Goal: Task Accomplishment & Management: Manage account settings

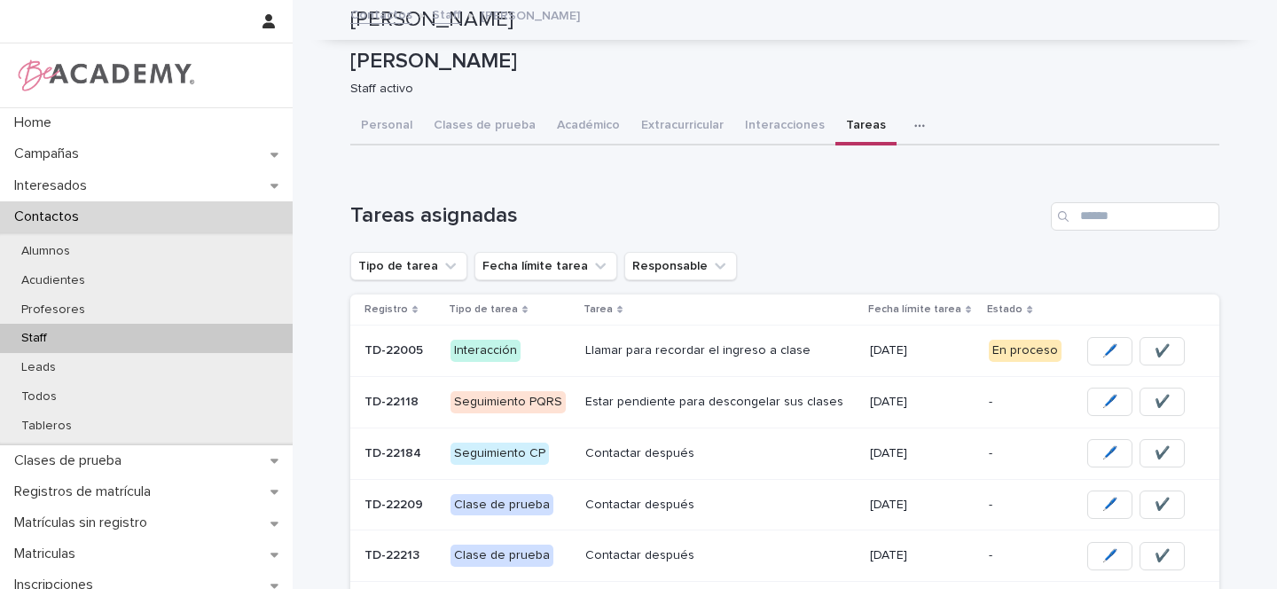
scroll to position [193, 0]
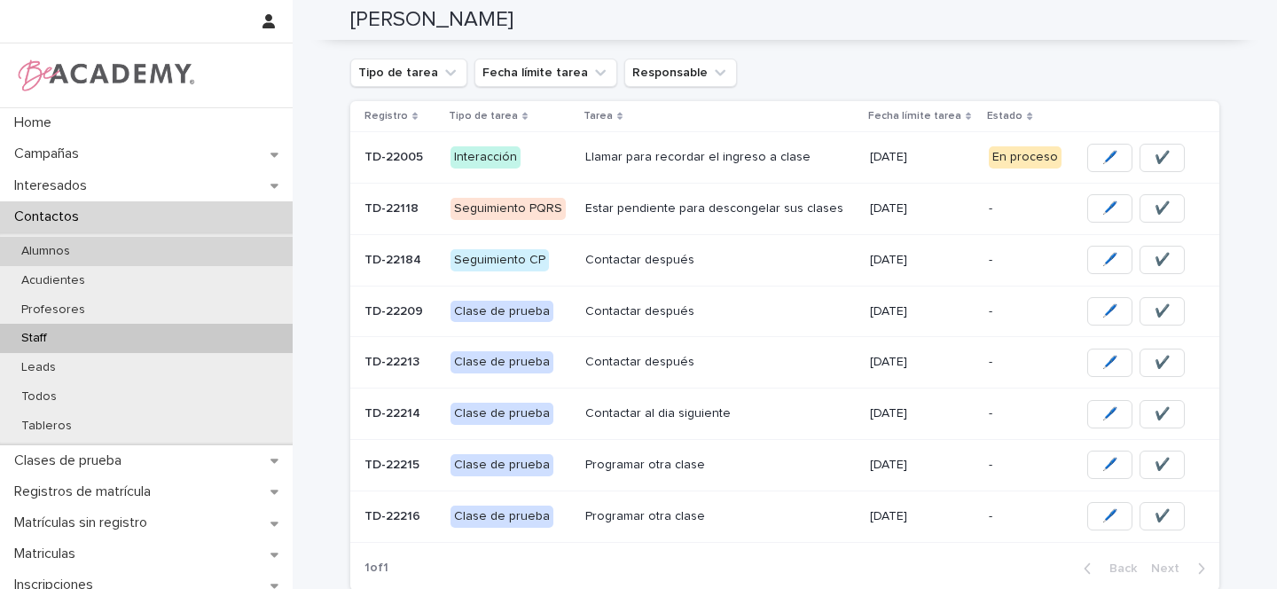
click at [90, 252] on div "Alumnos" at bounding box center [146, 251] width 293 height 29
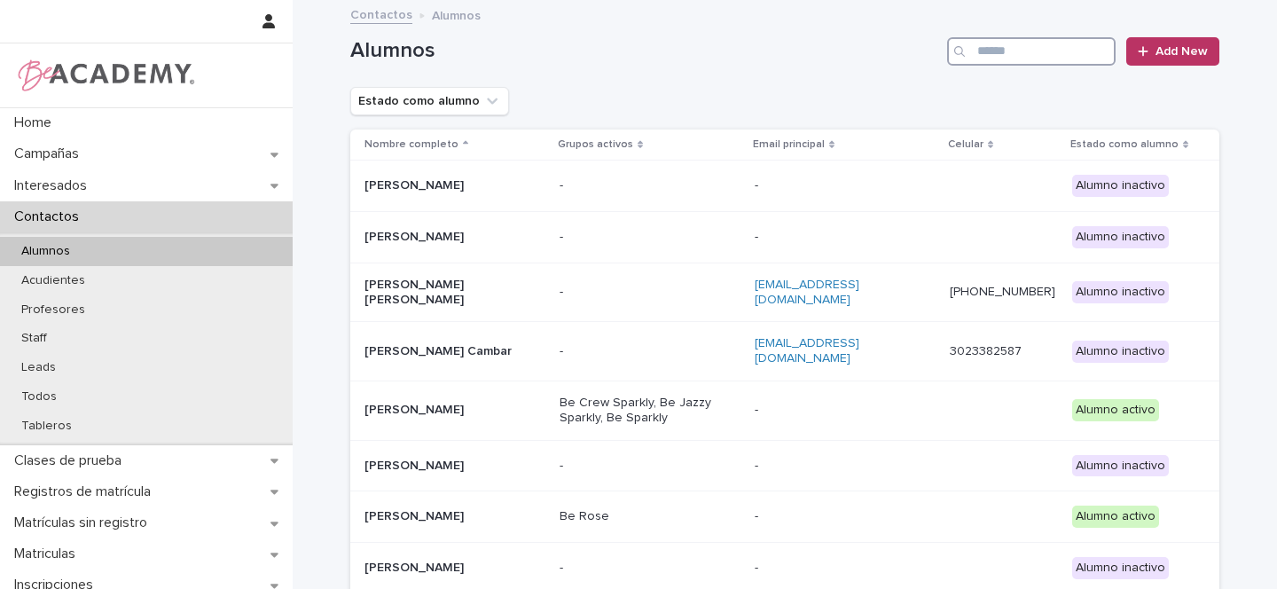
click at [1008, 58] on input "Search" at bounding box center [1031, 51] width 169 height 28
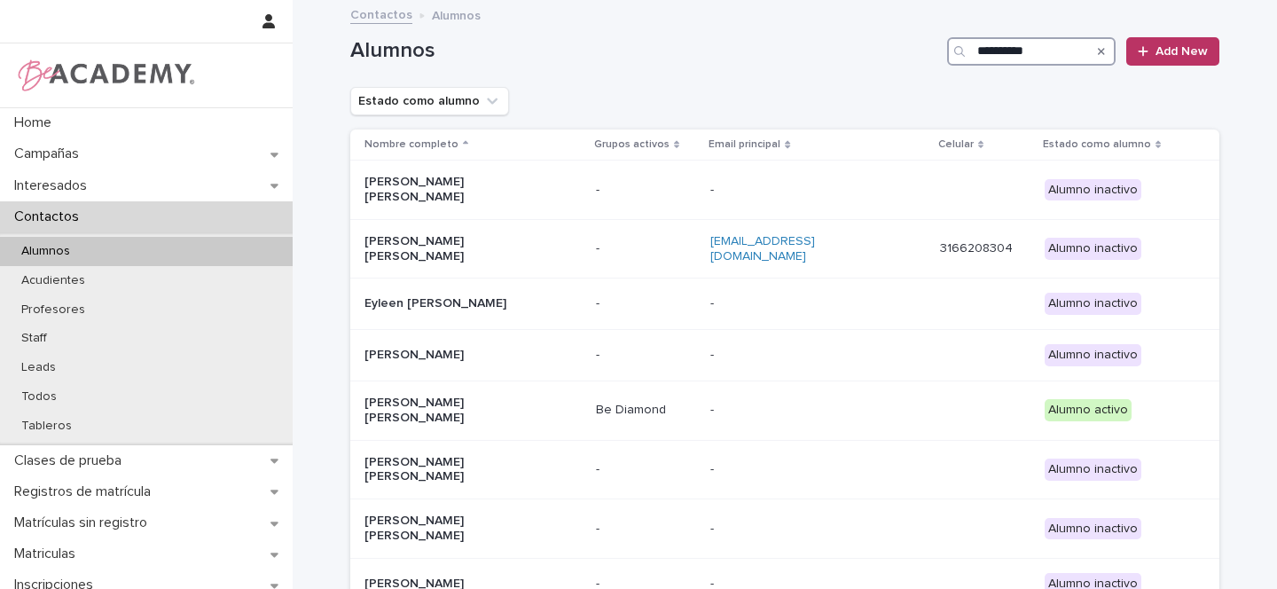
type input "**********"
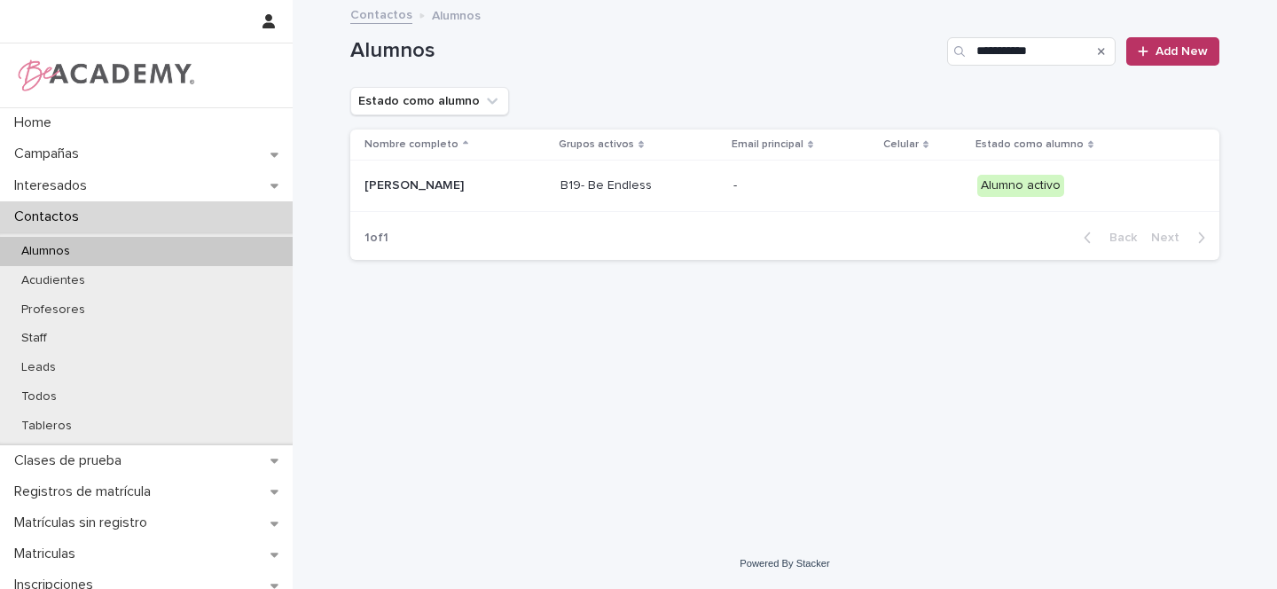
click at [531, 182] on p "Julieta Turriago Preciado" at bounding box center [453, 185] width 177 height 15
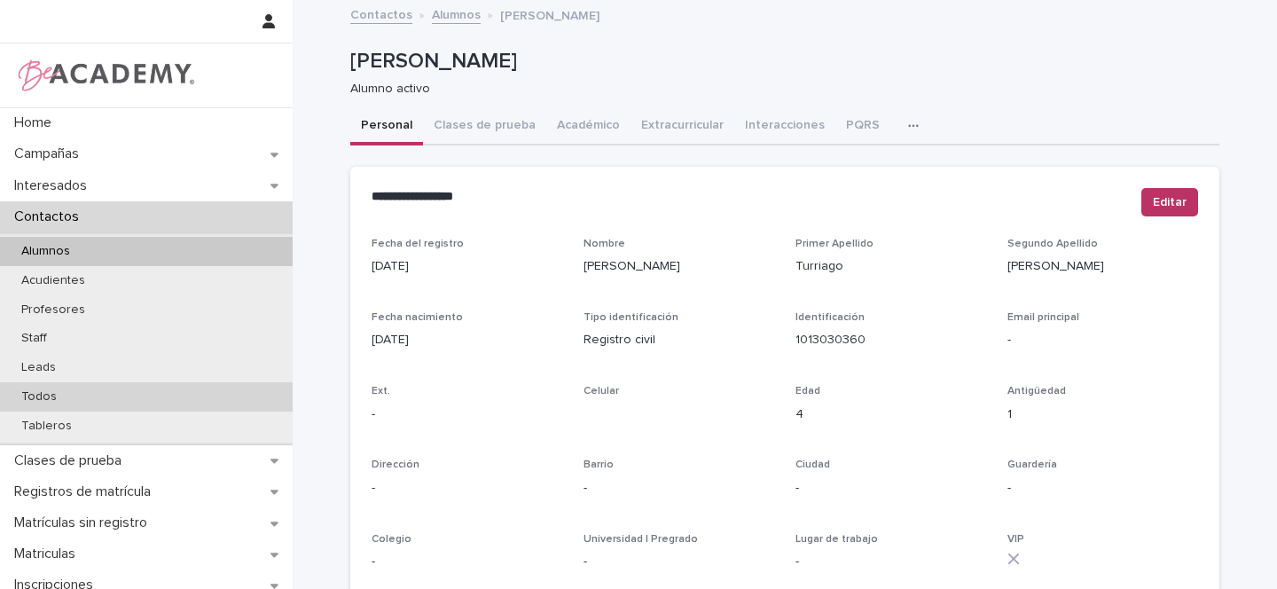
click at [51, 395] on p "Todos" at bounding box center [39, 396] width 64 height 15
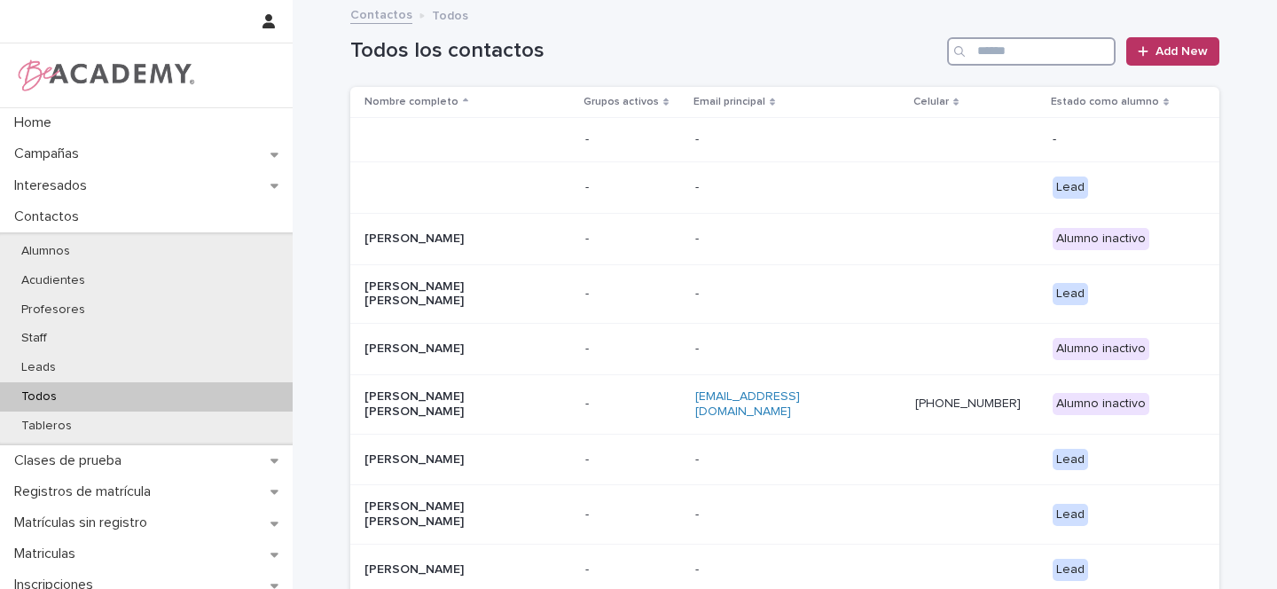
click at [1013, 58] on input "Search" at bounding box center [1031, 51] width 169 height 28
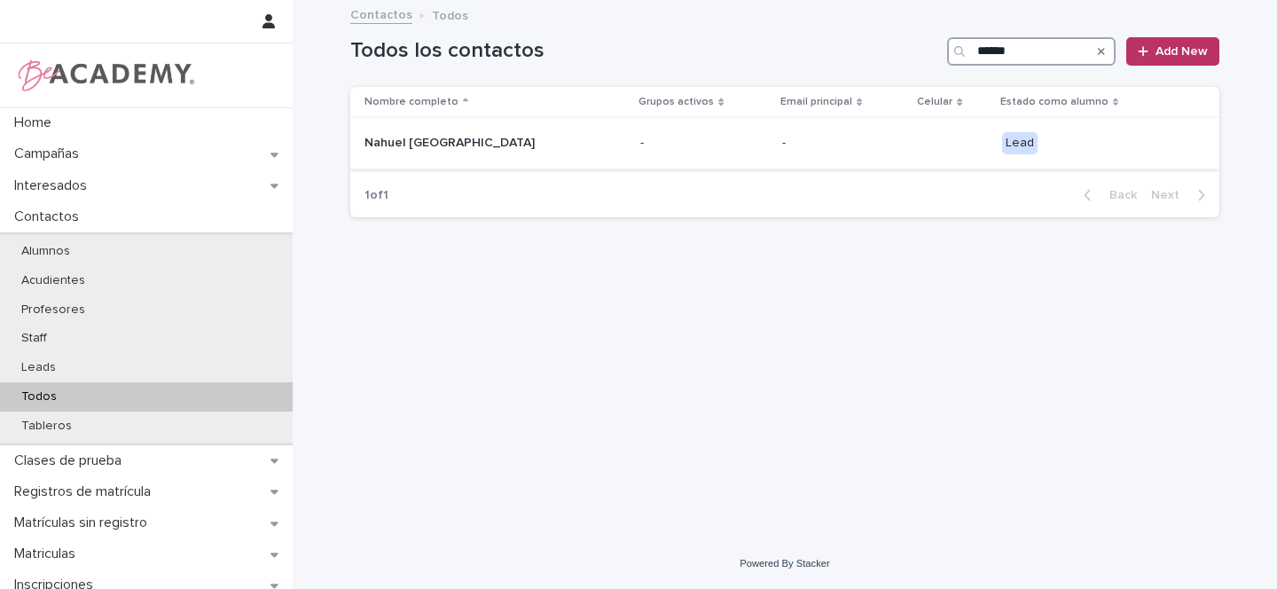
type input "******"
click at [528, 137] on p "Nahuel [GEOGRAPHIC_DATA]" at bounding box center [453, 143] width 177 height 15
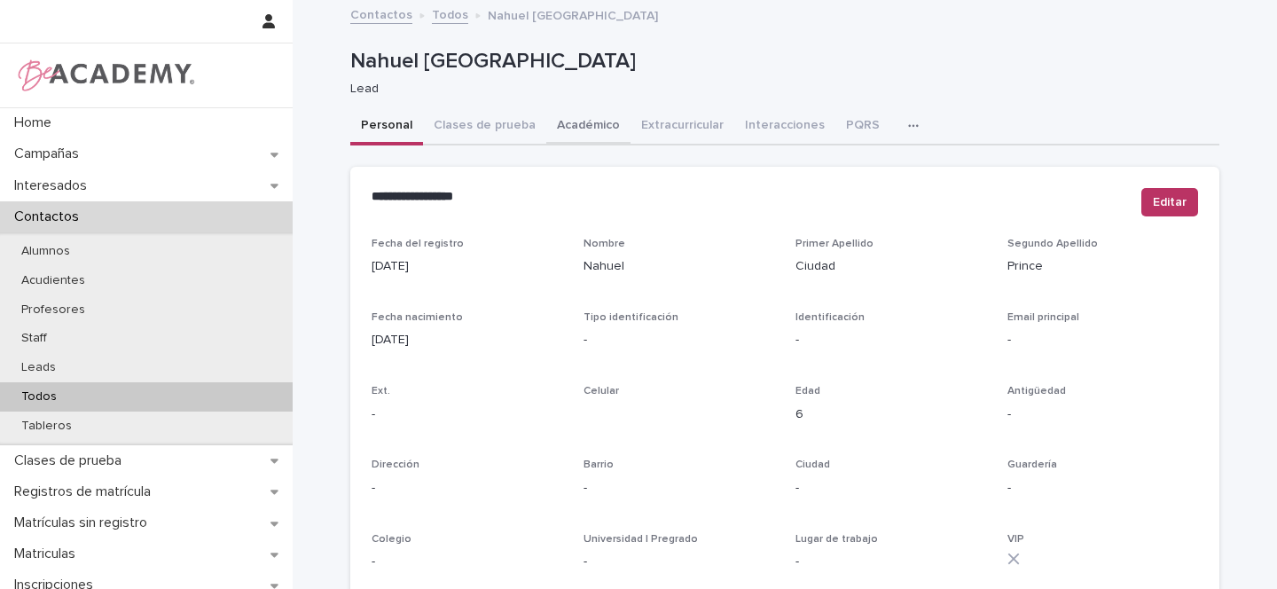
click at [577, 128] on button "Académico" at bounding box center [588, 126] width 84 height 37
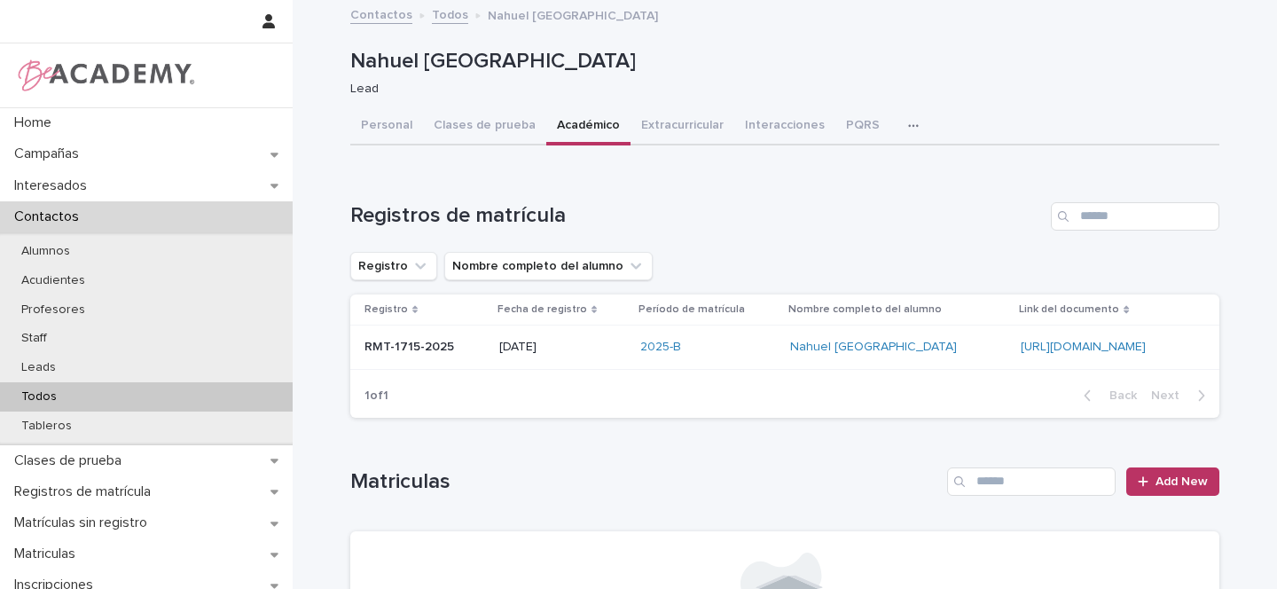
click at [449, 344] on p at bounding box center [425, 347] width 121 height 15
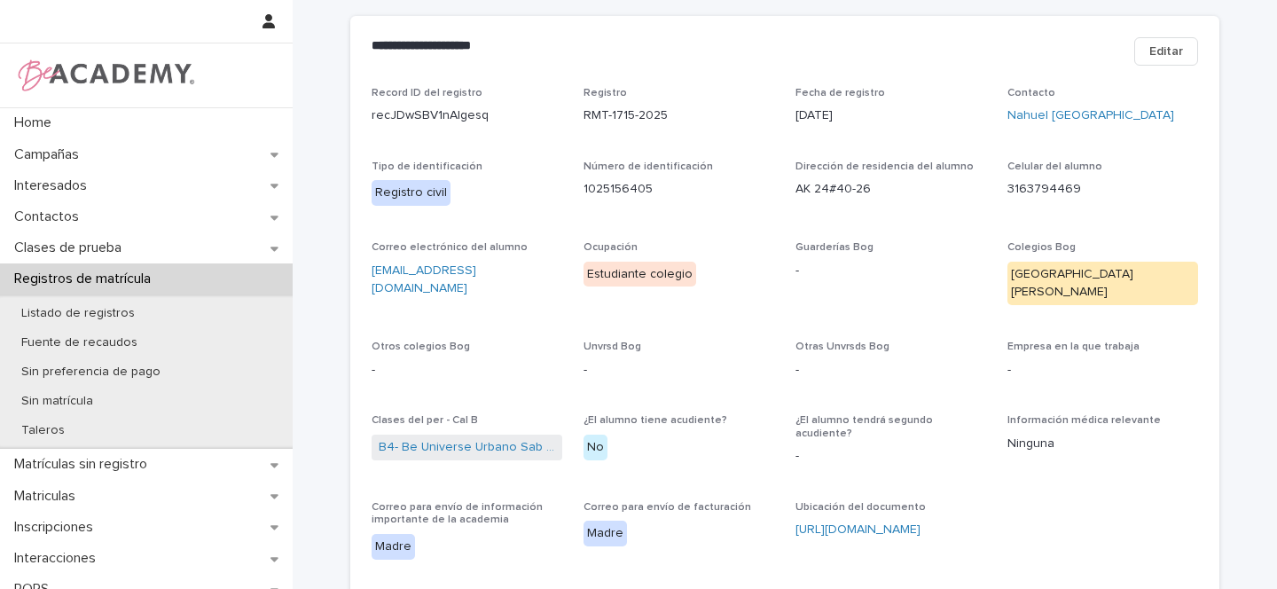
scroll to position [119, 0]
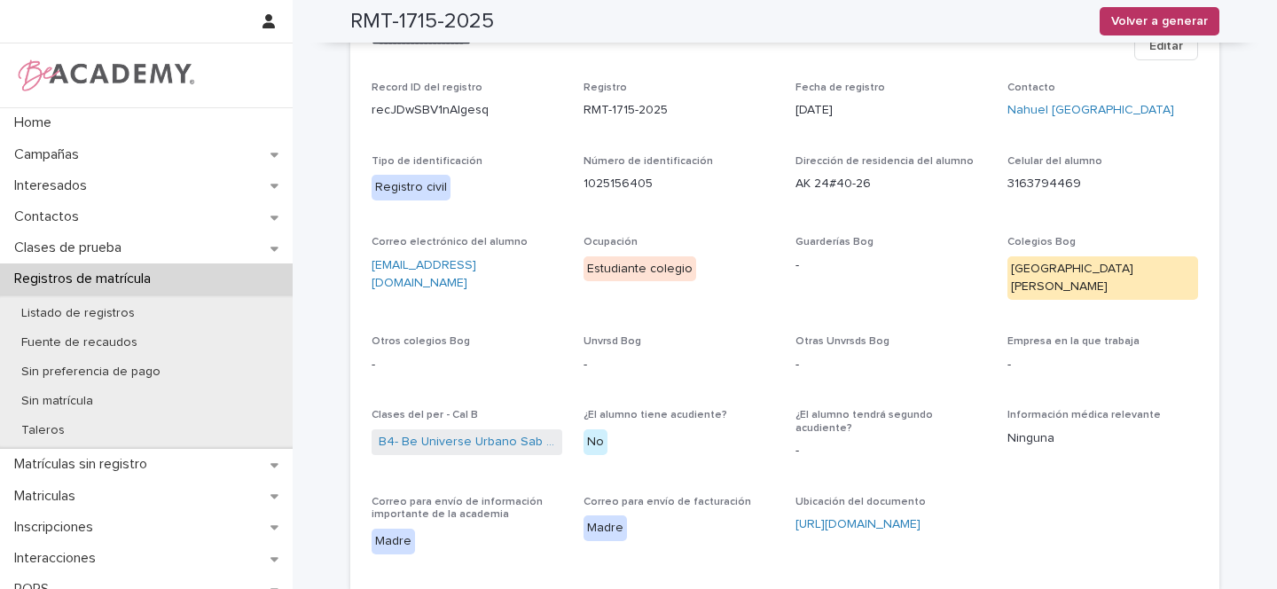
click at [1157, 49] on span "Editar" at bounding box center [1167, 46] width 34 height 18
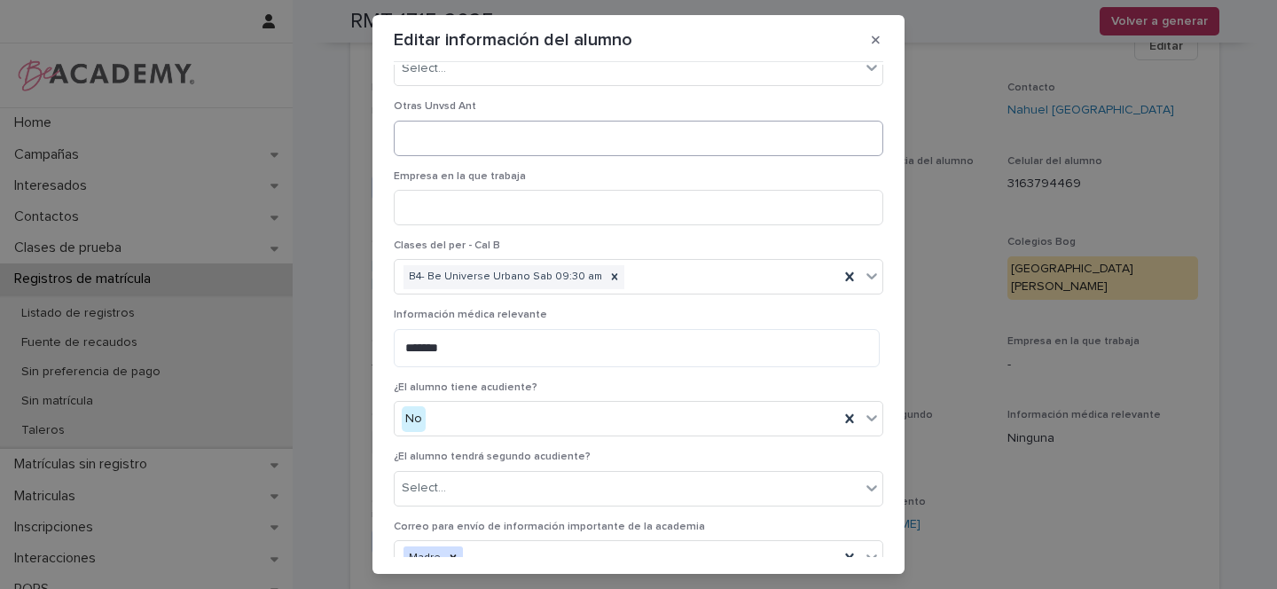
scroll to position [827, 0]
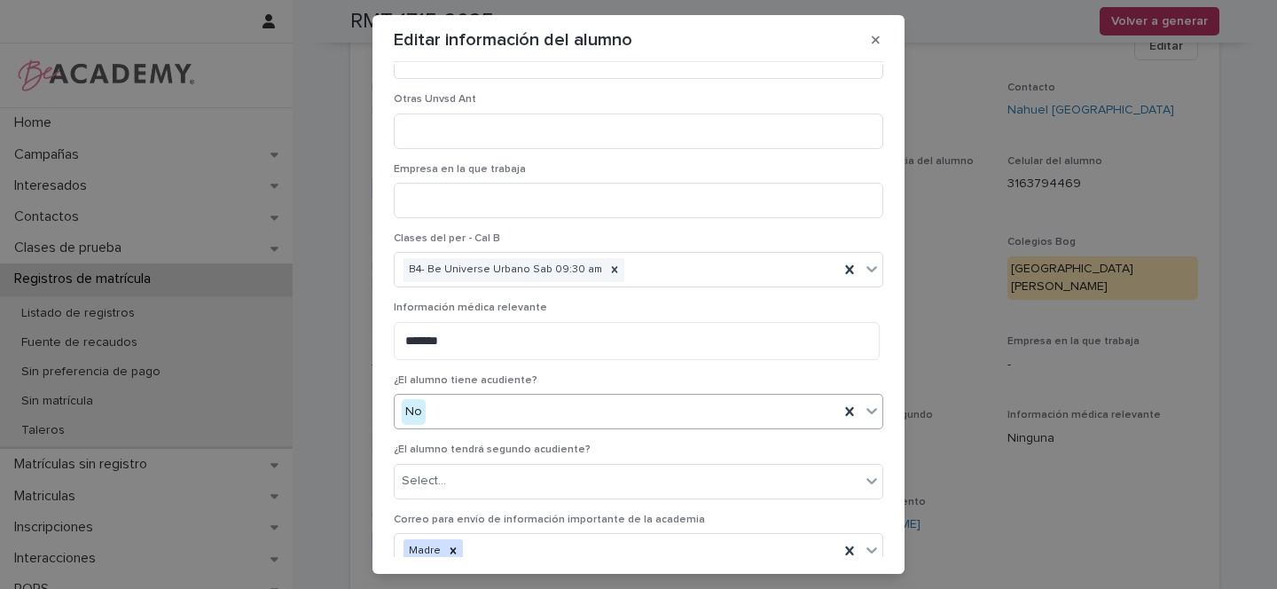
click at [474, 411] on div "No" at bounding box center [617, 411] width 444 height 29
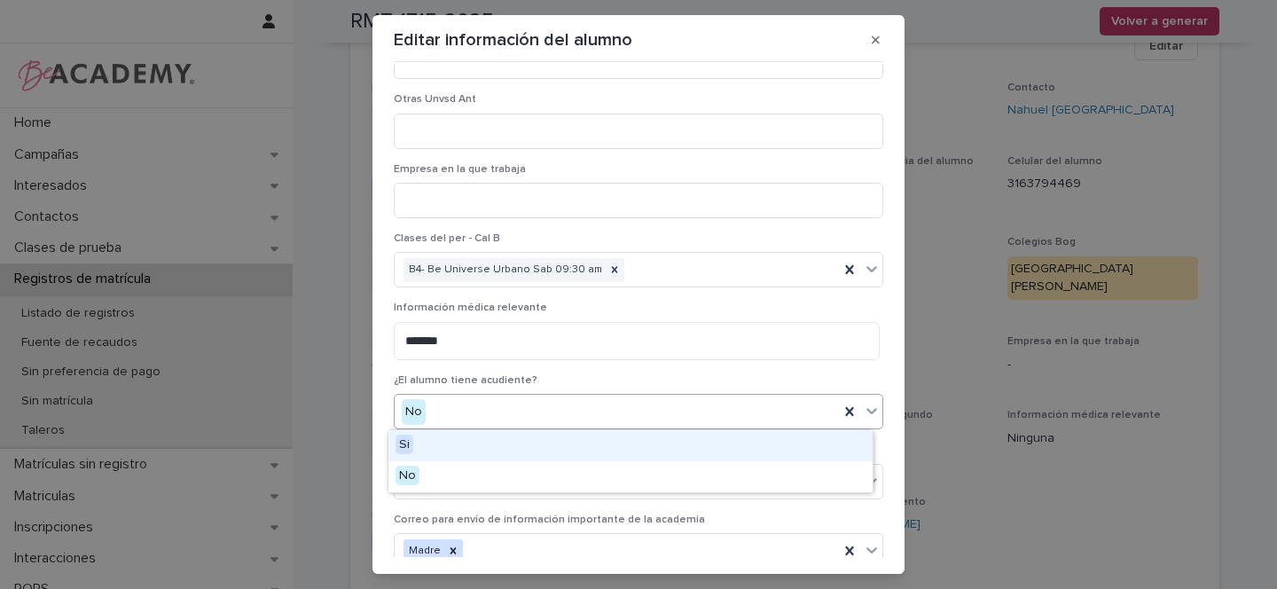
click at [409, 443] on span "Si" at bounding box center [405, 445] width 18 height 20
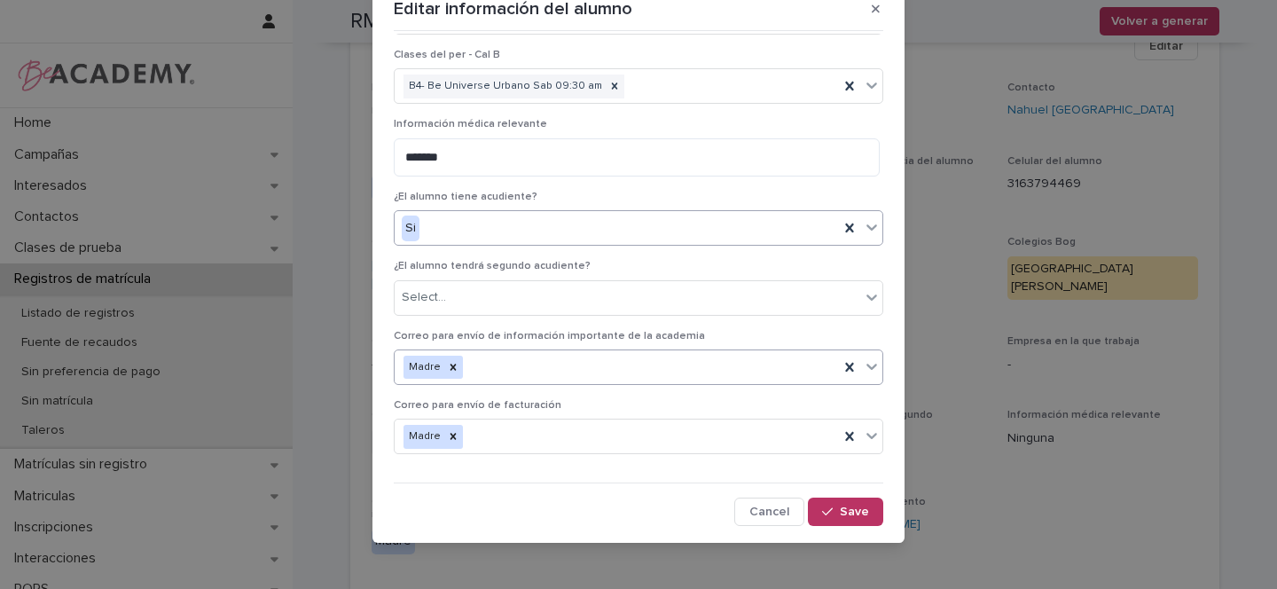
scroll to position [38, 0]
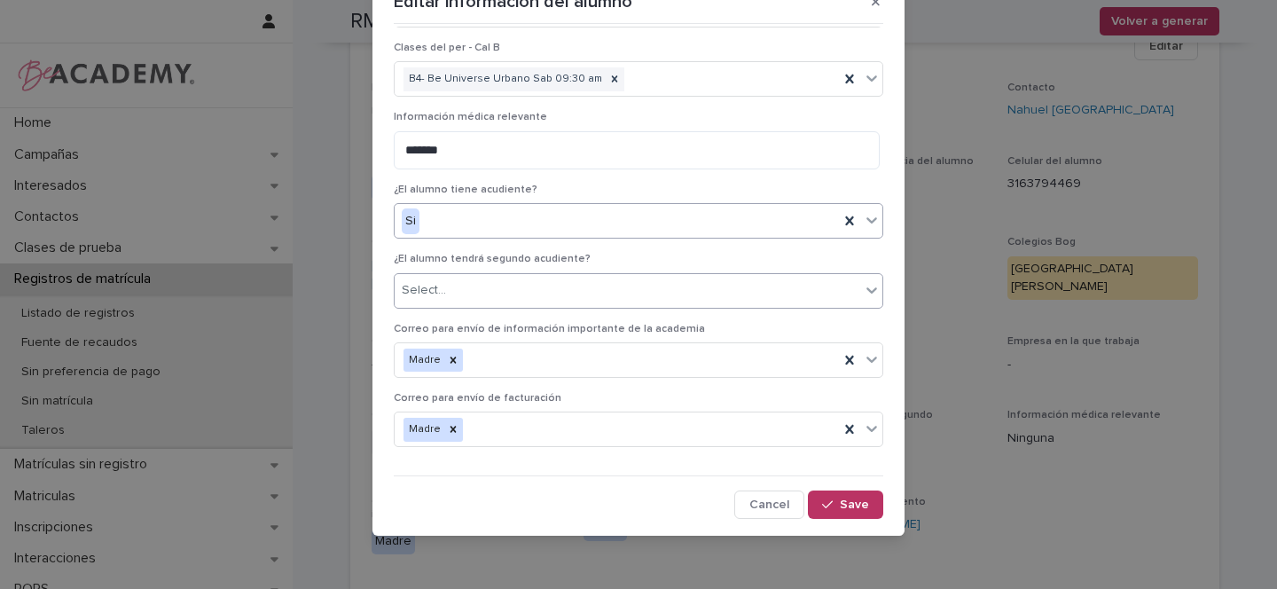
click at [514, 291] on div "Select..." at bounding box center [628, 290] width 466 height 29
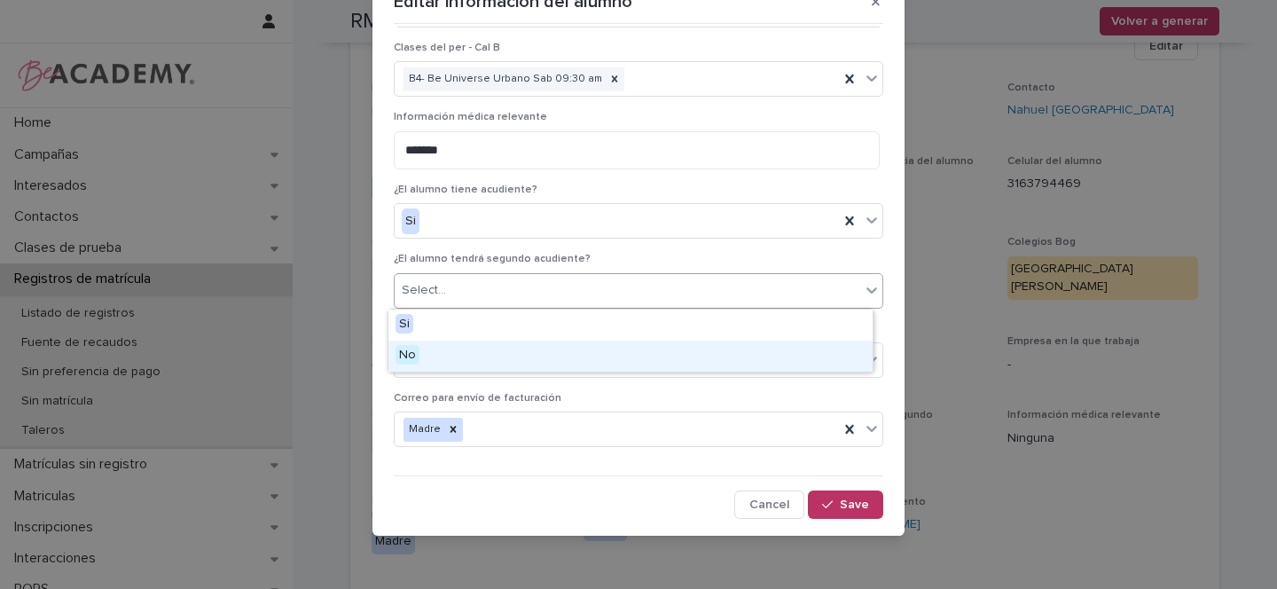
click at [409, 357] on span "No" at bounding box center [408, 355] width 24 height 20
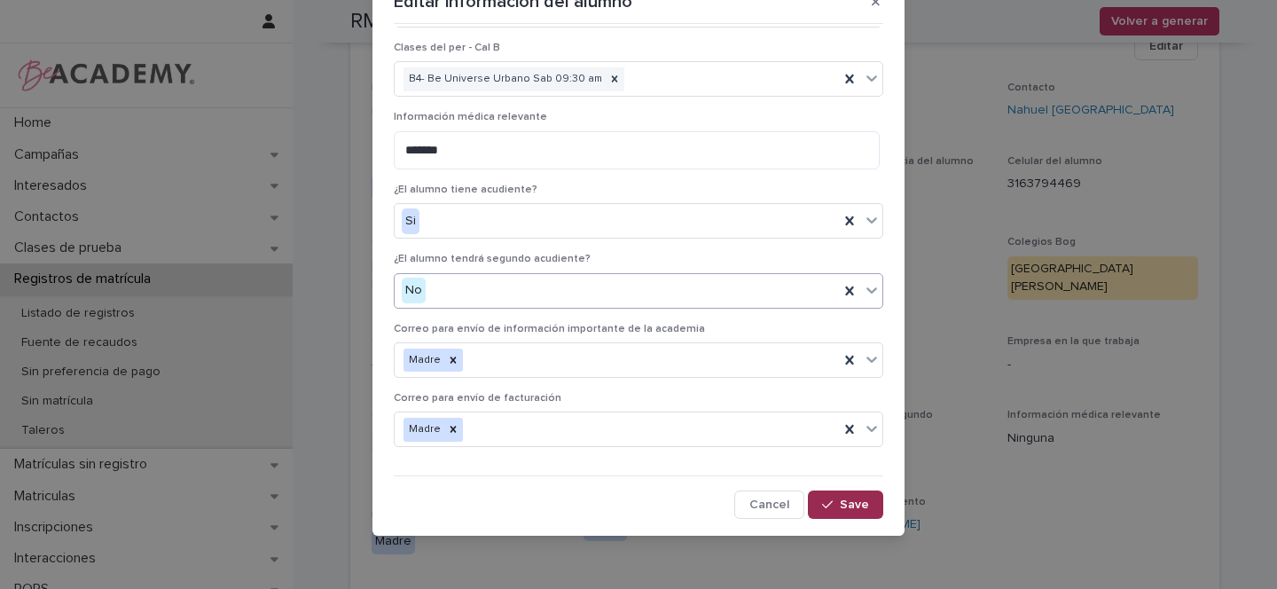
click at [842, 506] on span "Save" at bounding box center [854, 505] width 29 height 12
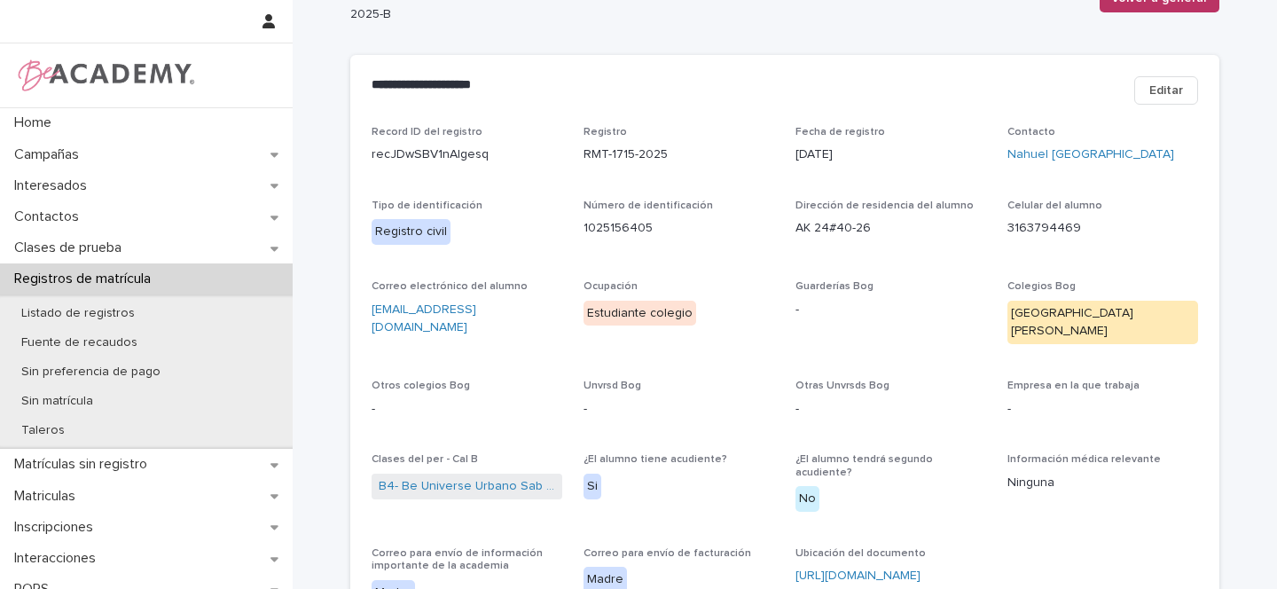
scroll to position [0, 0]
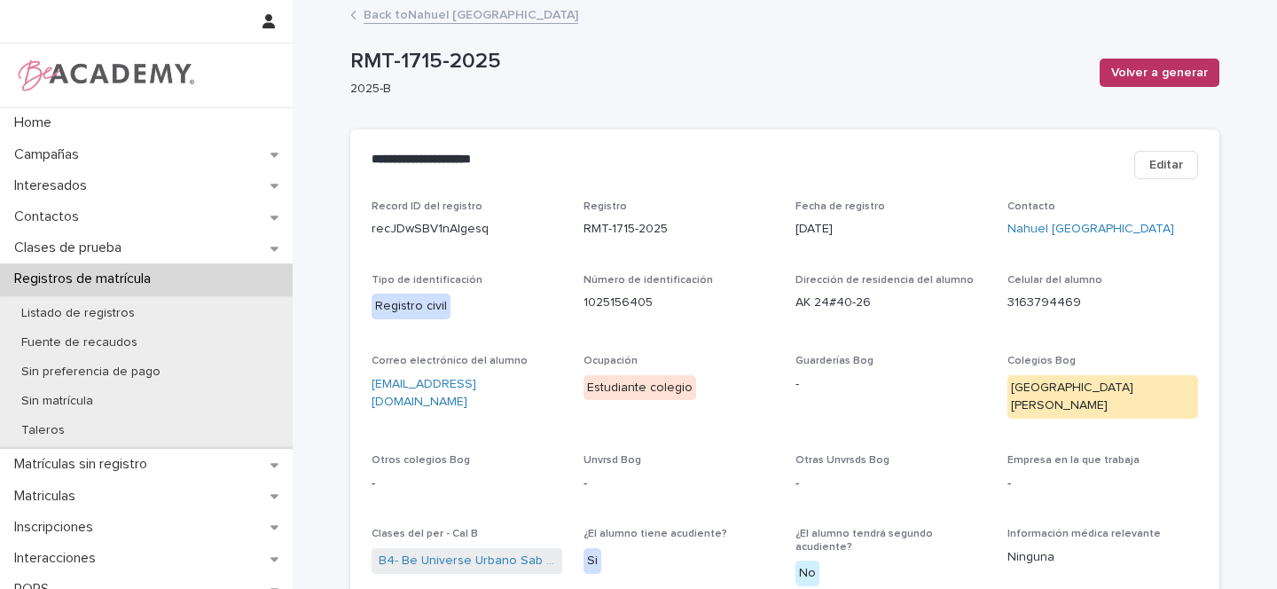
click at [396, 14] on link "Back to Nahuel Ciudad Prince" at bounding box center [471, 14] width 215 height 20
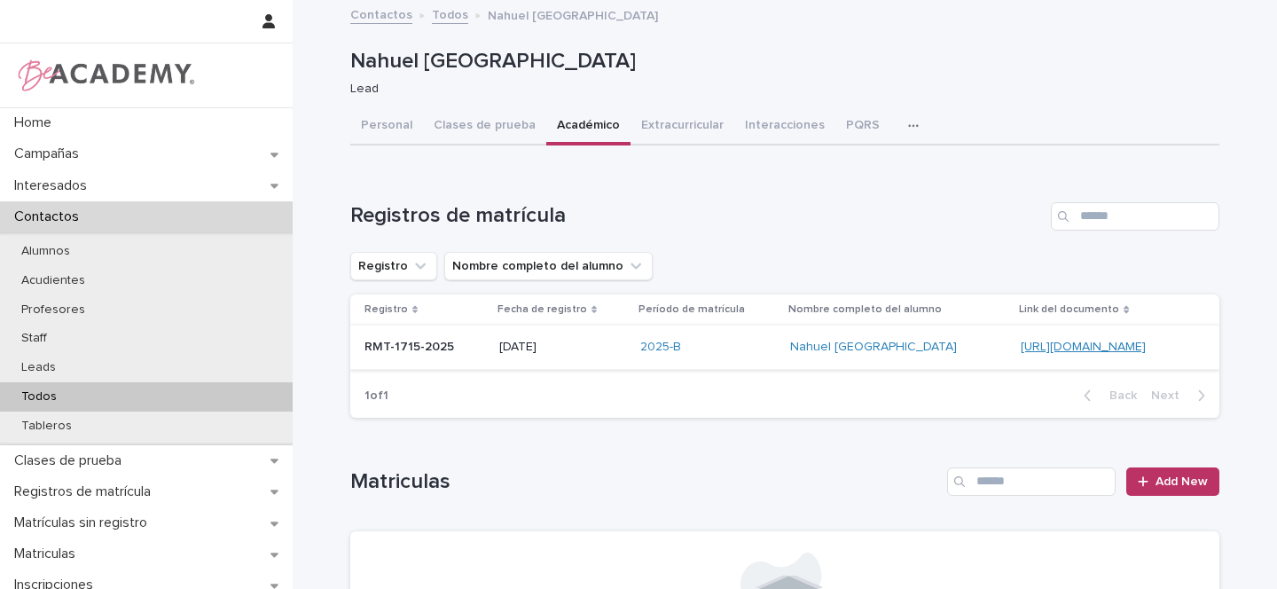
click at [1021, 349] on link "[URL][DOMAIN_NAME]" at bounding box center [1083, 347] width 125 height 12
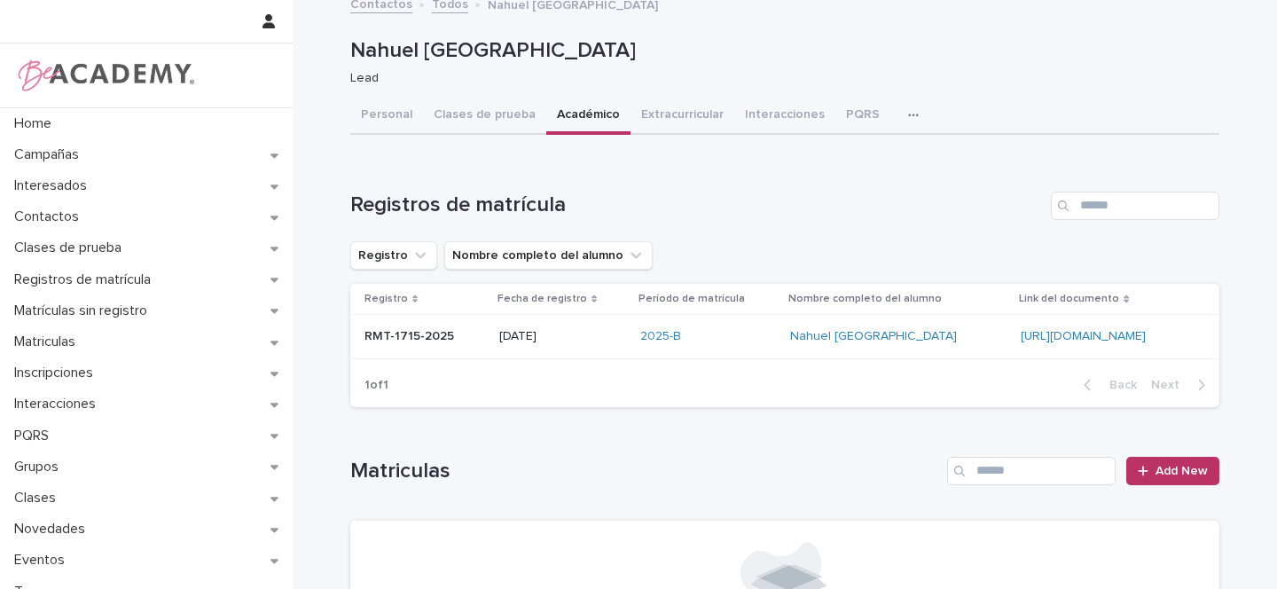
scroll to position [54, 0]
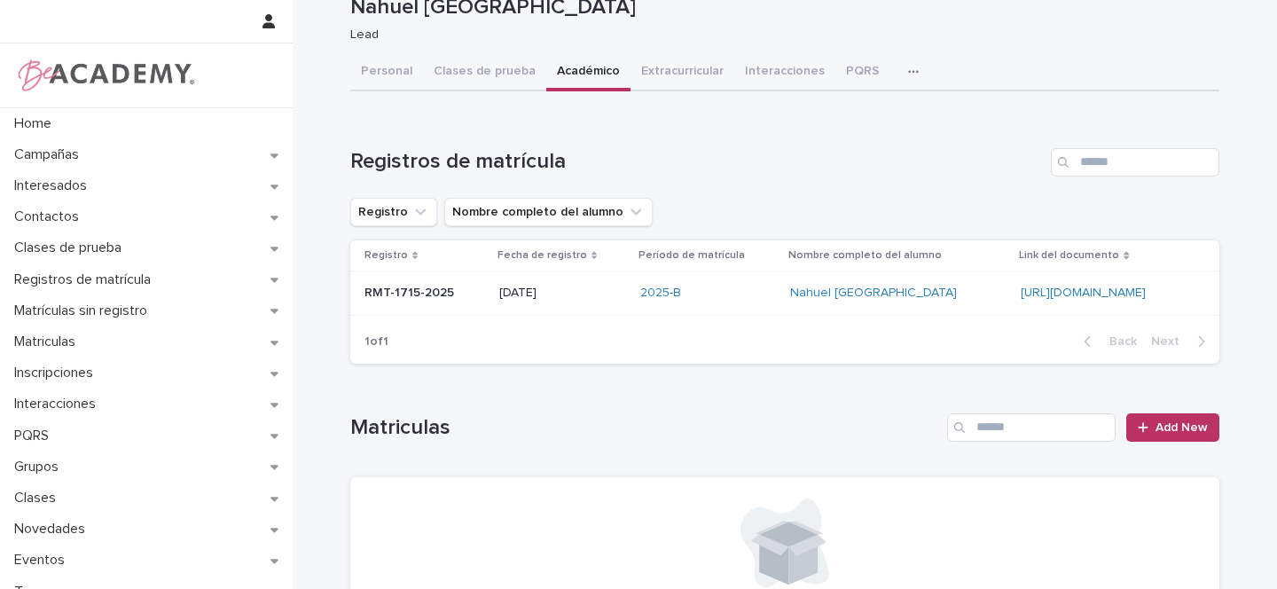
click at [444, 289] on p "RMT-1715-2025" at bounding box center [411, 291] width 93 height 19
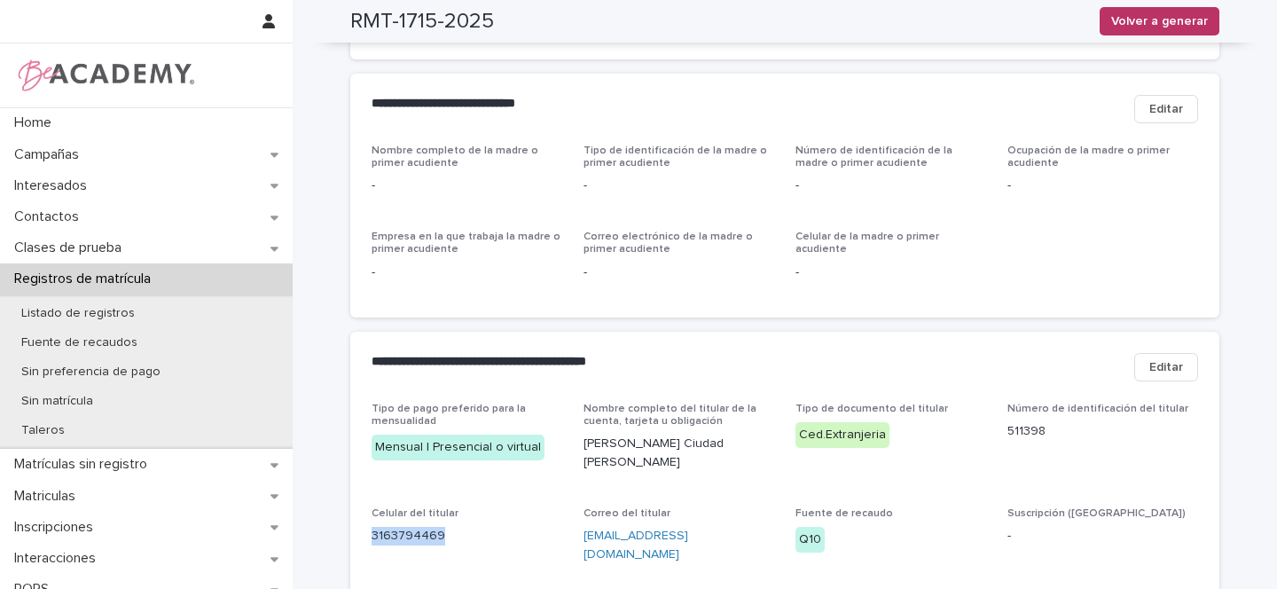
scroll to position [671, 0]
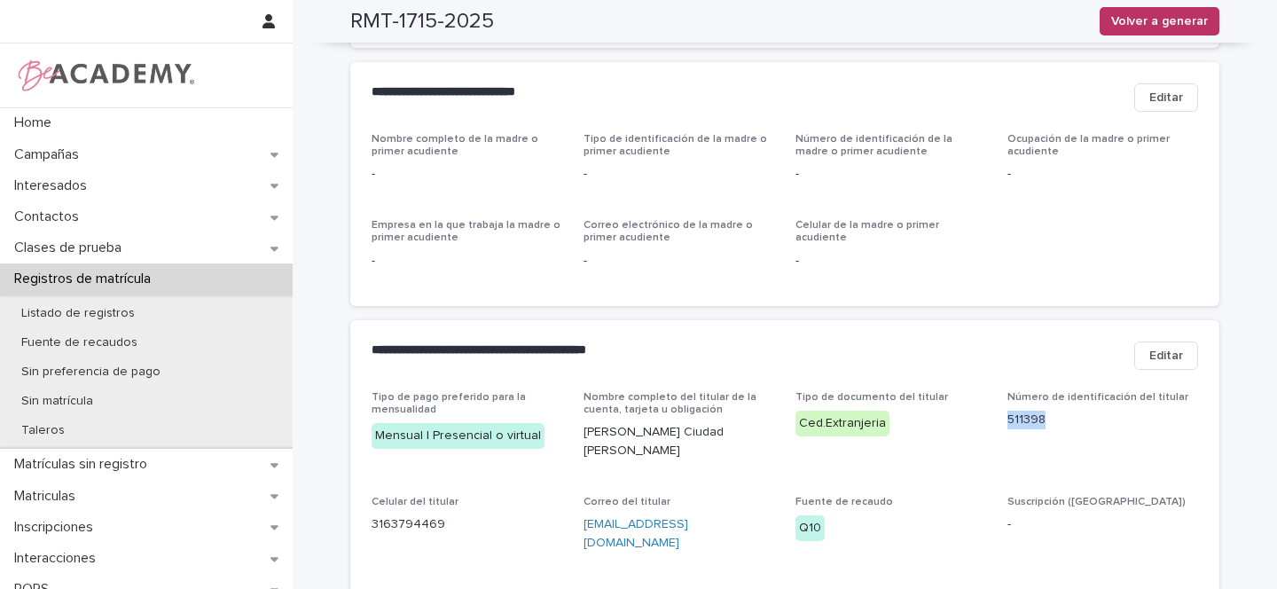
drag, startPoint x: 1041, startPoint y: 394, endPoint x: 1003, endPoint y: 393, distance: 37.3
click at [1008, 411] on p "511398" at bounding box center [1103, 420] width 191 height 19
copy p "511398"
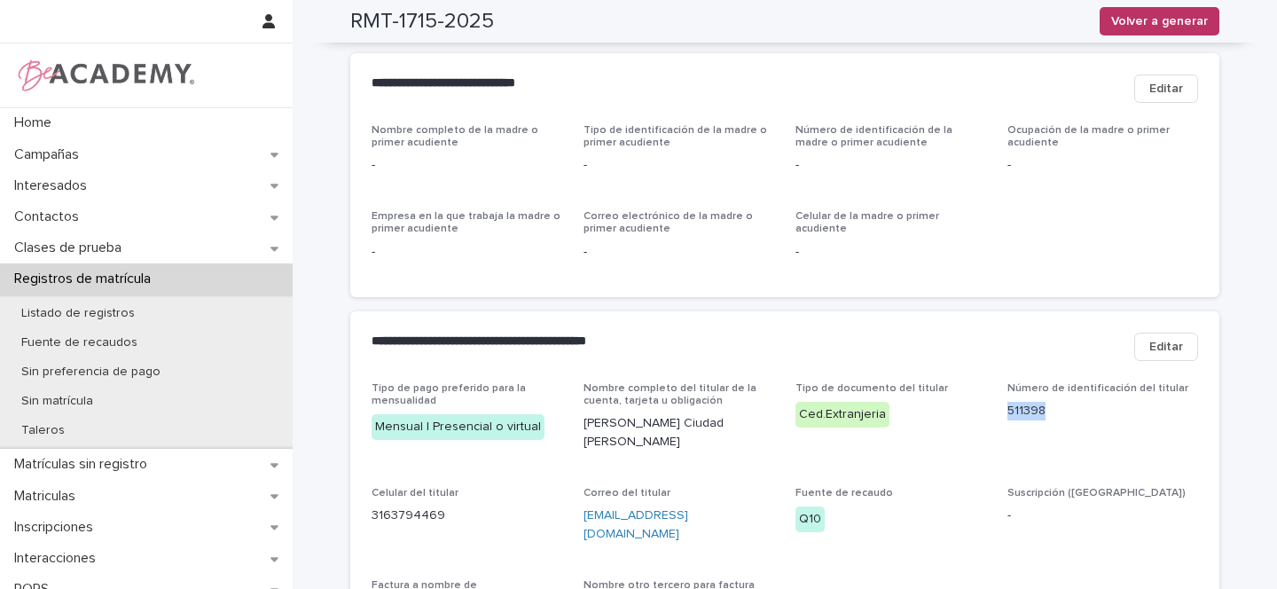
scroll to position [682, 0]
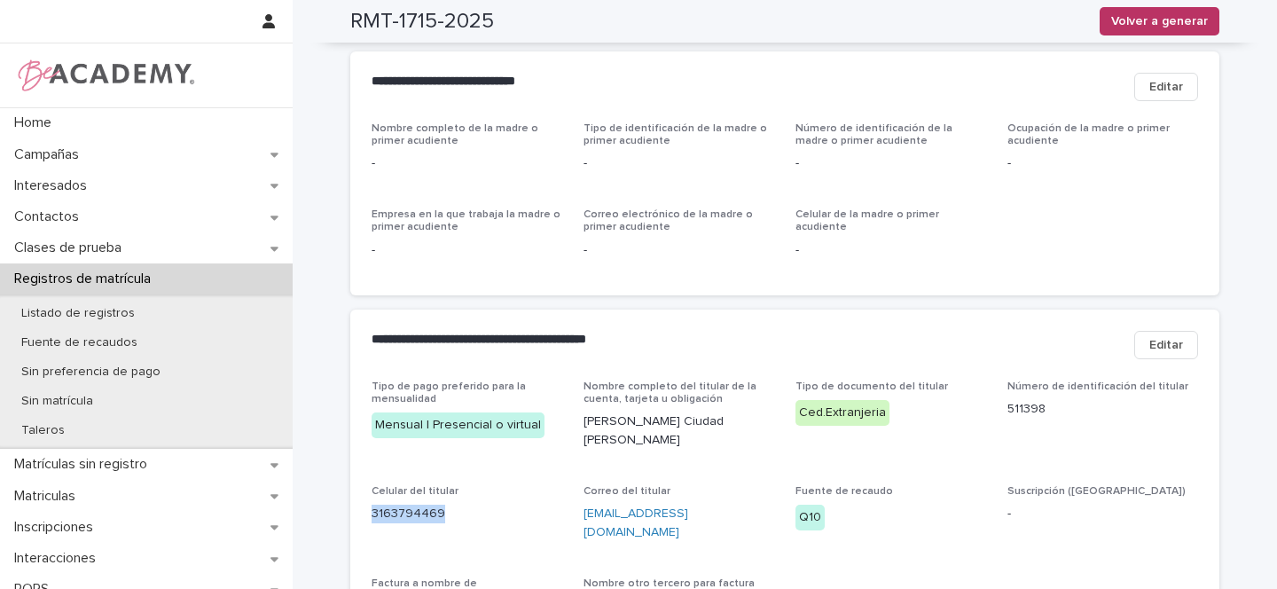
drag, startPoint x: 432, startPoint y: 475, endPoint x: 365, endPoint y: 475, distance: 67.4
click at [372, 505] on p "3163794469" at bounding box center [467, 514] width 191 height 19
copy p "3163794469"
copy link "adriana.ciudad@gmail.com"
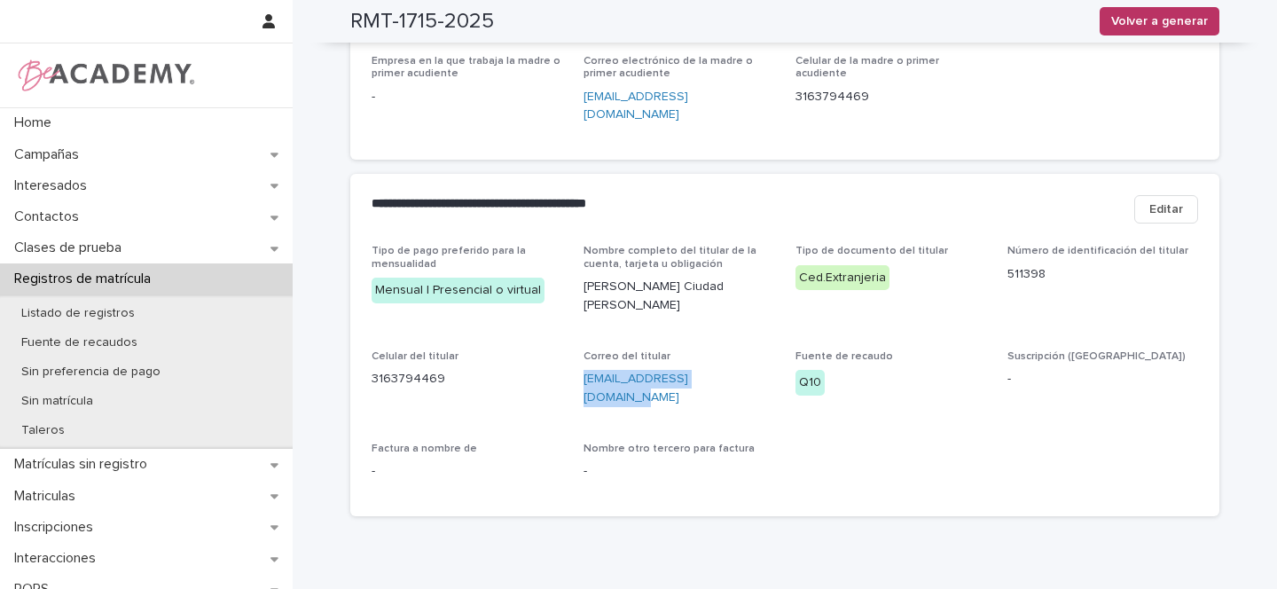
scroll to position [0, 0]
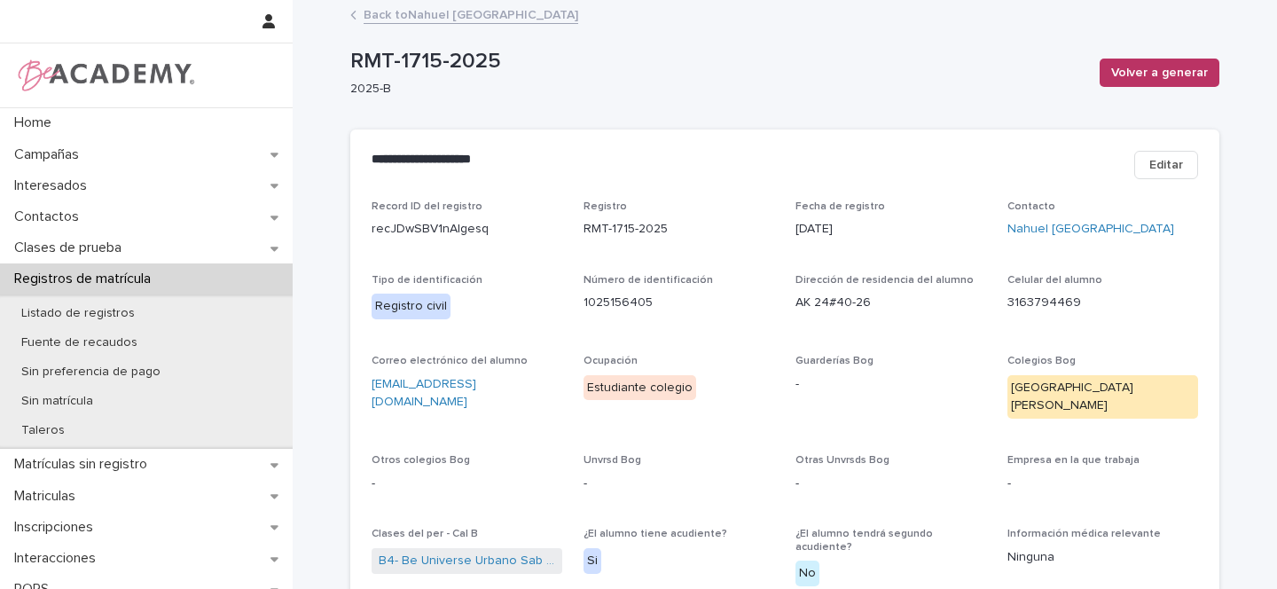
click at [462, 20] on link "Back to Nahuel Ciudad Prince" at bounding box center [471, 14] width 215 height 20
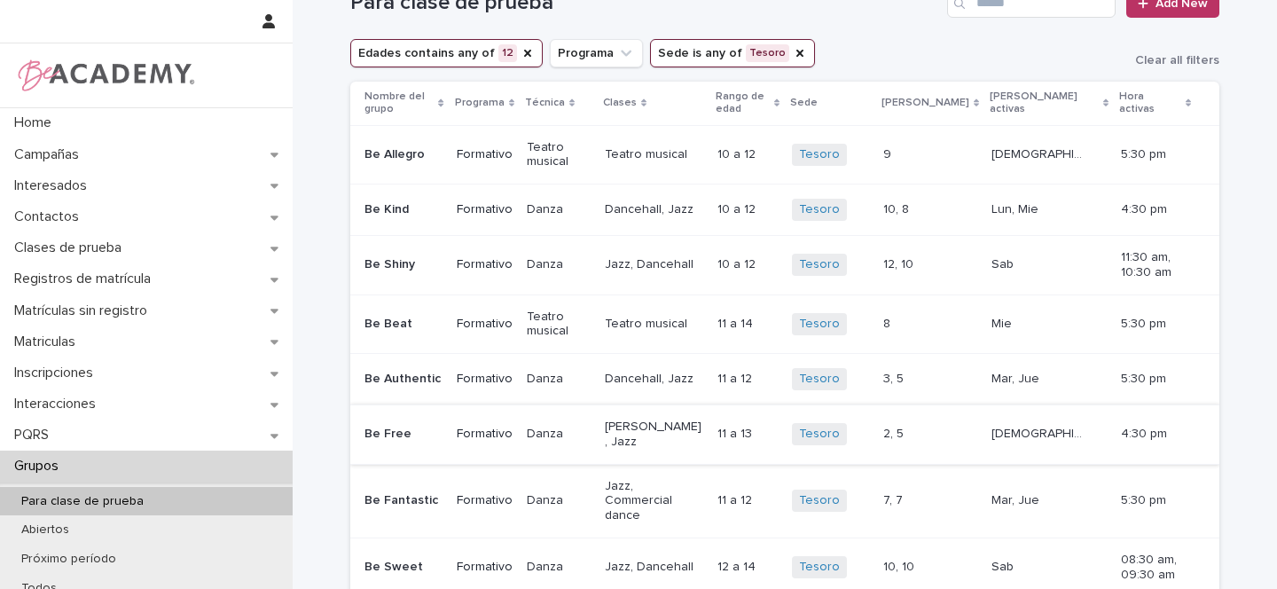
scroll to position [51, 0]
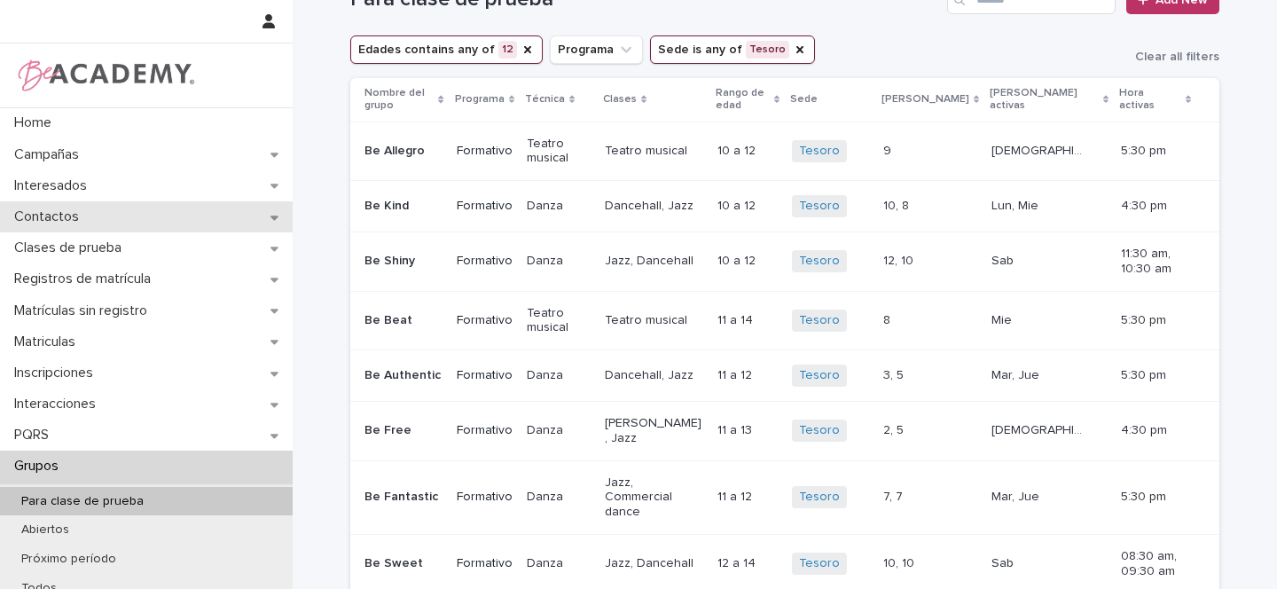
click at [277, 219] on div "Contactos" at bounding box center [146, 216] width 293 height 31
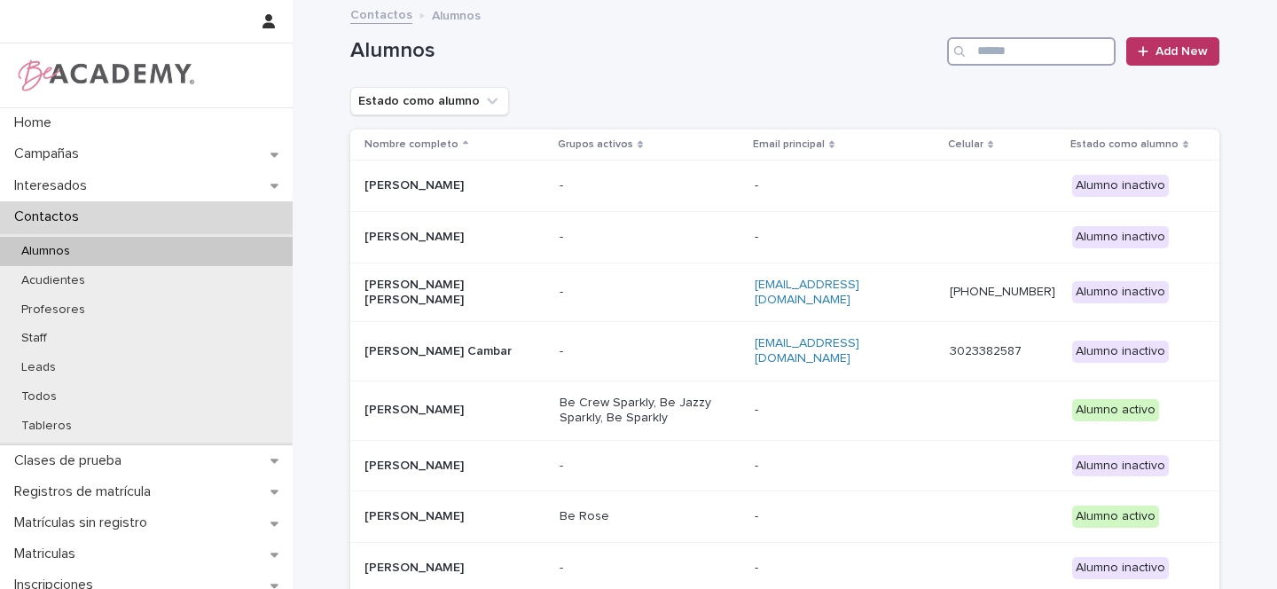
click at [1017, 51] on input "Search" at bounding box center [1031, 51] width 169 height 28
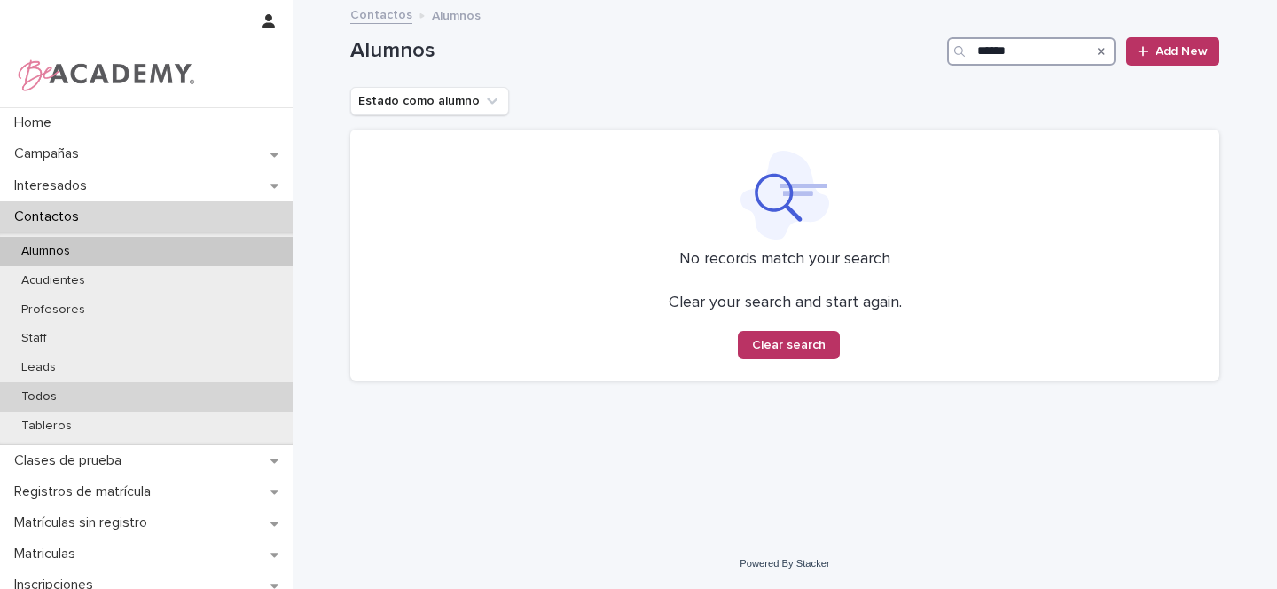
type input "******"
click at [47, 398] on p "Todos" at bounding box center [39, 396] width 64 height 15
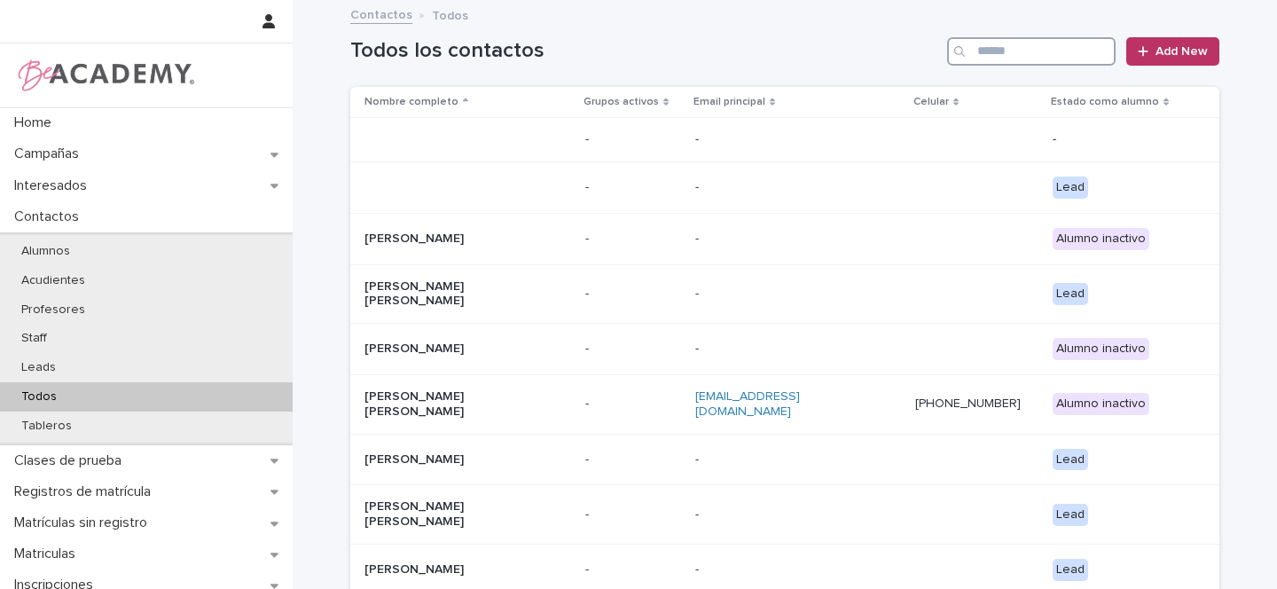
click at [1012, 51] on input "Search" at bounding box center [1031, 51] width 169 height 28
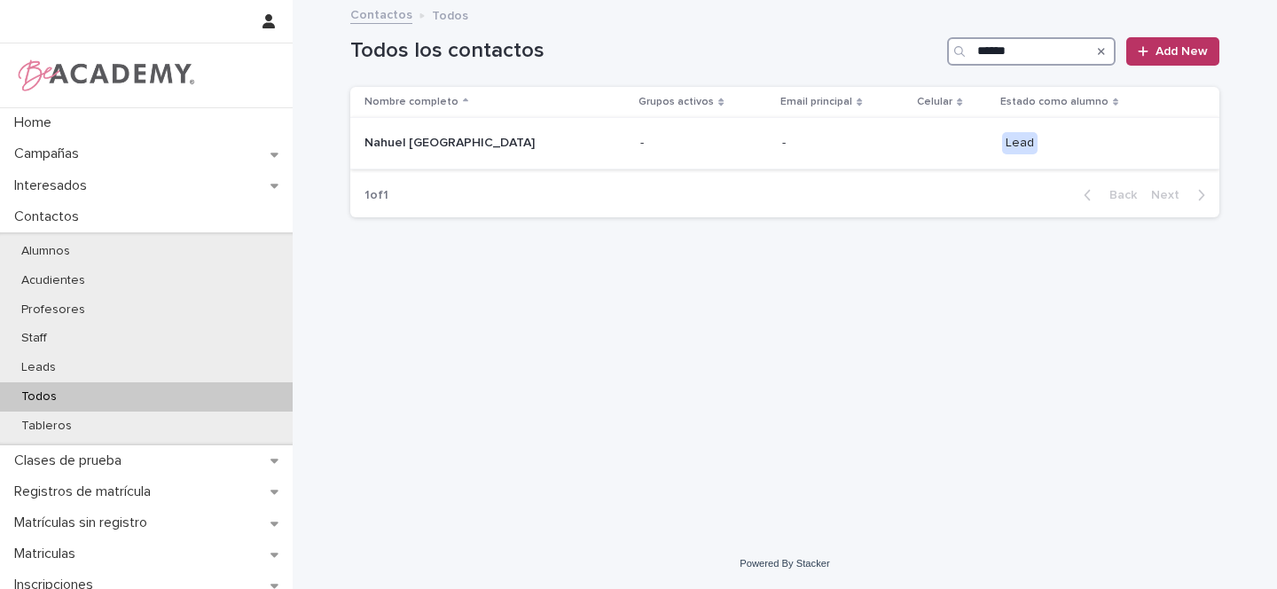
type input "******"
click at [528, 153] on div "Nahuel [GEOGRAPHIC_DATA]" at bounding box center [496, 143] width 262 height 29
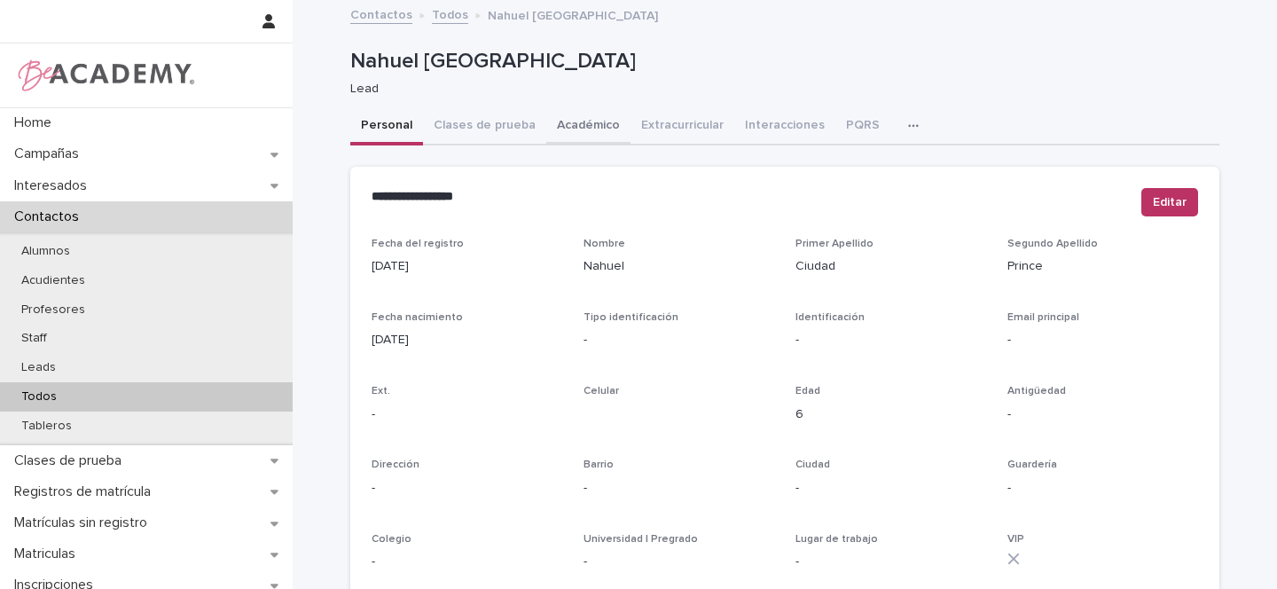
click at [578, 124] on button "Académico" at bounding box center [588, 126] width 84 height 37
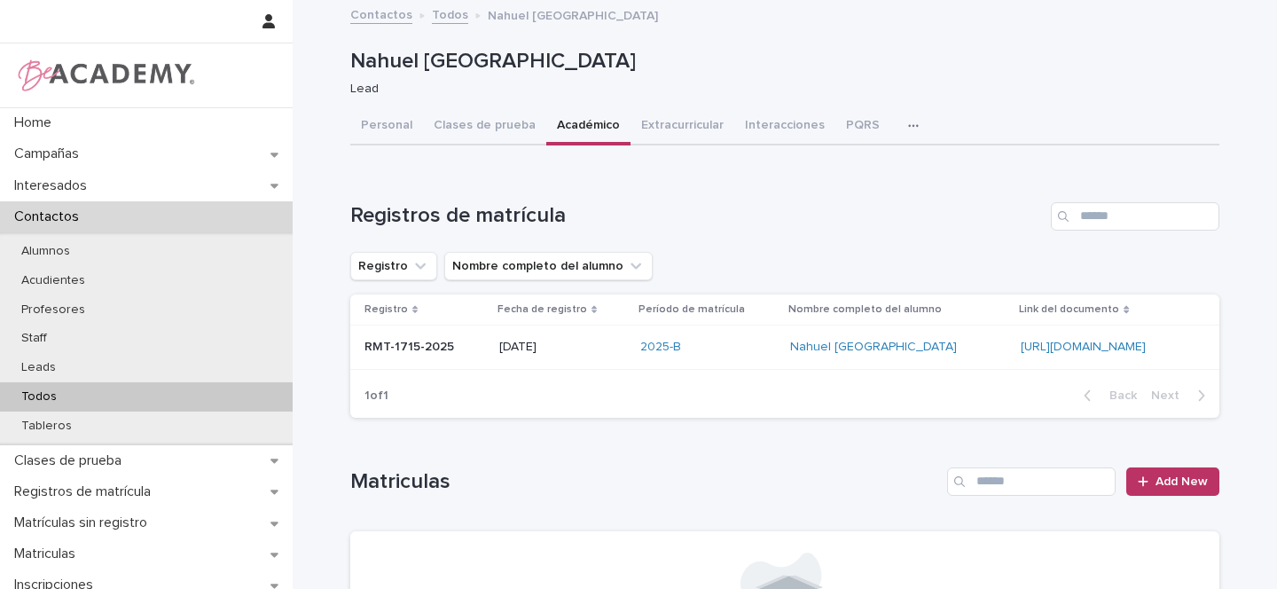
click at [455, 348] on td "RMT-1715-2025 RMT-1715-2025" at bounding box center [421, 348] width 142 height 44
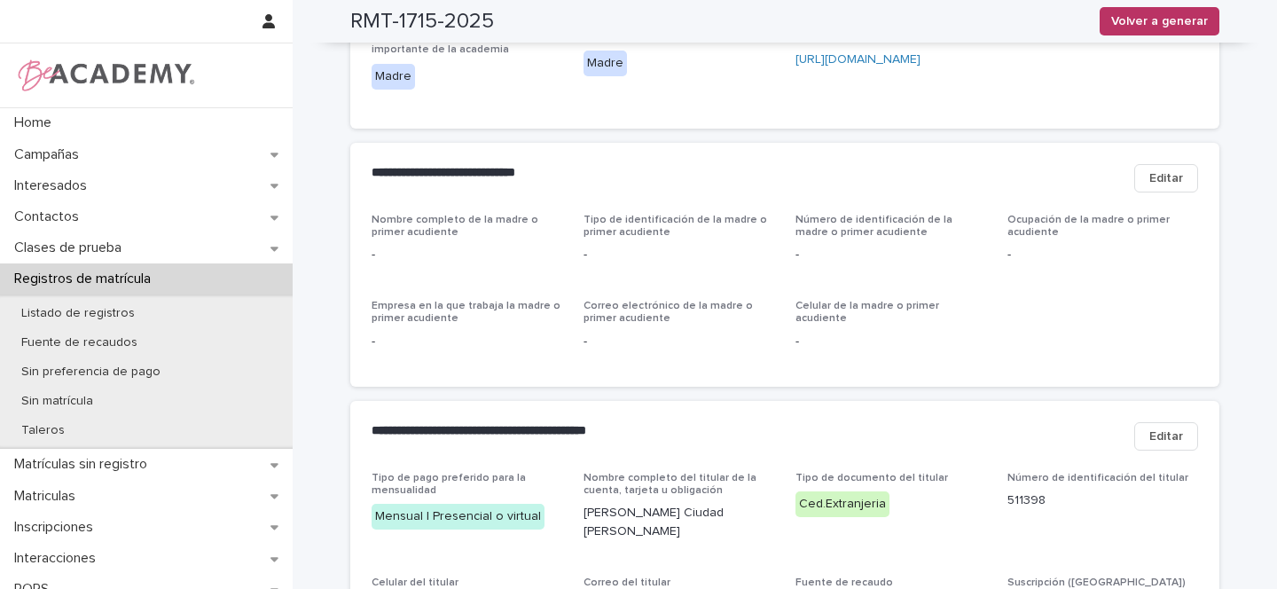
scroll to position [587, 0]
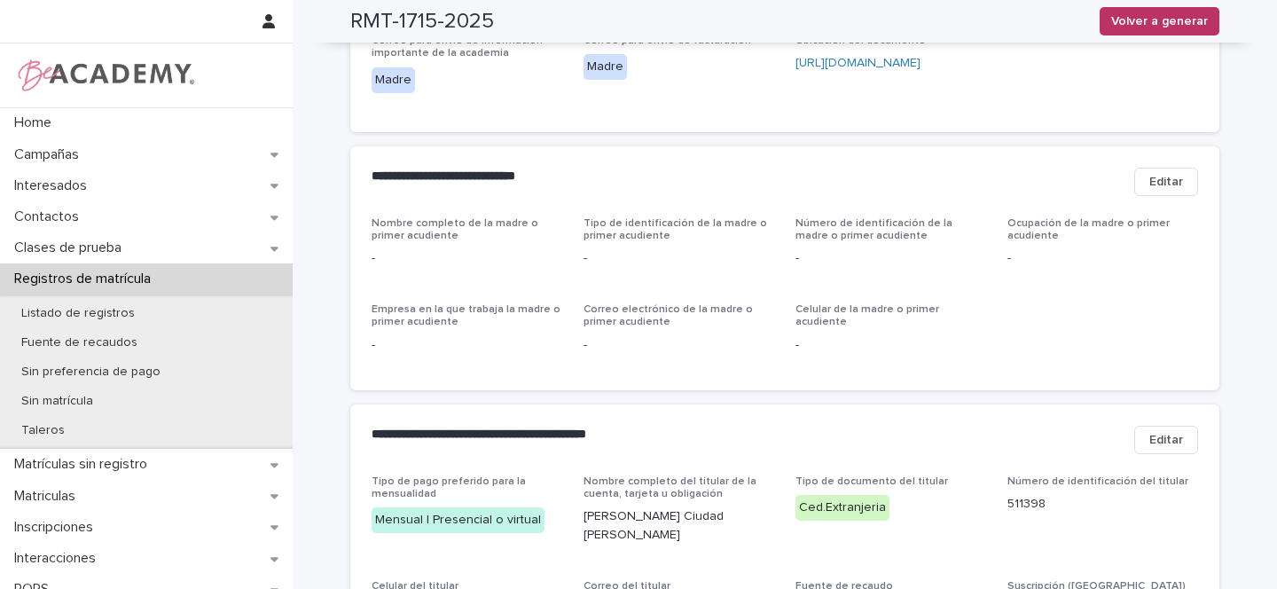
click at [1153, 173] on span "Editar" at bounding box center [1167, 182] width 34 height 18
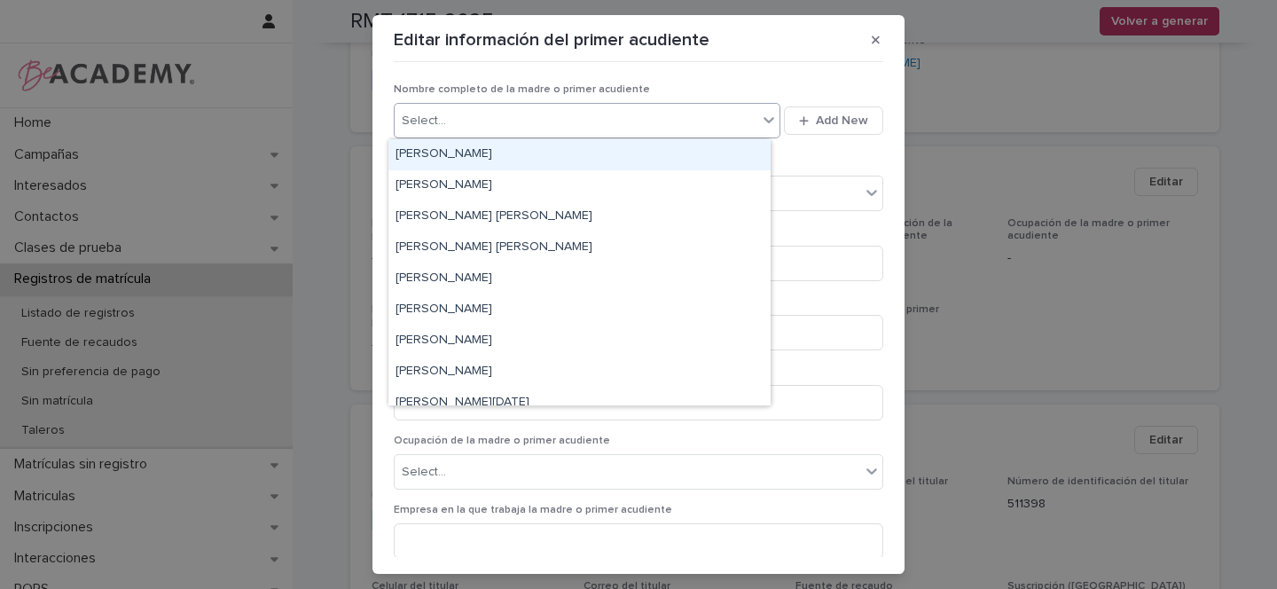
click at [557, 121] on div "Select..." at bounding box center [576, 120] width 363 height 29
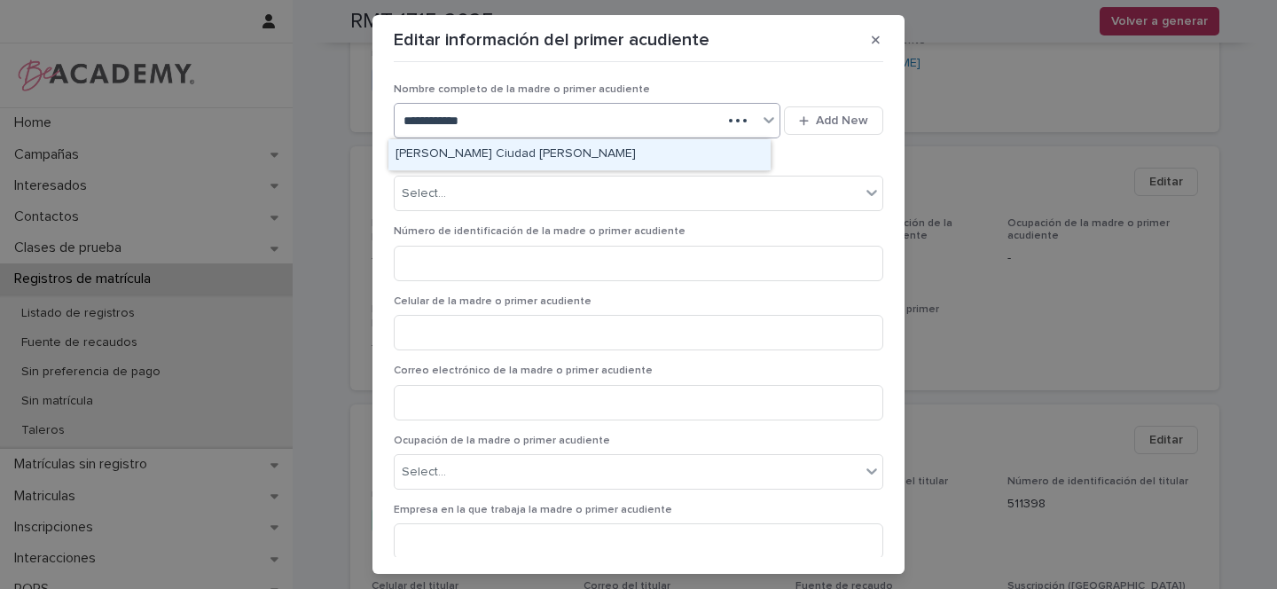
type input "**********"
click at [480, 154] on div "Adriana Ciudad Witzel" at bounding box center [580, 154] width 382 height 31
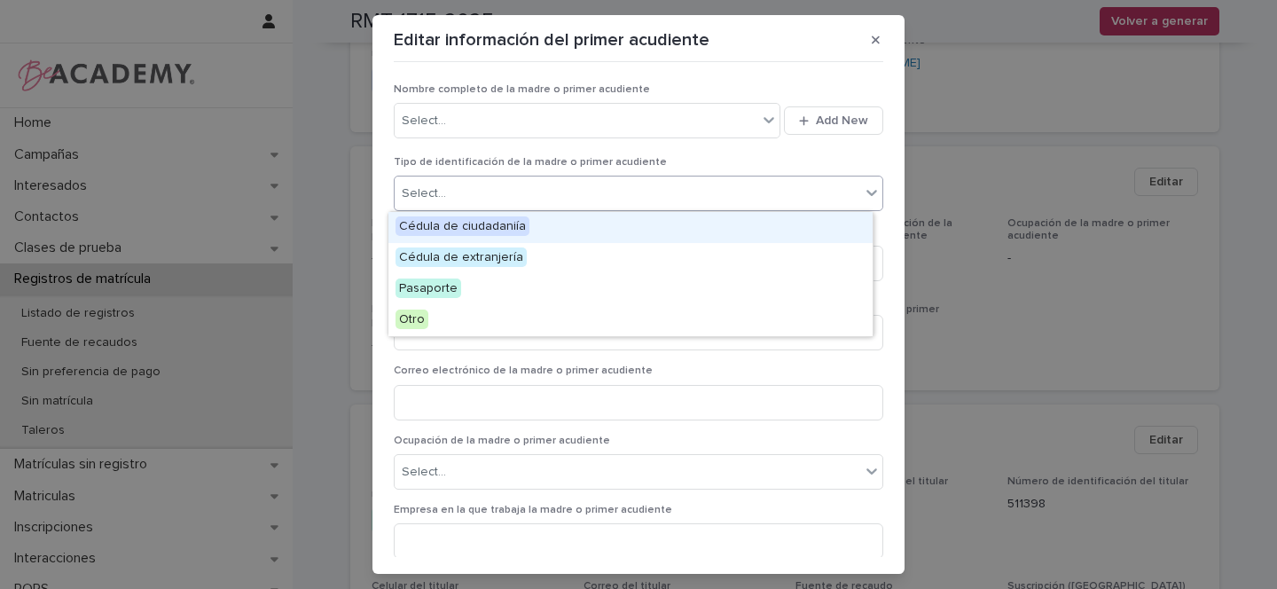
click at [458, 194] on div "Select..." at bounding box center [628, 193] width 466 height 29
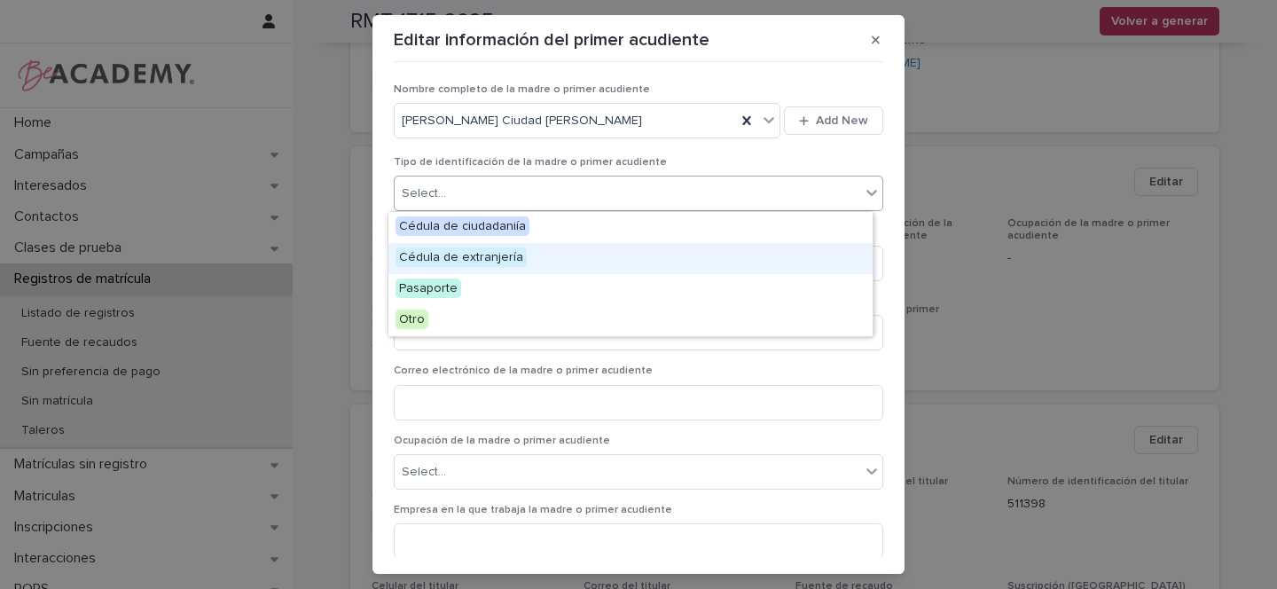
click at [444, 258] on span "Cédula de extranjería" at bounding box center [461, 257] width 131 height 20
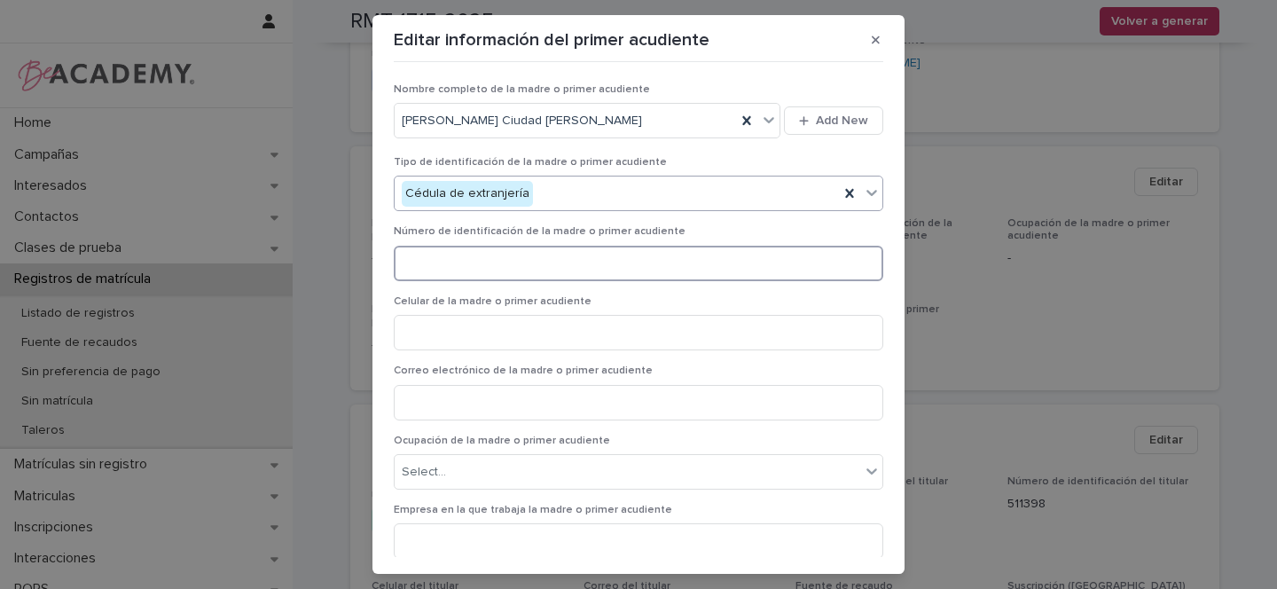
click at [444, 267] on input at bounding box center [639, 263] width 490 height 35
paste input "******"
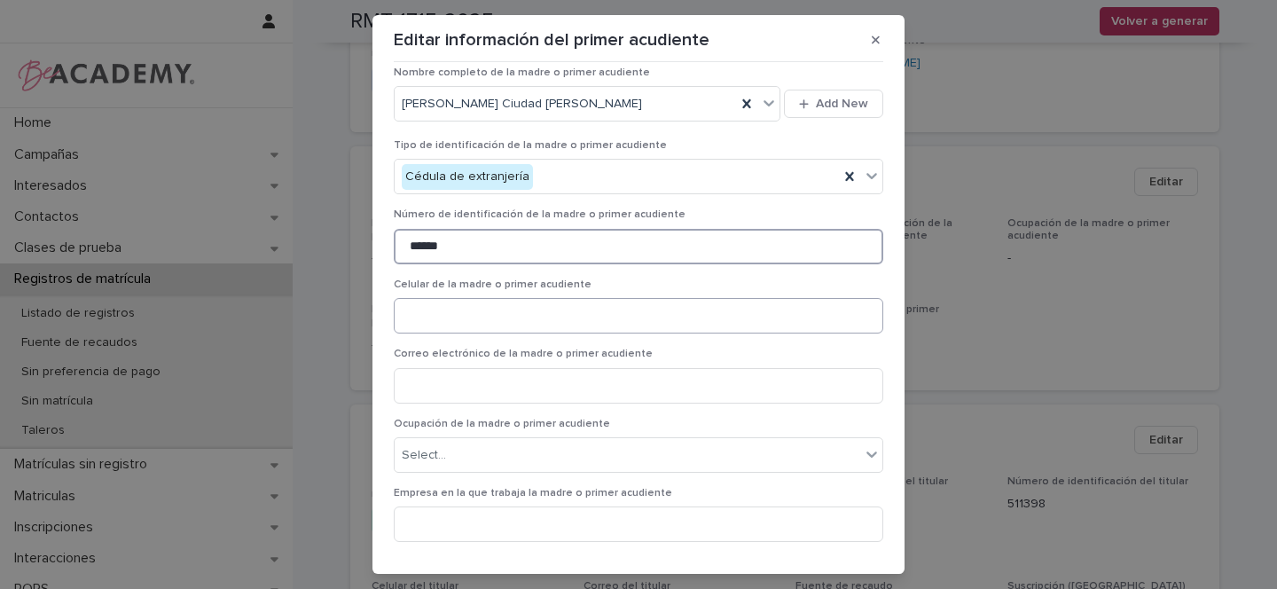
scroll to position [19, 0]
type input "******"
click at [434, 313] on input at bounding box center [639, 313] width 490 height 35
paste input "**********"
type input "**********"
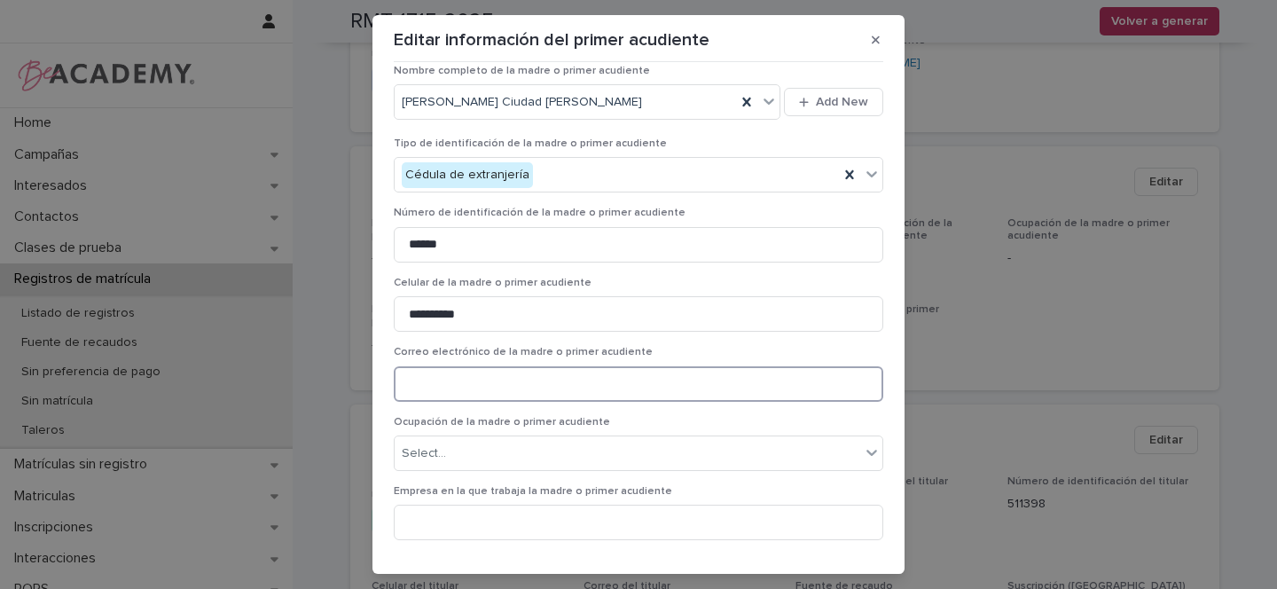
click at [421, 379] on input at bounding box center [639, 383] width 490 height 35
paste input "**********"
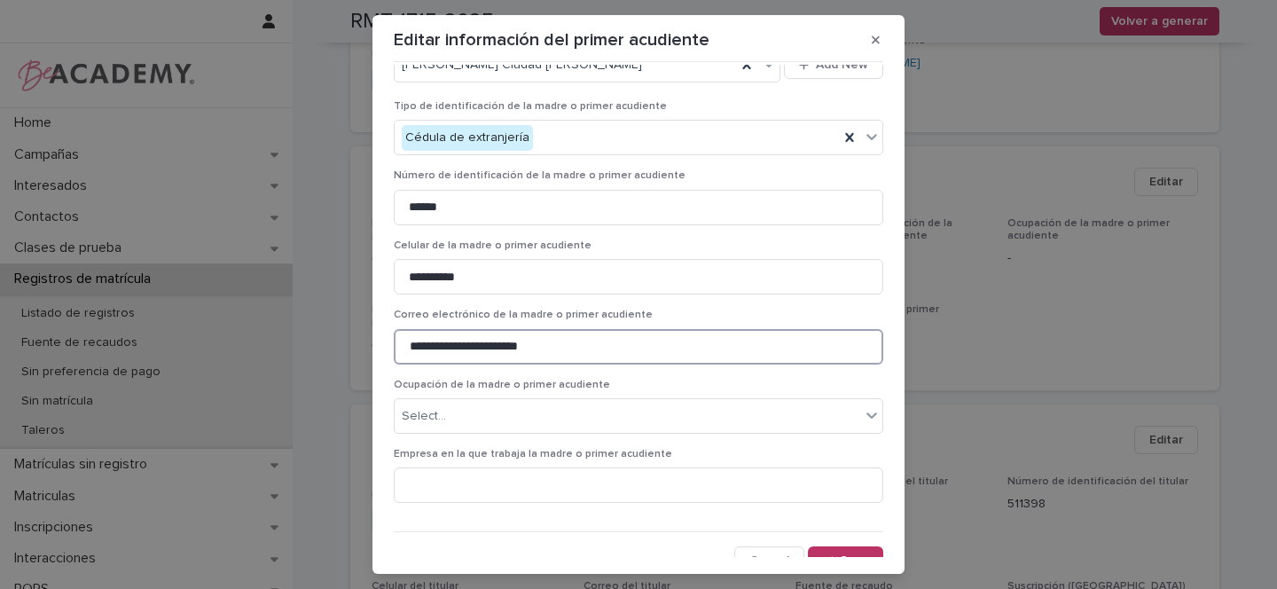
scroll to position [74, 0]
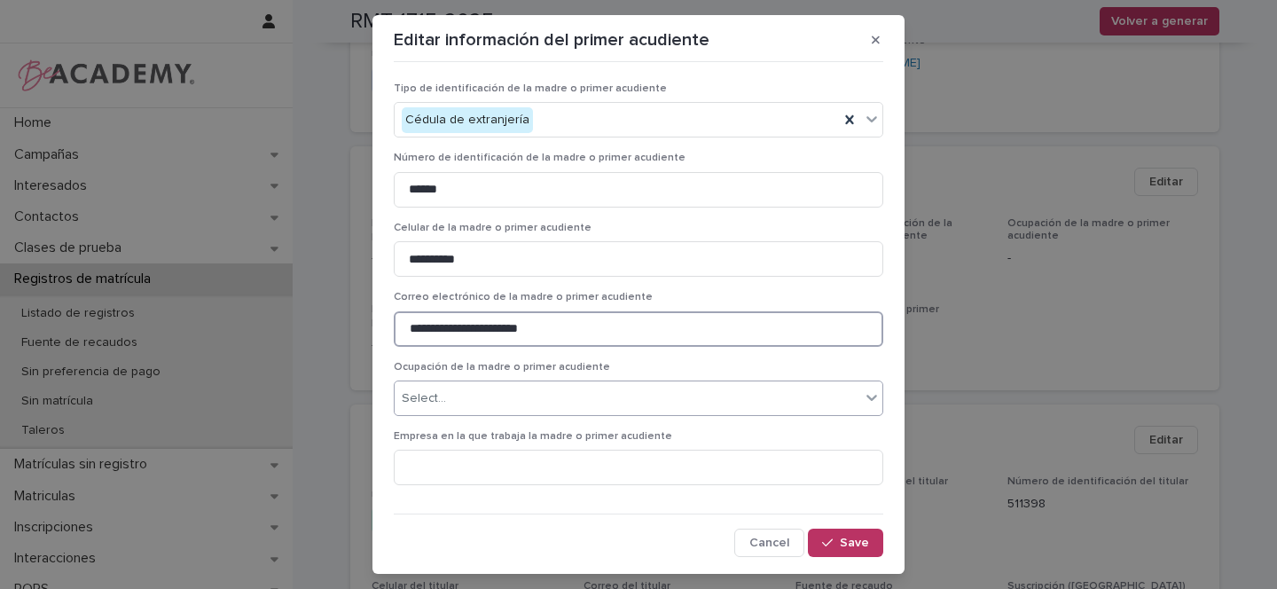
type input "**********"
click at [412, 390] on div "Select..." at bounding box center [424, 398] width 44 height 19
click at [477, 400] on div "Select..." at bounding box center [628, 398] width 466 height 29
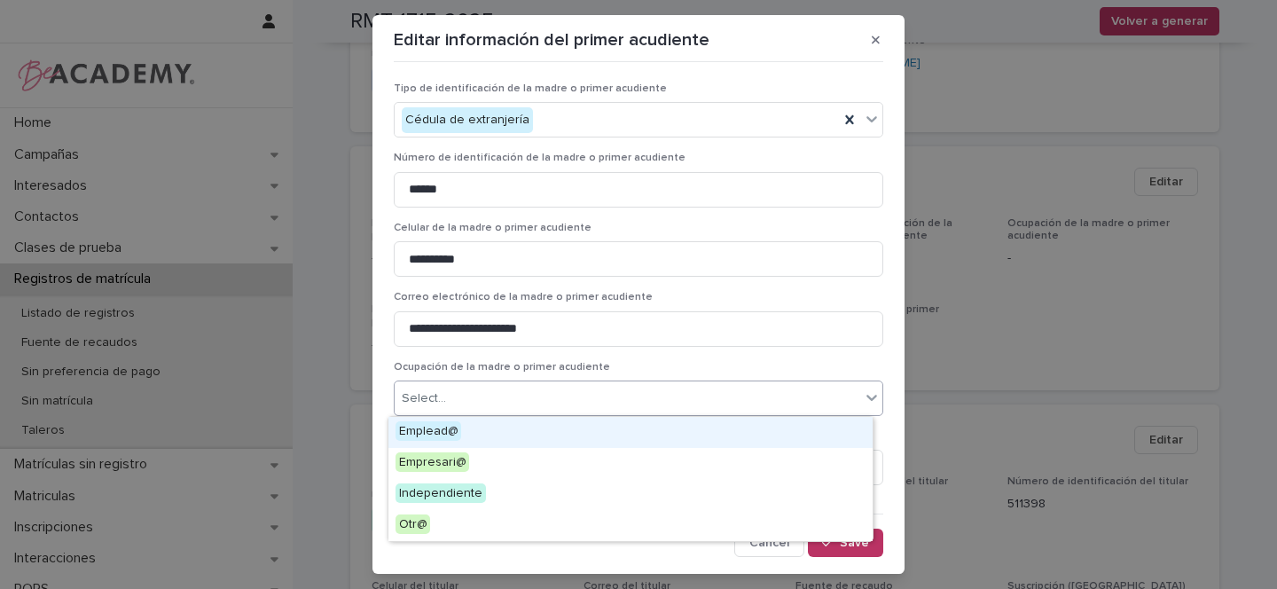
click at [440, 430] on span "Emplead@" at bounding box center [429, 431] width 66 height 20
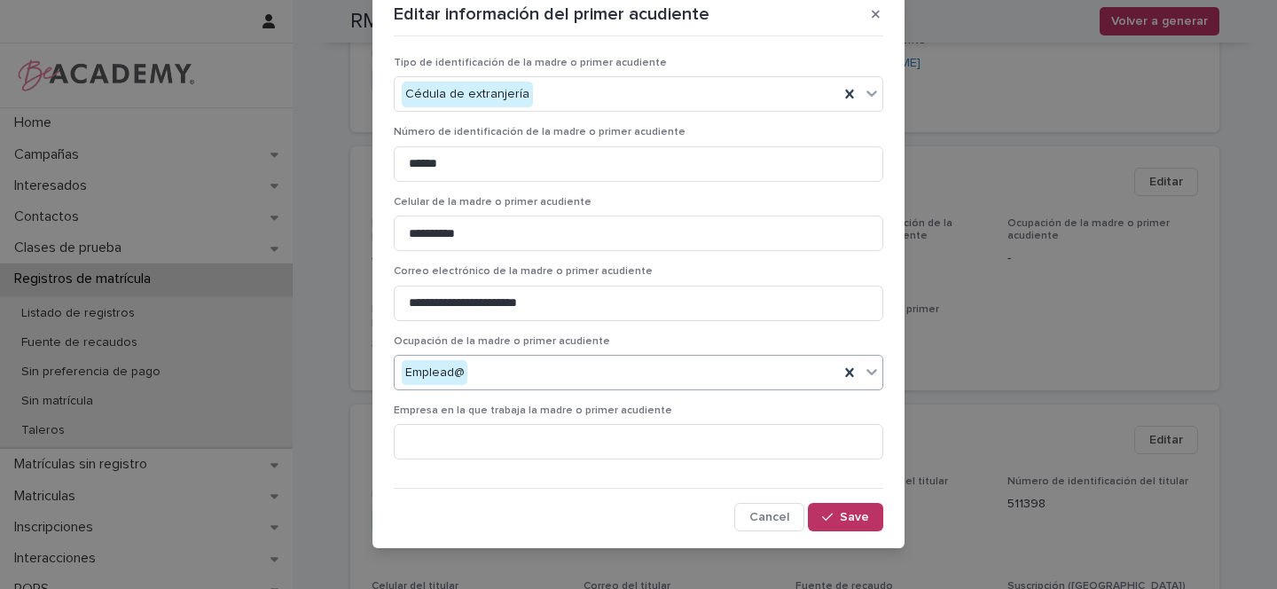
scroll to position [38, 0]
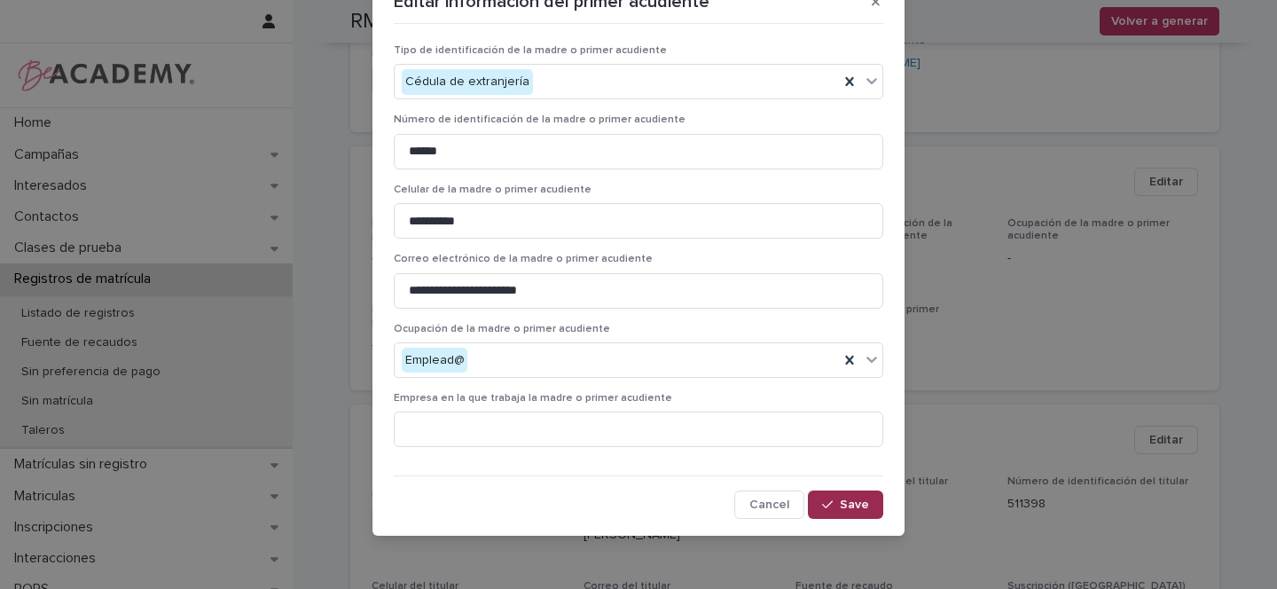
click at [852, 506] on span "Save" at bounding box center [854, 505] width 29 height 12
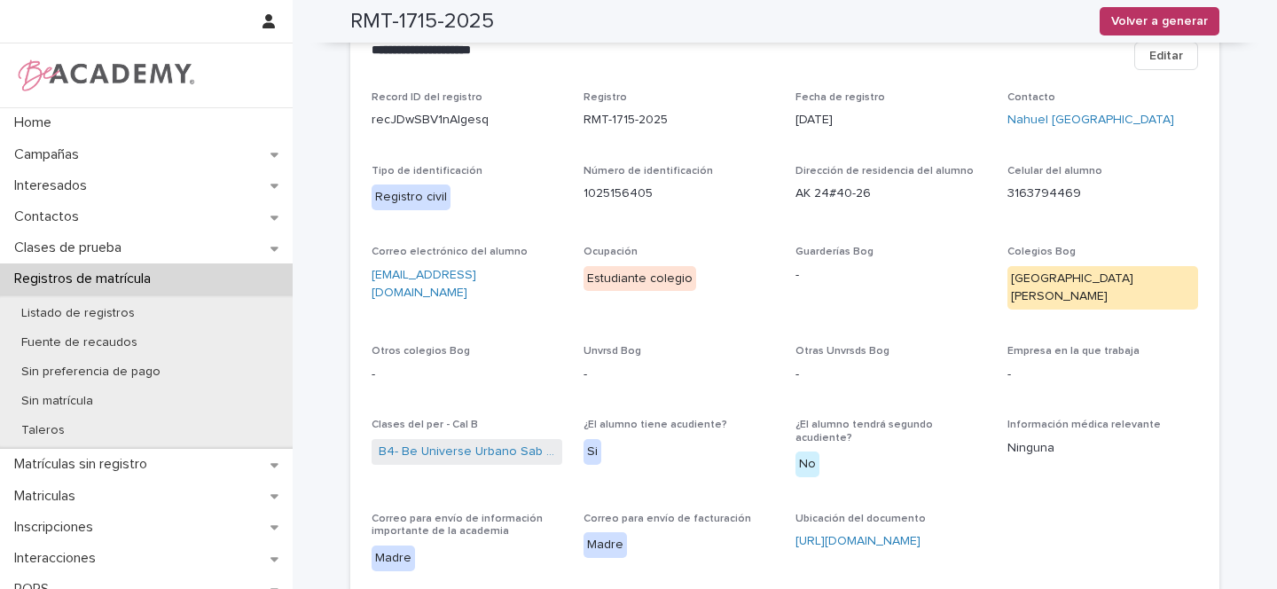
scroll to position [0, 0]
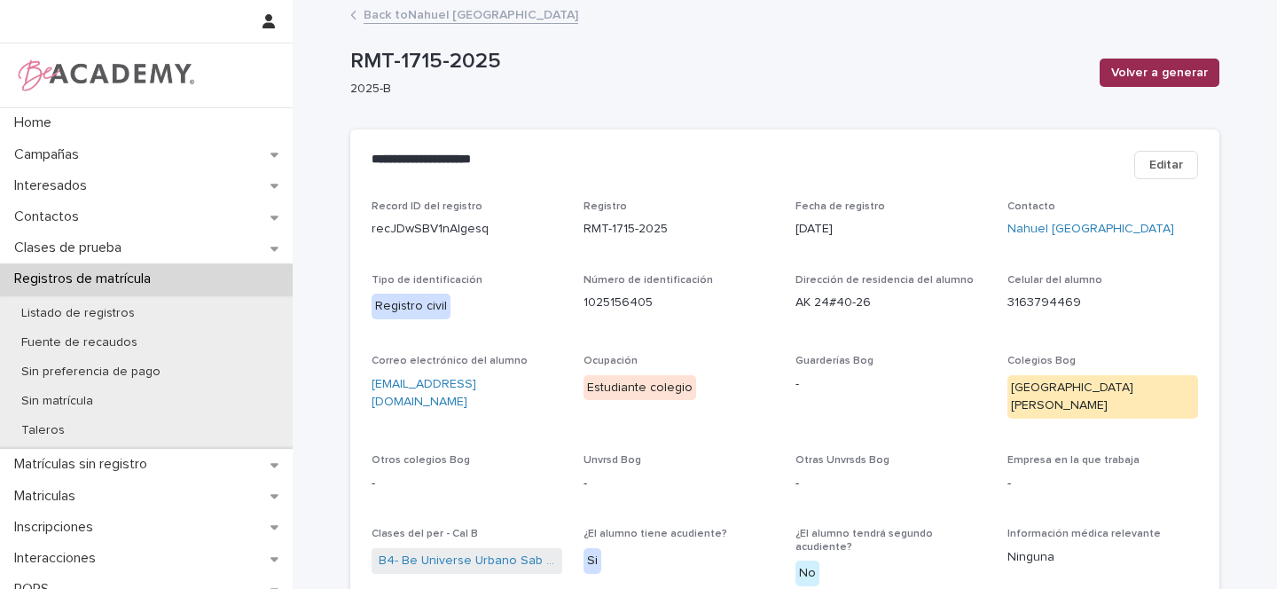
click at [1174, 74] on span "Volver a generar" at bounding box center [1159, 73] width 97 height 18
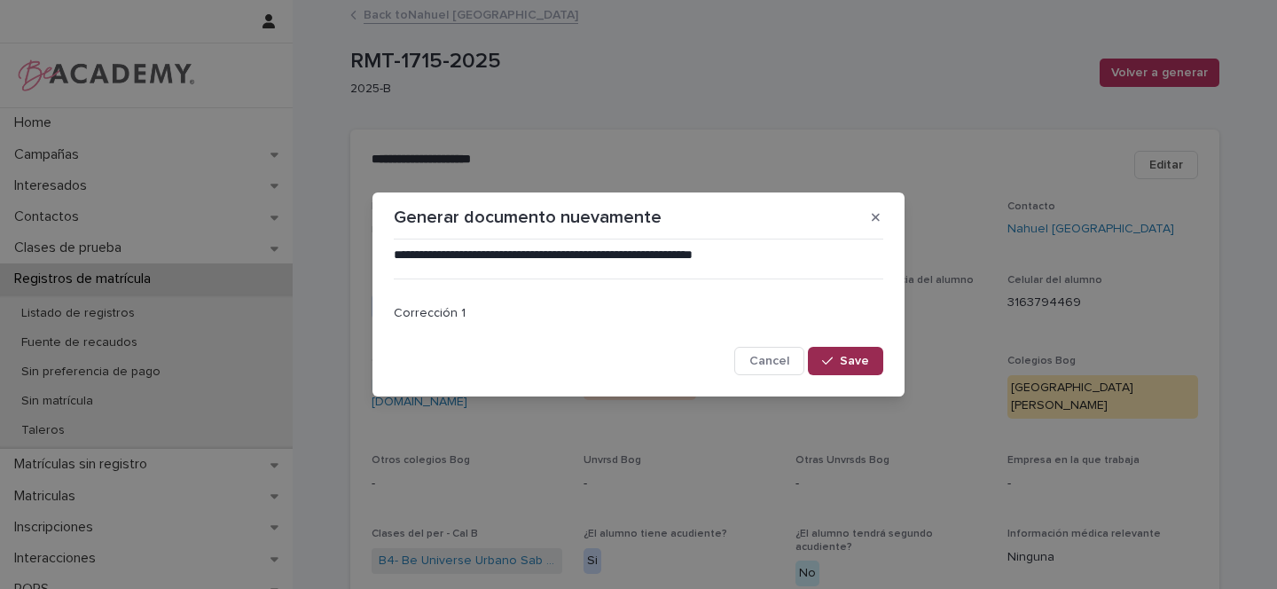
click at [863, 359] on span "Save" at bounding box center [854, 361] width 29 height 12
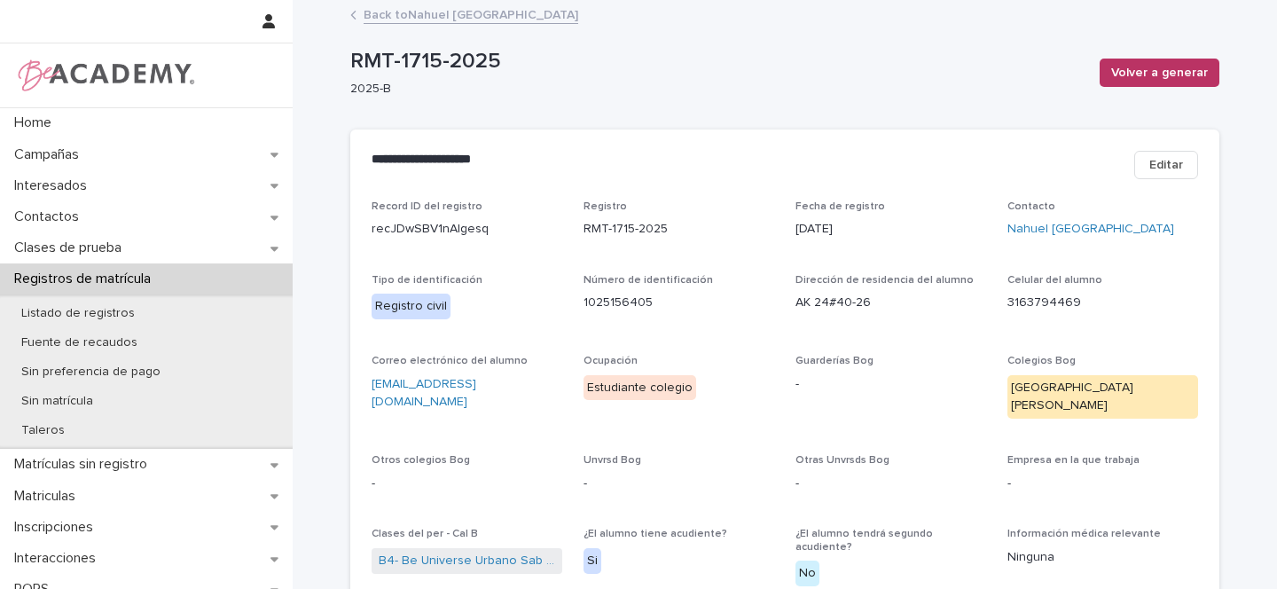
click at [455, 12] on link "Back to Nahuel Ciudad Prince" at bounding box center [471, 14] width 215 height 20
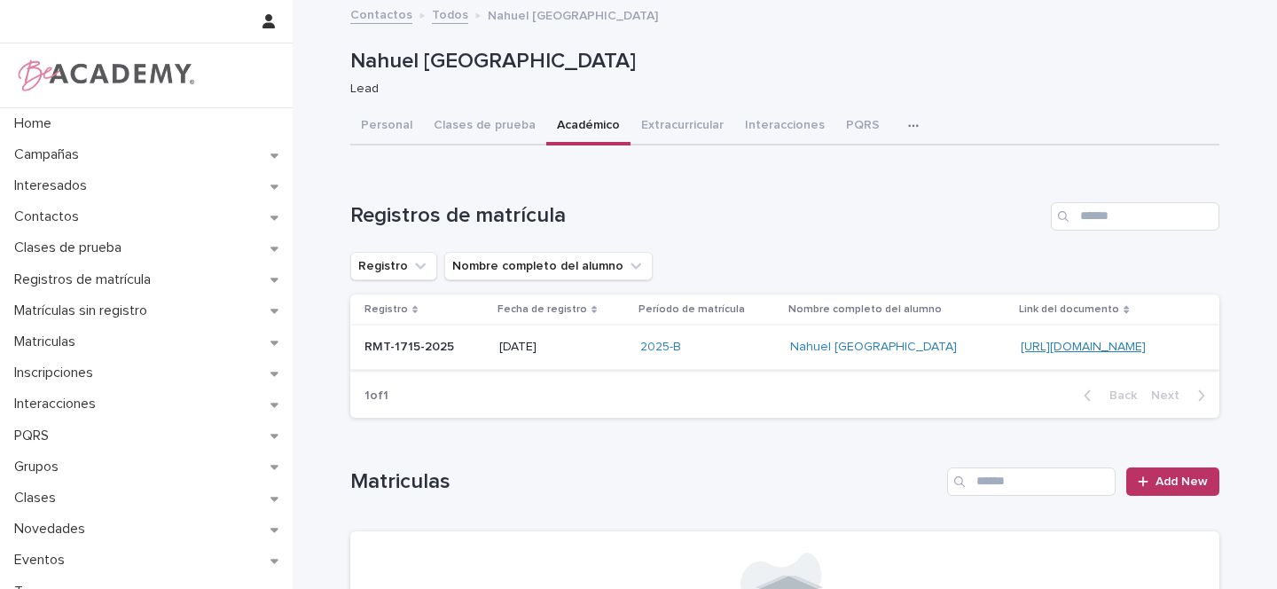
click at [1021, 346] on link "[URL][DOMAIN_NAME]" at bounding box center [1083, 347] width 125 height 12
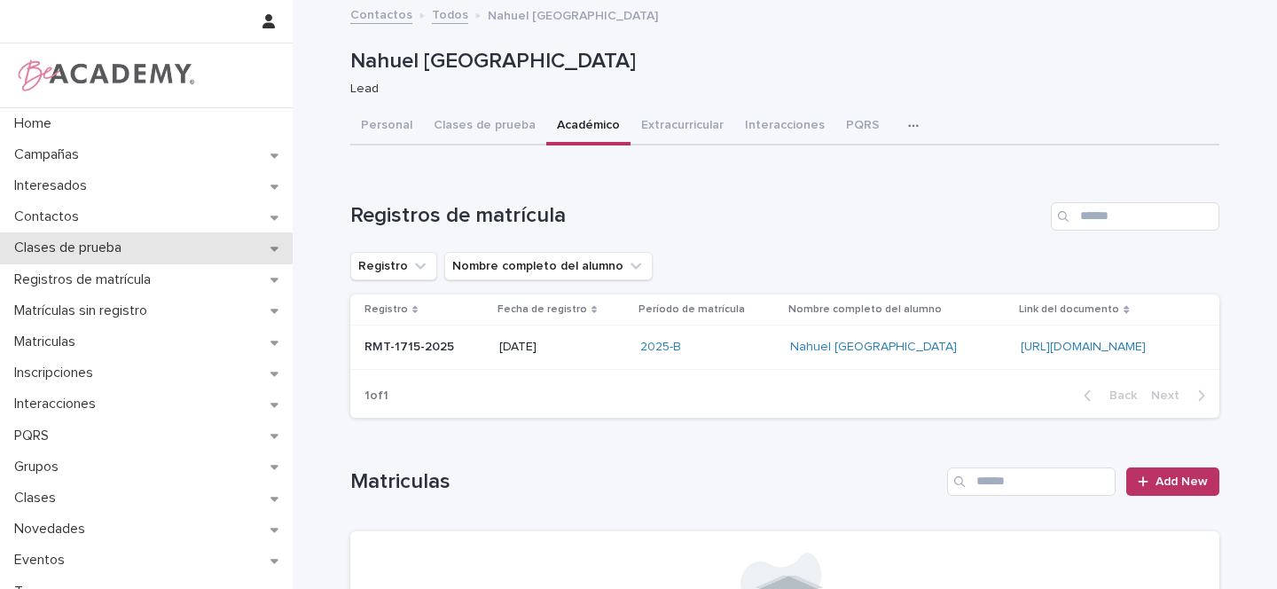
click at [263, 249] on div "Clases de prueba" at bounding box center [146, 247] width 293 height 31
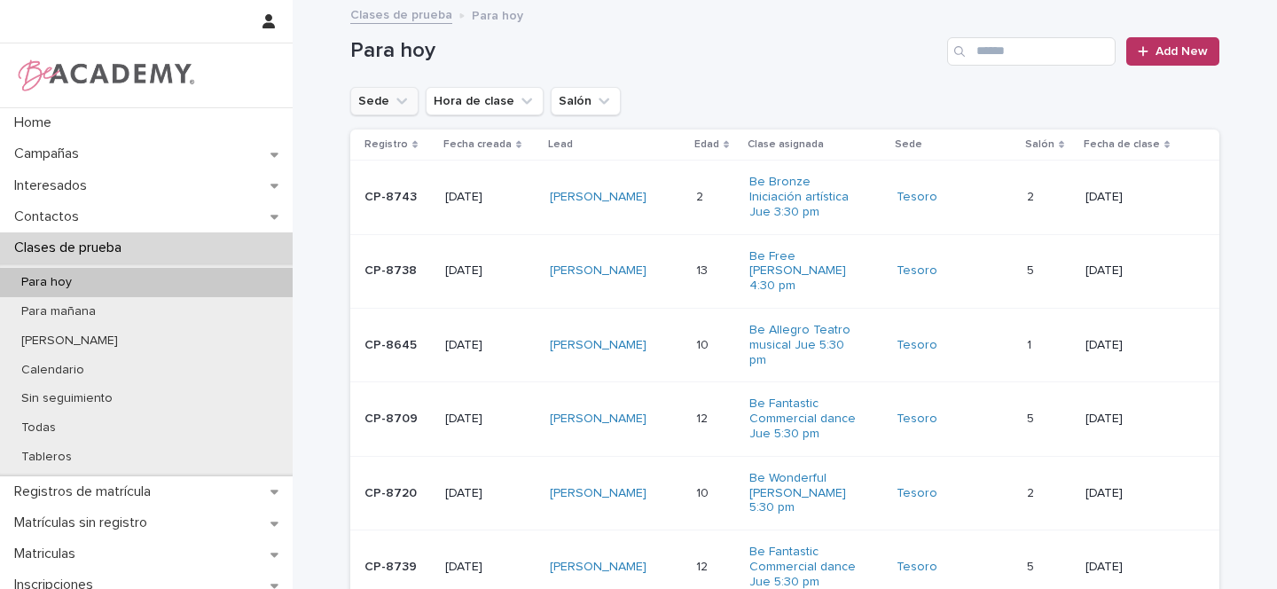
click at [397, 101] on icon "Sede" at bounding box center [402, 101] width 18 height 18
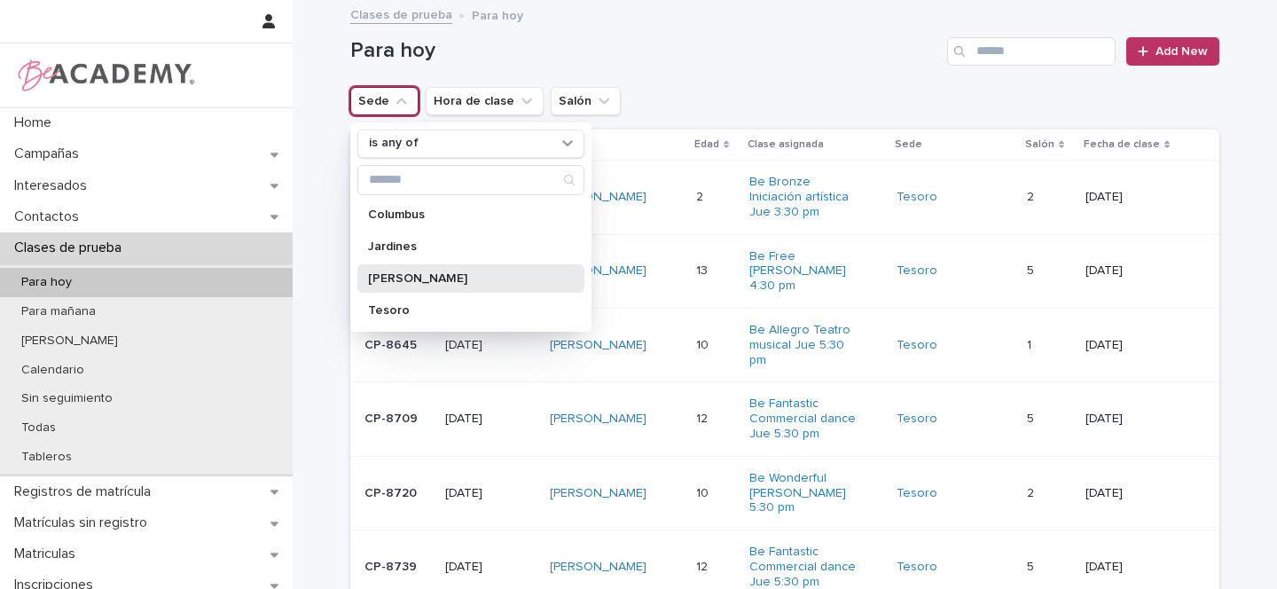
click at [407, 284] on p "[PERSON_NAME]" at bounding box center [462, 278] width 188 height 12
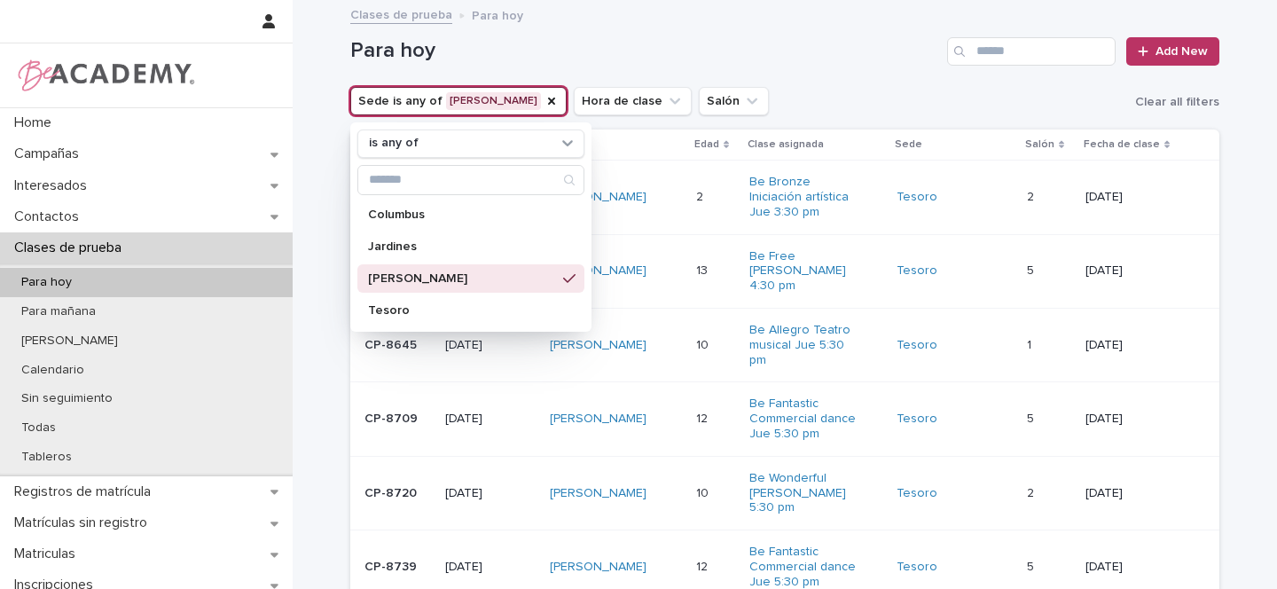
click at [845, 83] on div "Para hoy Add New" at bounding box center [784, 44] width 869 height 85
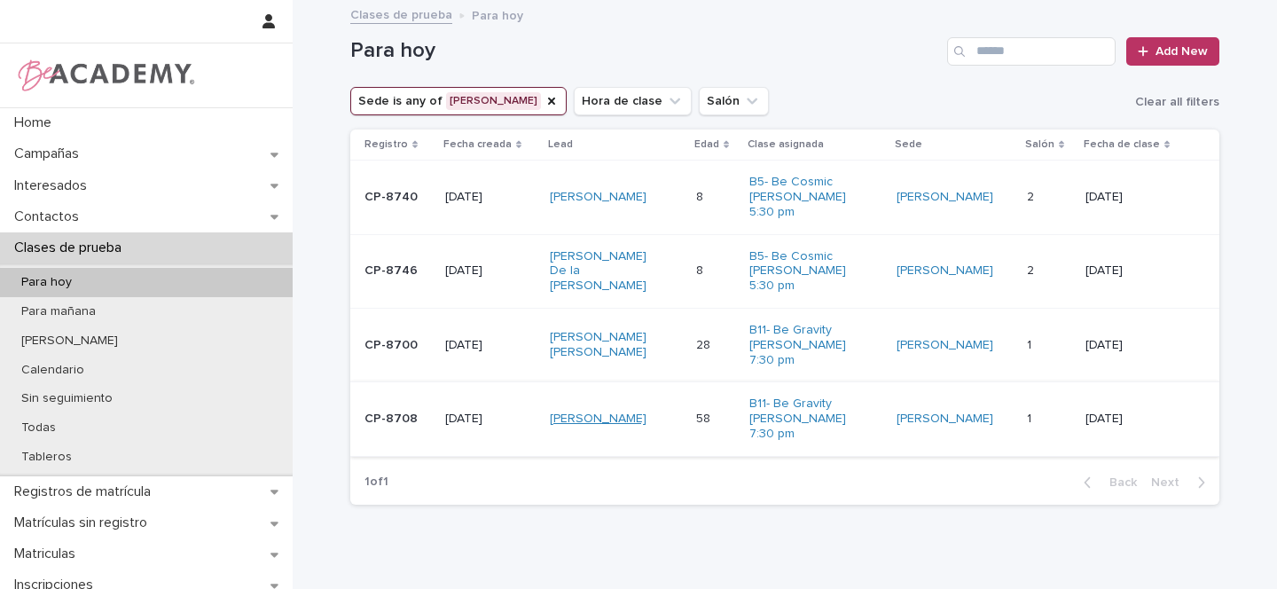
click at [647, 412] on link "Cleofe Marin Solanilla" at bounding box center [598, 419] width 97 height 15
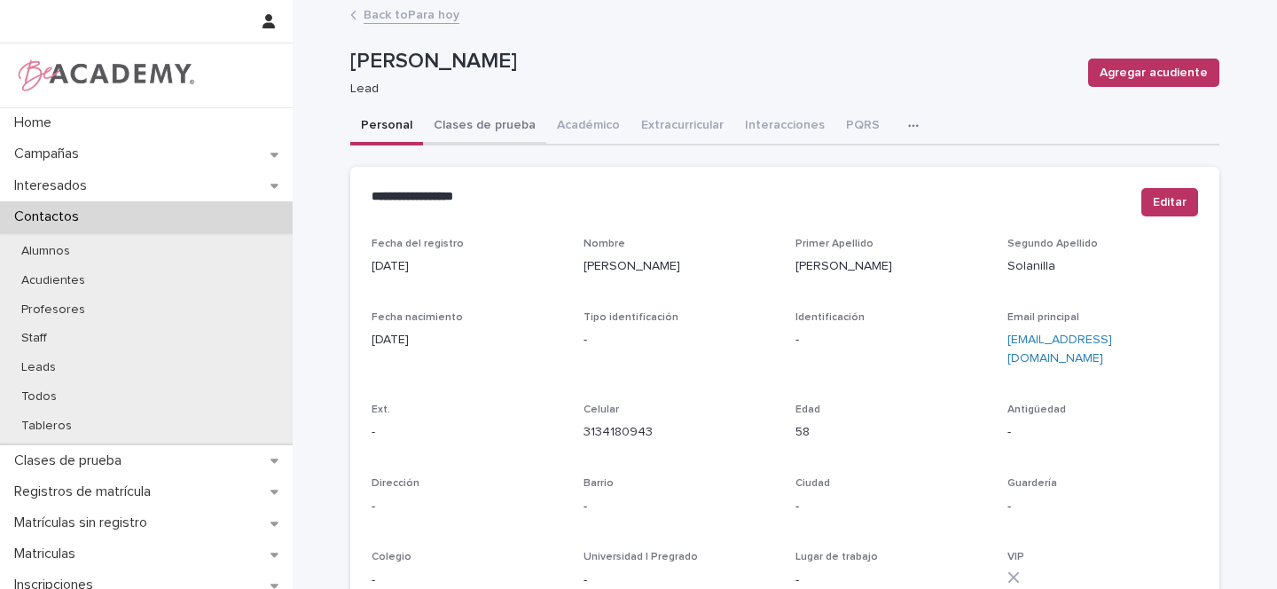
click at [486, 130] on button "Clases de prueba" at bounding box center [484, 126] width 123 height 37
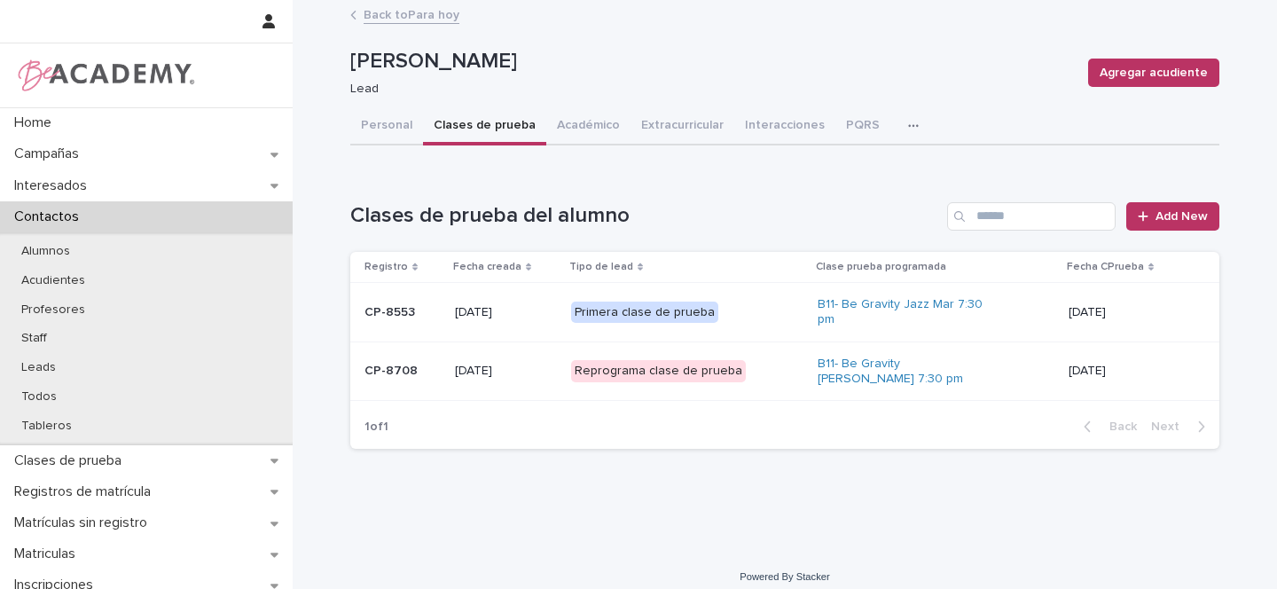
click at [787, 380] on div "Reprograma clase de prueba" at bounding box center [687, 371] width 233 height 36
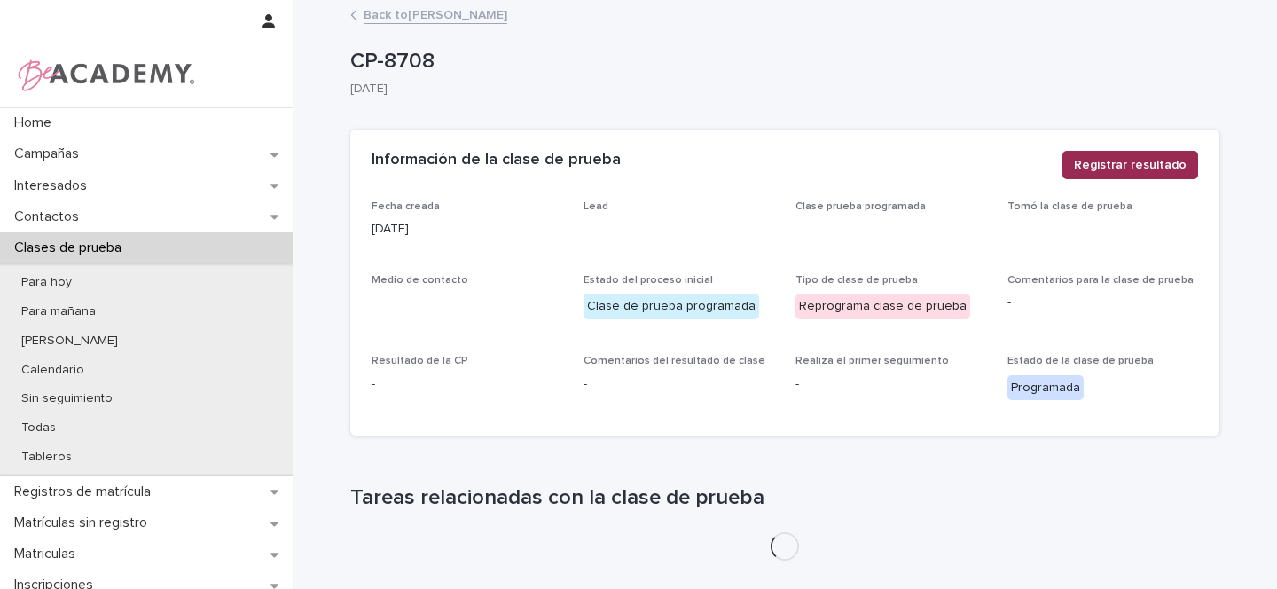
click at [1133, 165] on span "Registrar resultado" at bounding box center [1130, 165] width 113 height 18
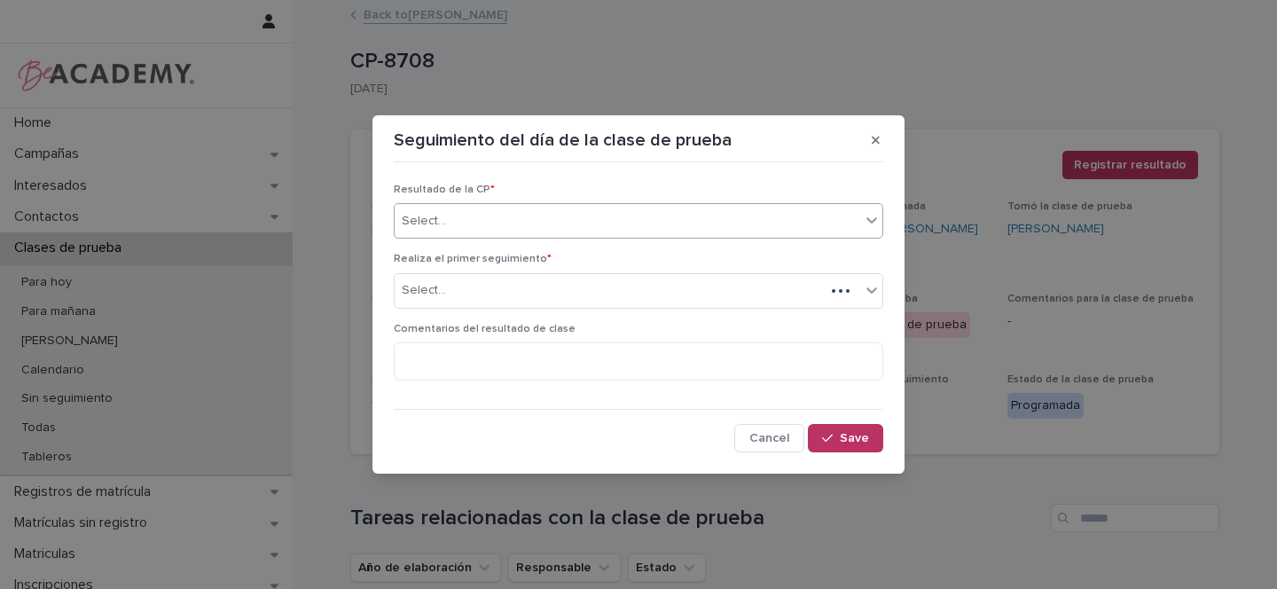
click at [433, 223] on div "Select..." at bounding box center [424, 221] width 44 height 19
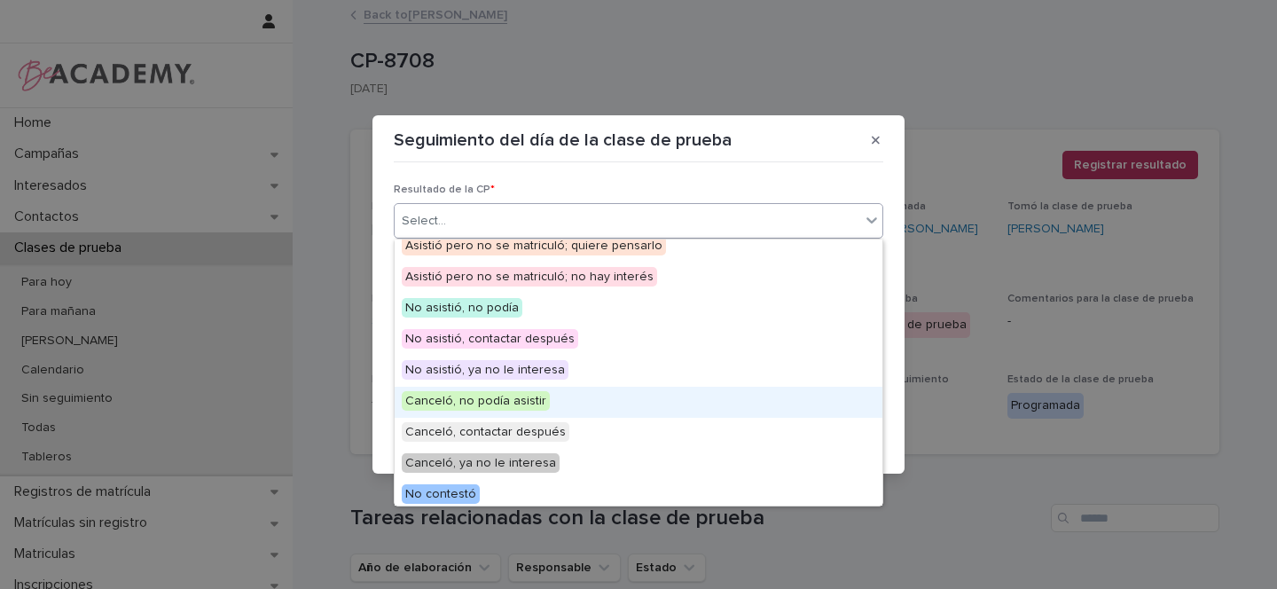
scroll to position [133, 0]
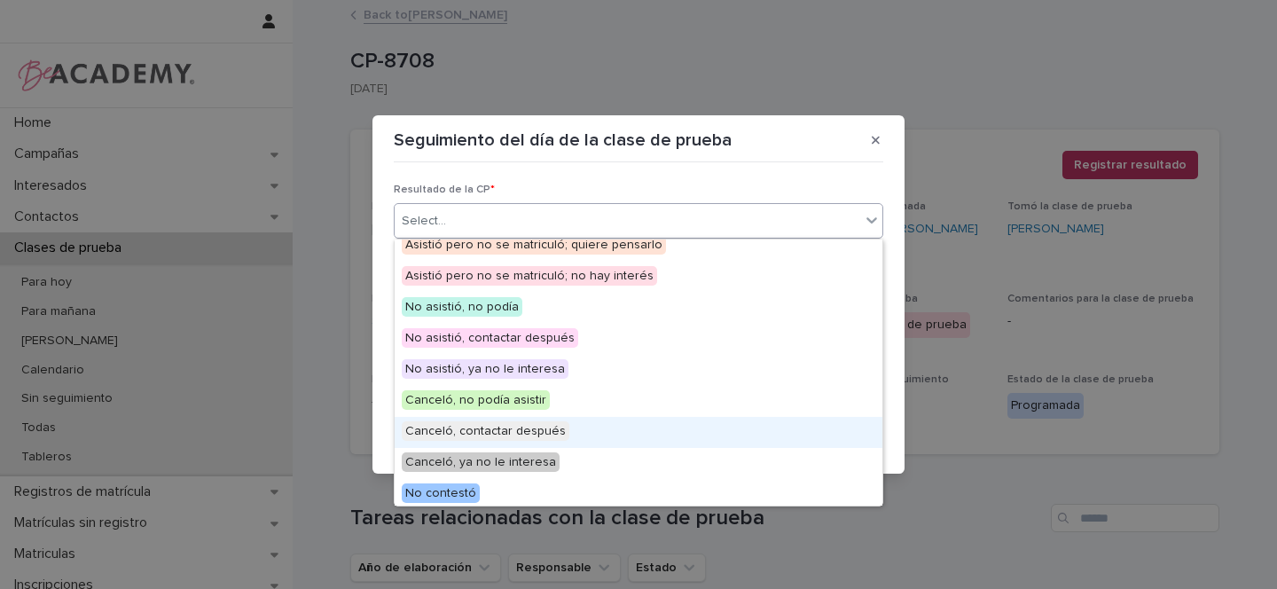
click at [475, 429] on span "Canceló, contactar después" at bounding box center [486, 431] width 168 height 20
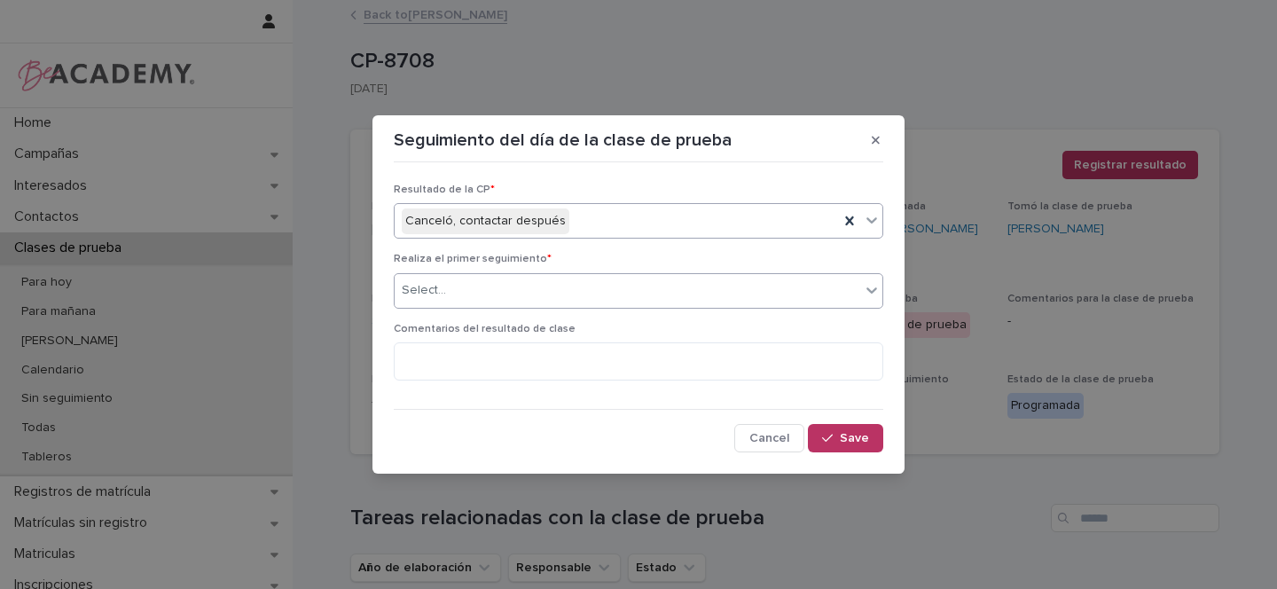
click at [452, 300] on div "Select..." at bounding box center [628, 290] width 466 height 29
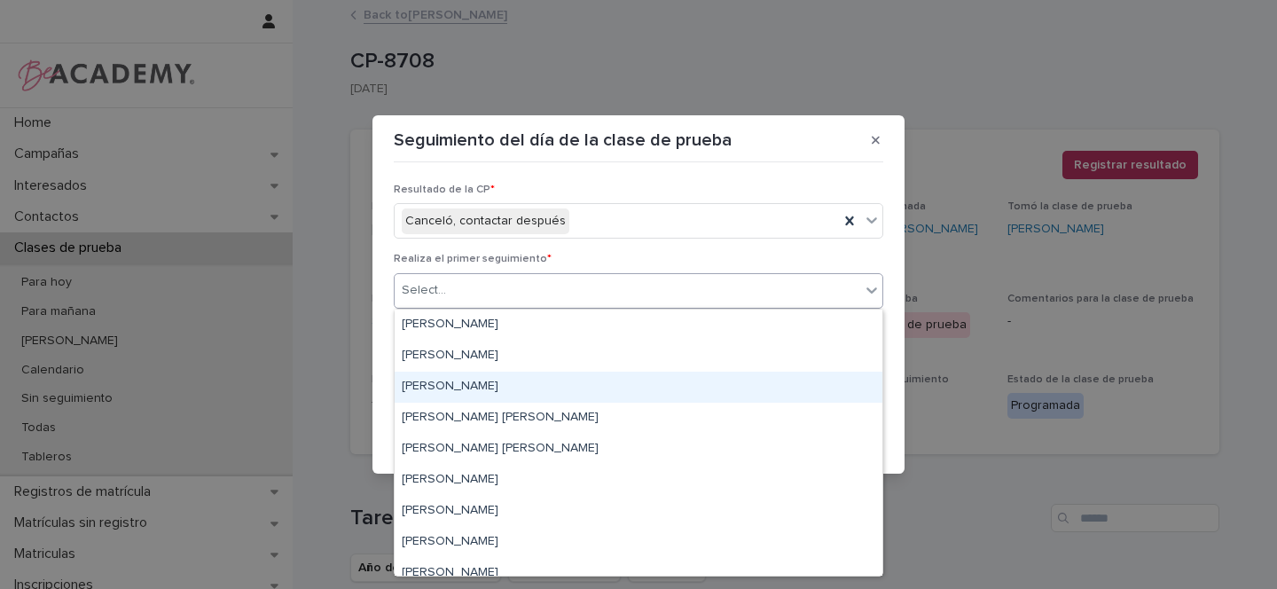
click at [440, 386] on div "Gina Orjuela Cortes" at bounding box center [639, 387] width 488 height 31
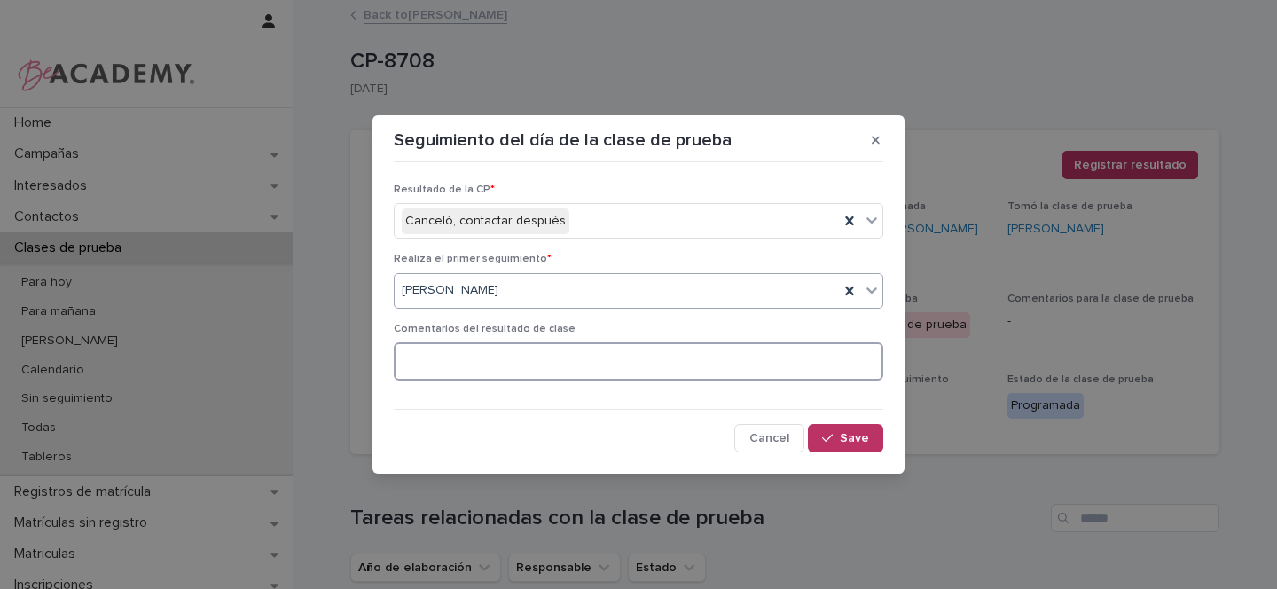
click at [446, 358] on textarea at bounding box center [639, 361] width 490 height 38
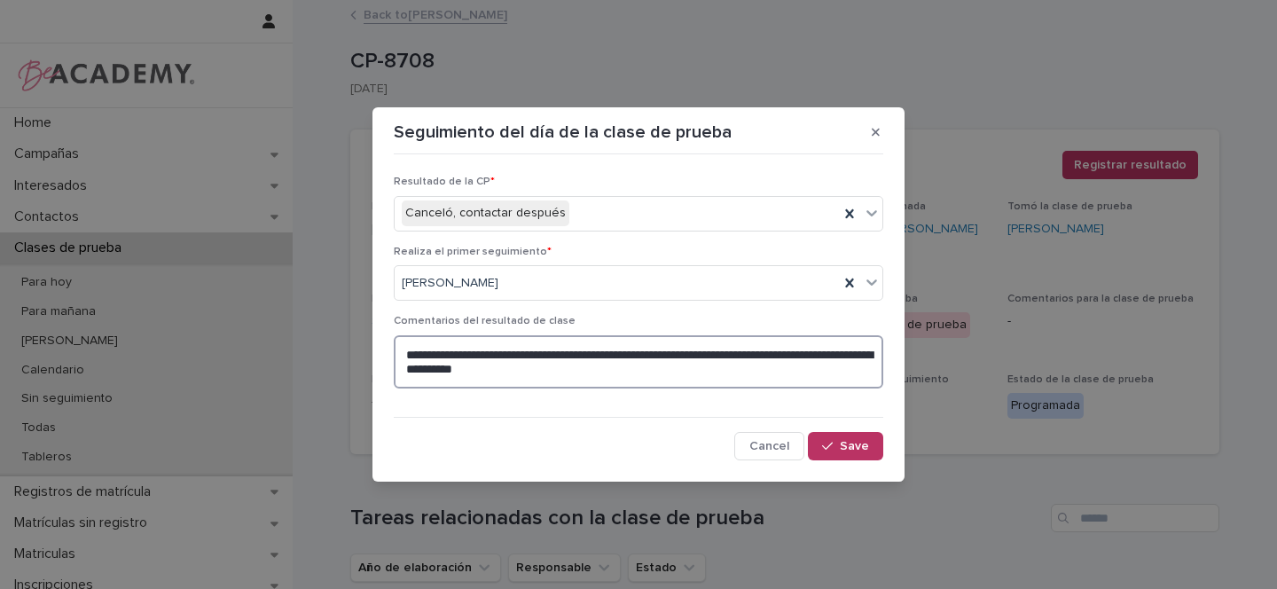
click at [457, 370] on textarea "**********" at bounding box center [639, 361] width 490 height 53
click at [675, 368] on textarea "**********" at bounding box center [639, 361] width 490 height 53
type textarea "**********"
click at [872, 447] on button "Save" at bounding box center [845, 446] width 75 height 28
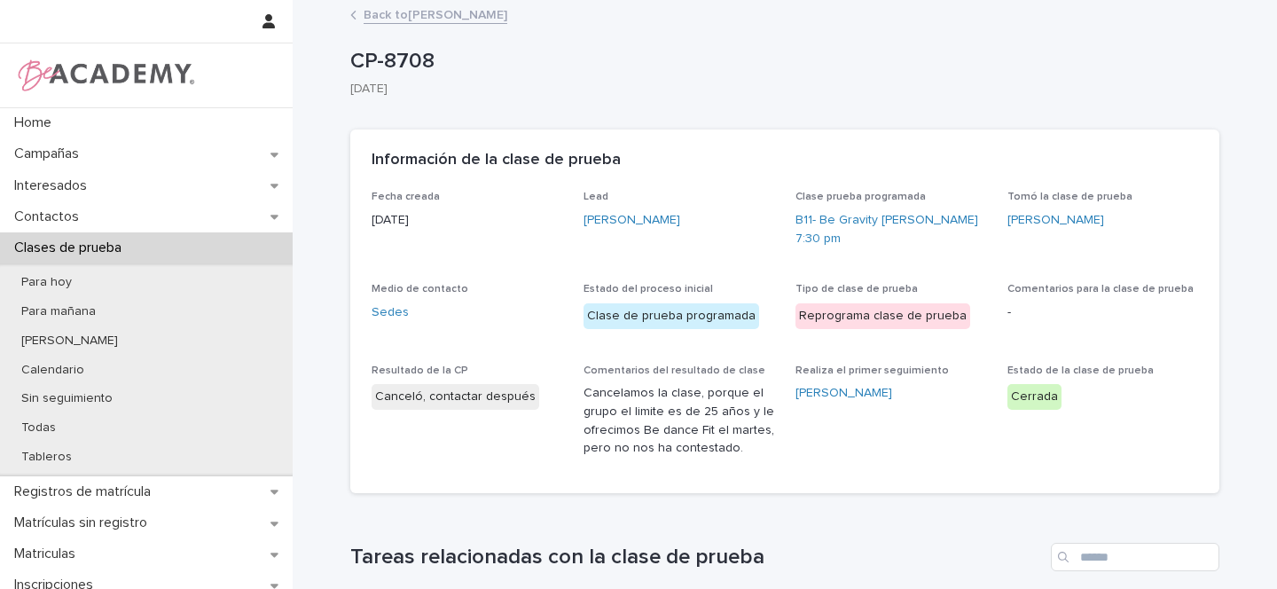
scroll to position [293, 0]
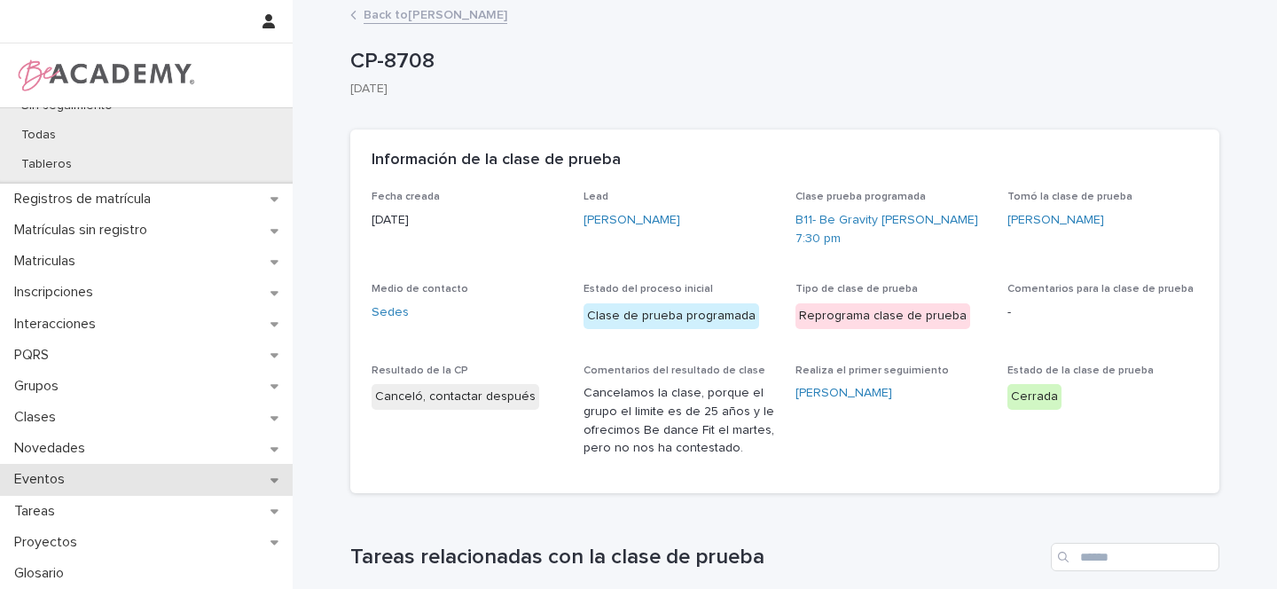
click at [264, 477] on div "Eventos" at bounding box center [146, 479] width 293 height 31
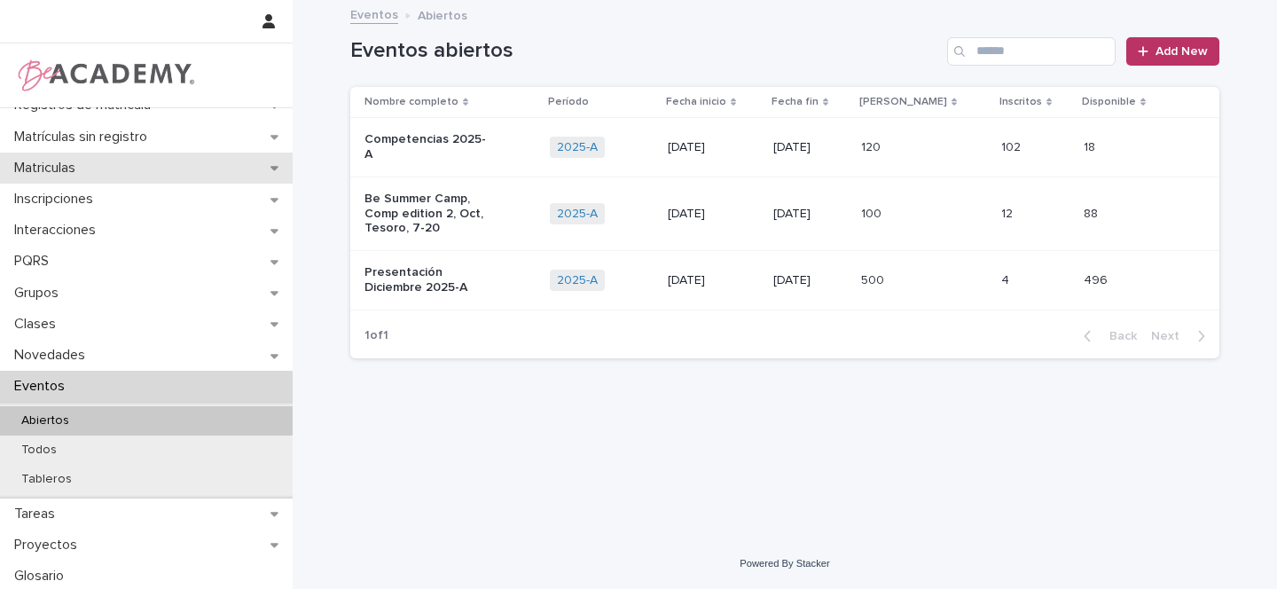
scroll to position [177, 0]
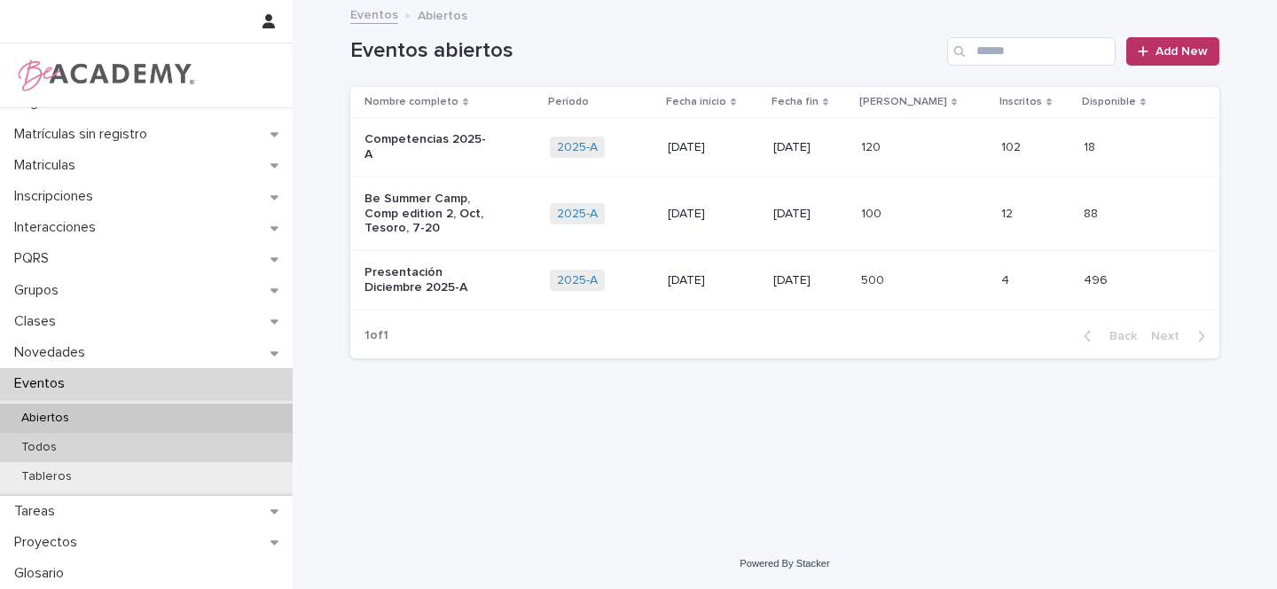
click at [39, 451] on p "Todos" at bounding box center [39, 447] width 64 height 15
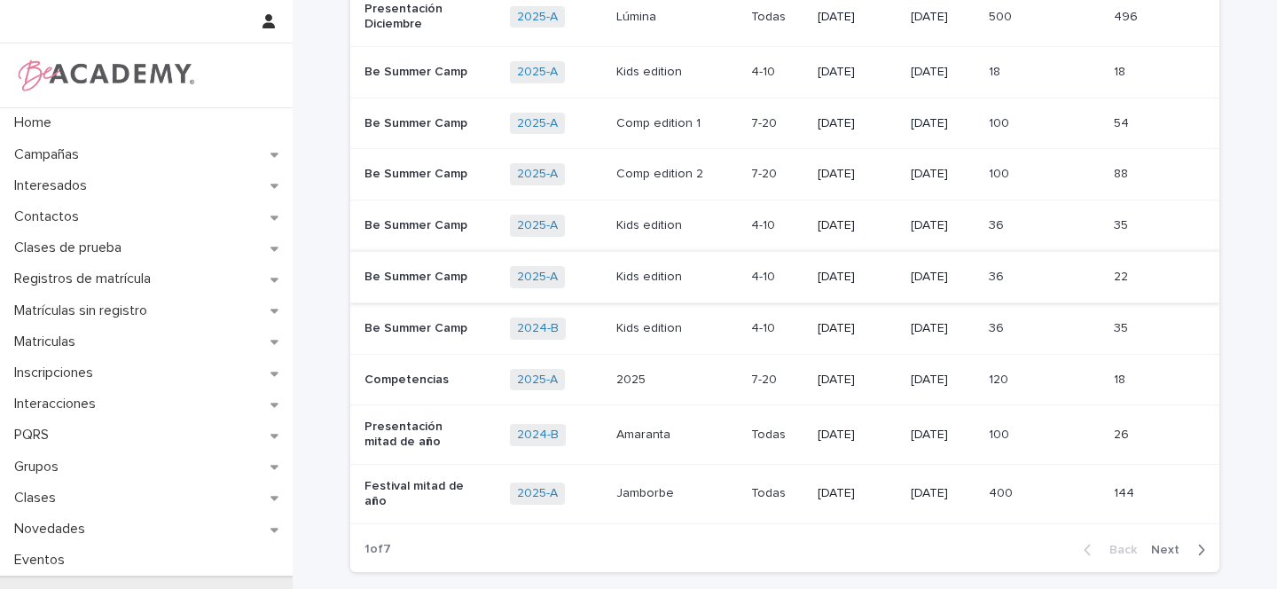
scroll to position [205, 0]
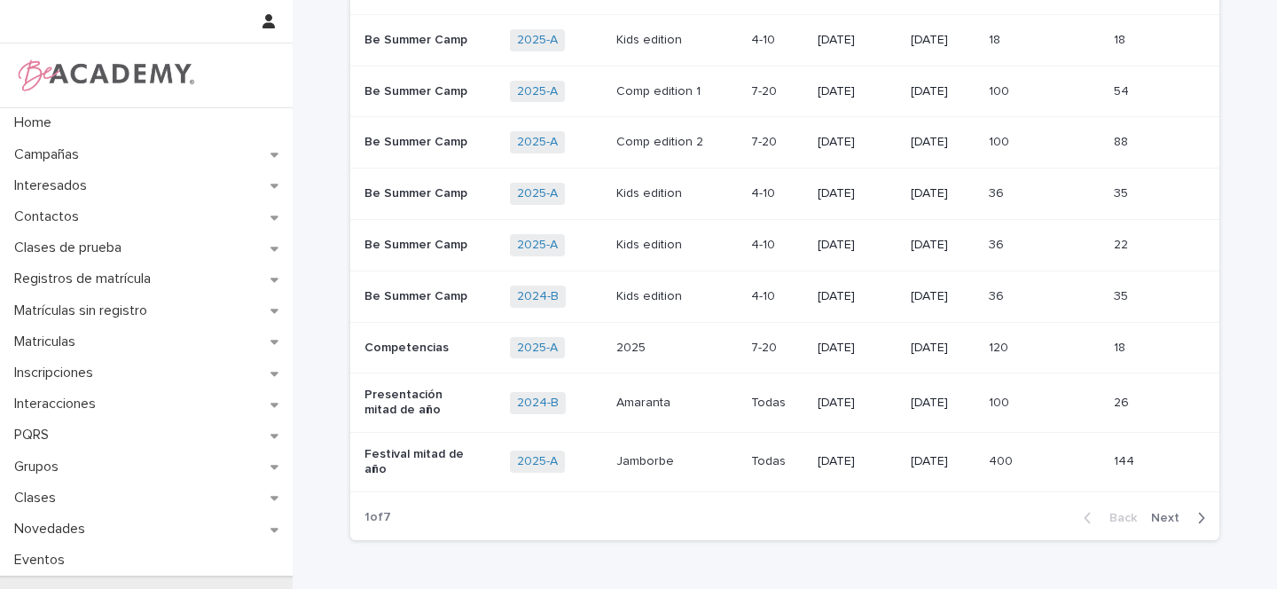
click at [459, 404] on p "Presentación mitad de año" at bounding box center [420, 403] width 111 height 30
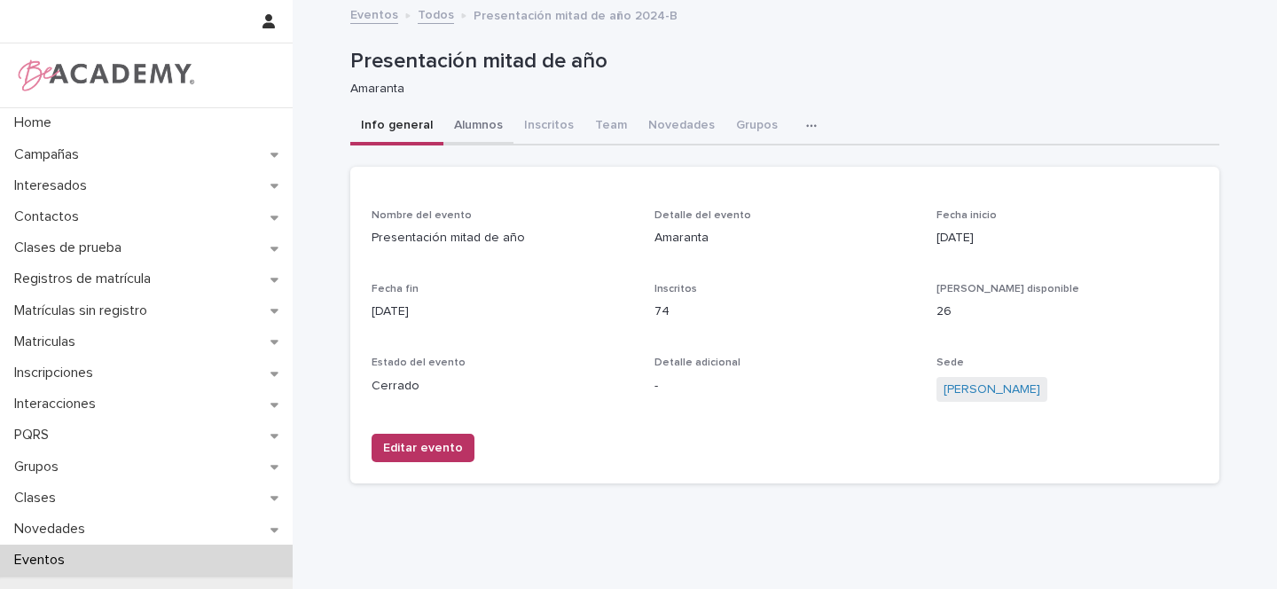
click at [459, 120] on button "Alumnos" at bounding box center [479, 126] width 70 height 37
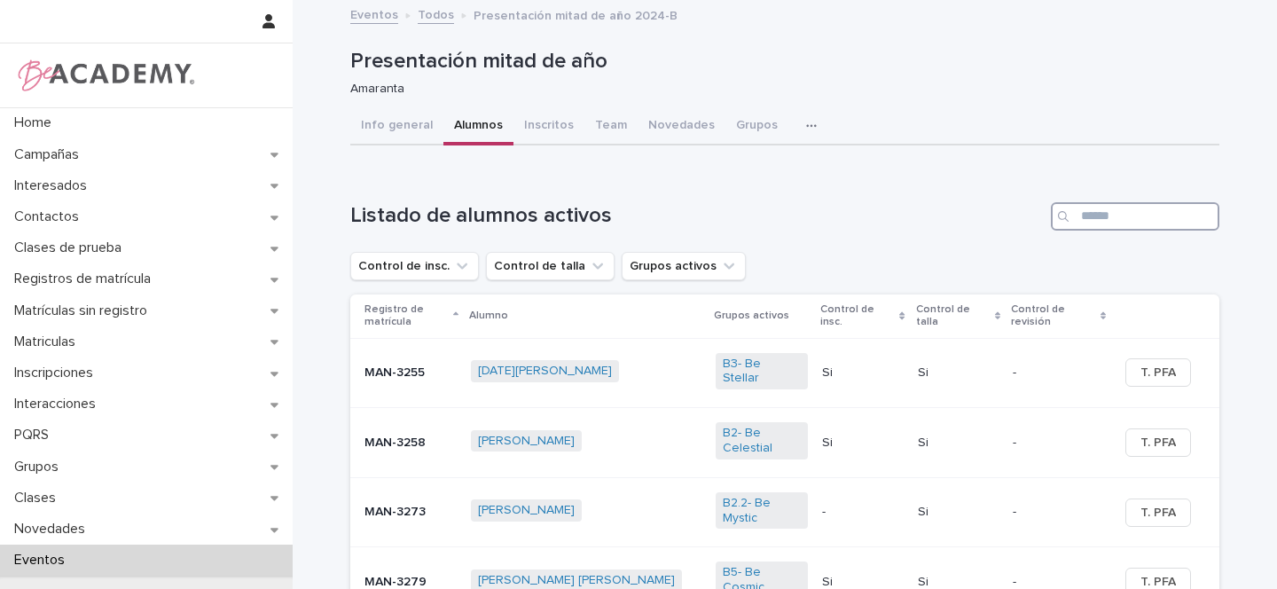
click at [1099, 212] on input "Search" at bounding box center [1135, 216] width 169 height 28
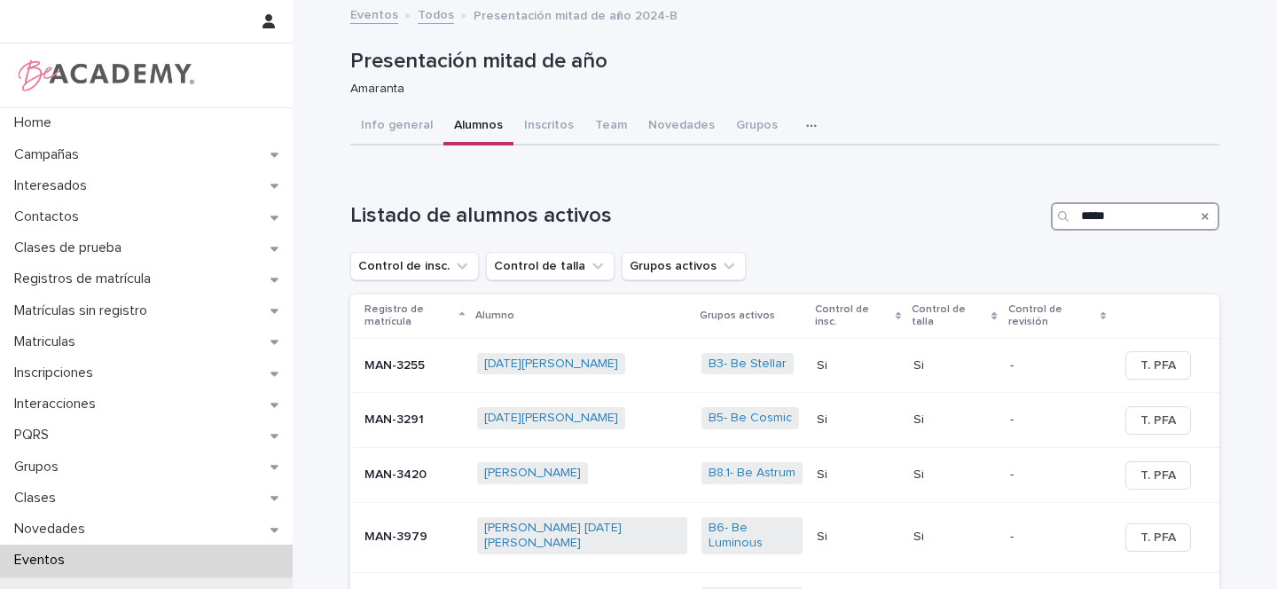
type input "*****"
click at [67, 467] on p "Grupos" at bounding box center [40, 467] width 66 height 17
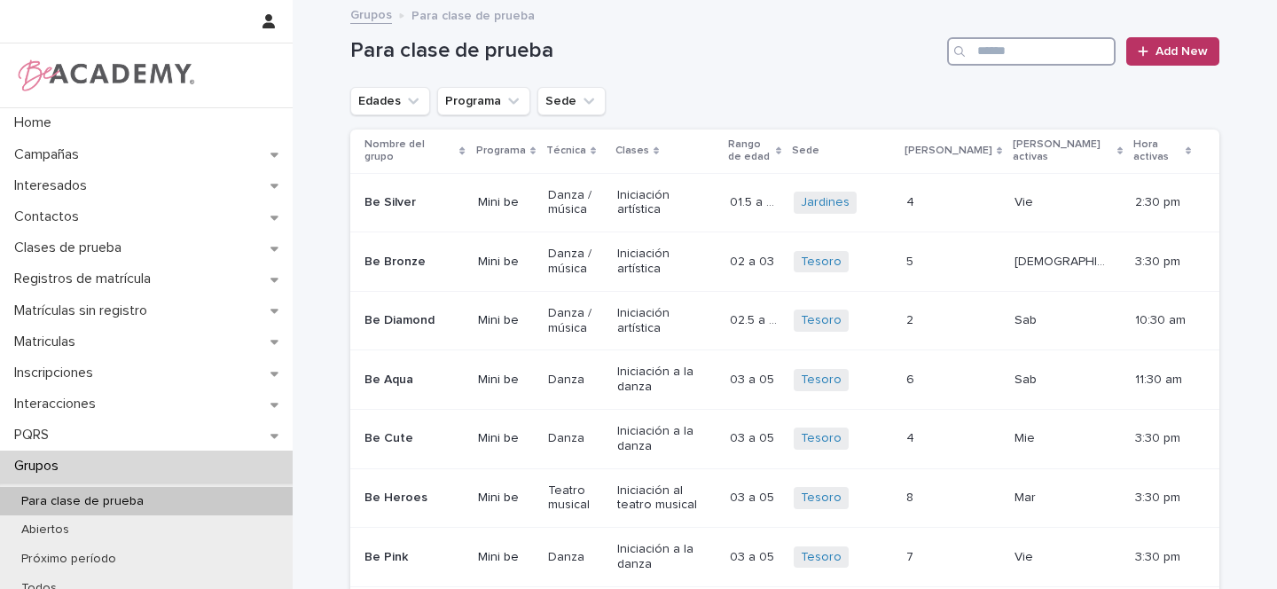
click at [1031, 53] on input "Search" at bounding box center [1031, 51] width 169 height 28
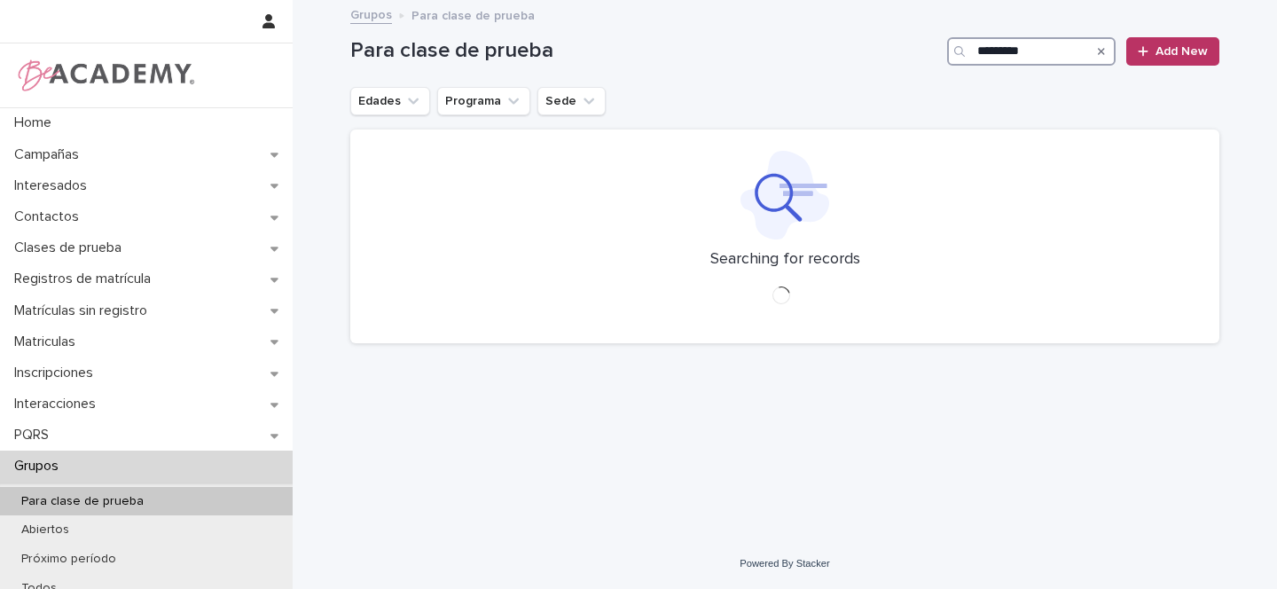
type input "*********"
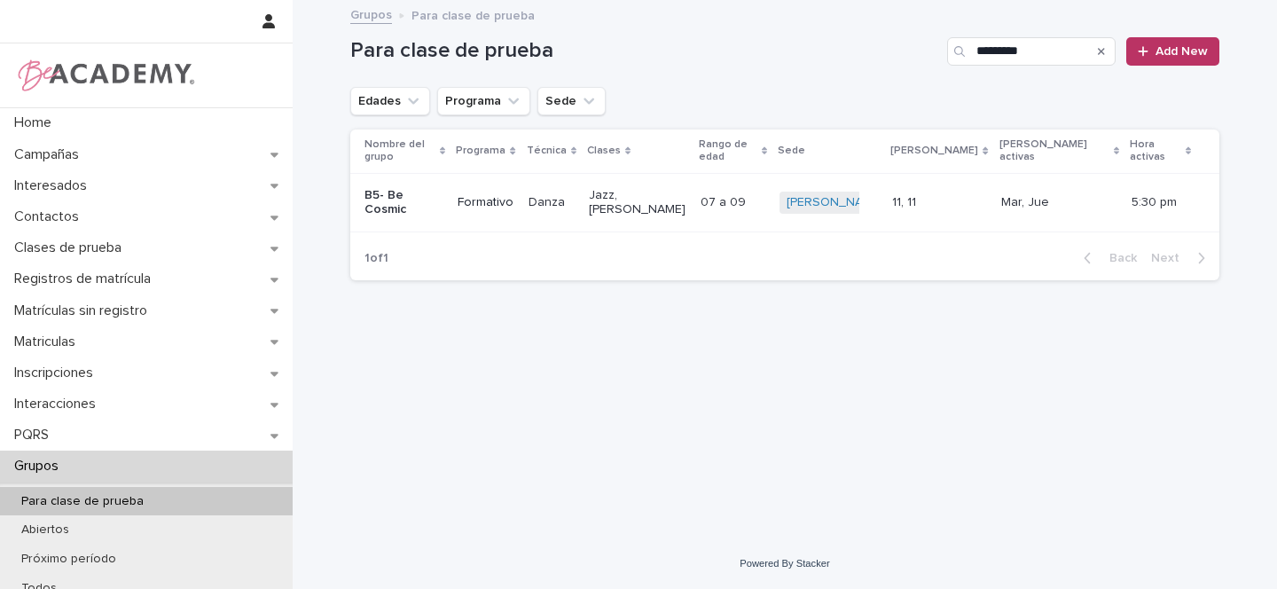
click at [444, 188] on p "B5- Be Cosmic" at bounding box center [404, 203] width 79 height 30
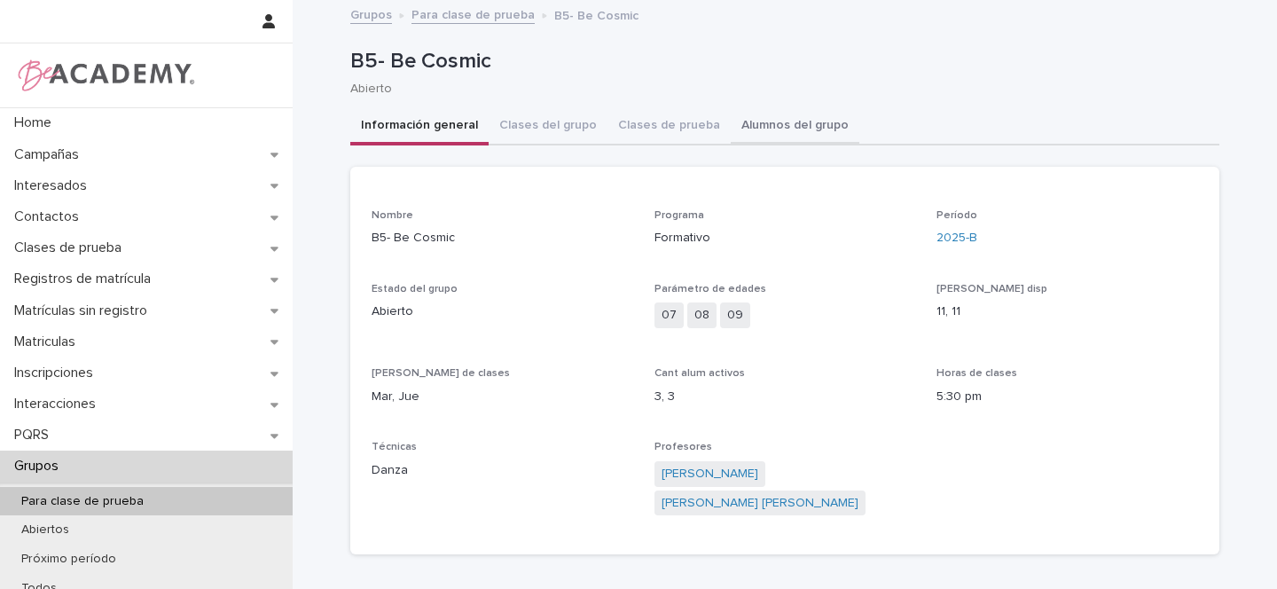
click at [767, 123] on button "Alumnos del grupo" at bounding box center [795, 126] width 129 height 37
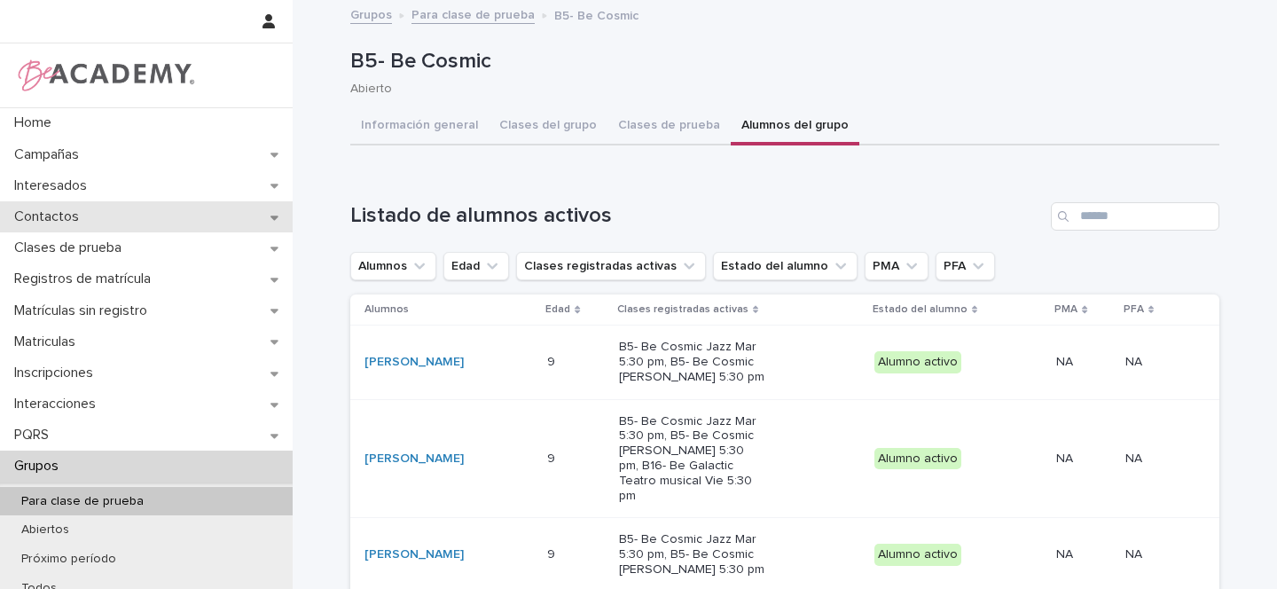
click at [271, 222] on icon at bounding box center [275, 217] width 8 height 12
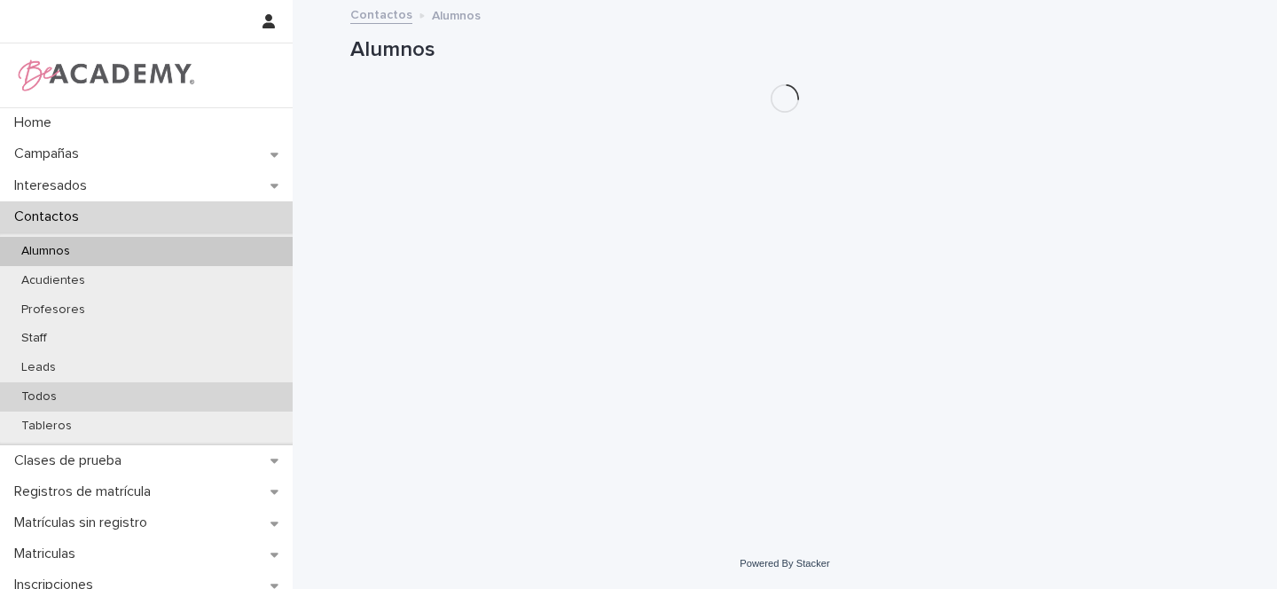
click at [51, 400] on p "Todos" at bounding box center [39, 396] width 64 height 15
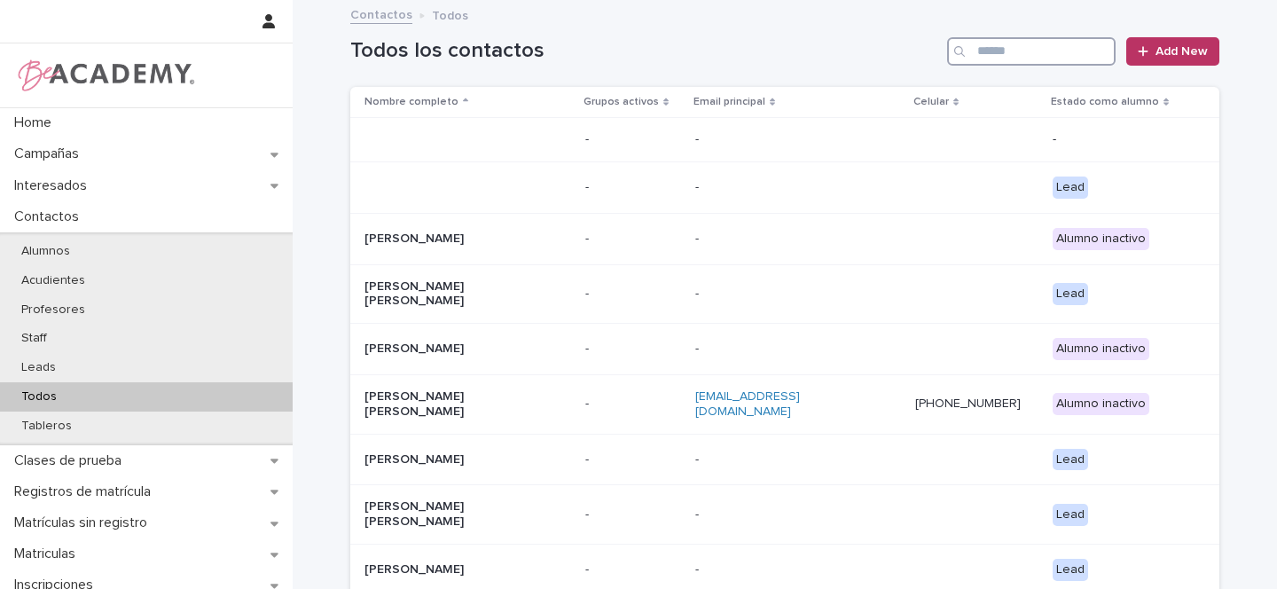
click at [980, 54] on input "Search" at bounding box center [1031, 51] width 169 height 28
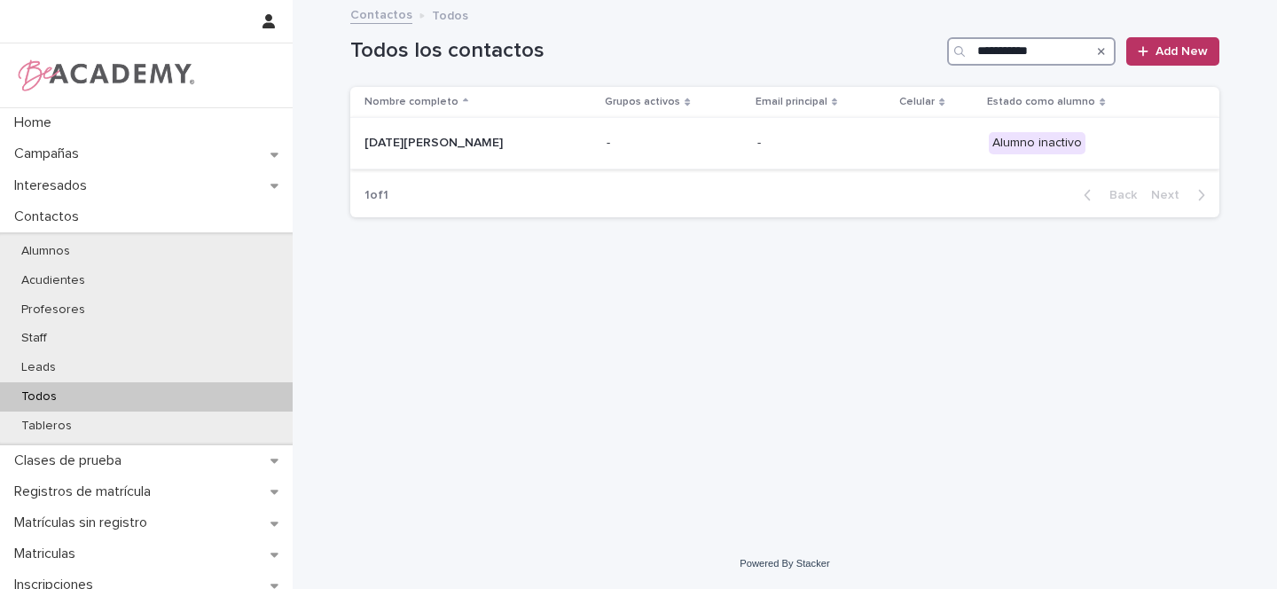
type input "**********"
click at [497, 134] on div "Lucia Ortiz Vargas" at bounding box center [453, 141] width 177 height 19
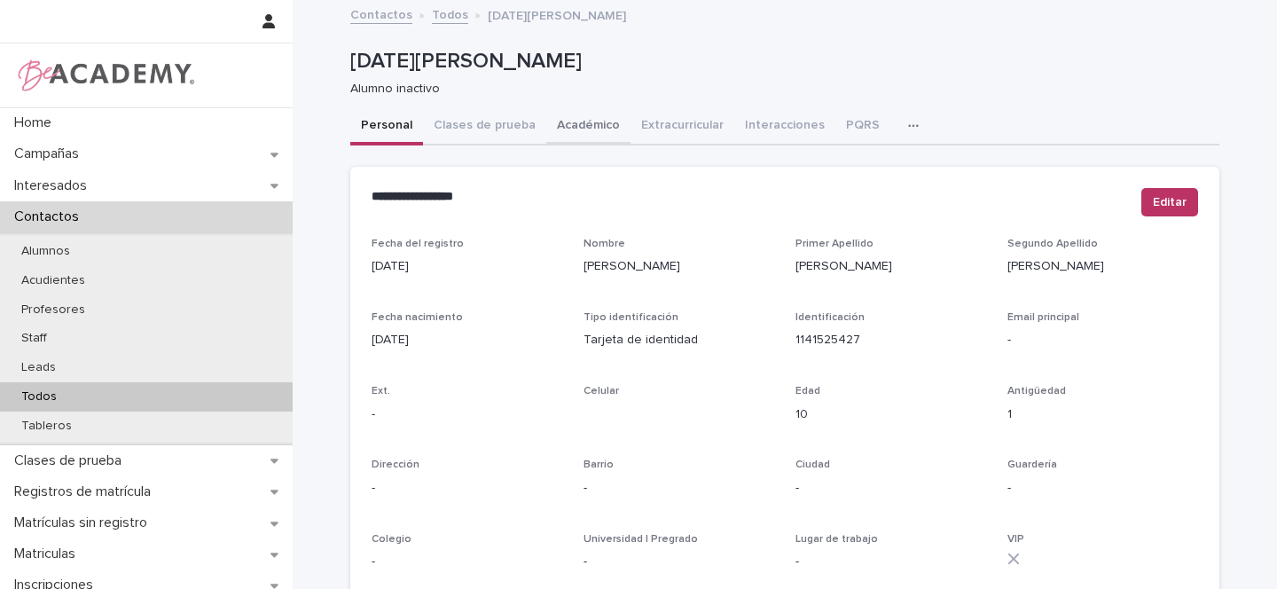
click at [575, 123] on button "Académico" at bounding box center [588, 126] width 84 height 37
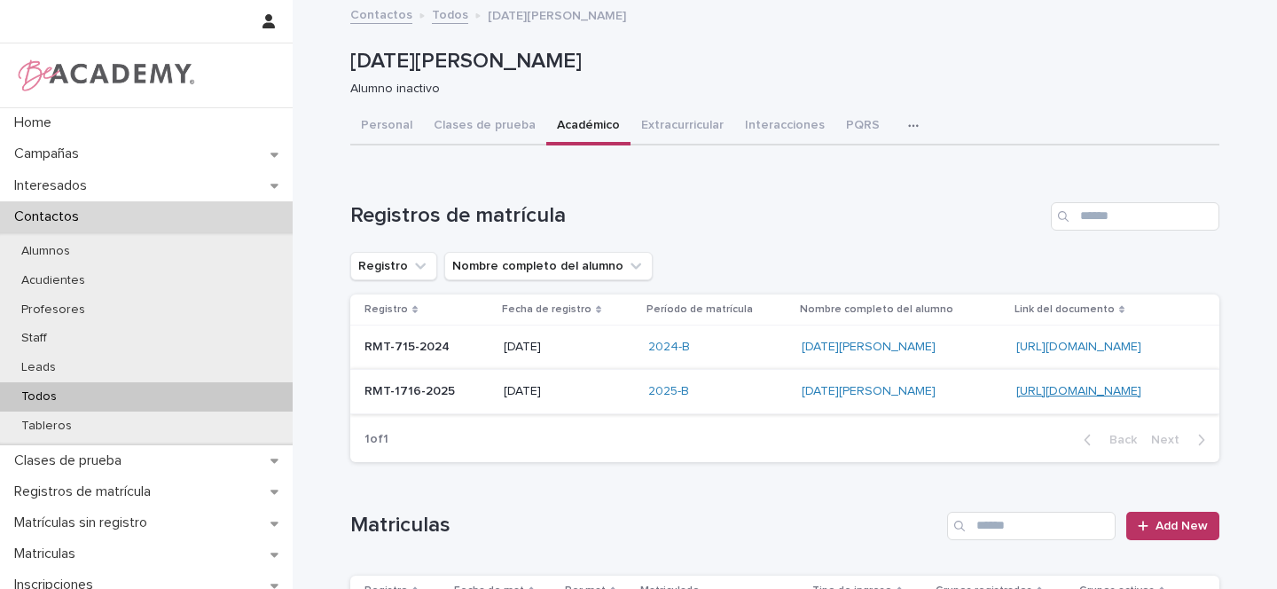
click at [1017, 389] on link "https://docs.google.com/document/d/1HAl8LTRry0GxWK3EcJ7uEw9Q1xc_hpsUdKFJ1LXmf-Q" at bounding box center [1079, 391] width 125 height 12
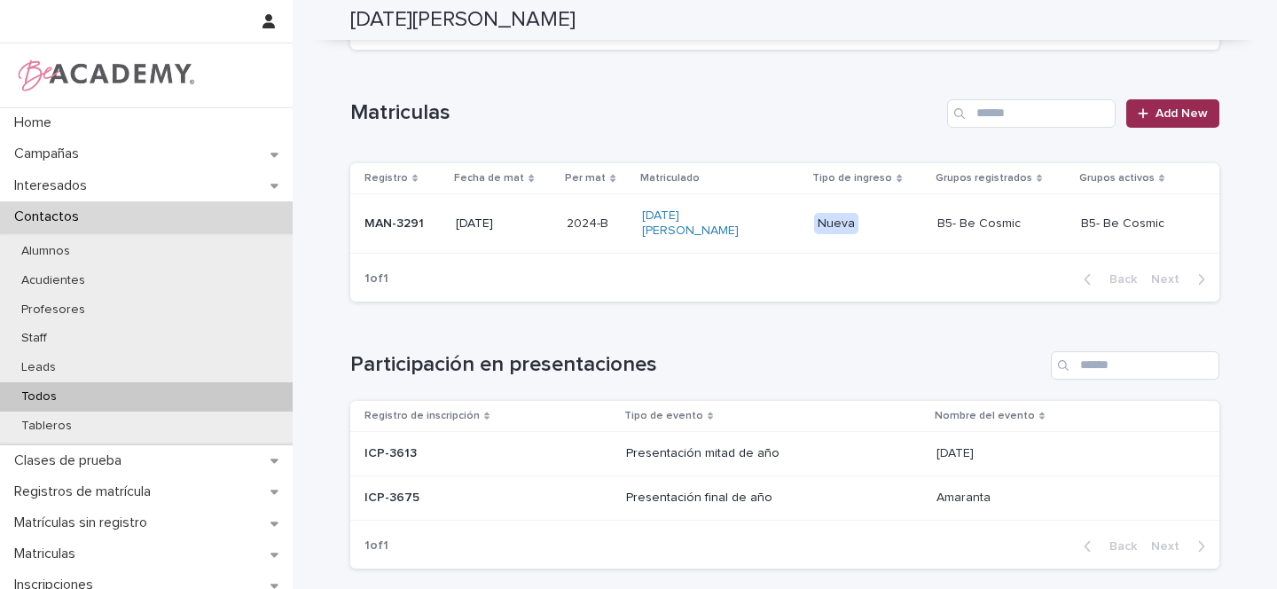
scroll to position [414, 0]
click at [1175, 109] on span "Add New" at bounding box center [1182, 112] width 52 height 12
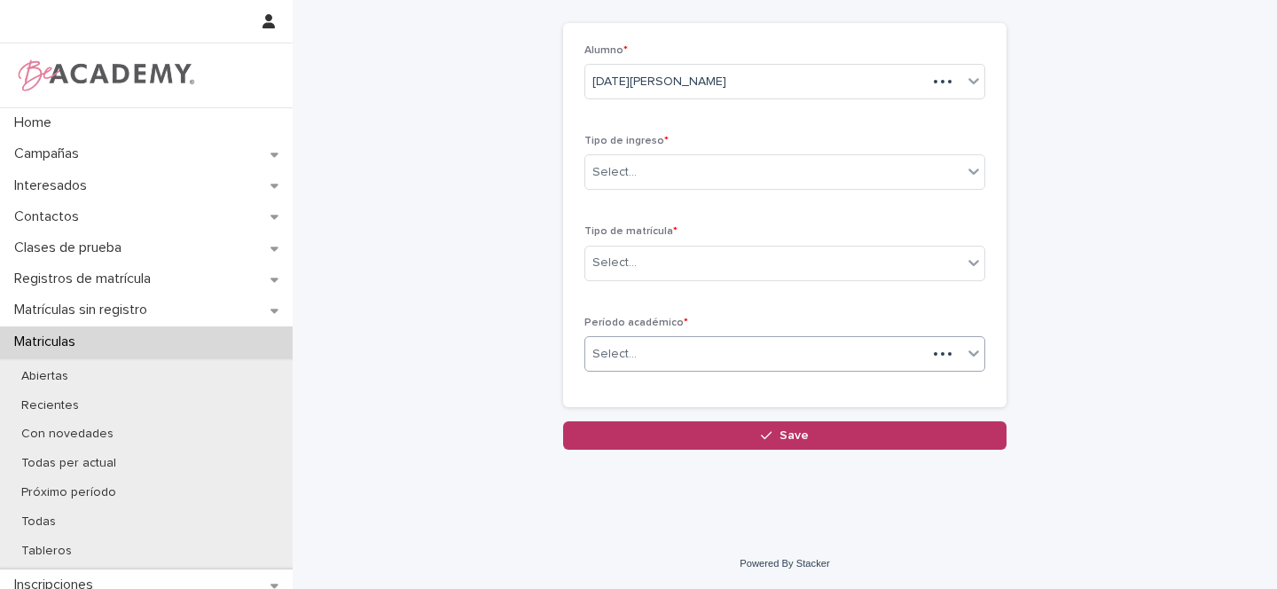
scroll to position [79, 0]
click at [610, 175] on div "Select..." at bounding box center [615, 172] width 44 height 19
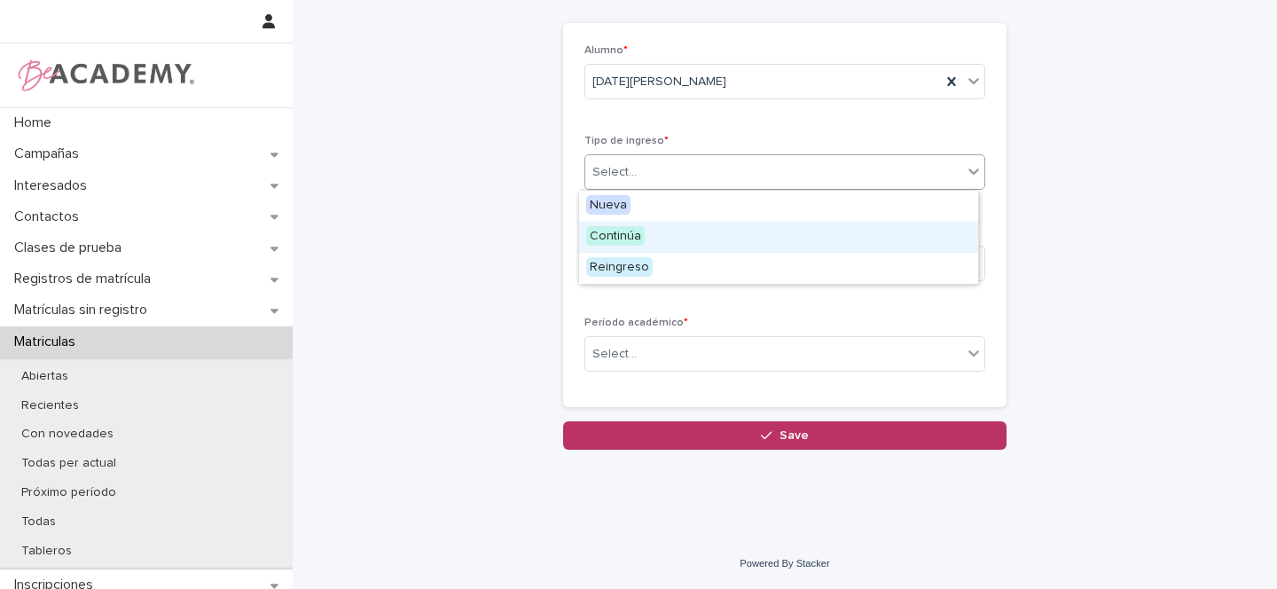
click at [606, 235] on span "Continúa" at bounding box center [615, 236] width 59 height 20
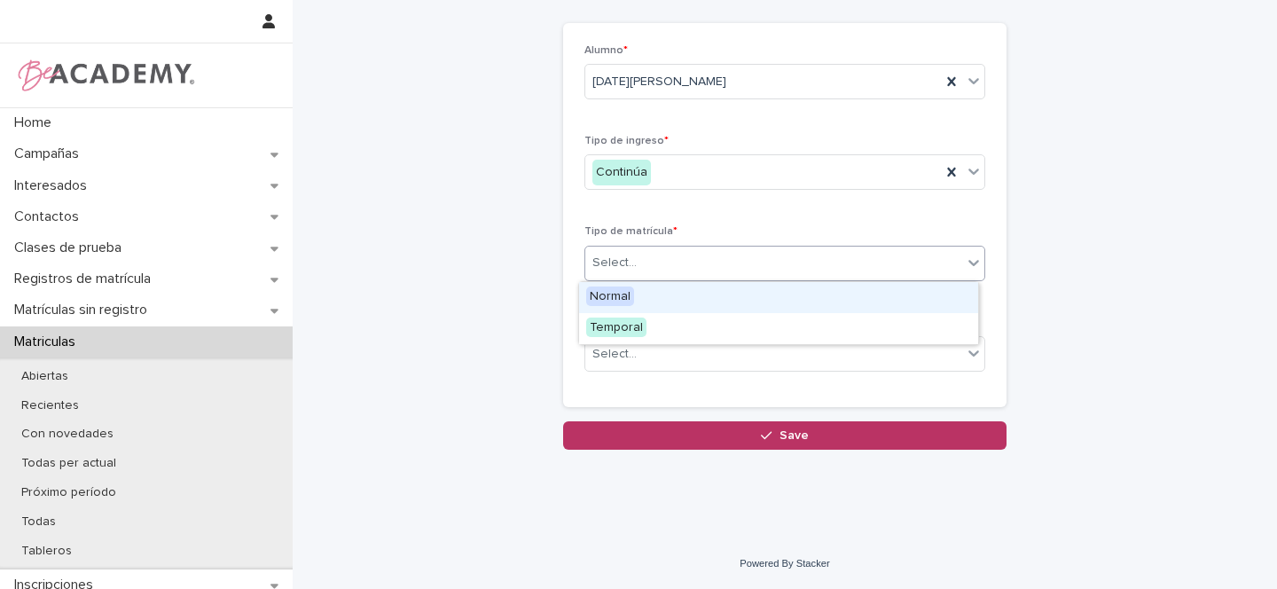
click at [622, 264] on div "Select..." at bounding box center [615, 263] width 44 height 19
click at [618, 295] on span "Normal" at bounding box center [610, 297] width 48 height 20
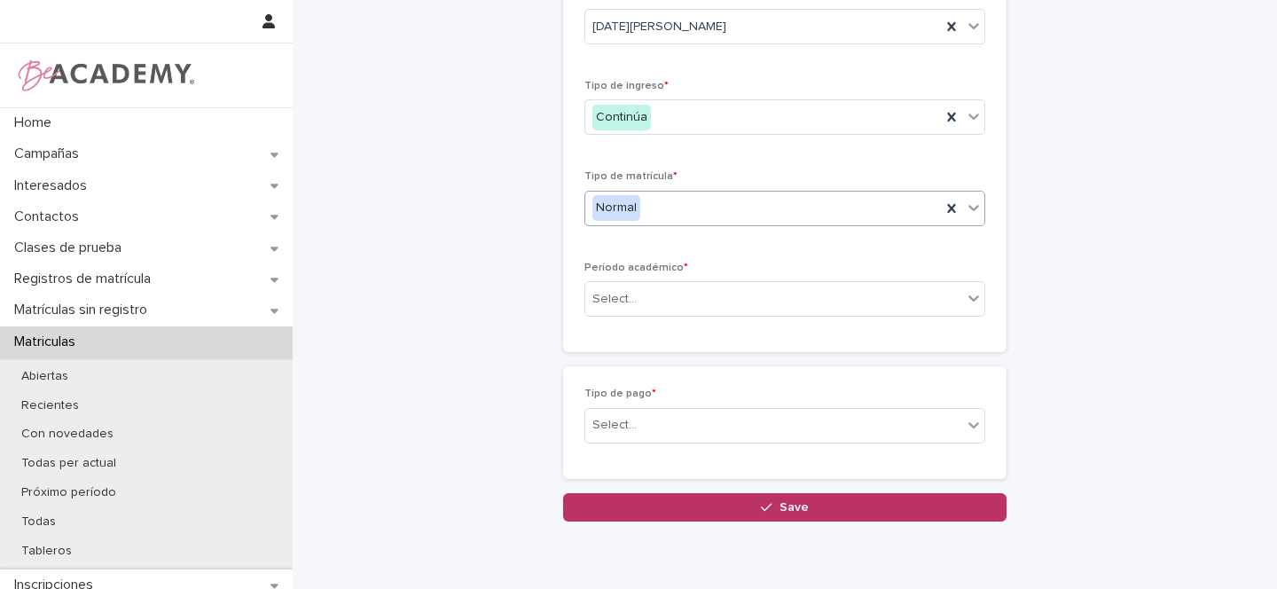
scroll to position [142, 0]
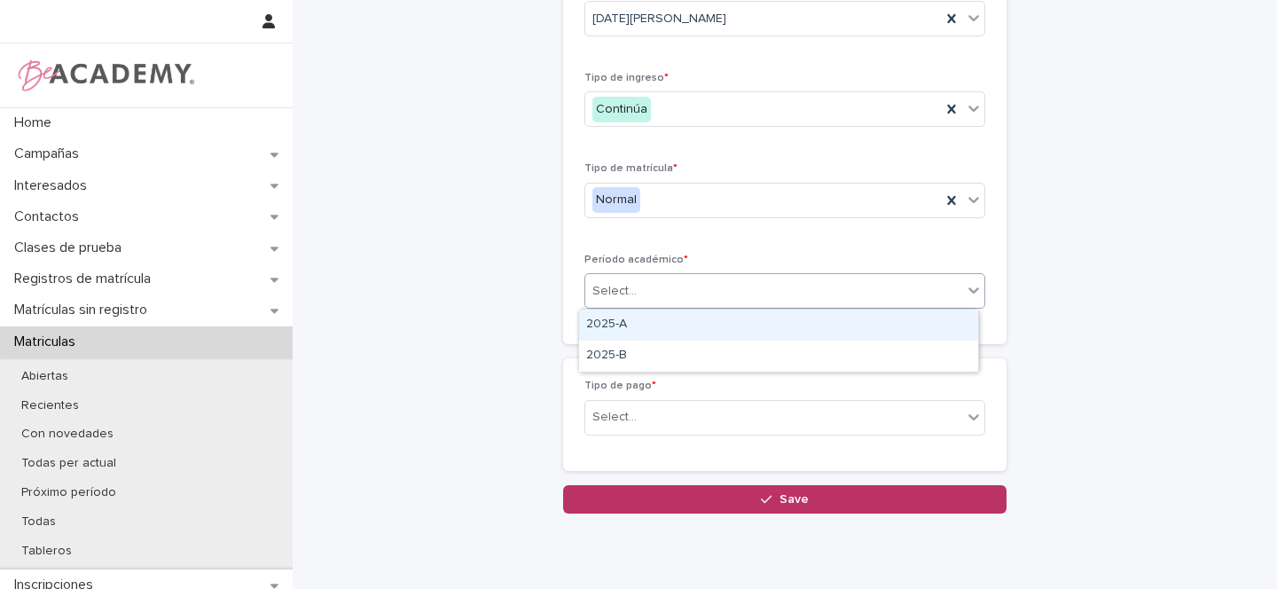
click at [610, 298] on div "Select..." at bounding box center [615, 291] width 44 height 19
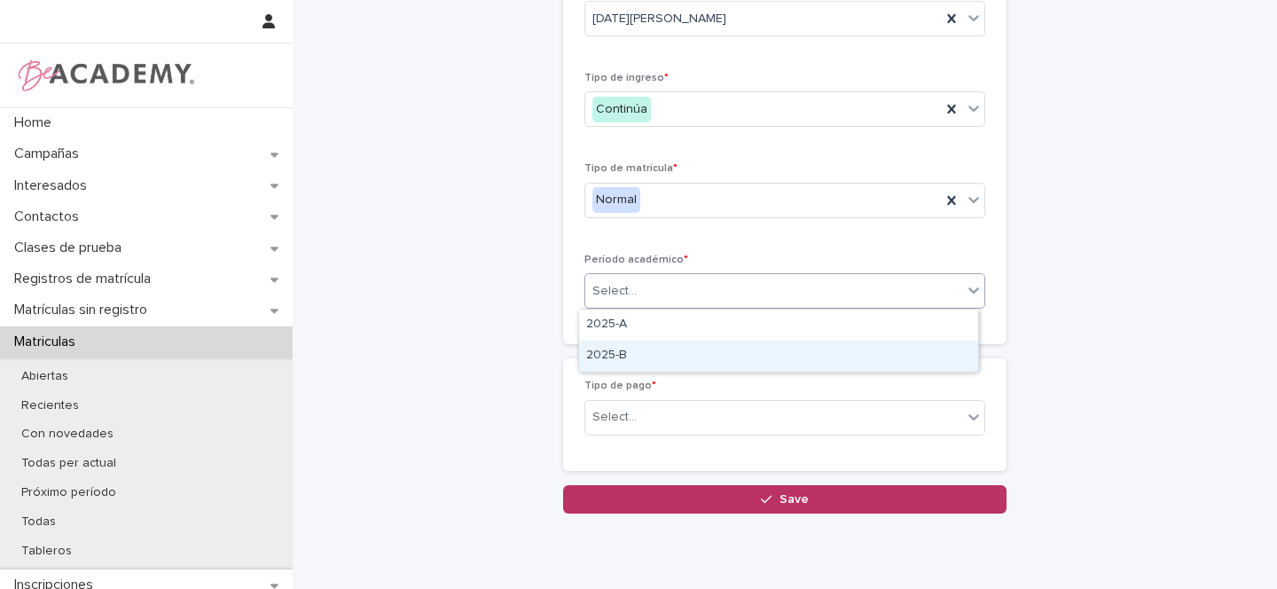
click at [610, 346] on div "2025-B" at bounding box center [778, 356] width 399 height 31
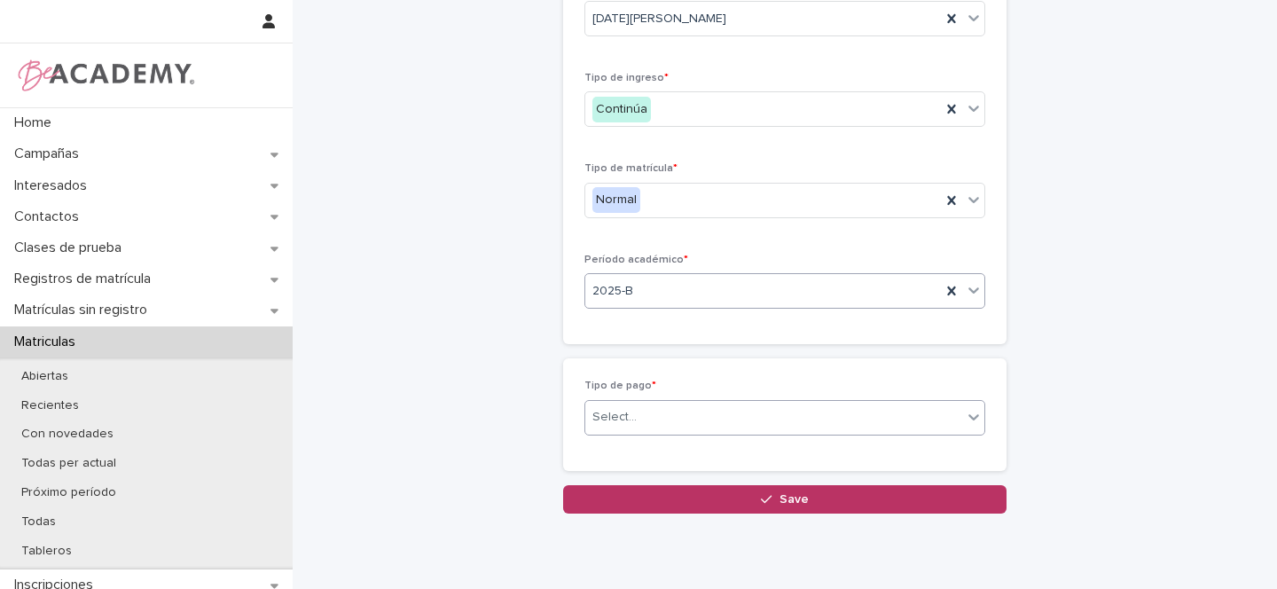
click at [624, 420] on div "Select..." at bounding box center [615, 417] width 44 height 19
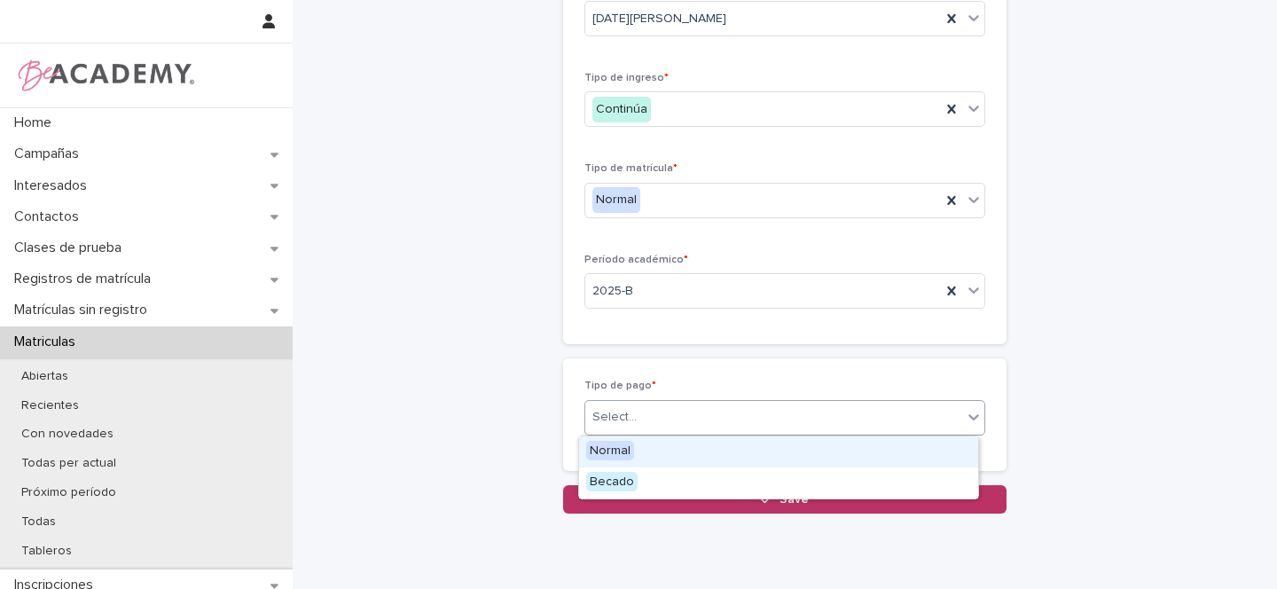
click at [616, 447] on span "Normal" at bounding box center [610, 451] width 48 height 20
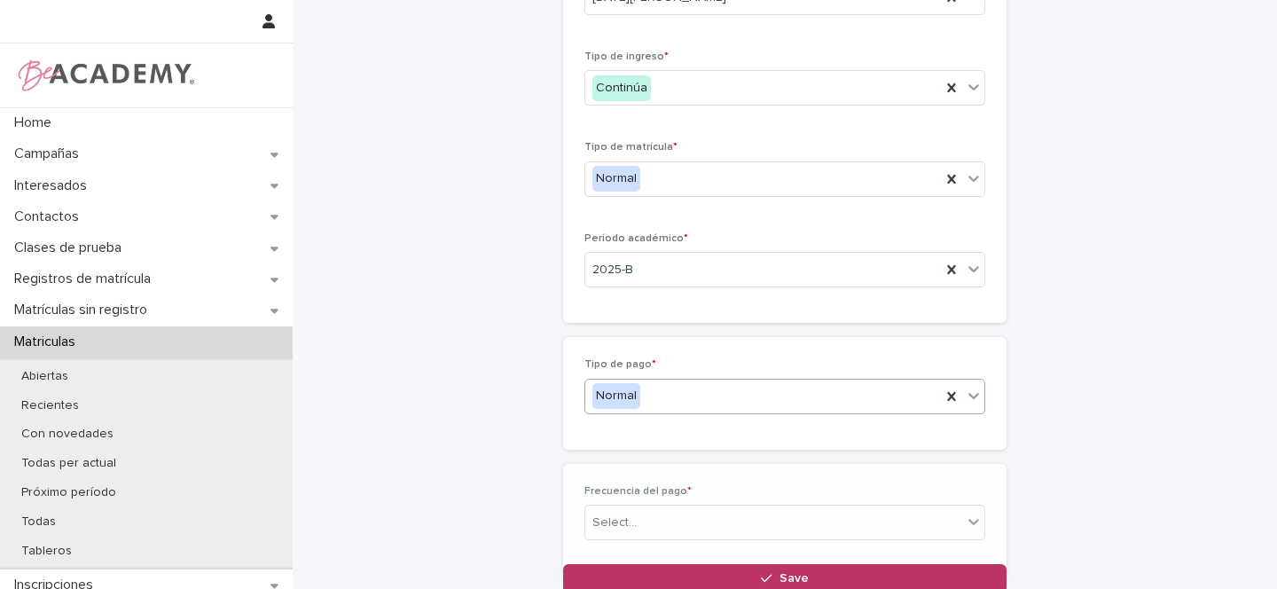
scroll to position [205, 0]
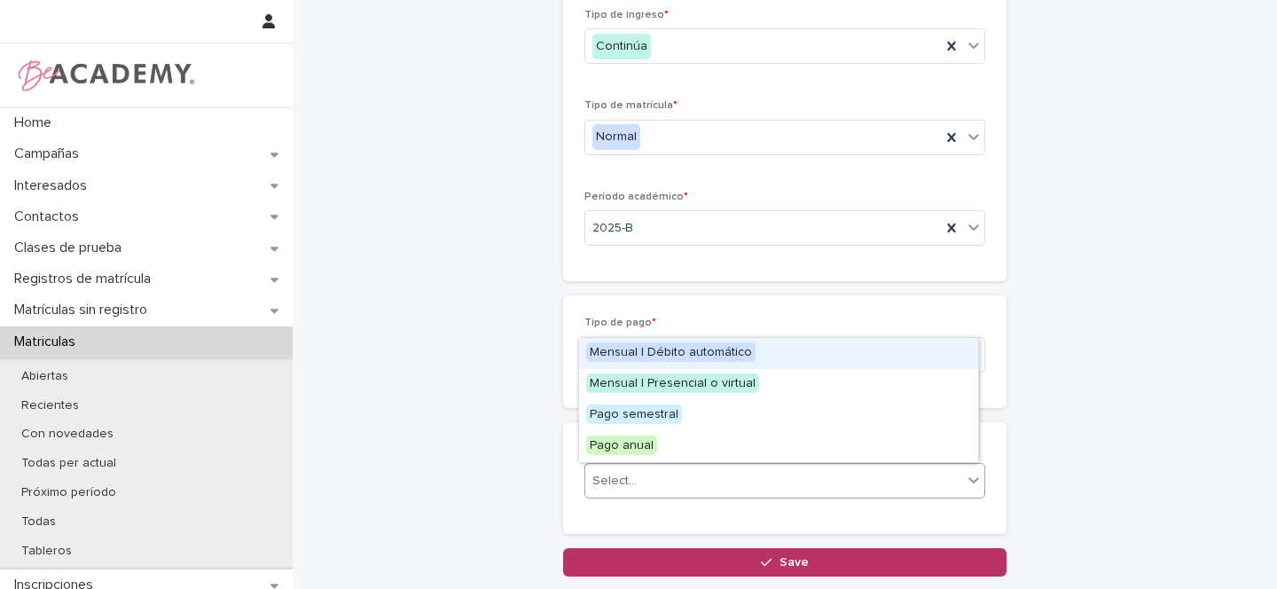
click at [621, 477] on div "Select..." at bounding box center [615, 481] width 44 height 19
click at [652, 354] on span "Mensual | Débito automático" at bounding box center [670, 352] width 169 height 20
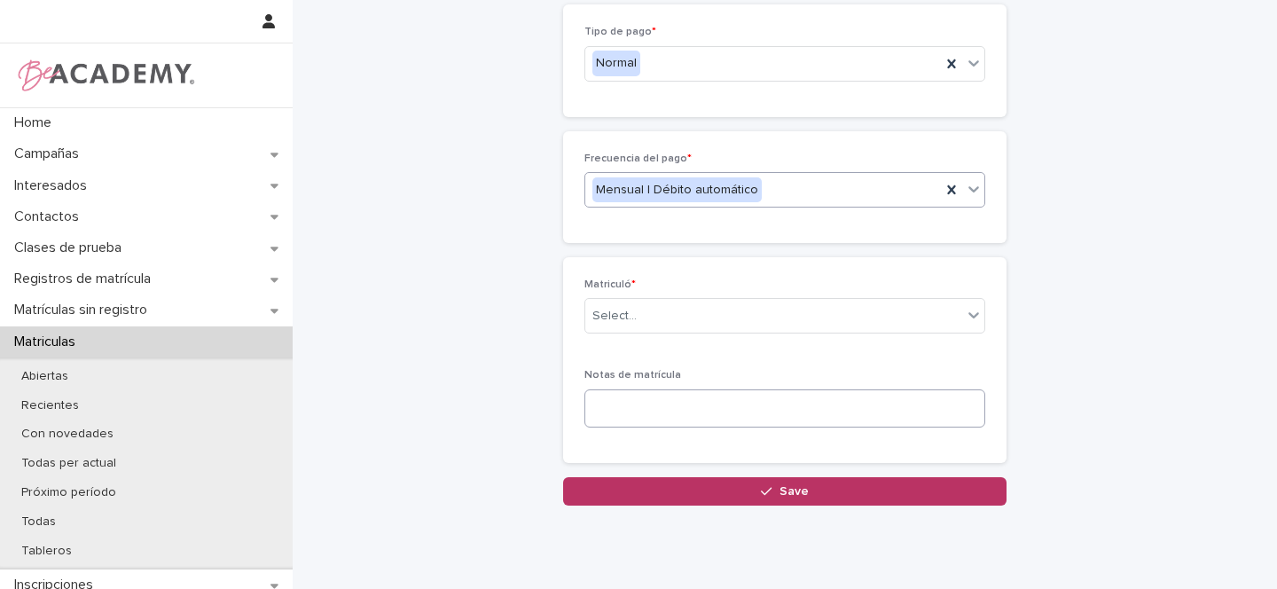
scroll to position [497, 0]
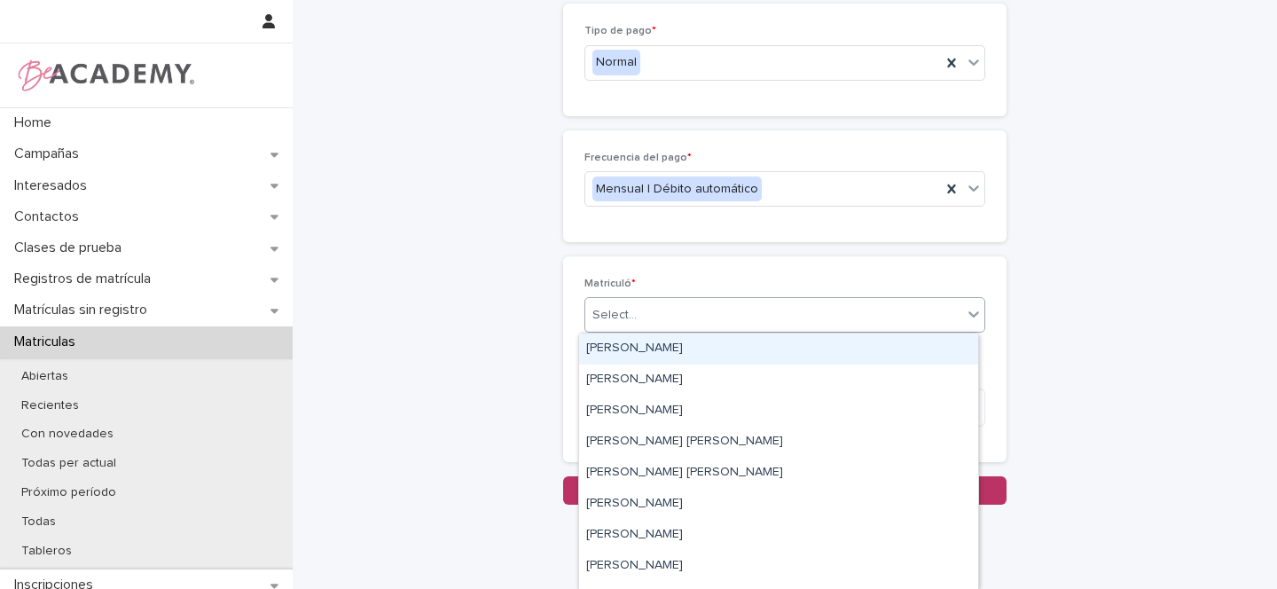
click at [615, 319] on div "Select..." at bounding box center [615, 315] width 44 height 19
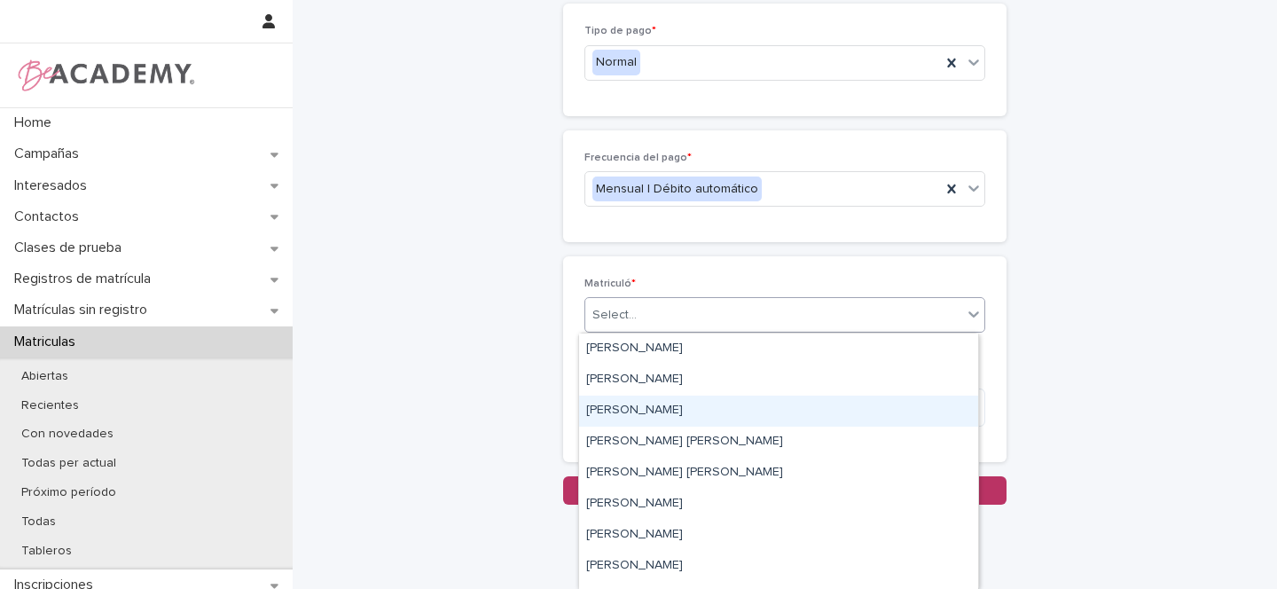
click at [642, 409] on div "[PERSON_NAME]" at bounding box center [778, 411] width 399 height 31
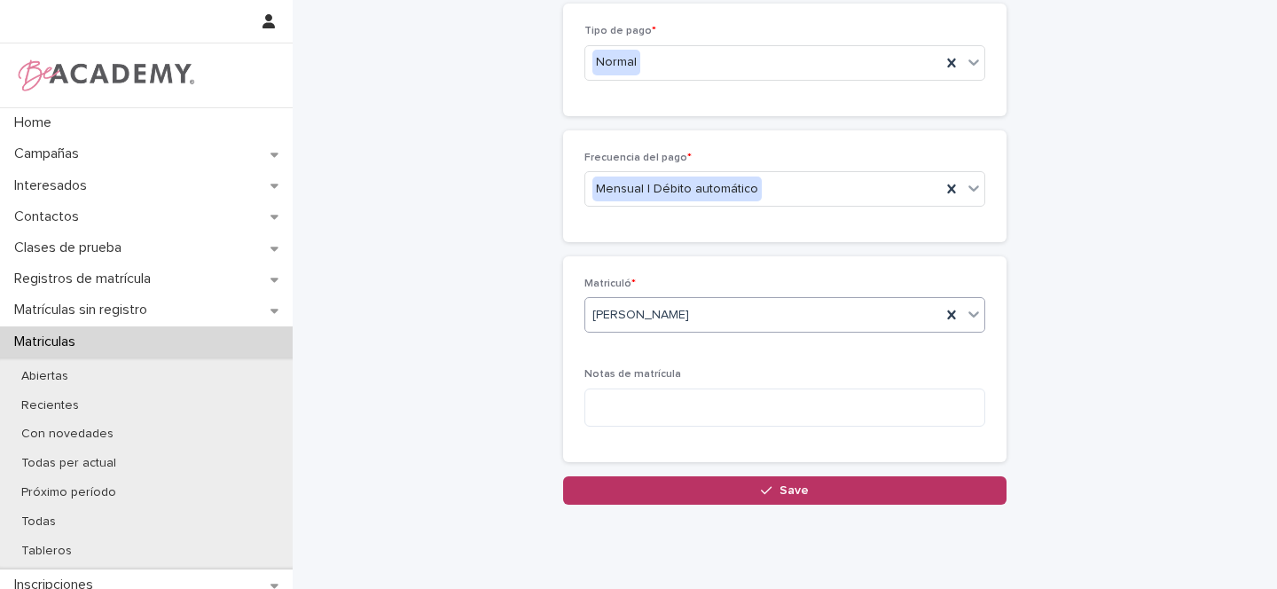
click at [773, 491] on div "button" at bounding box center [770, 490] width 18 height 12
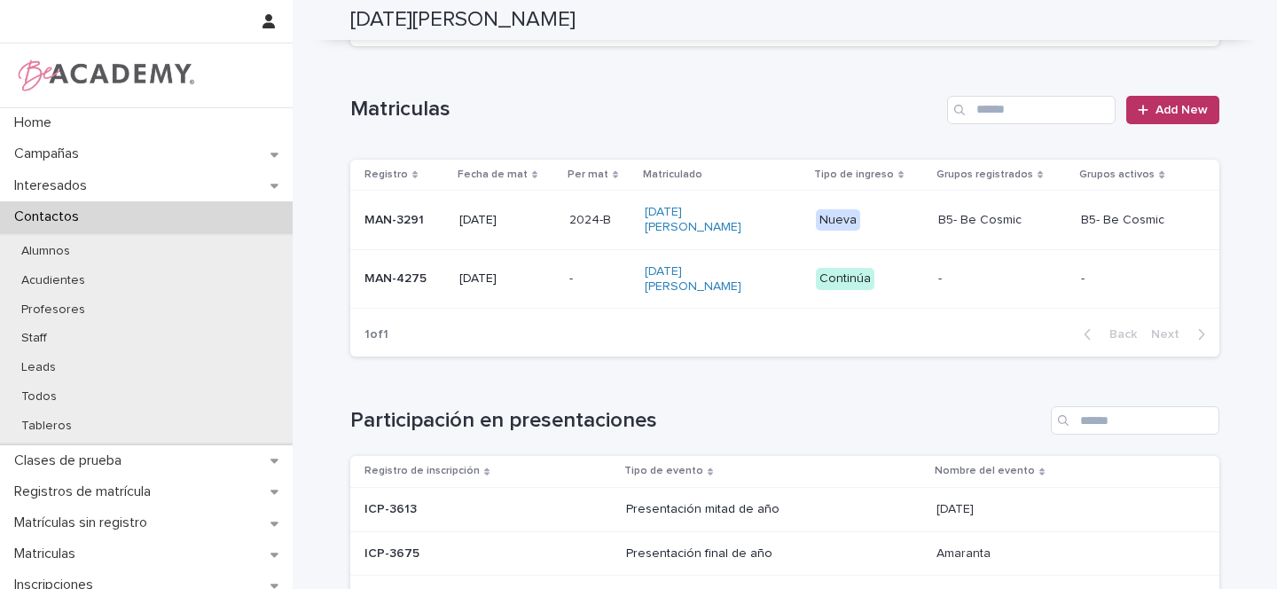
scroll to position [405, 0]
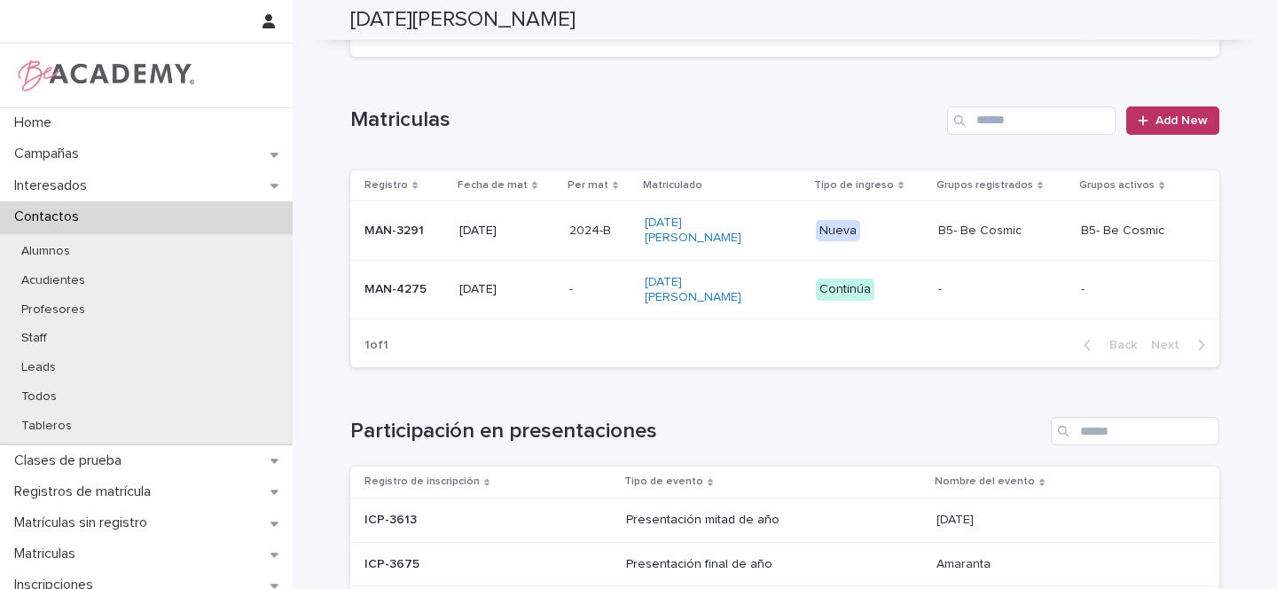
click at [443, 275] on div "MAN-4275" at bounding box center [405, 289] width 81 height 29
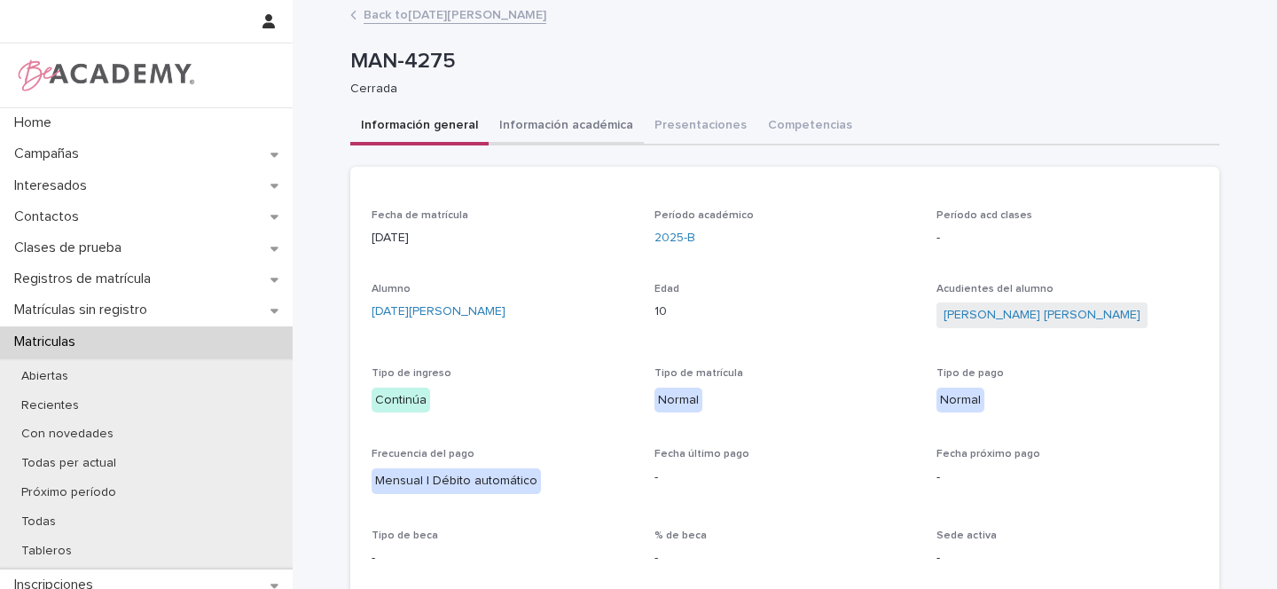
click at [592, 131] on button "Información académica" at bounding box center [566, 126] width 155 height 37
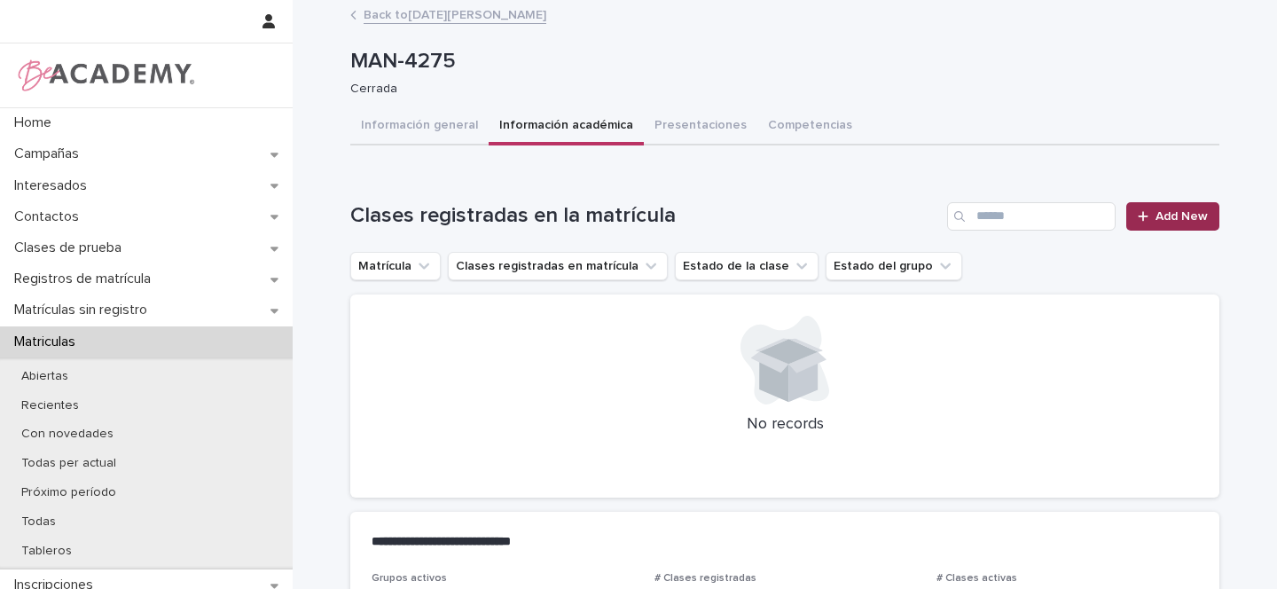
click at [1148, 220] on div at bounding box center [1147, 216] width 18 height 12
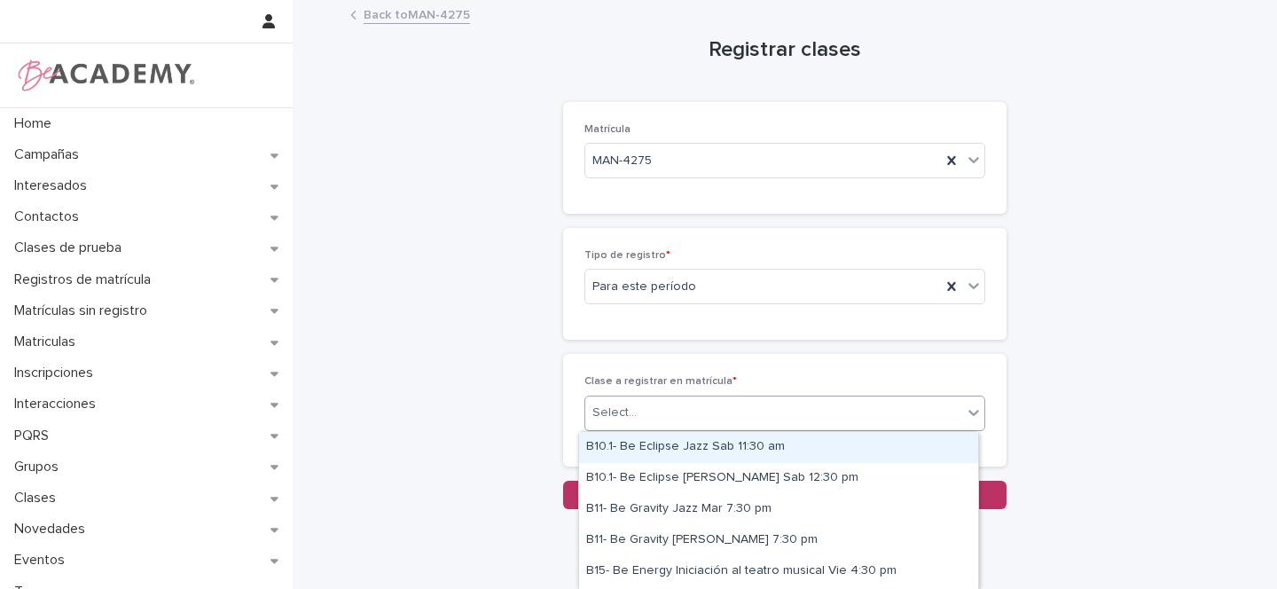
click at [626, 412] on div "Select..." at bounding box center [615, 413] width 44 height 19
type input "*****"
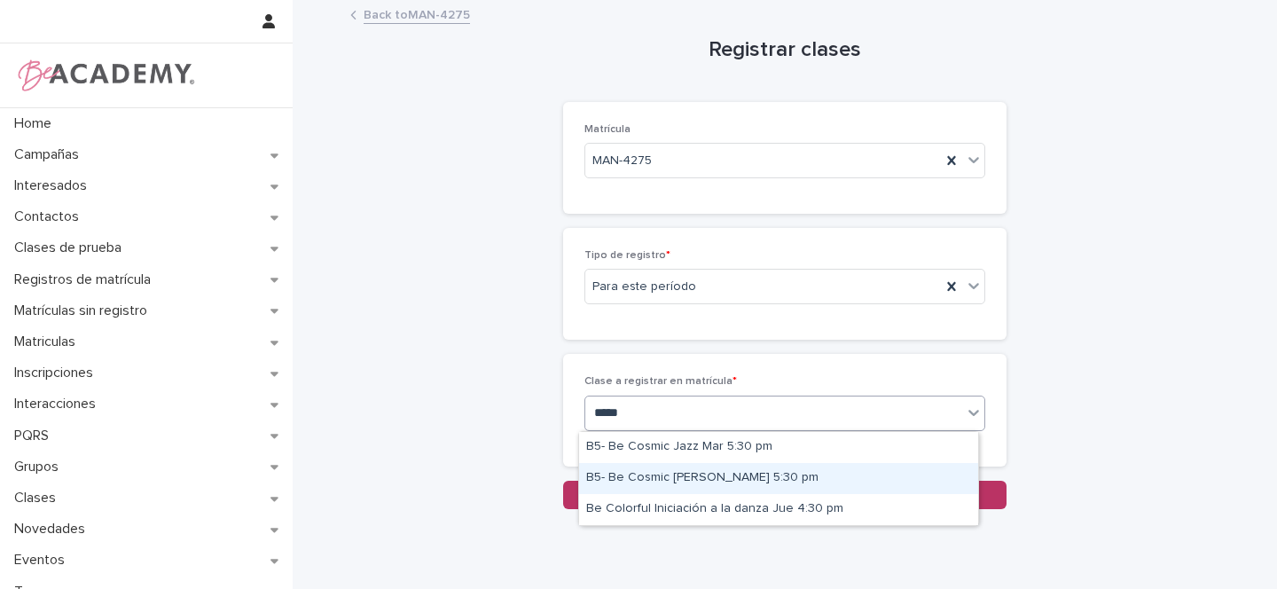
click at [778, 480] on div "B5- Be Cosmic [PERSON_NAME] 5:30 pm" at bounding box center [778, 478] width 399 height 31
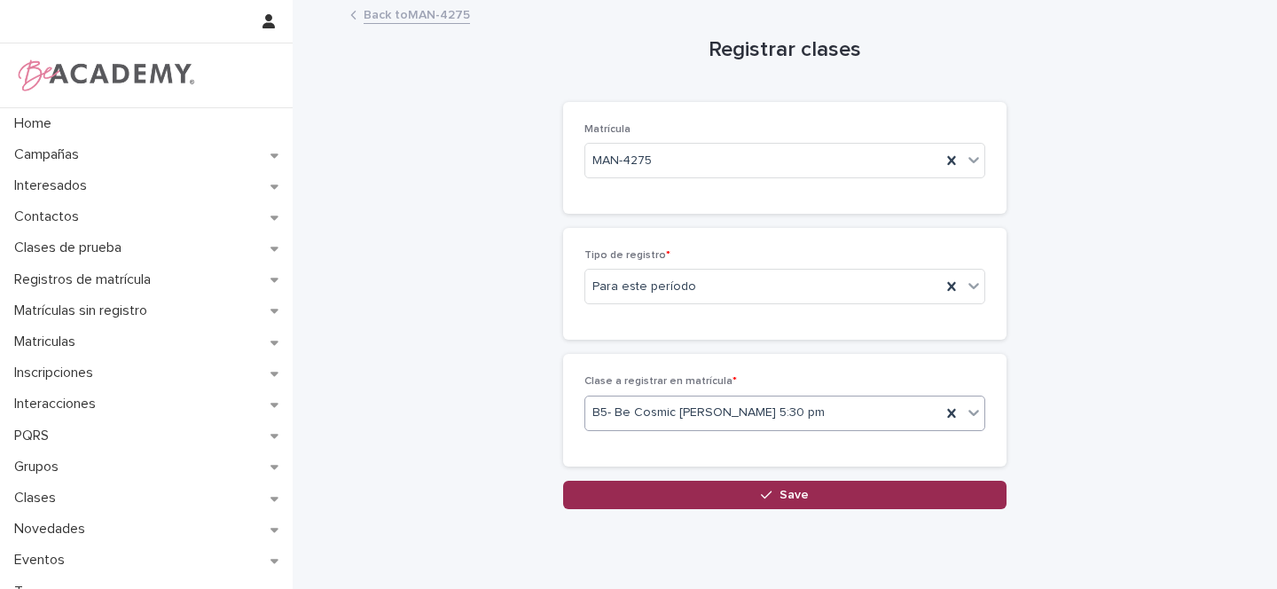
click at [780, 492] on span "Save" at bounding box center [794, 495] width 29 height 12
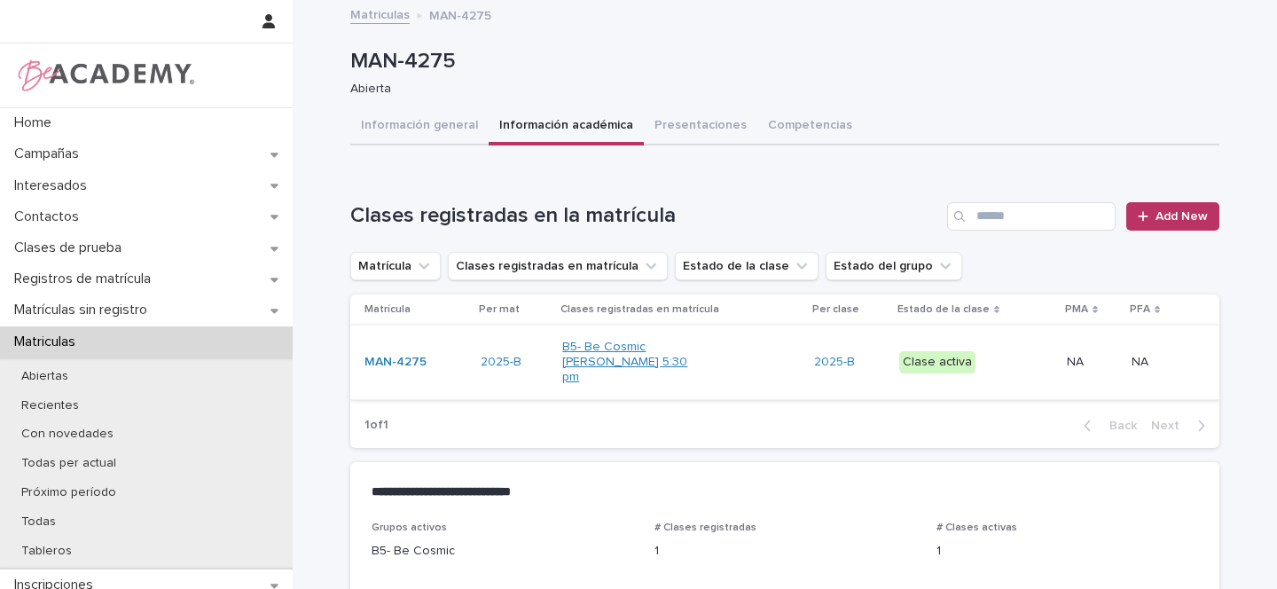
click at [605, 359] on link "B5- Be Cosmic Urbano Jue 5:30 pm" at bounding box center [625, 362] width 127 height 44
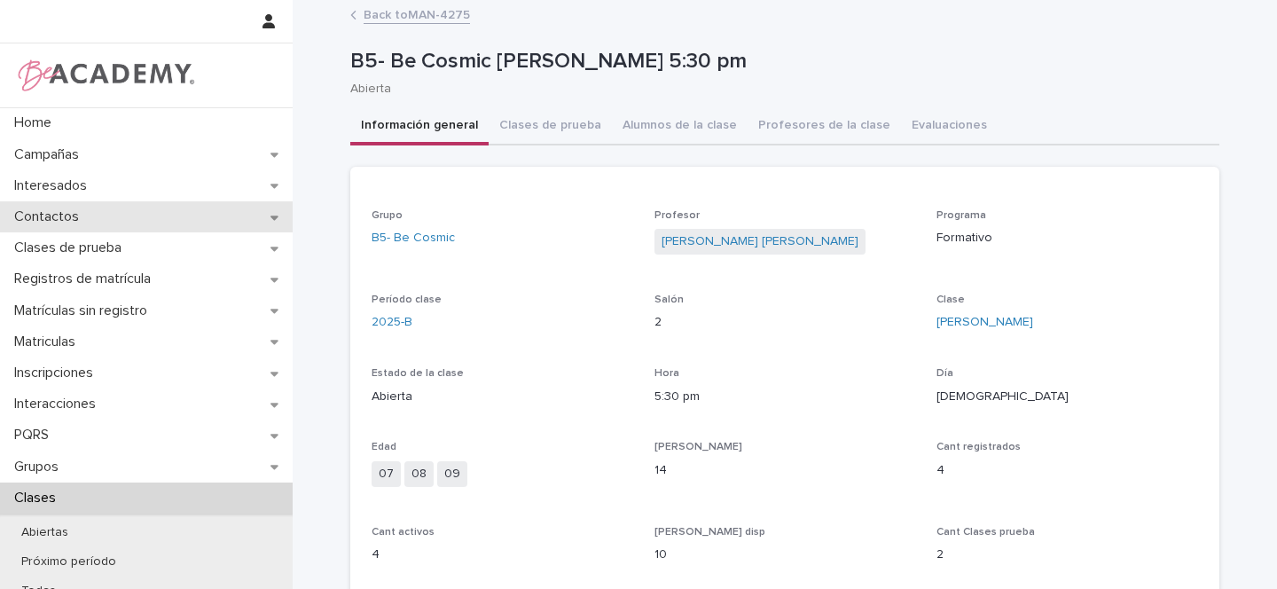
click at [271, 217] on icon at bounding box center [275, 218] width 8 height 4
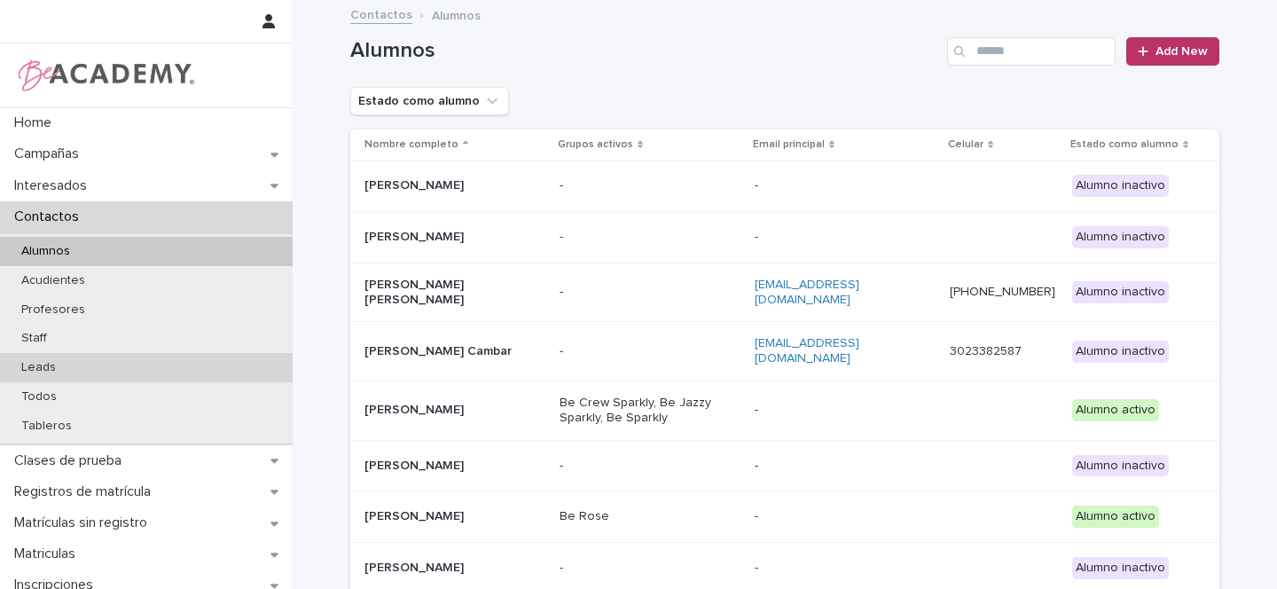
click at [54, 368] on p "Leads" at bounding box center [38, 367] width 63 height 15
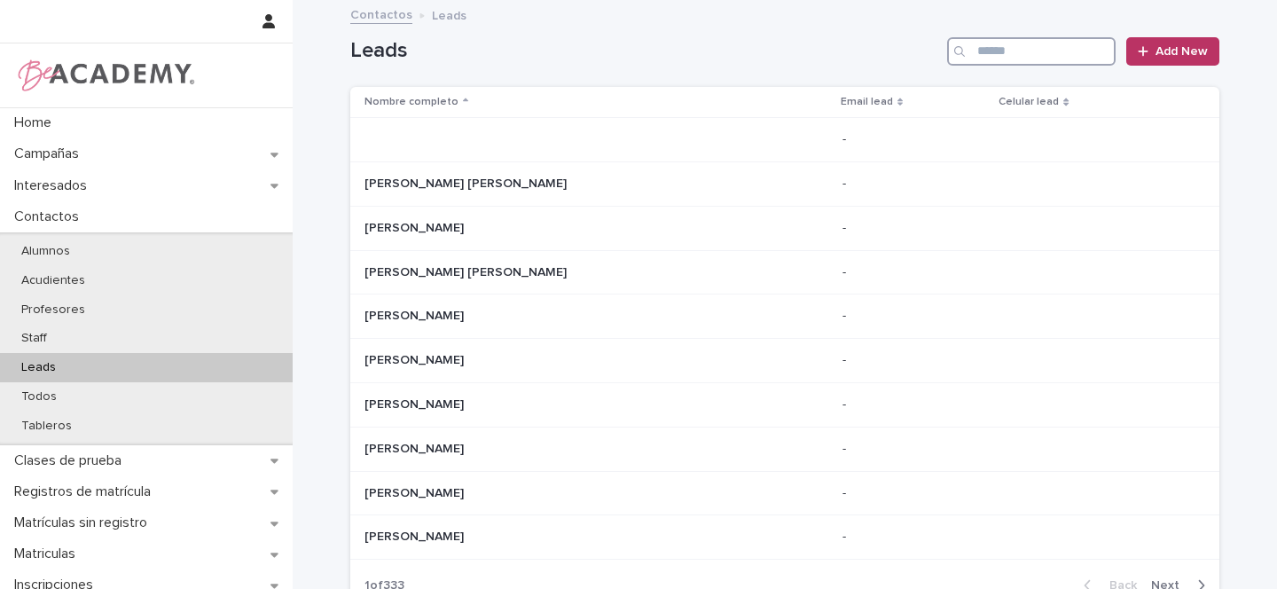
click at [992, 43] on input "Search" at bounding box center [1031, 51] width 169 height 28
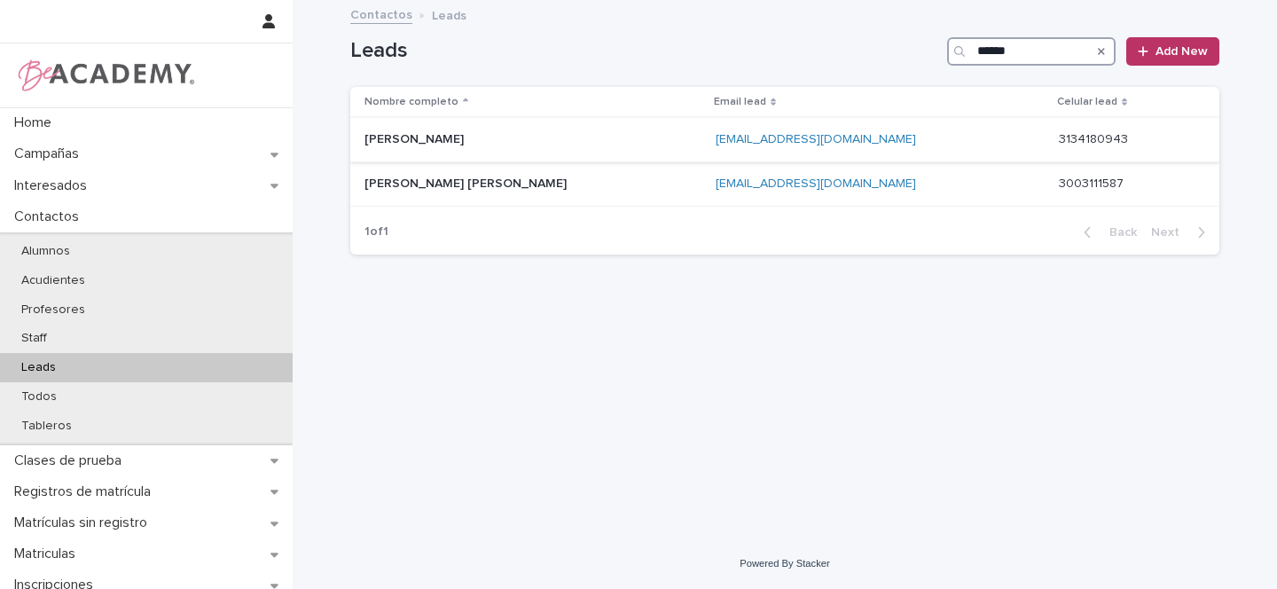
type input "******"
click at [577, 142] on p "Cleofe Marin Solanilla" at bounding box center [512, 139] width 295 height 15
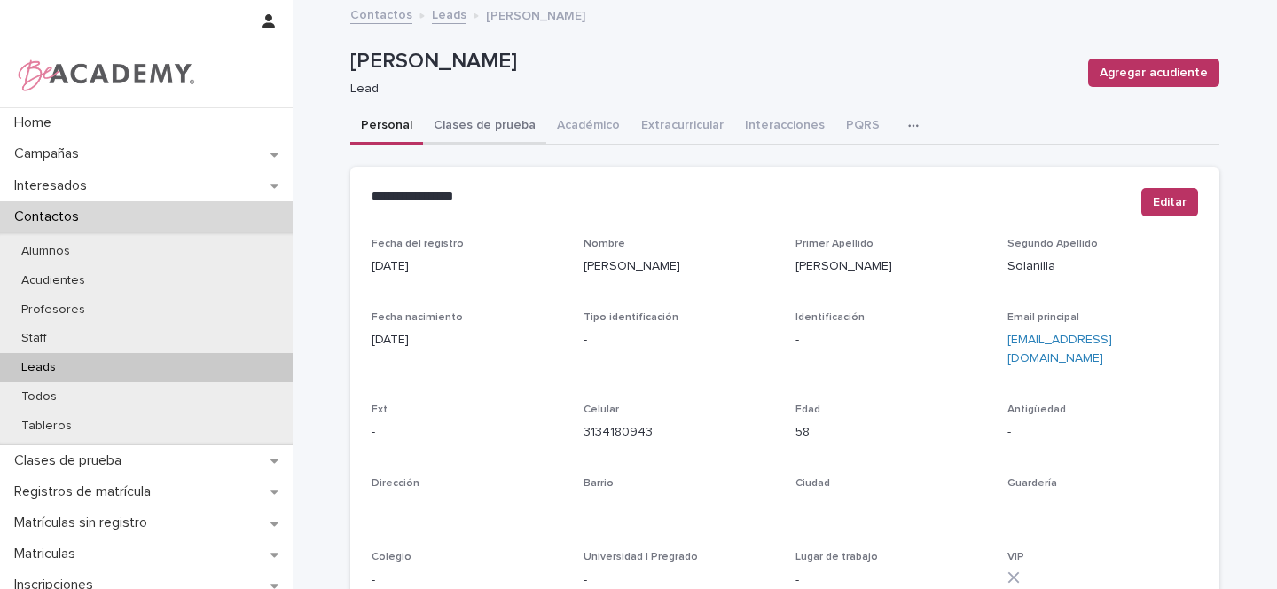
click at [496, 126] on button "Clases de prueba" at bounding box center [484, 126] width 123 height 37
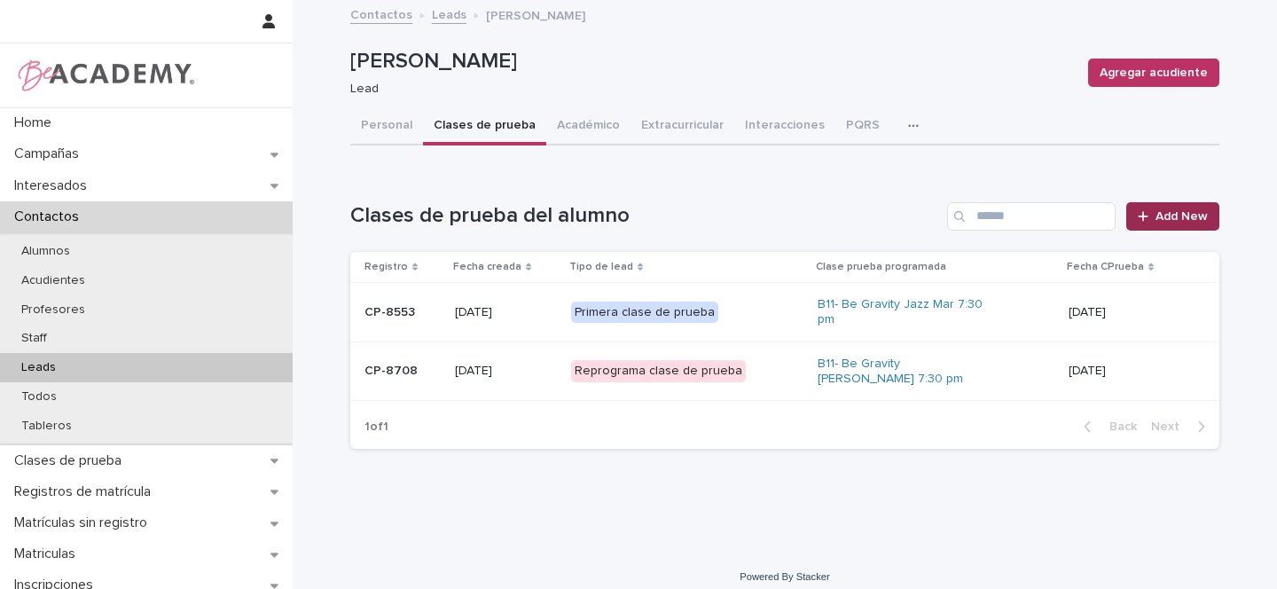
click at [1158, 218] on span "Add New" at bounding box center [1182, 216] width 52 height 12
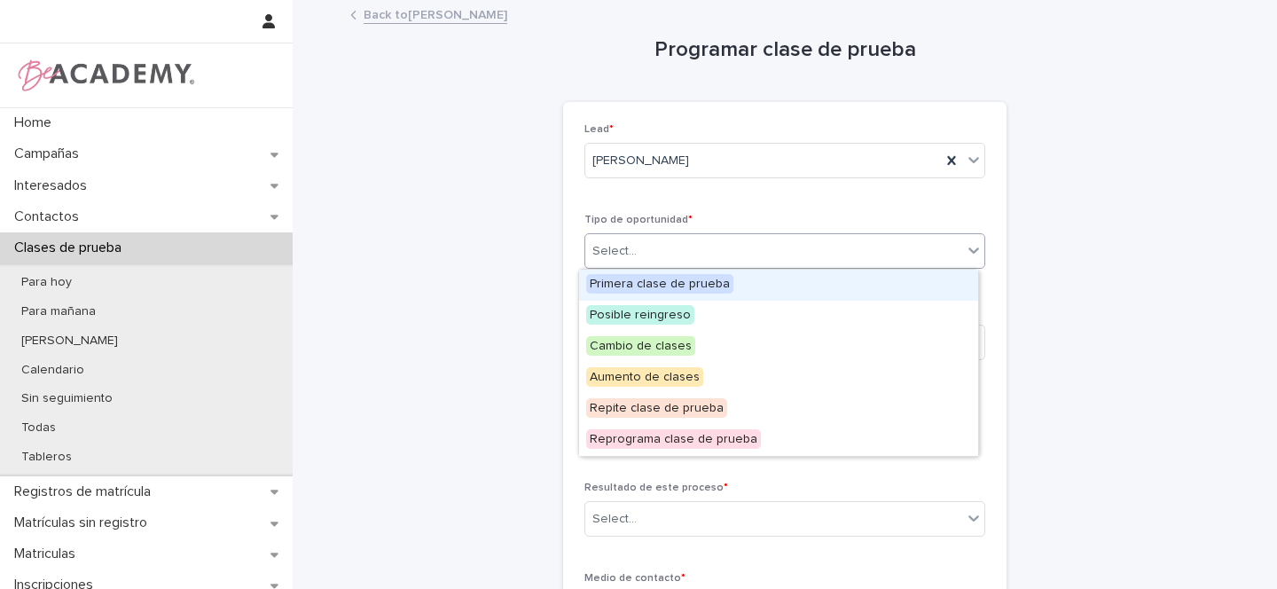
click at [614, 248] on div "Select..." at bounding box center [615, 251] width 44 height 19
click at [636, 275] on span "Primera clase de prueba" at bounding box center [659, 284] width 147 height 20
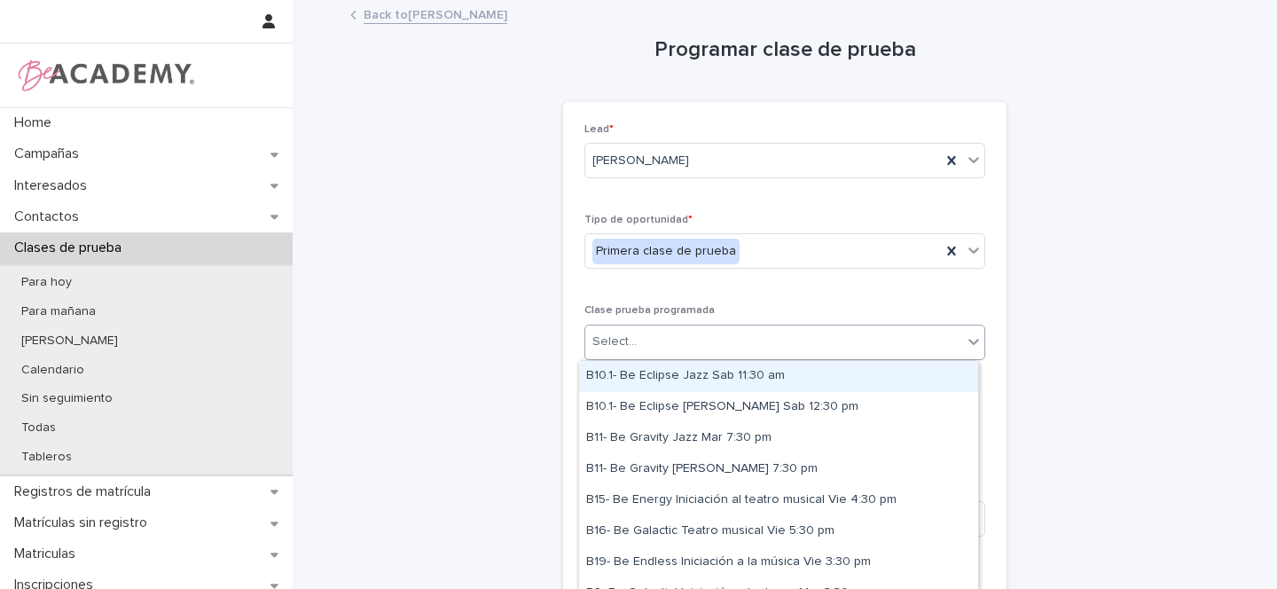
click at [616, 349] on div "Select..." at bounding box center [615, 342] width 44 height 19
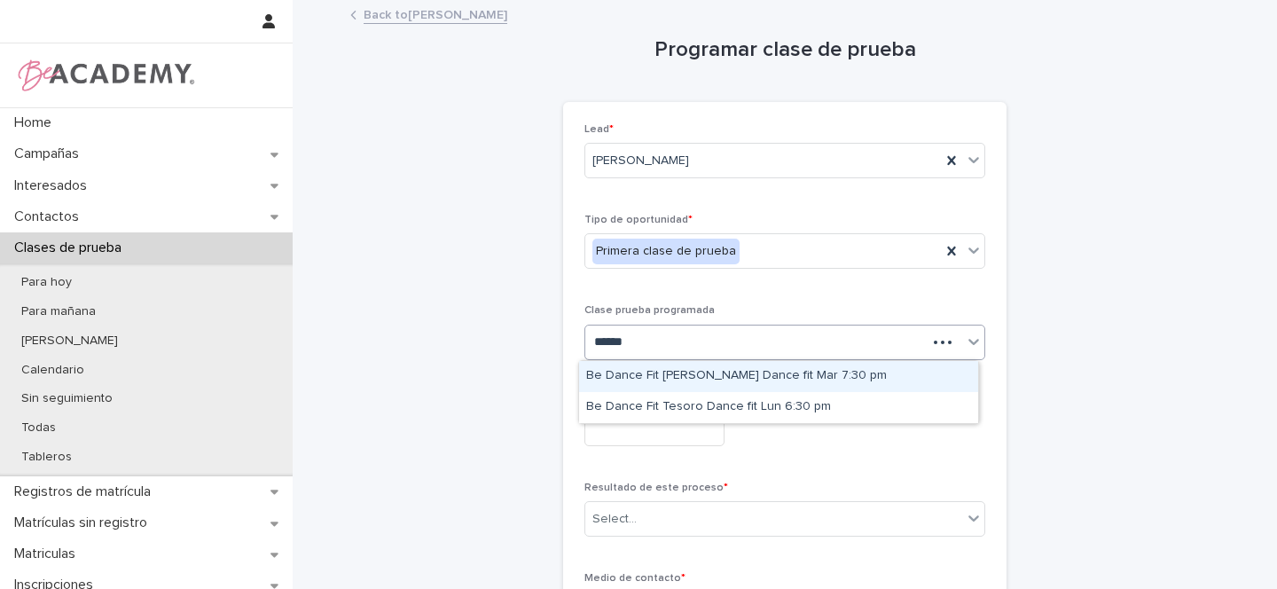
type input "*******"
click at [687, 372] on div "Be Dance Fit Rosales Dance fit Mar 7:30 pm" at bounding box center [778, 376] width 399 height 31
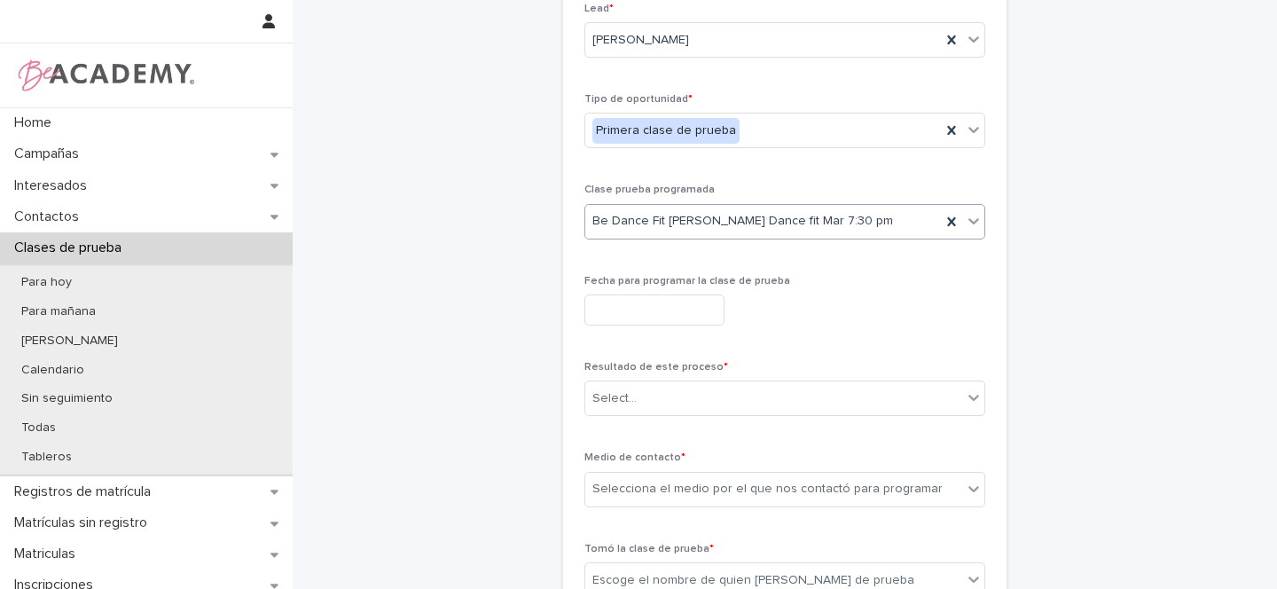
scroll to position [147, 0]
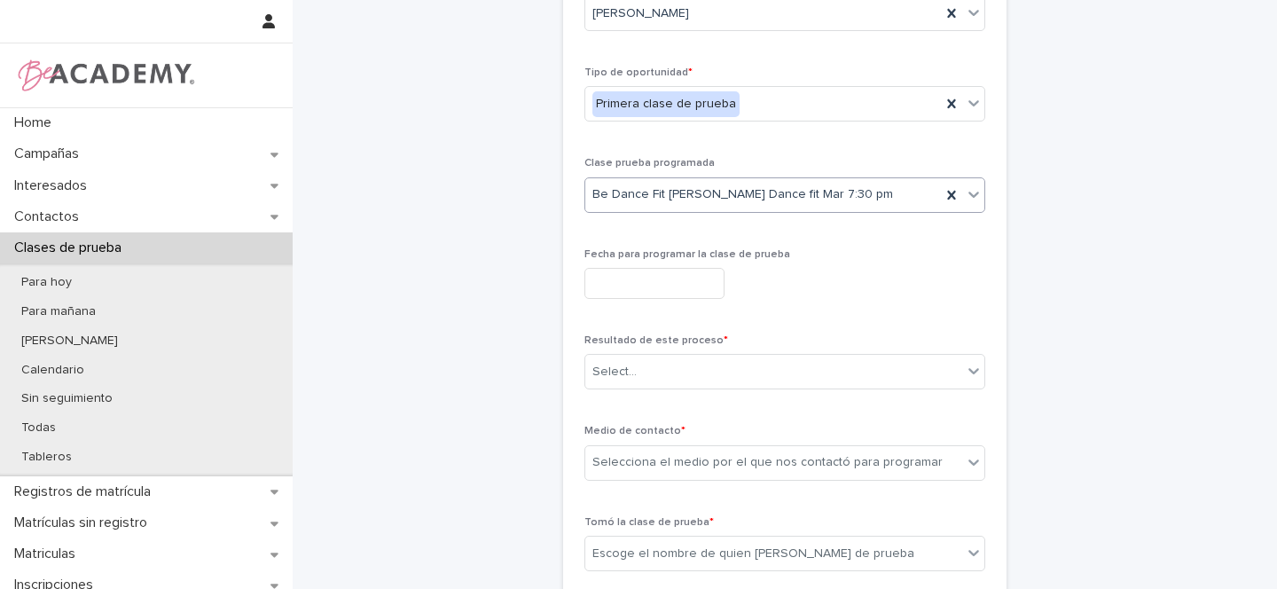
click at [632, 286] on input "text" at bounding box center [655, 283] width 140 height 31
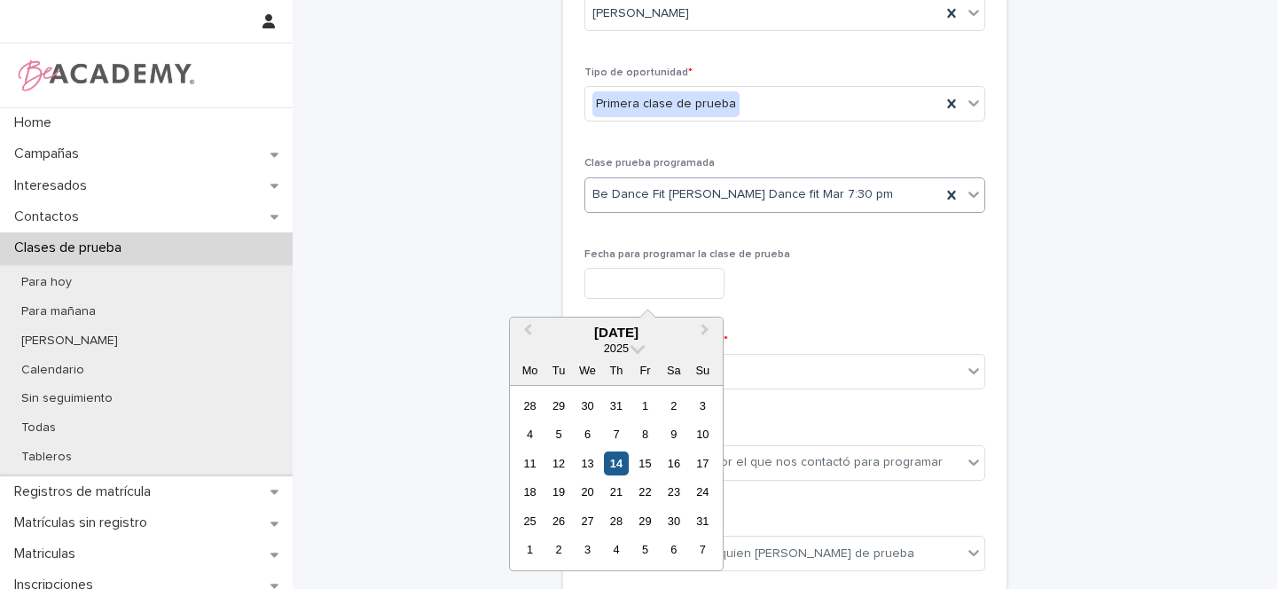
click at [612, 459] on div "14" at bounding box center [616, 464] width 24 height 24
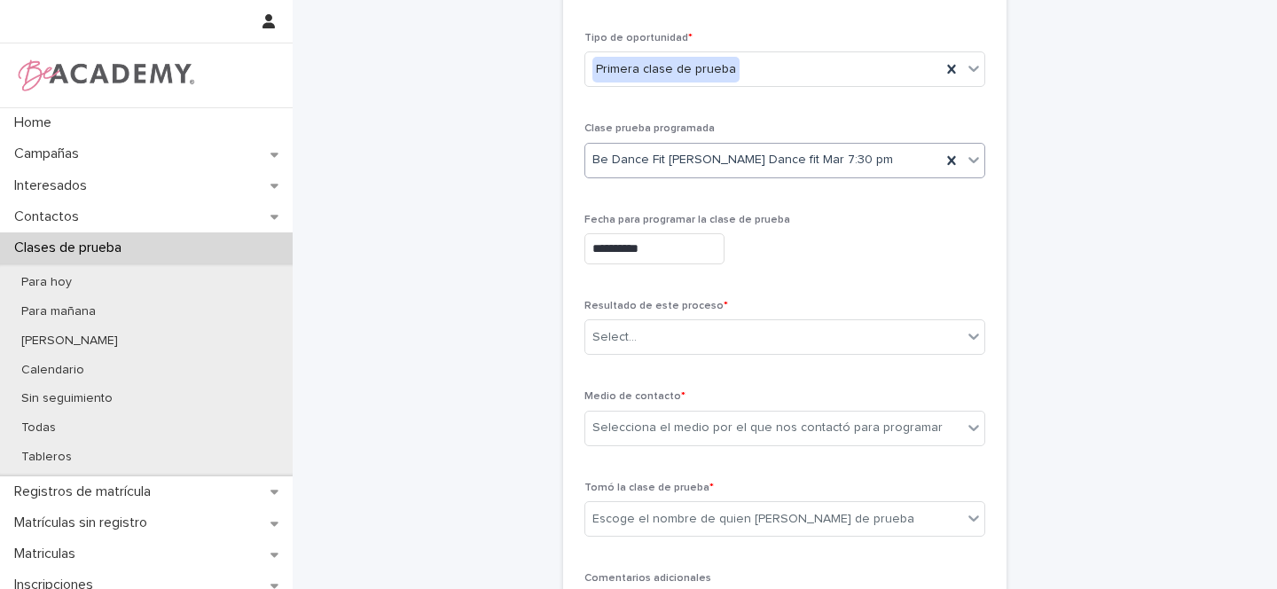
scroll to position [203, 0]
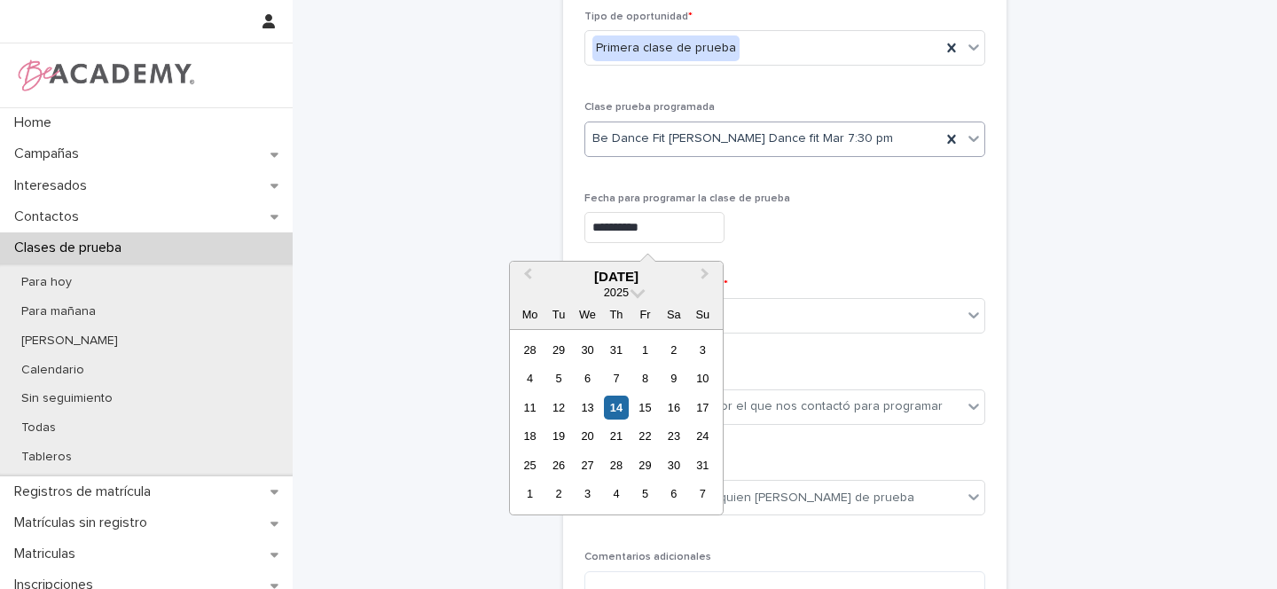
click at [595, 228] on input "**********" at bounding box center [655, 227] width 140 height 31
click at [559, 431] on div "19" at bounding box center [558, 436] width 24 height 24
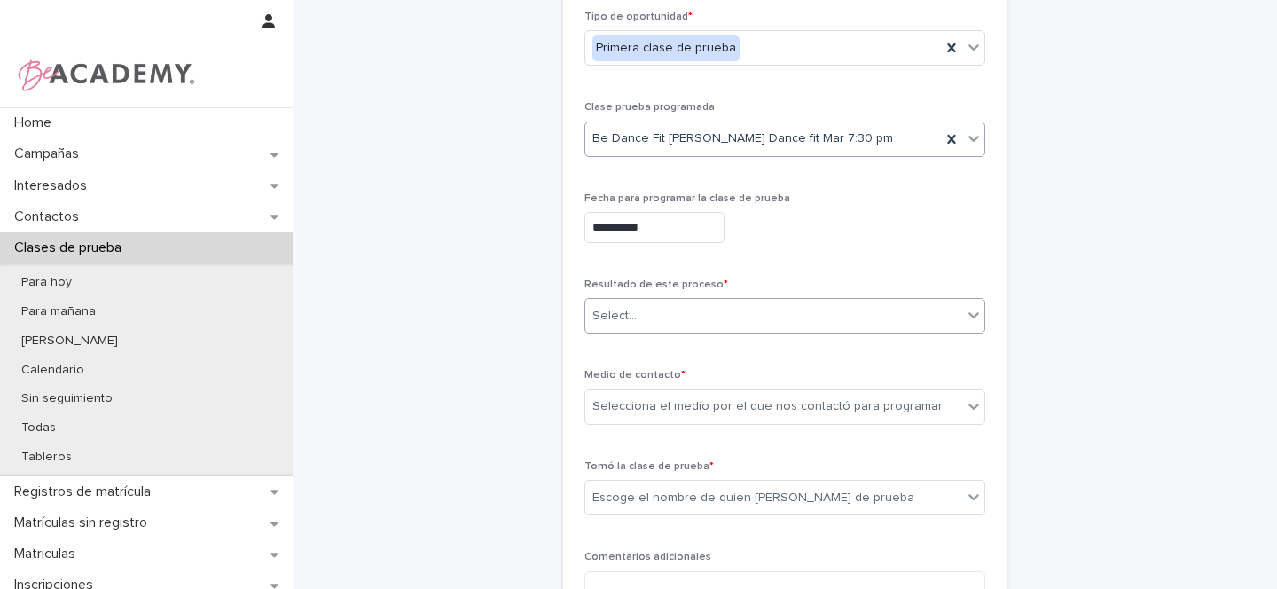
type input "**********"
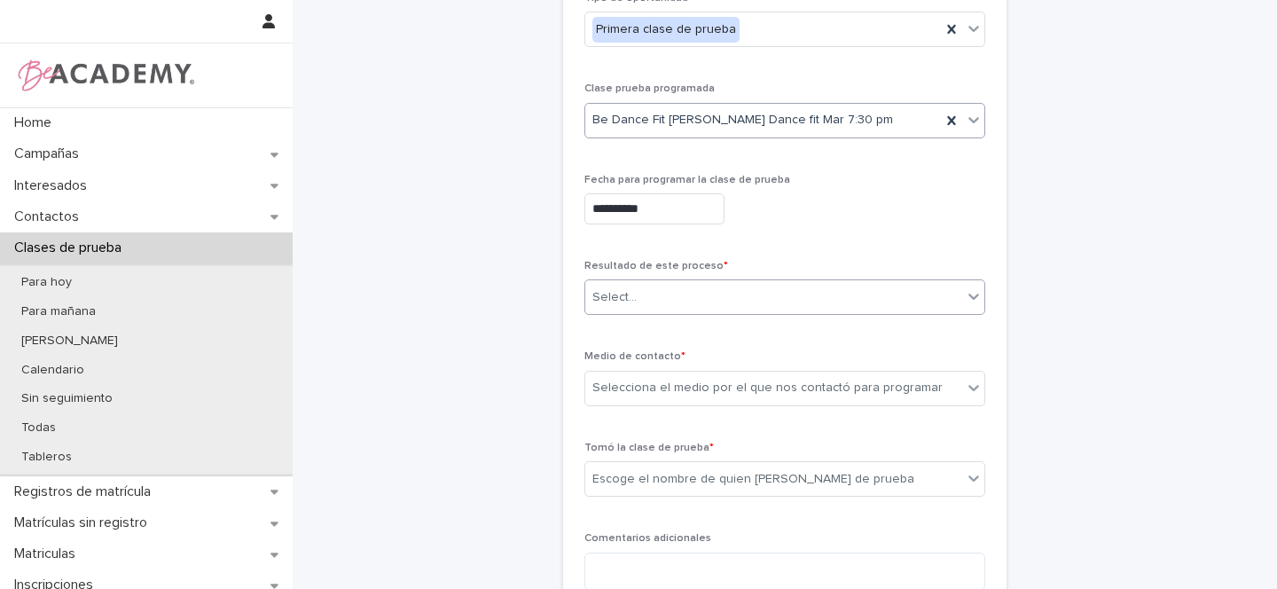
scroll to position [224, 0]
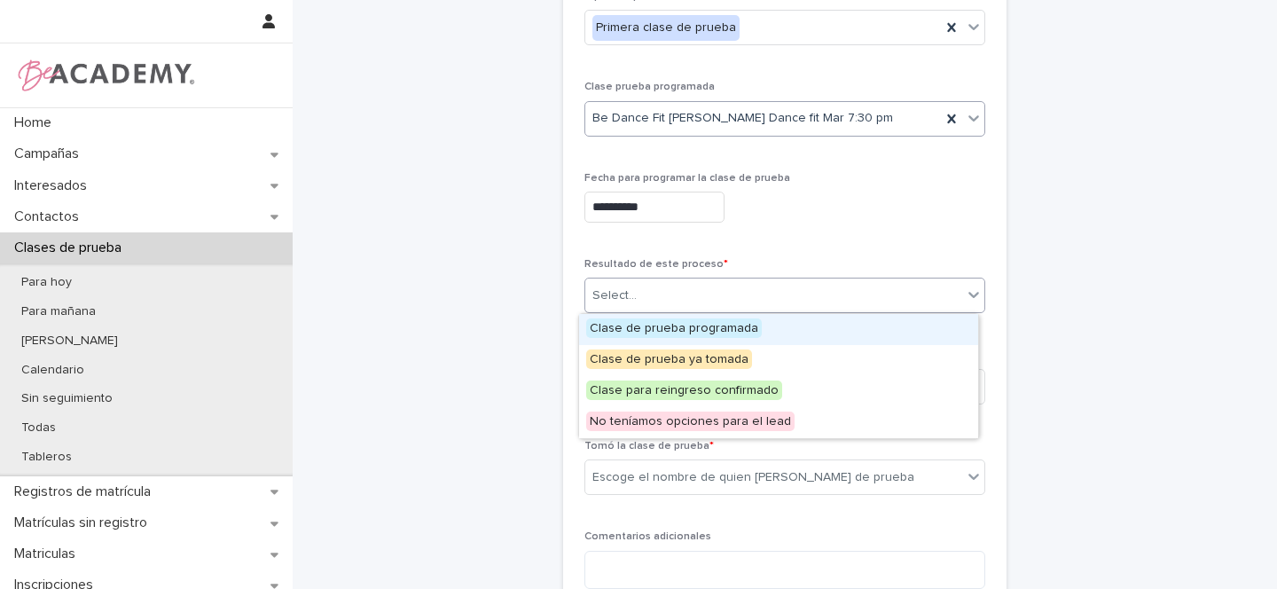
click at [639, 302] on input "text" at bounding box center [640, 295] width 2 height 15
click at [635, 325] on span "Clase de prueba programada" at bounding box center [674, 328] width 176 height 20
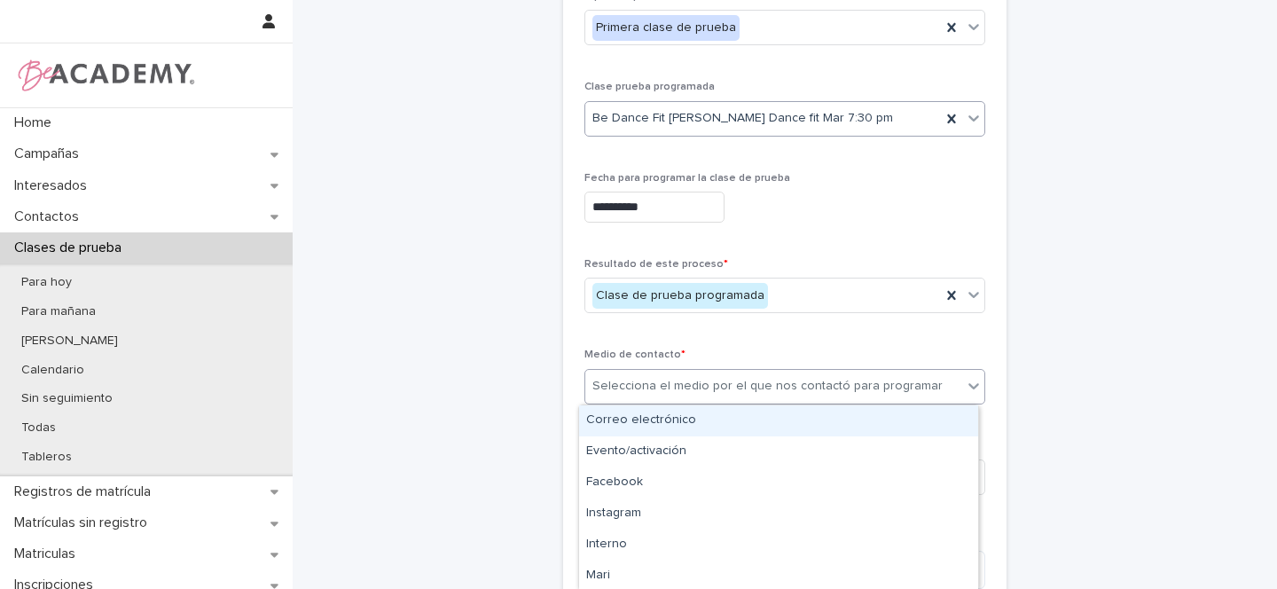
click at [631, 387] on div "Selecciona el medio por el que nos contactó para programar" at bounding box center [768, 386] width 350 height 19
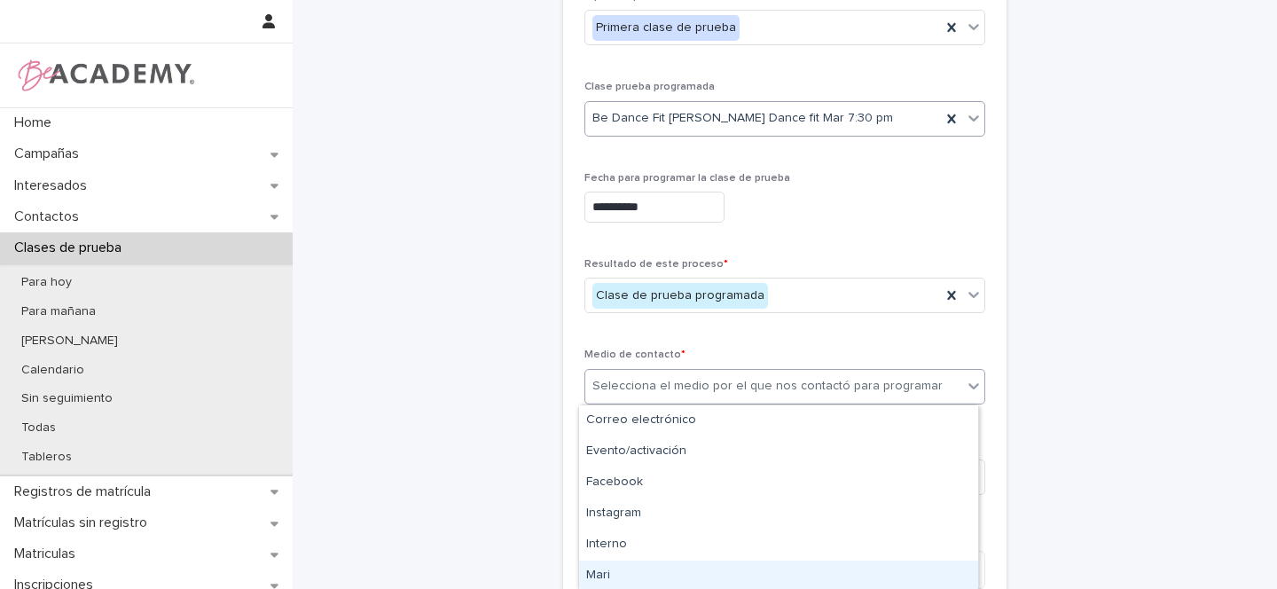
scroll to position [157, 0]
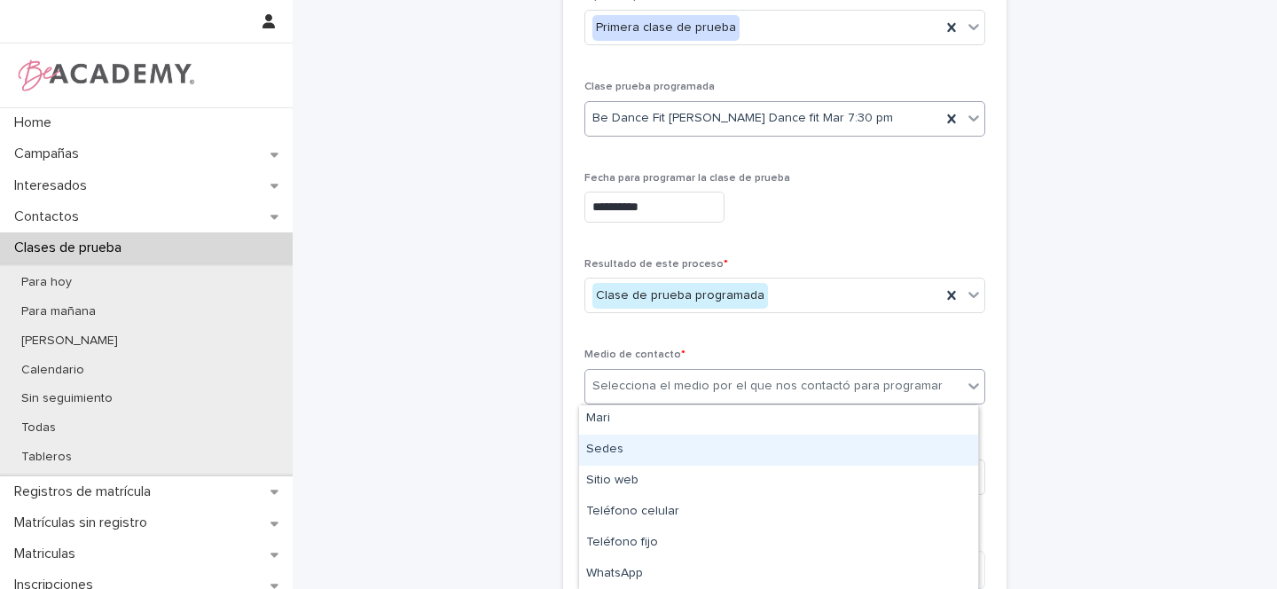
click at [607, 450] on div "Sedes" at bounding box center [778, 450] width 399 height 31
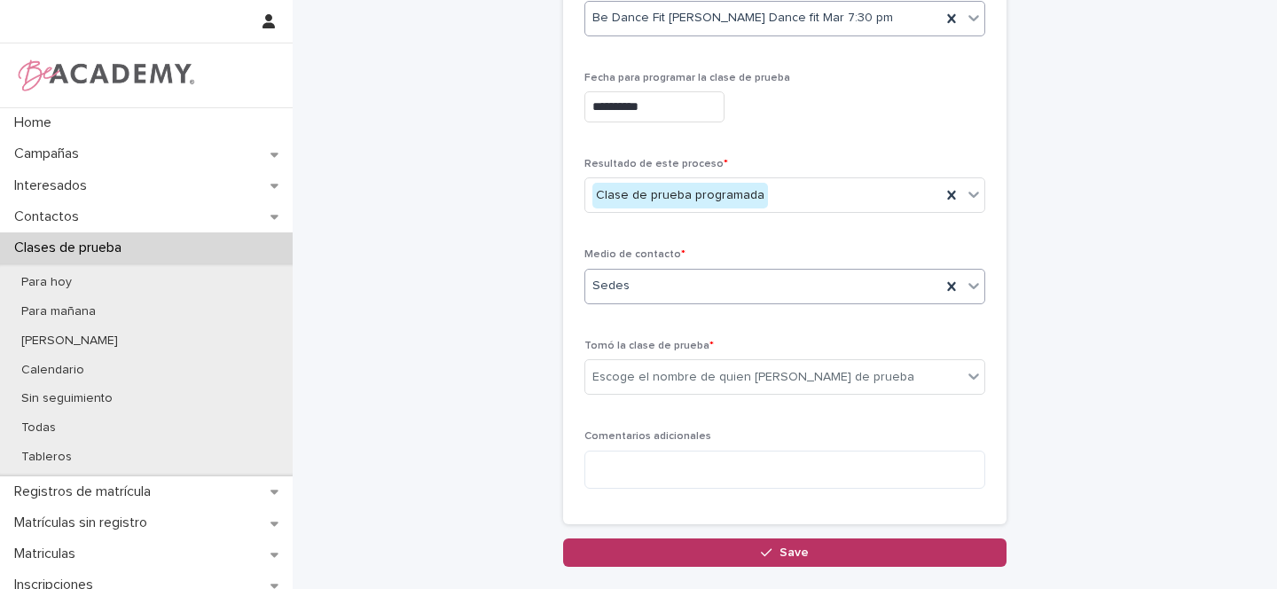
scroll to position [325, 0]
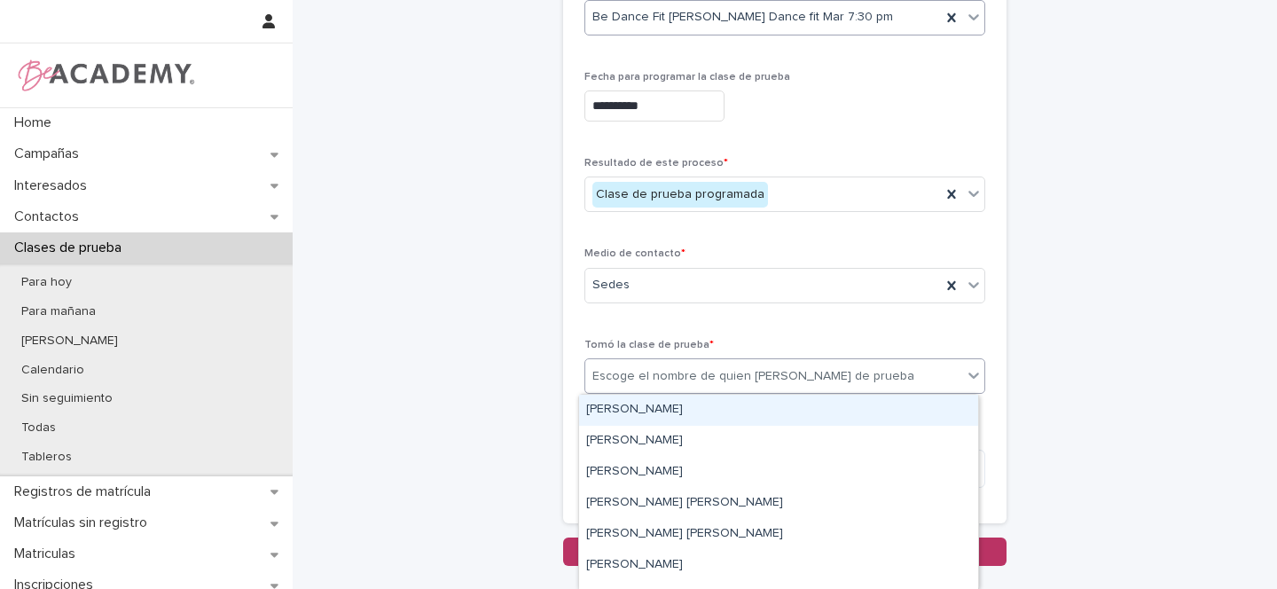
click at [671, 390] on div "Escoge el nombre de quien toma la clase de prueba" at bounding box center [785, 375] width 401 height 35
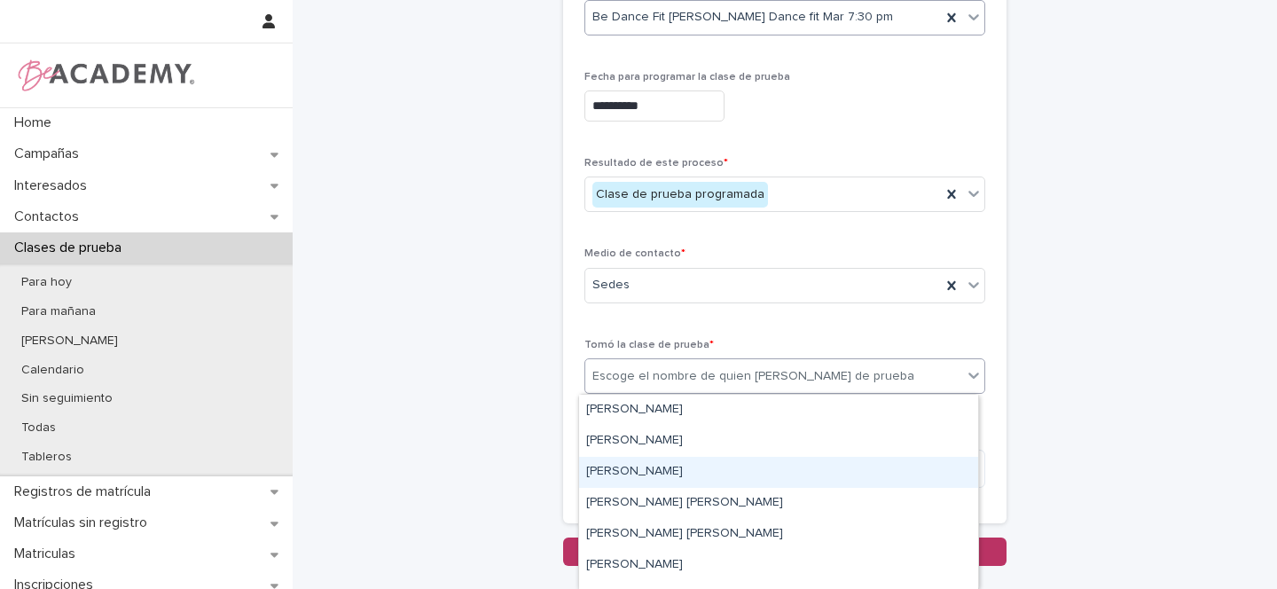
click at [617, 467] on div "Gina Orjuela Cortes" at bounding box center [778, 472] width 399 height 31
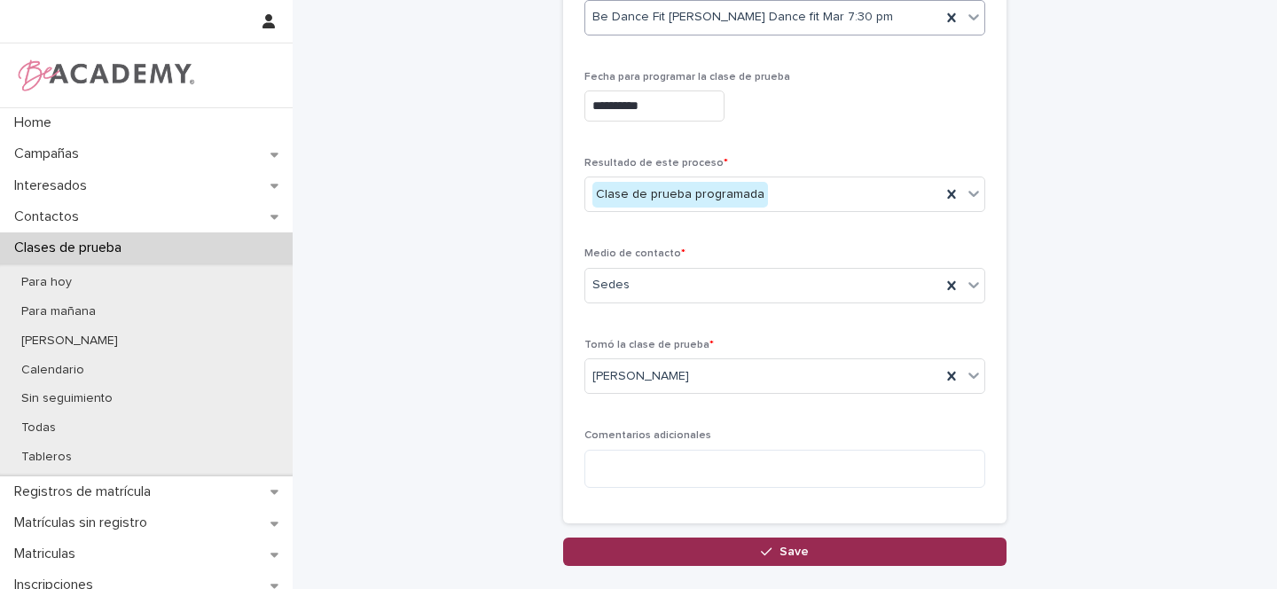
click at [781, 546] on span "Save" at bounding box center [794, 552] width 29 height 12
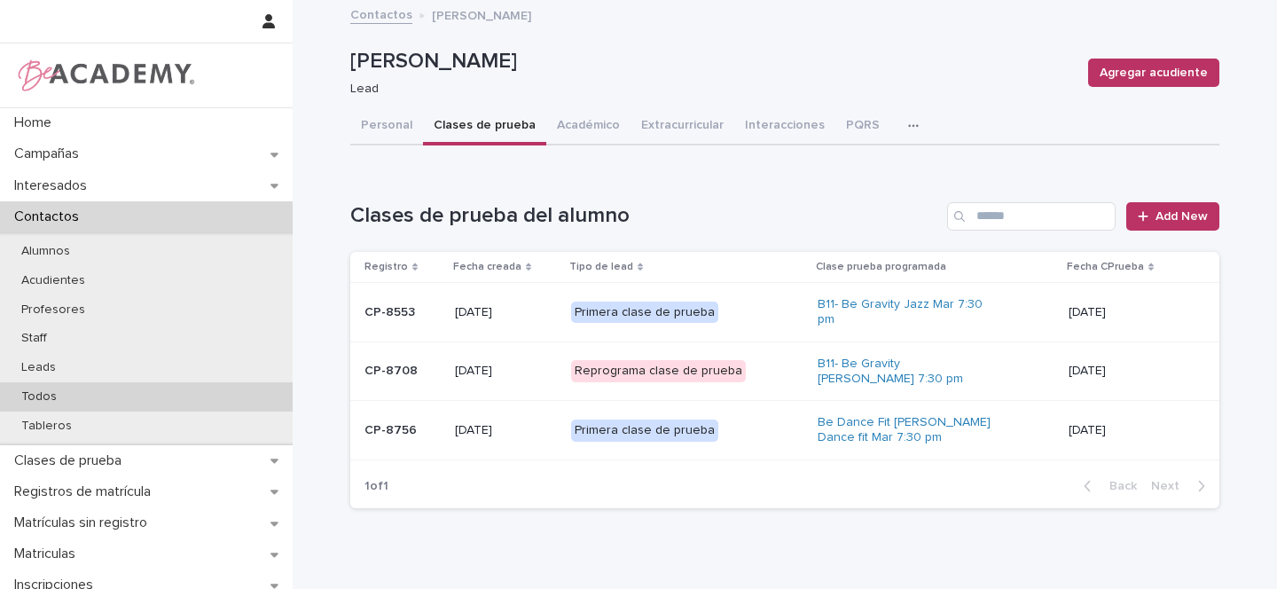
click at [69, 393] on div "Todos" at bounding box center [146, 396] width 293 height 29
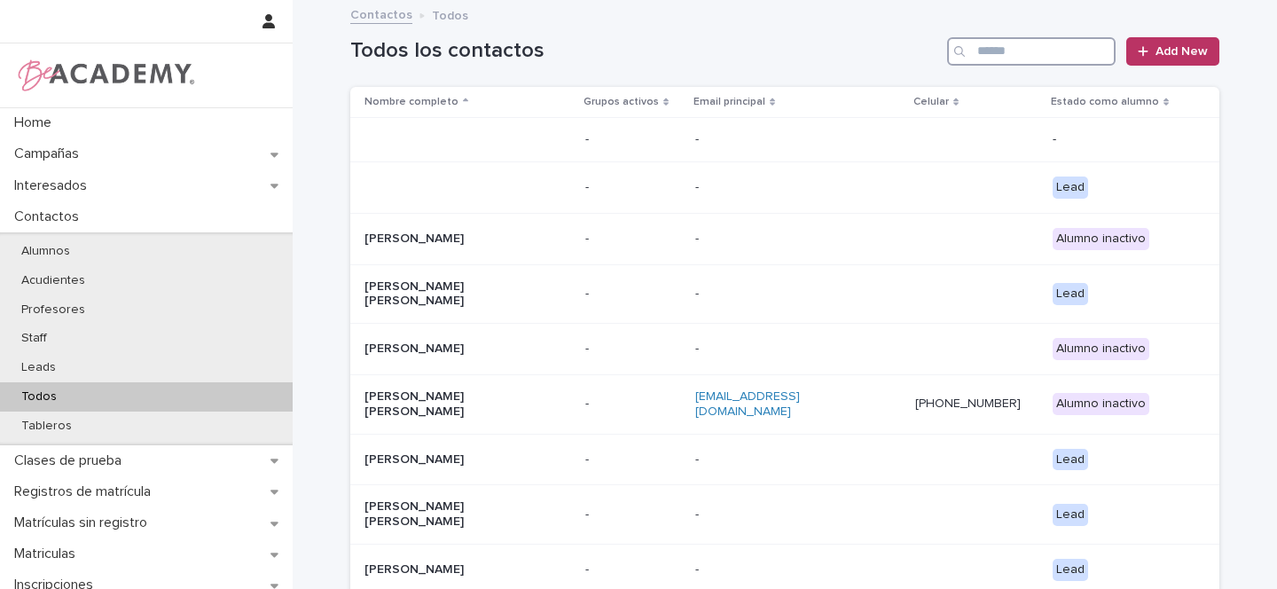
click at [1030, 56] on input "Search" at bounding box center [1031, 51] width 169 height 28
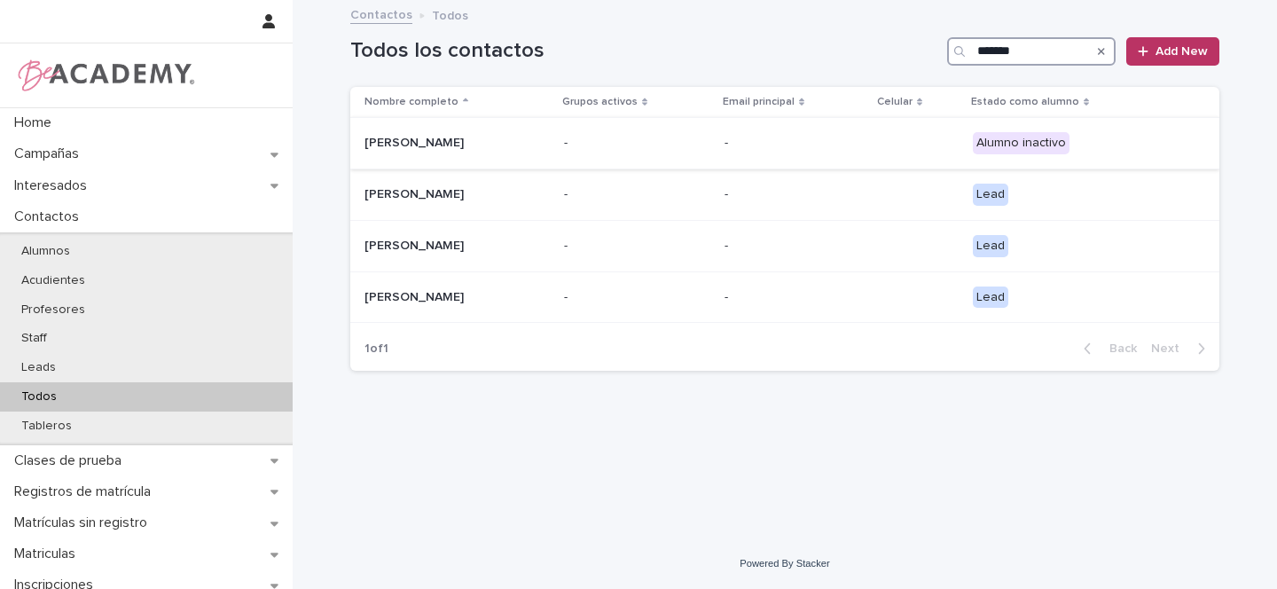
type input "******"
click at [550, 146] on div "Simona Jaramillo Canizalez" at bounding box center [457, 143] width 185 height 29
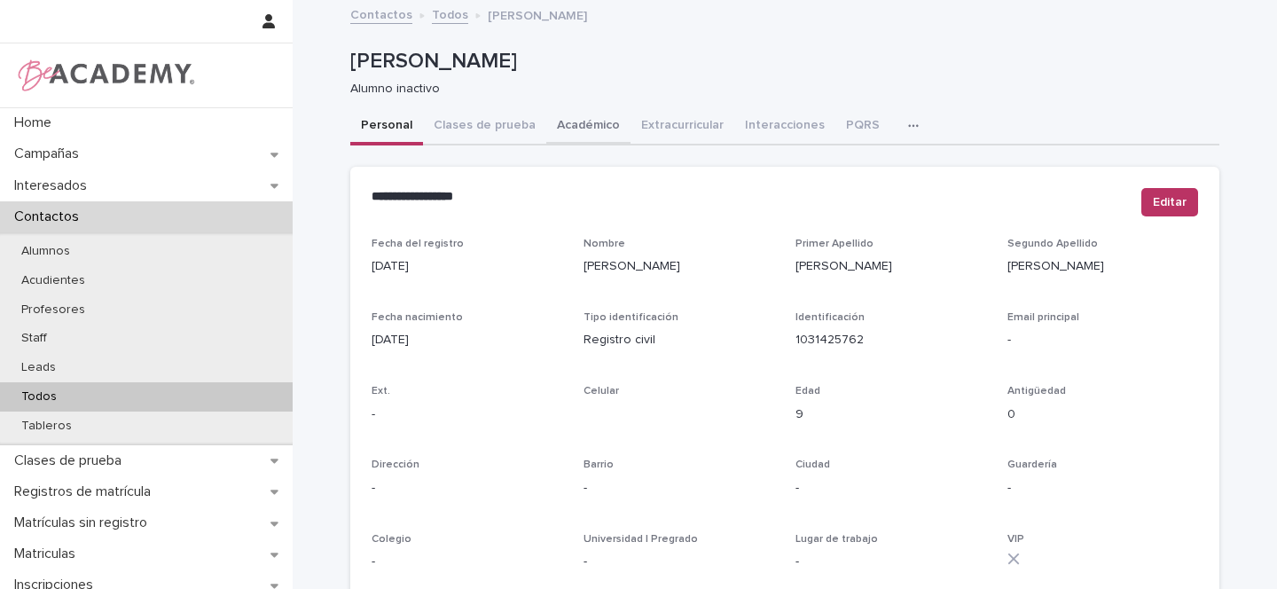
click at [572, 122] on button "Académico" at bounding box center [588, 126] width 84 height 37
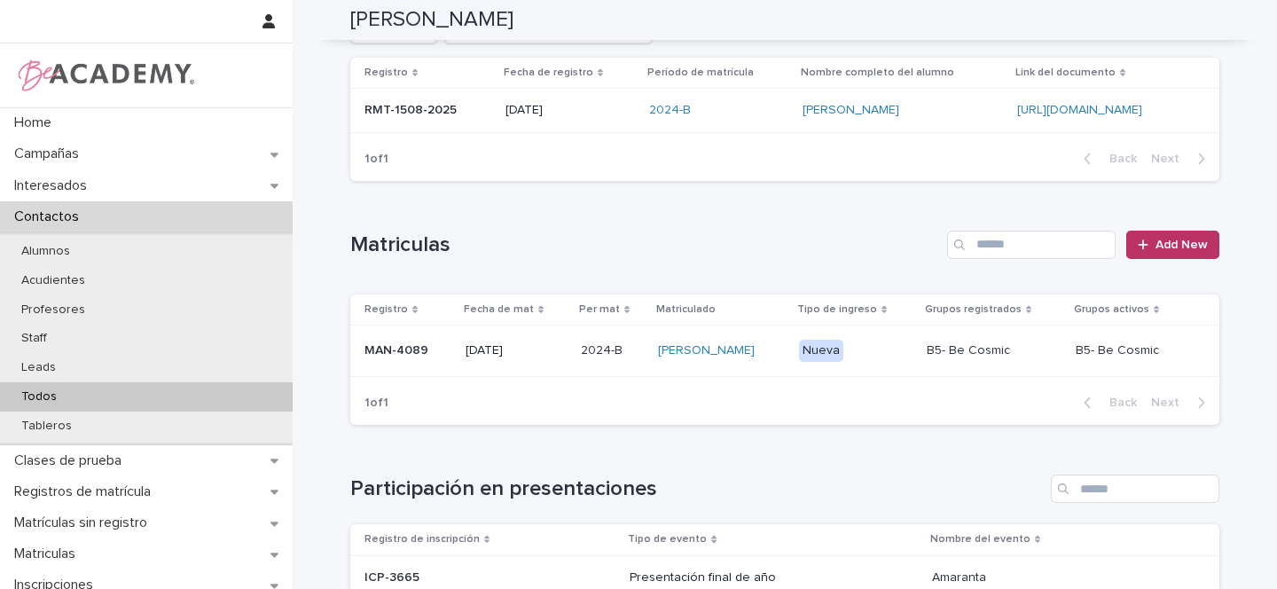
scroll to position [269, 0]
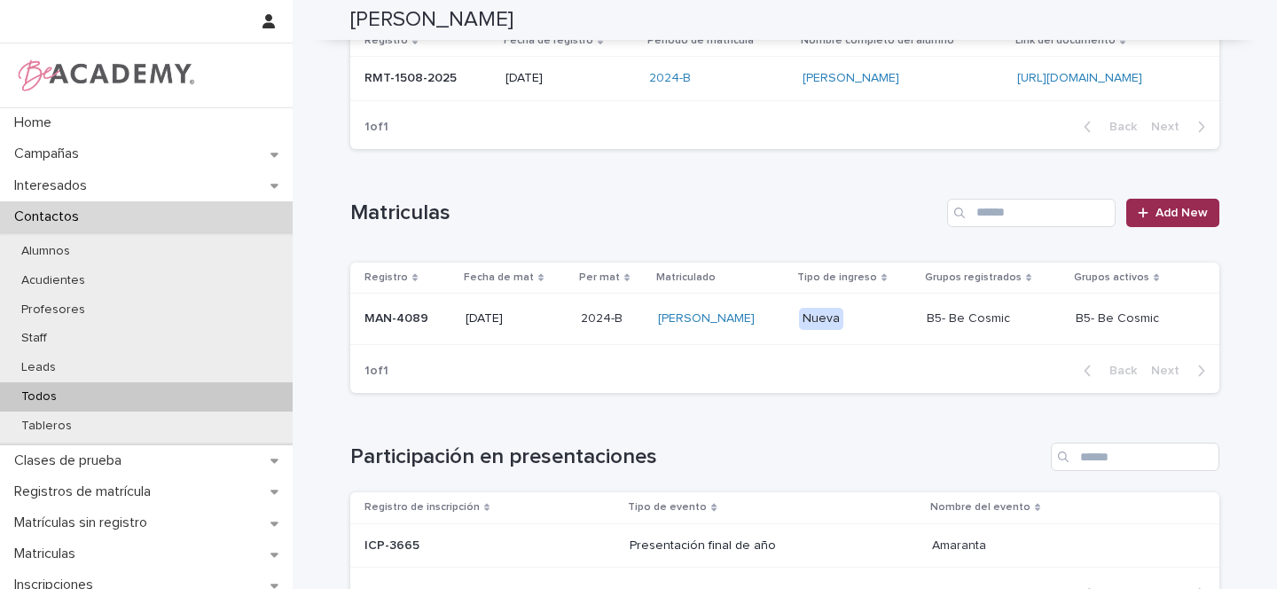
click at [1179, 219] on link "Add New" at bounding box center [1173, 213] width 93 height 28
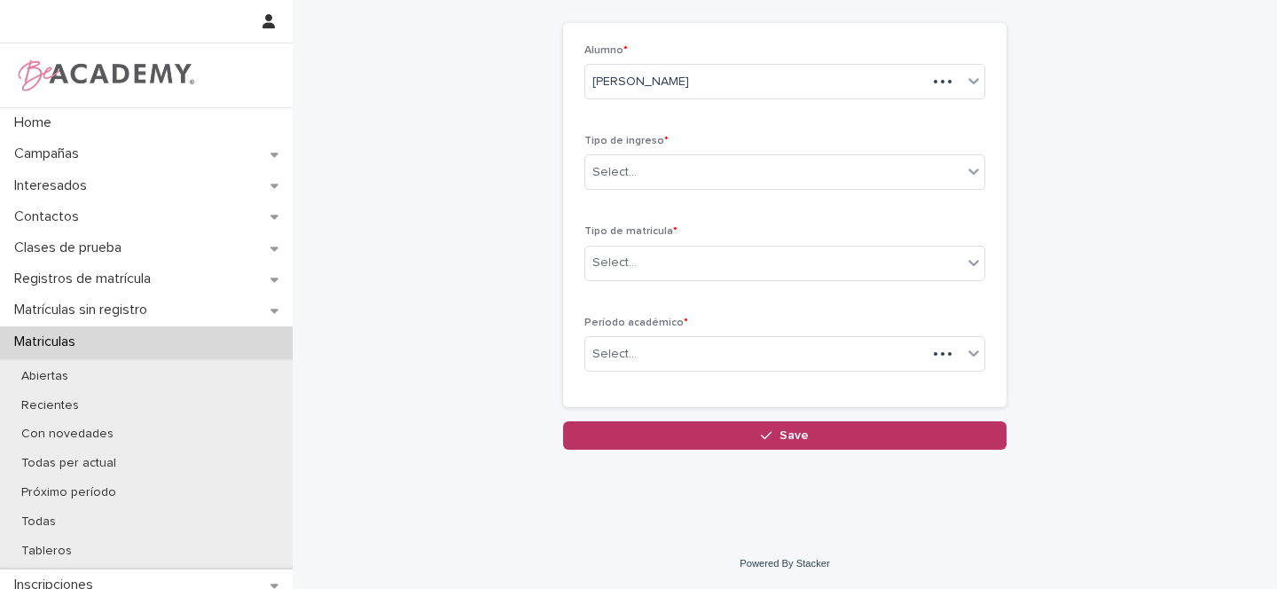
scroll to position [79, 0]
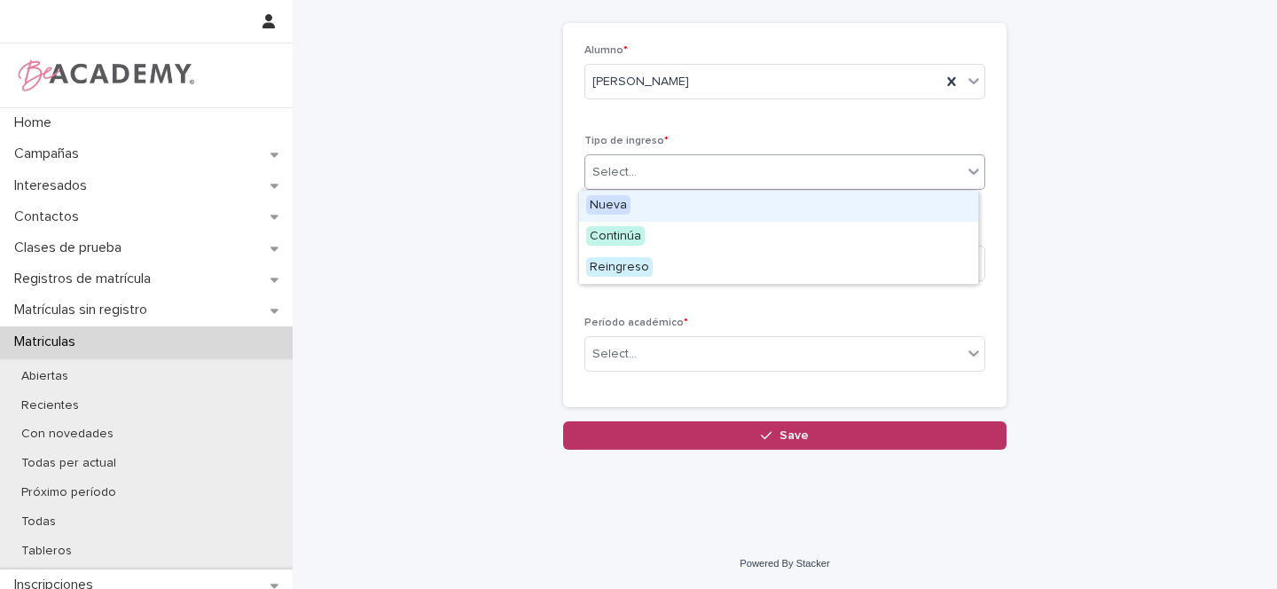
click at [613, 168] on div "Select..." at bounding box center [615, 172] width 44 height 19
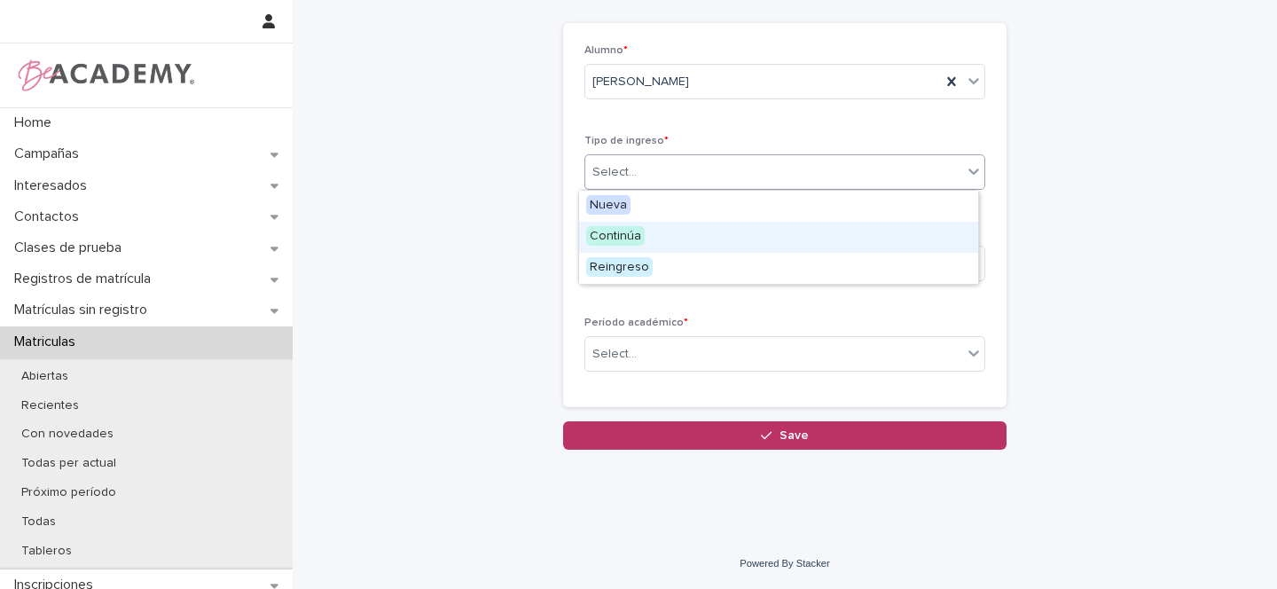
click at [605, 236] on span "Continúa" at bounding box center [615, 236] width 59 height 20
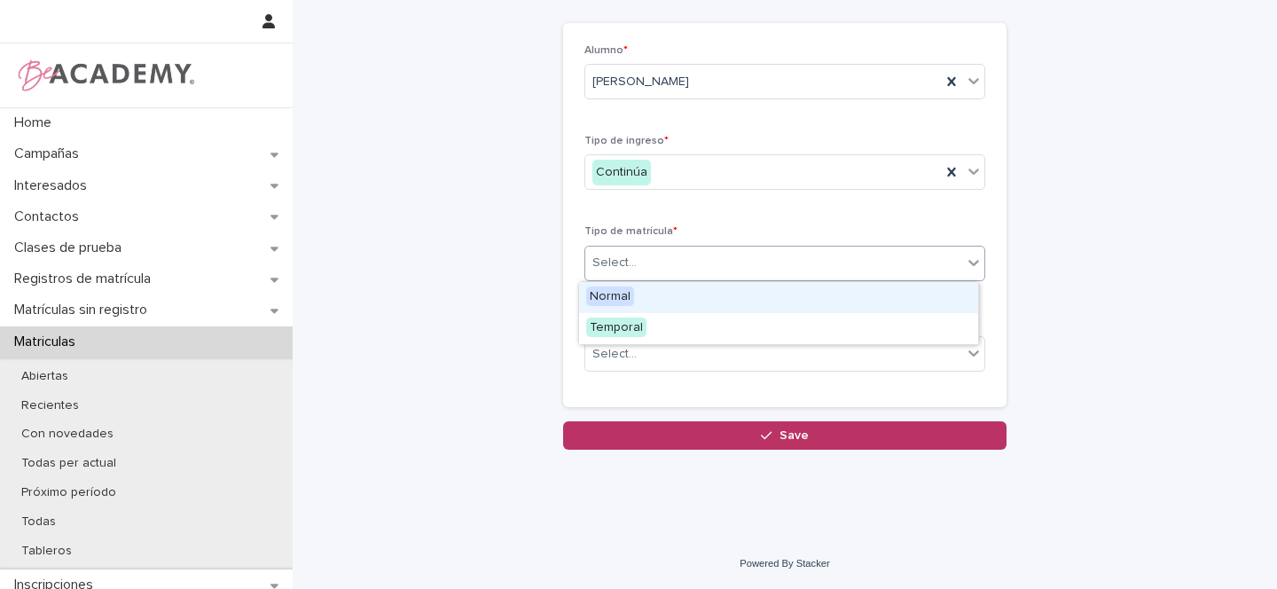
click at [627, 265] on div "Select..." at bounding box center [615, 263] width 44 height 19
click at [618, 296] on span "Normal" at bounding box center [610, 297] width 48 height 20
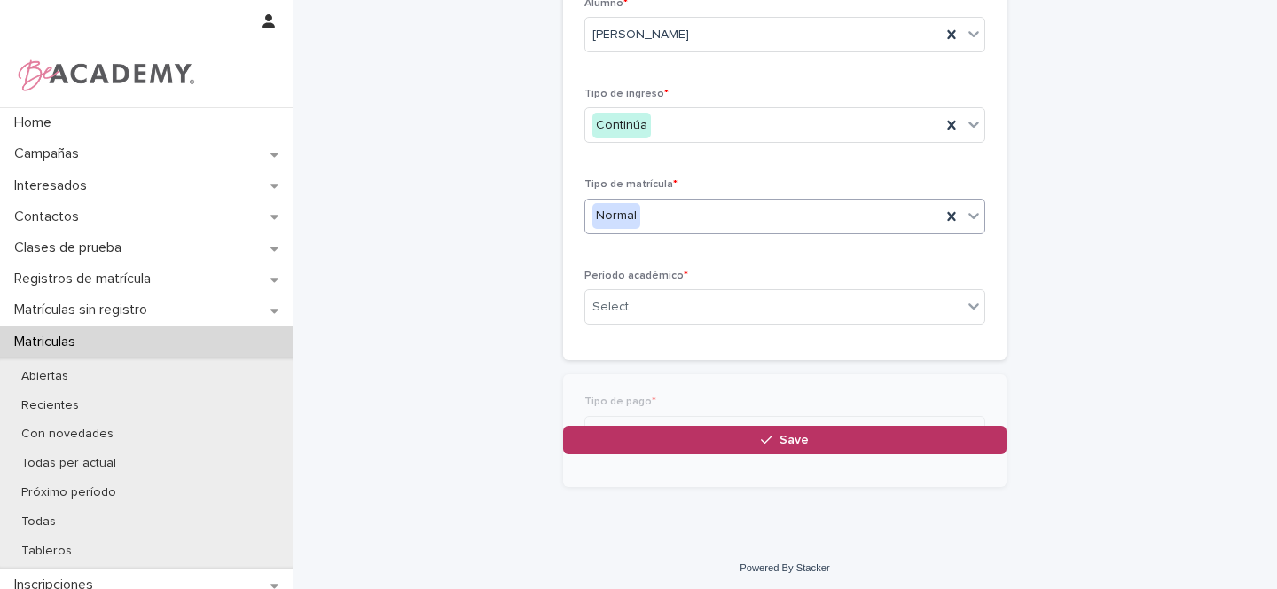
scroll to position [142, 0]
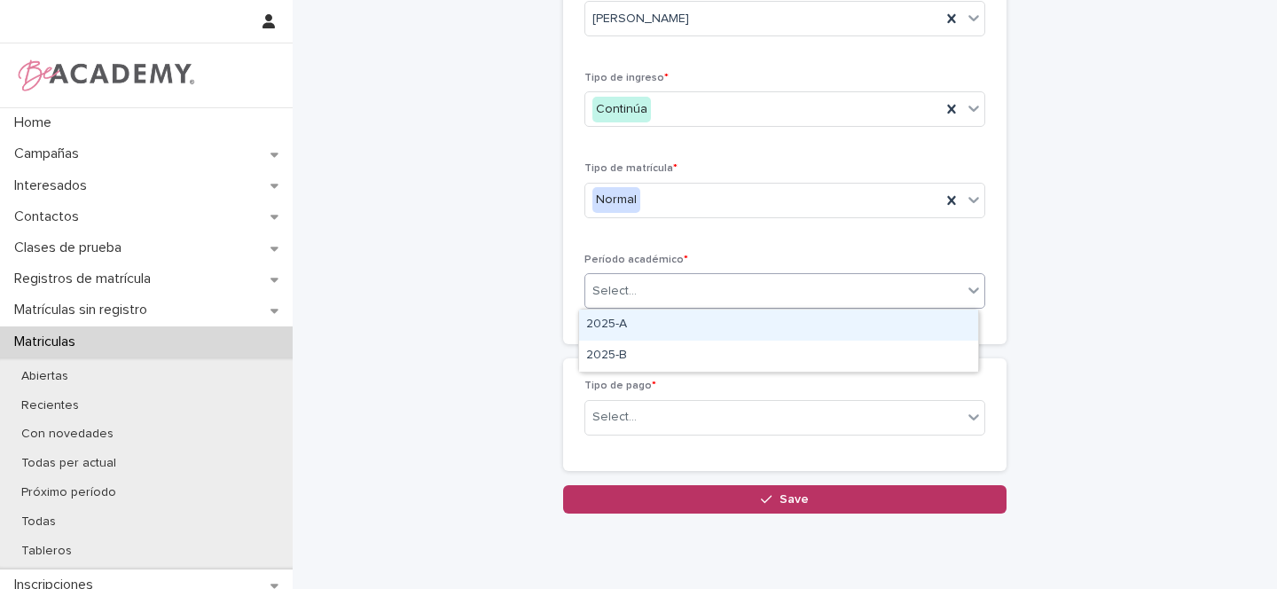
click at [623, 300] on div "Select..." at bounding box center [615, 291] width 44 height 19
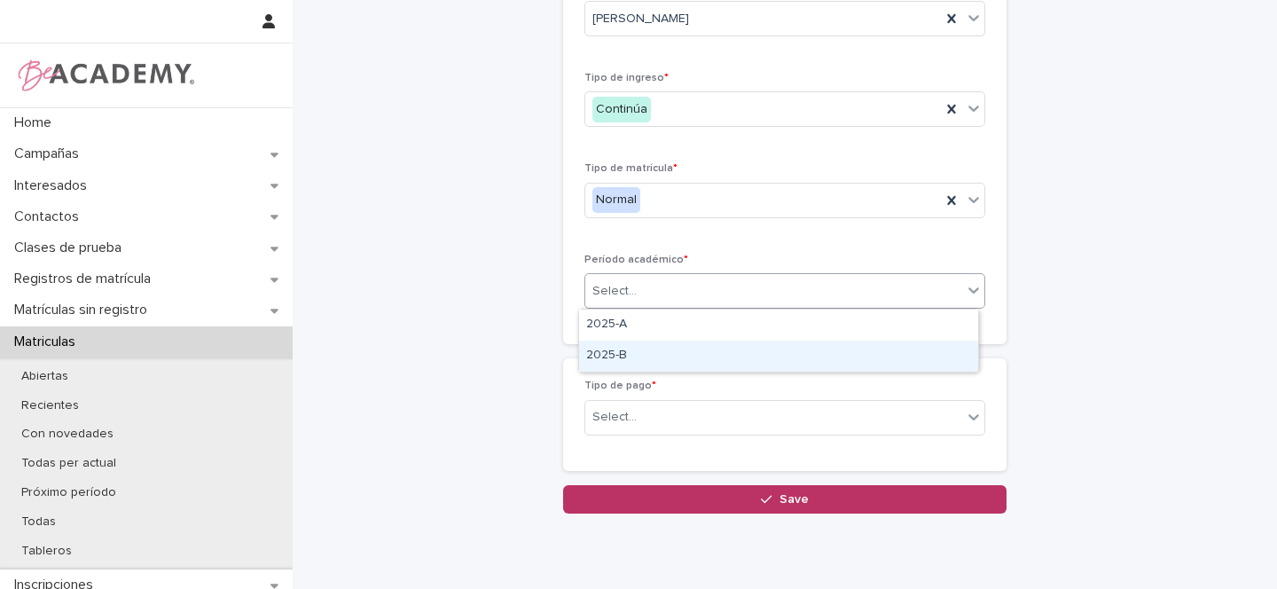
click at [613, 354] on div "2025-B" at bounding box center [778, 356] width 399 height 31
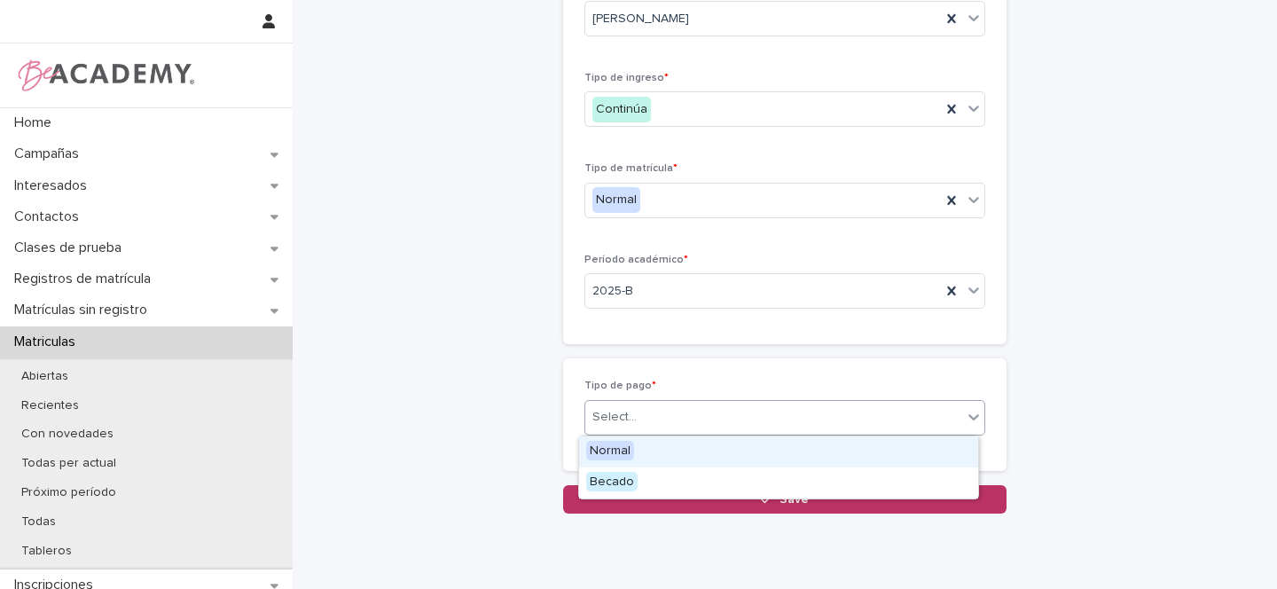
click at [601, 418] on div "Select..." at bounding box center [615, 417] width 44 height 19
click at [613, 452] on span "Normal" at bounding box center [610, 451] width 48 height 20
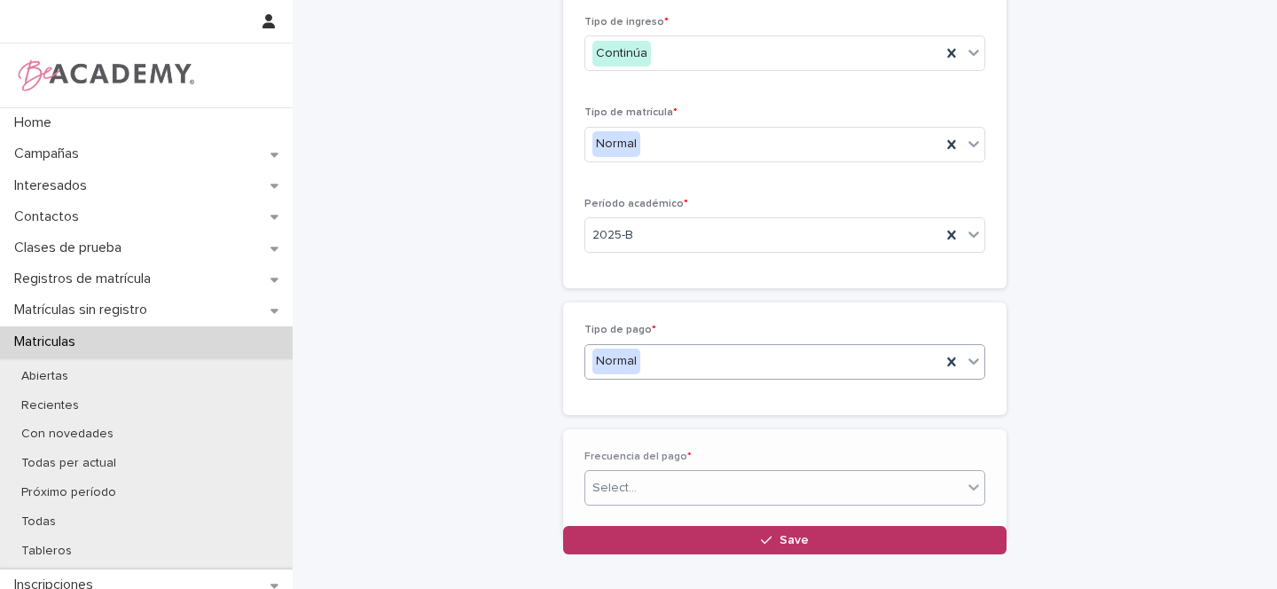
scroll to position [205, 0]
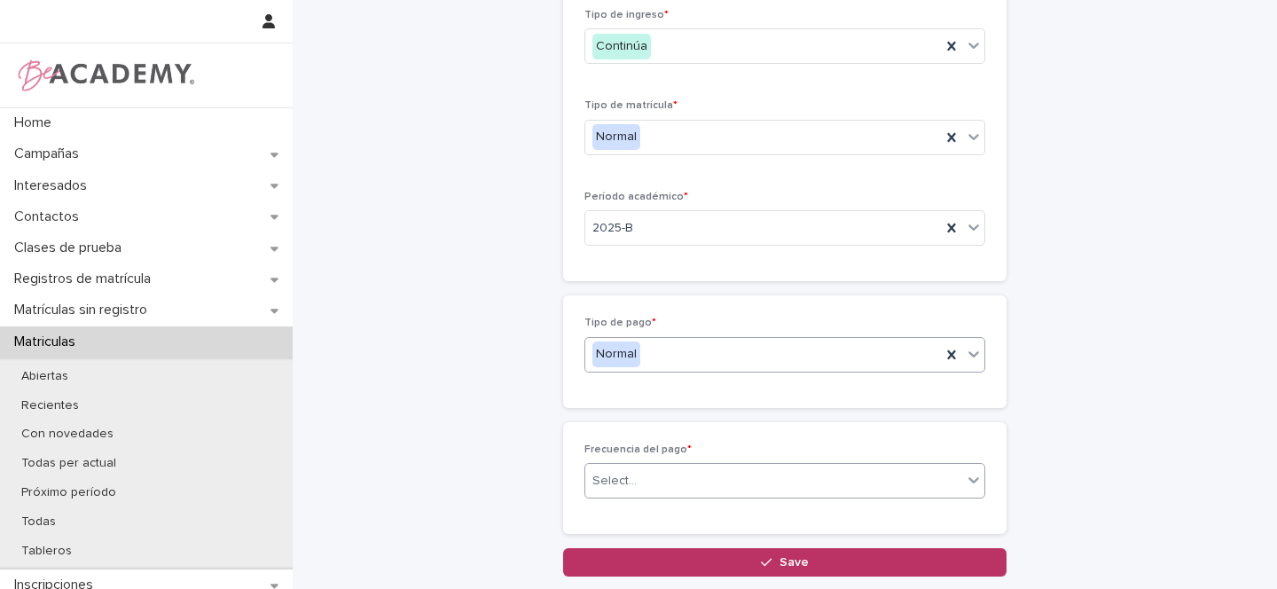
click at [636, 480] on div "Select..." at bounding box center [773, 481] width 377 height 29
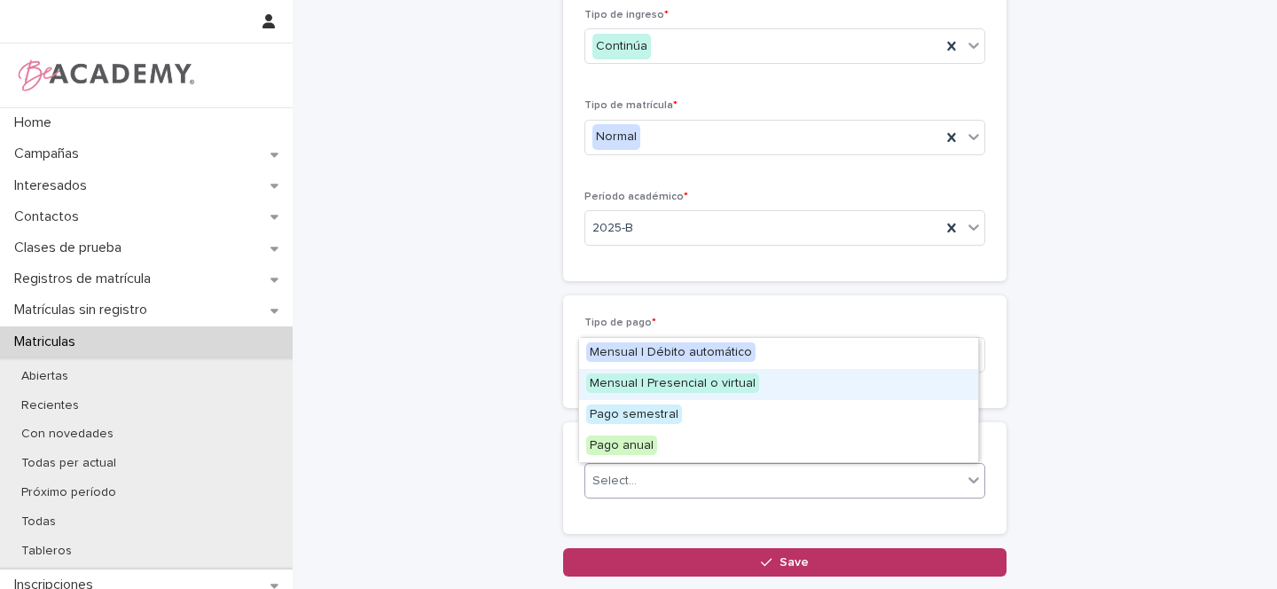
click at [682, 386] on span "Mensual | Presencial o virtual" at bounding box center [672, 383] width 173 height 20
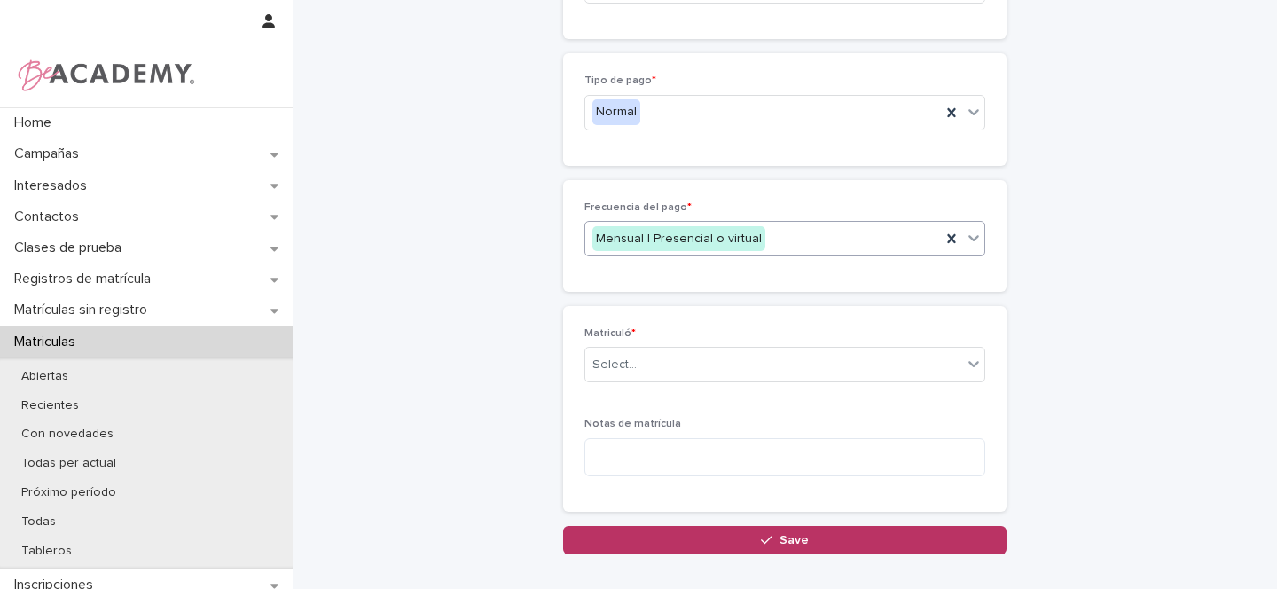
scroll to position [459, 0]
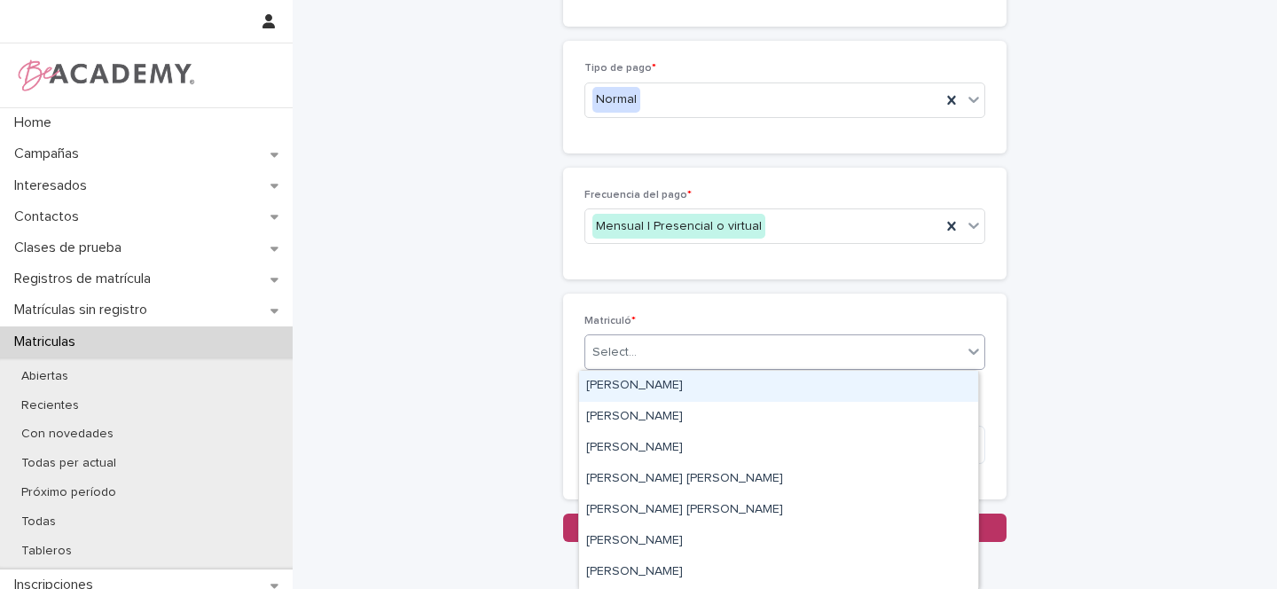
click at [627, 350] on div "Select..." at bounding box center [615, 352] width 44 height 19
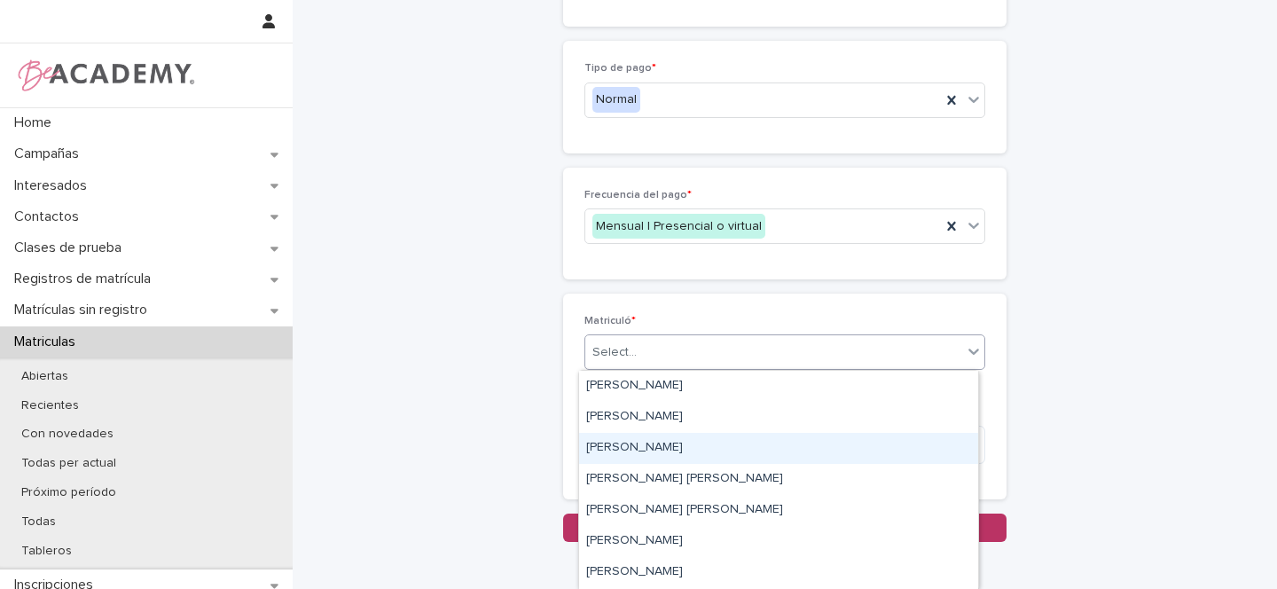
click at [634, 448] on div "Gina Orjuela Cortes" at bounding box center [778, 448] width 399 height 31
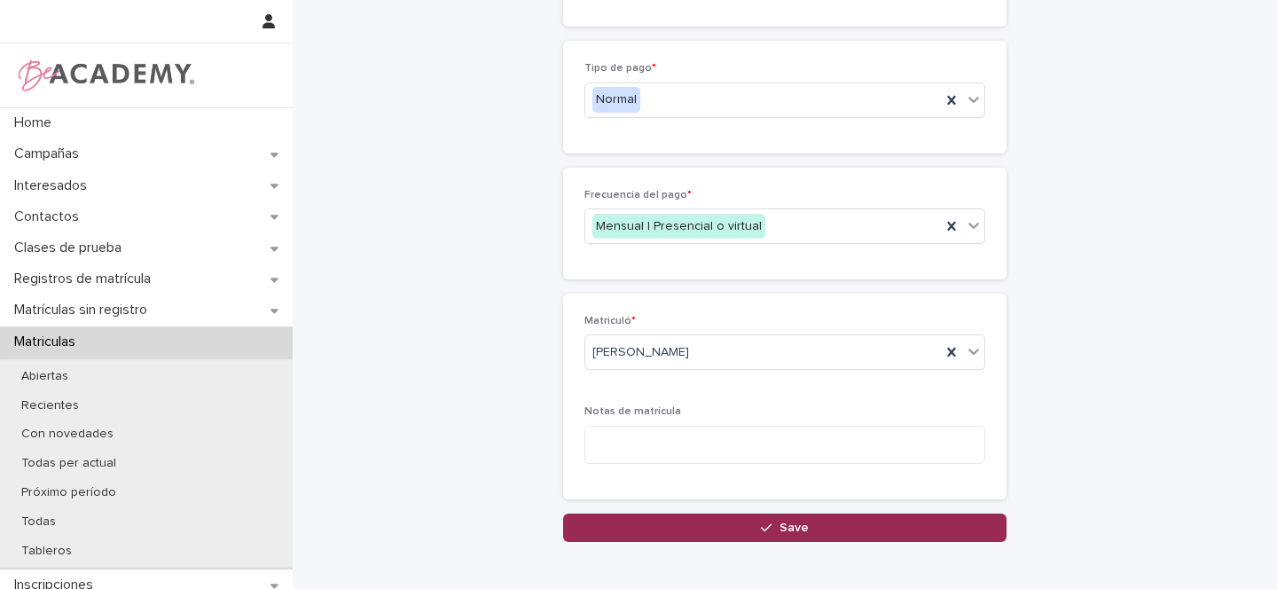
click at [771, 523] on div "button" at bounding box center [770, 528] width 18 height 12
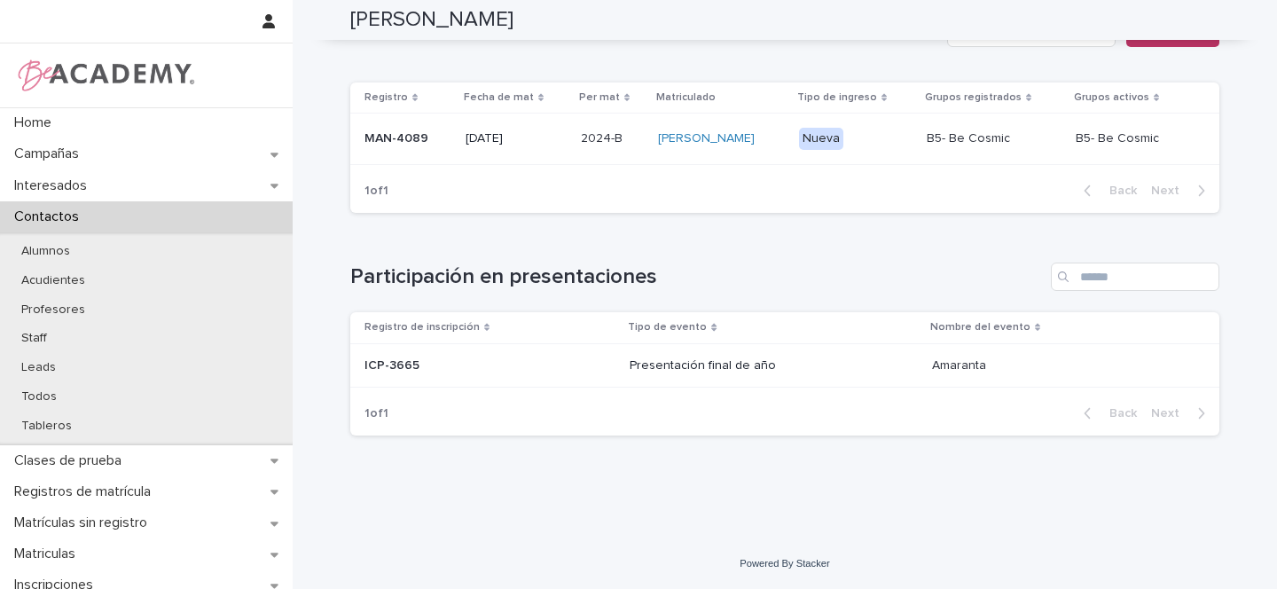
scroll to position [461, 0]
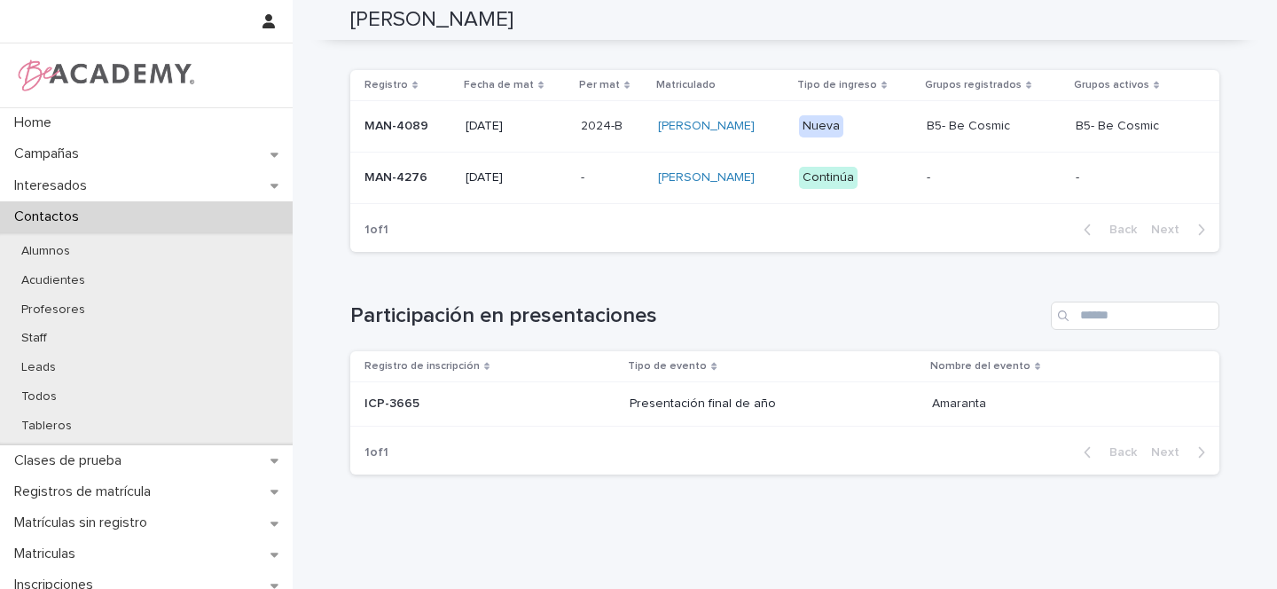
click at [433, 177] on div "MAN-4276" at bounding box center [408, 176] width 87 height 19
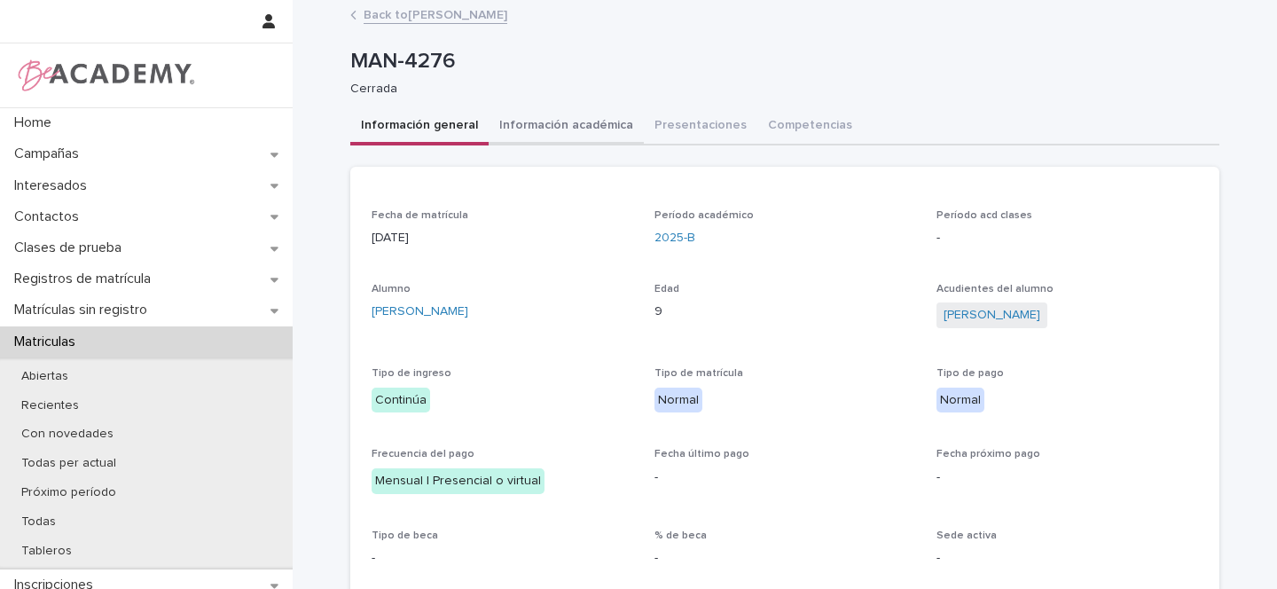
click at [558, 129] on button "Información académica" at bounding box center [566, 126] width 155 height 37
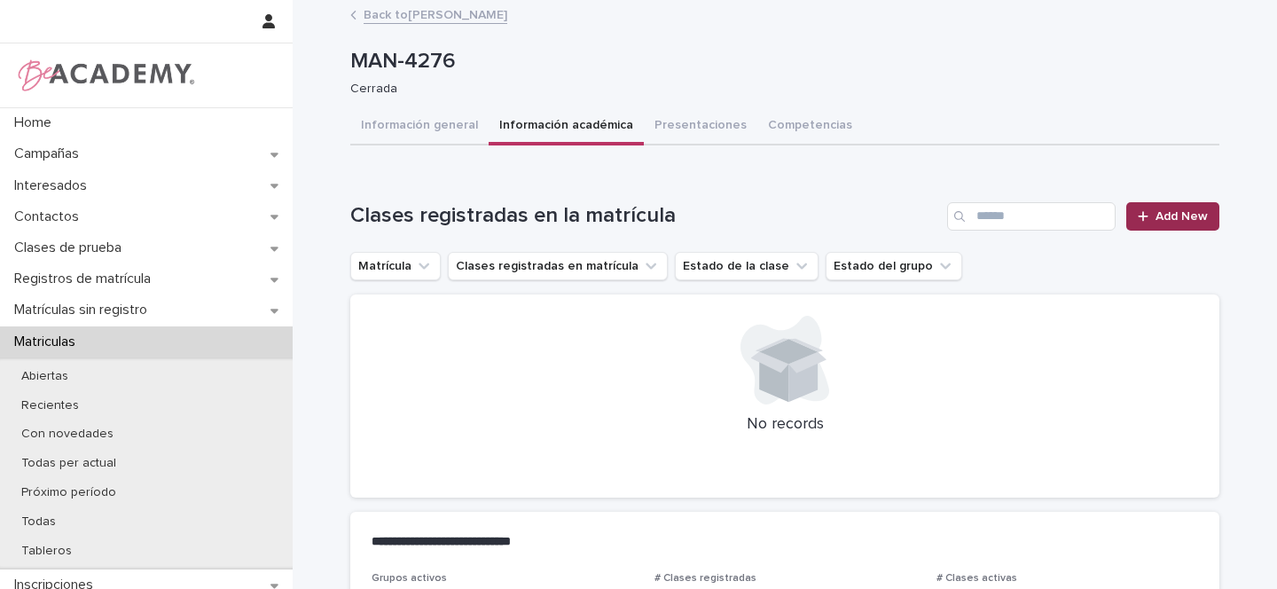
click at [1157, 212] on span "Add New" at bounding box center [1182, 216] width 52 height 12
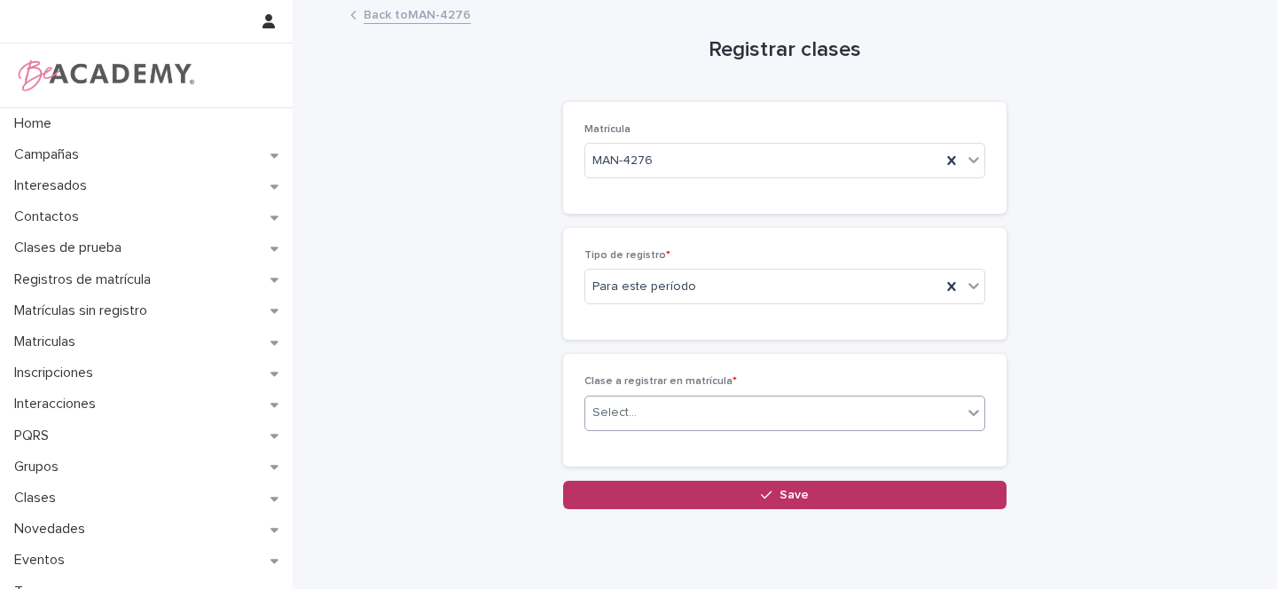
click at [609, 419] on div "Select..." at bounding box center [615, 413] width 44 height 19
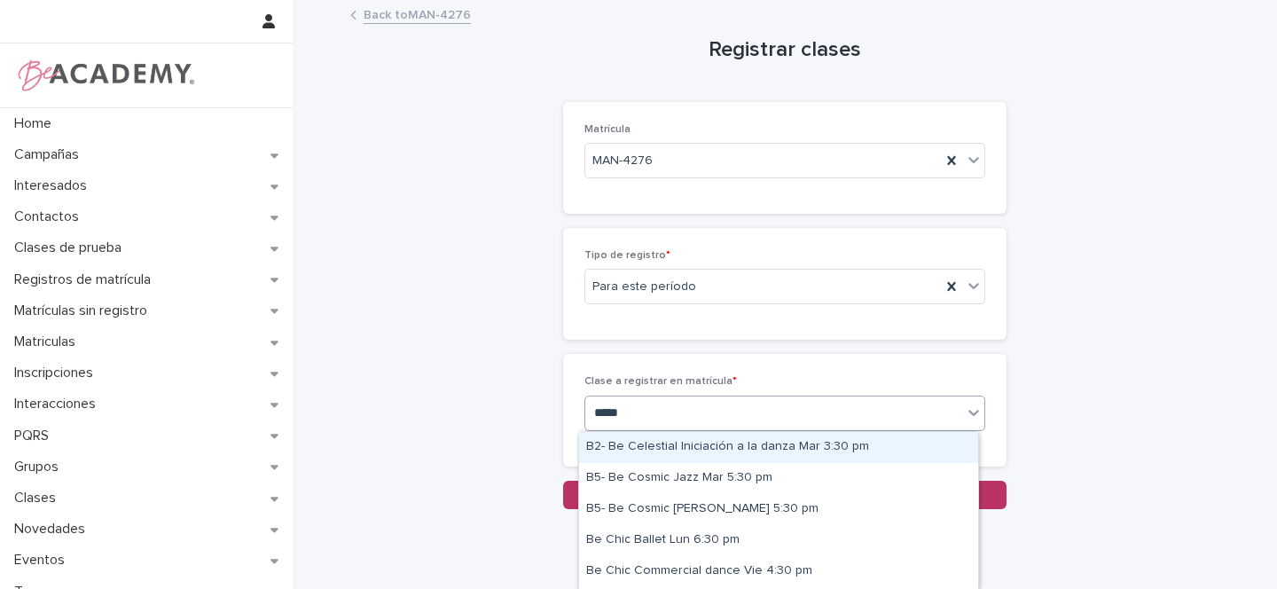
type input "******"
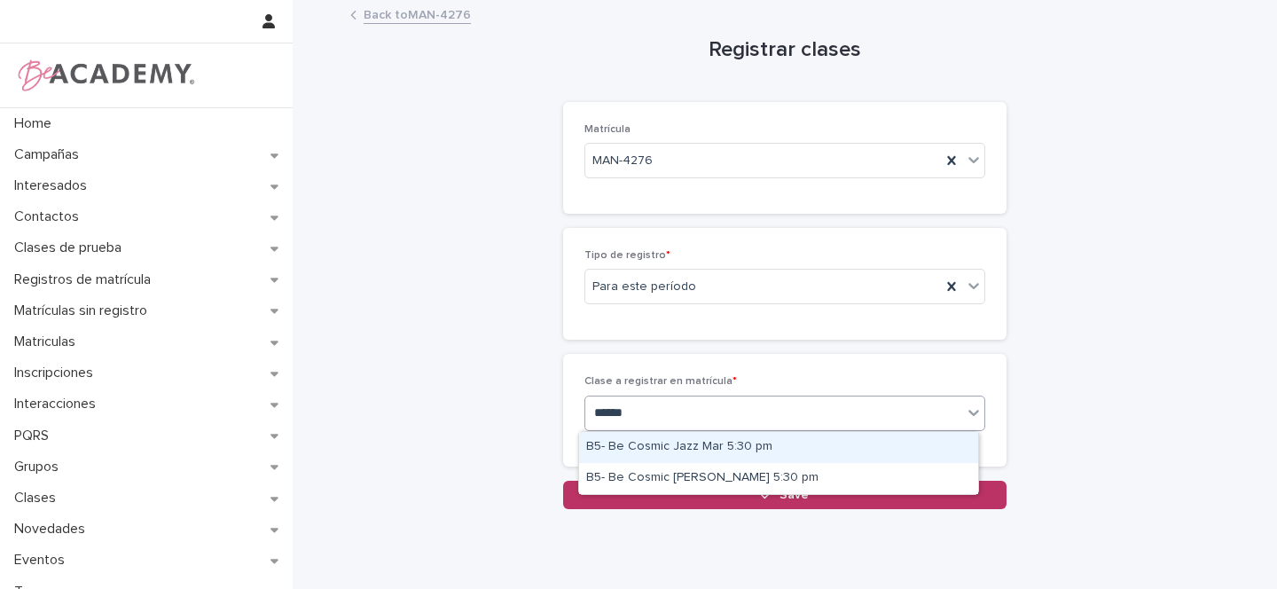
click at [647, 443] on div "B5- Be Cosmic Jazz Mar 5:30 pm" at bounding box center [778, 447] width 399 height 31
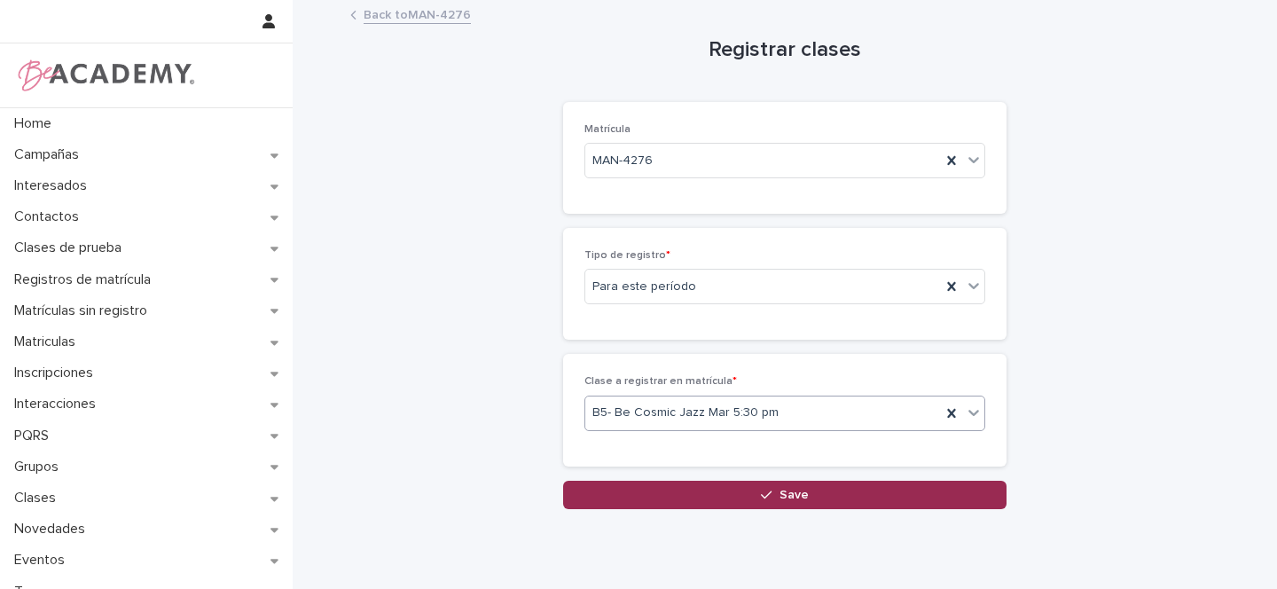
click at [780, 496] on span "Save" at bounding box center [794, 495] width 29 height 12
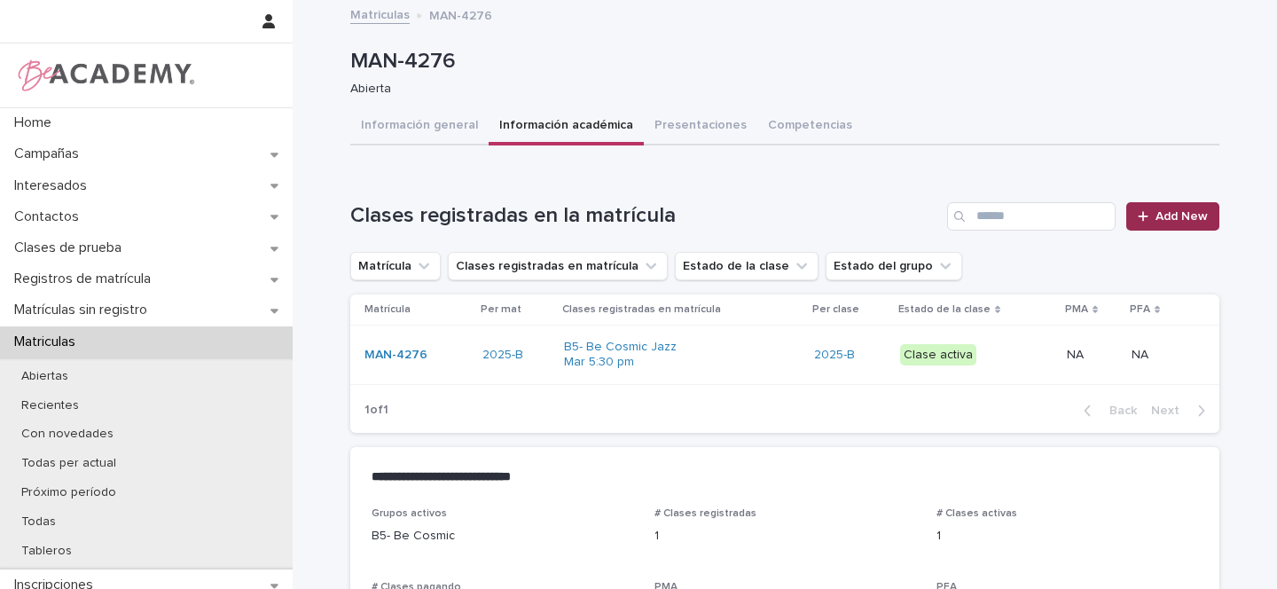
click at [1177, 216] on span "Add New" at bounding box center [1182, 216] width 52 height 12
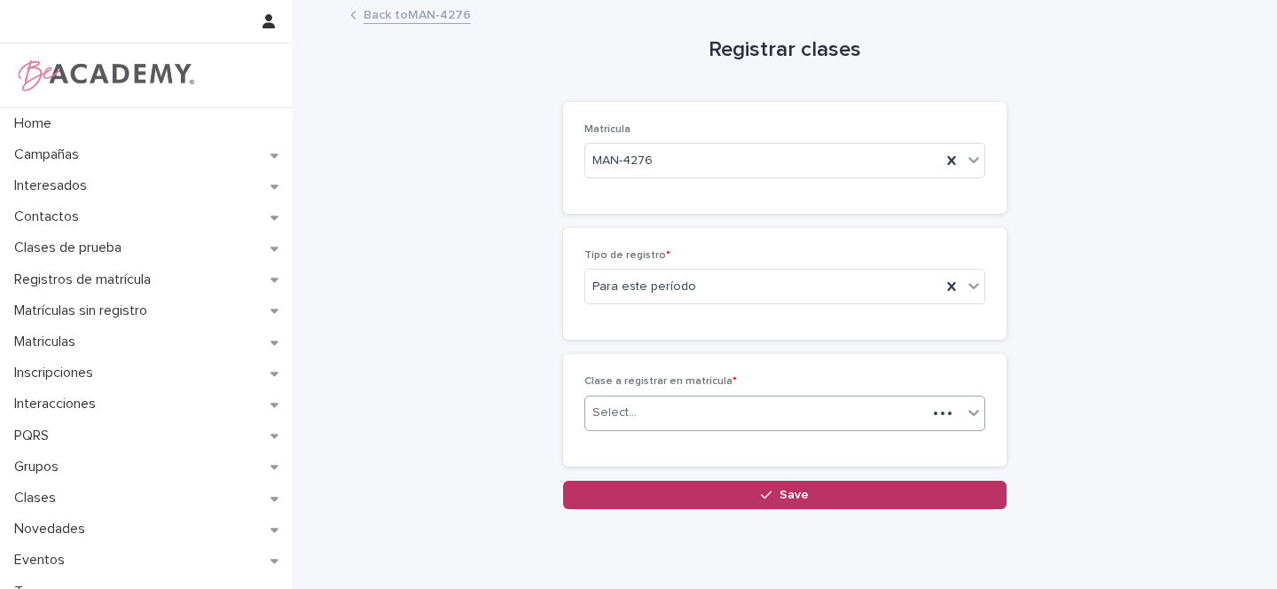
click at [616, 402] on div "Select..." at bounding box center [756, 412] width 342 height 29
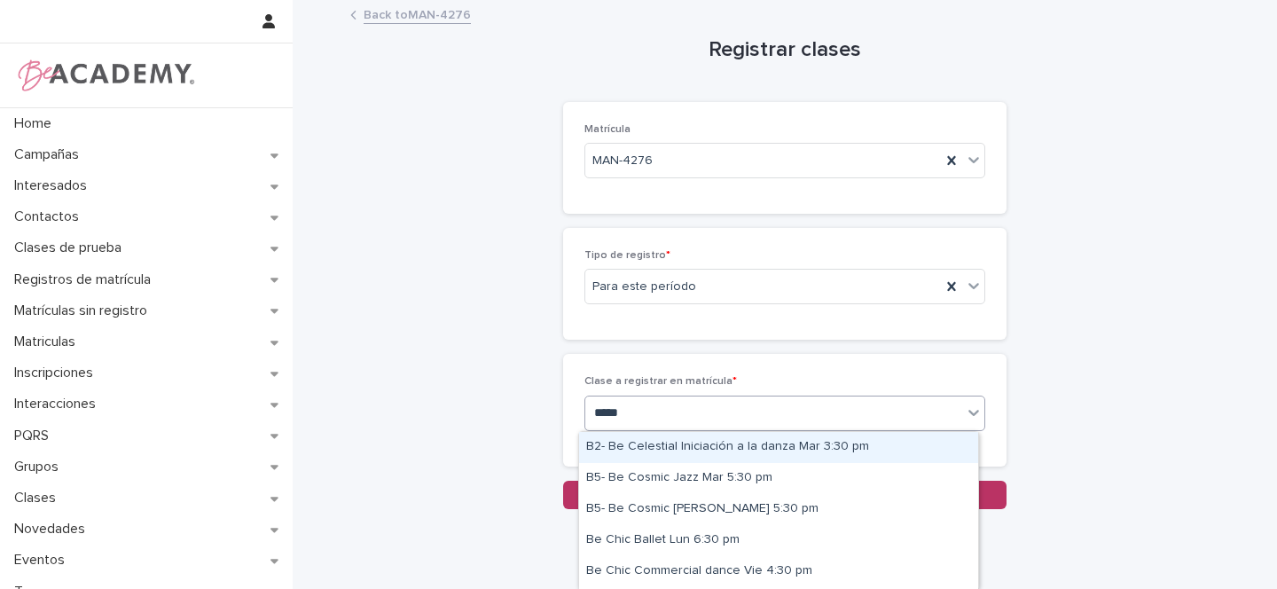
type input "******"
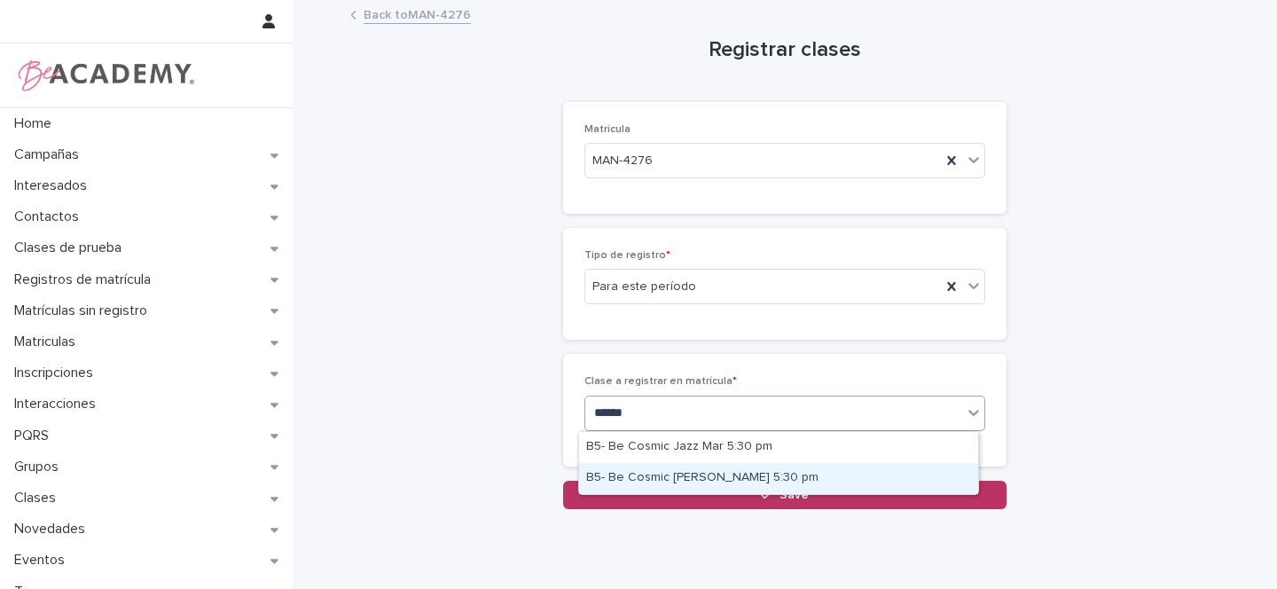
click at [704, 475] on div "B5- Be Cosmic Urbano Jue 5:30 pm" at bounding box center [778, 478] width 399 height 31
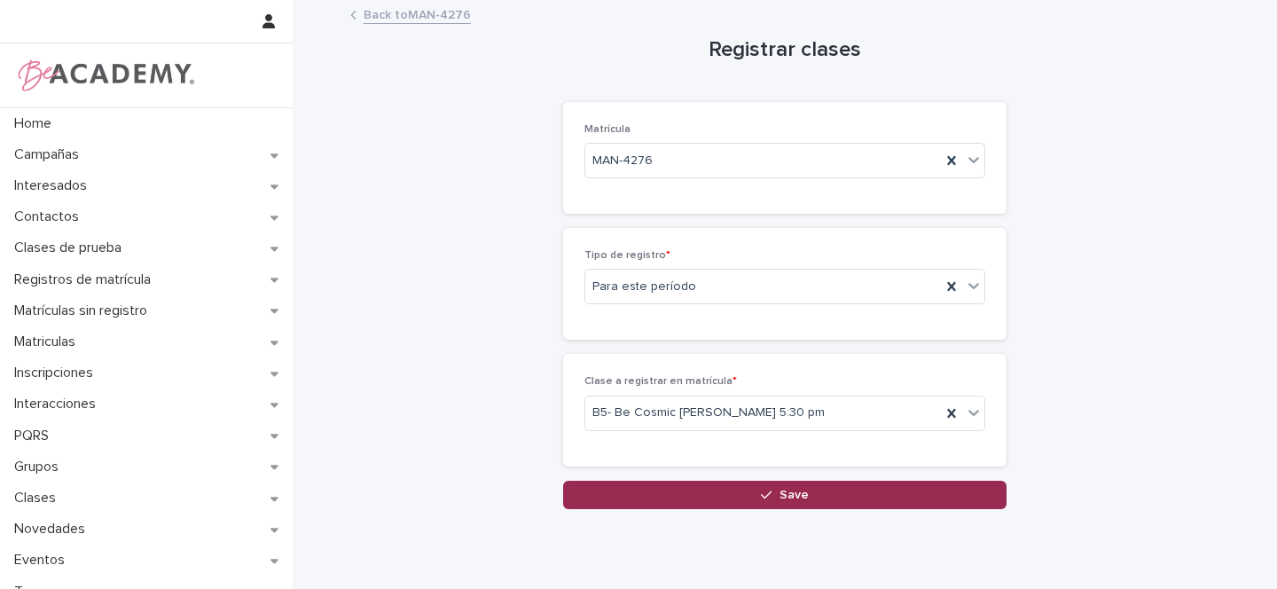
click at [776, 486] on button "Save" at bounding box center [785, 495] width 444 height 28
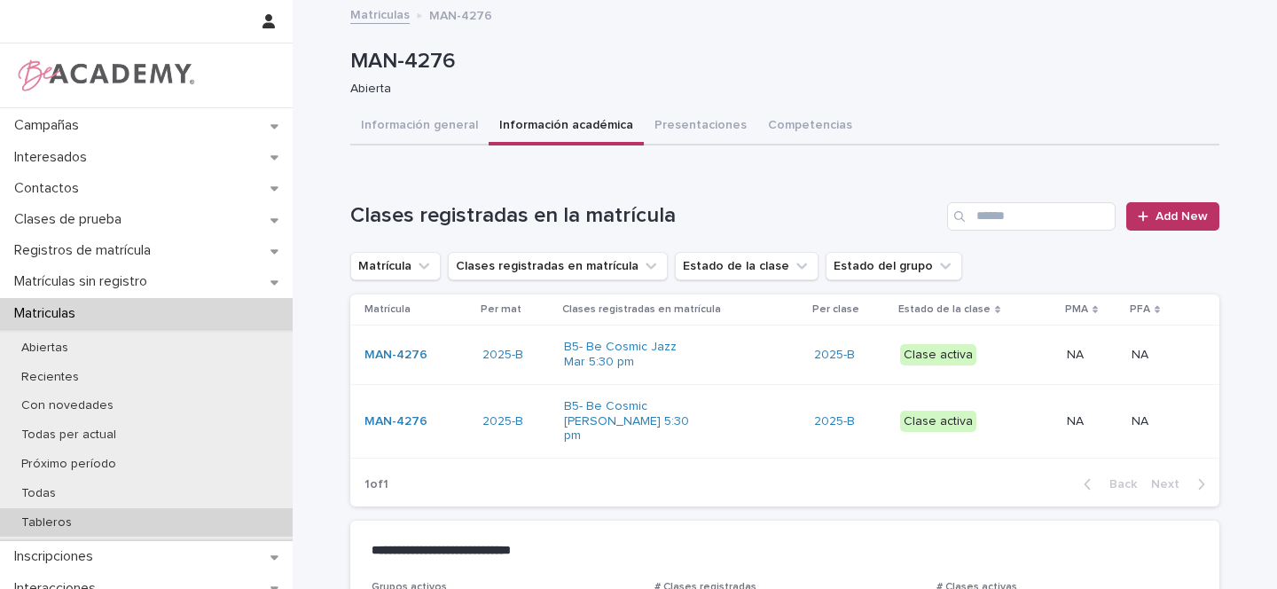
scroll to position [35, 0]
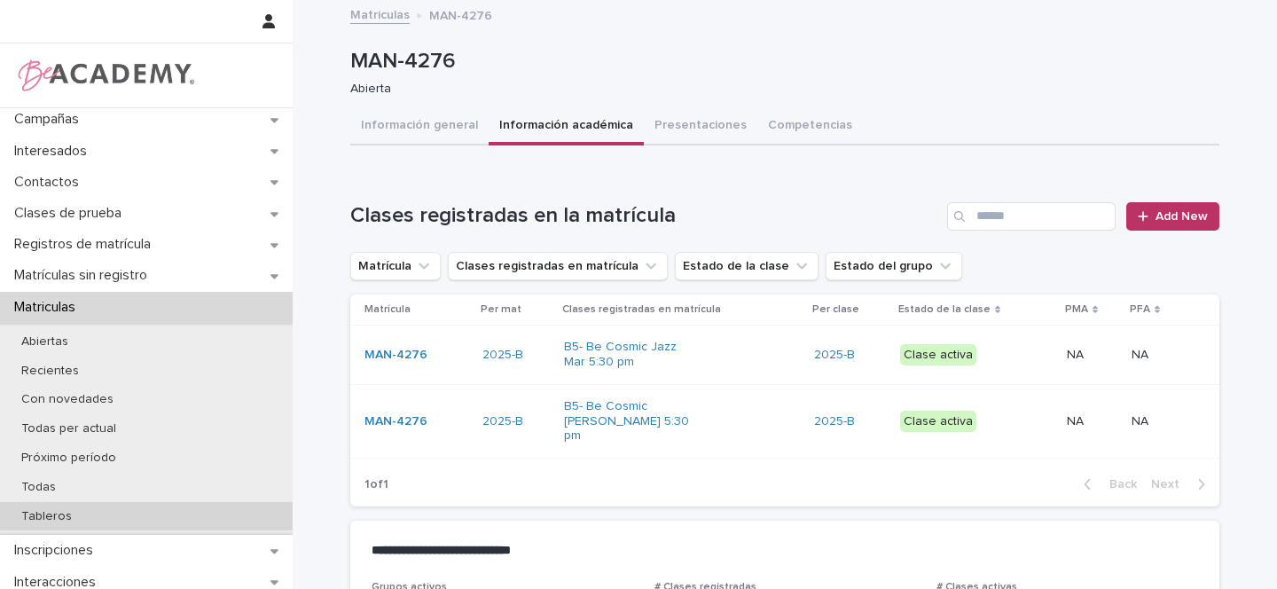
click at [60, 520] on p "Tableros" at bounding box center [46, 516] width 79 height 15
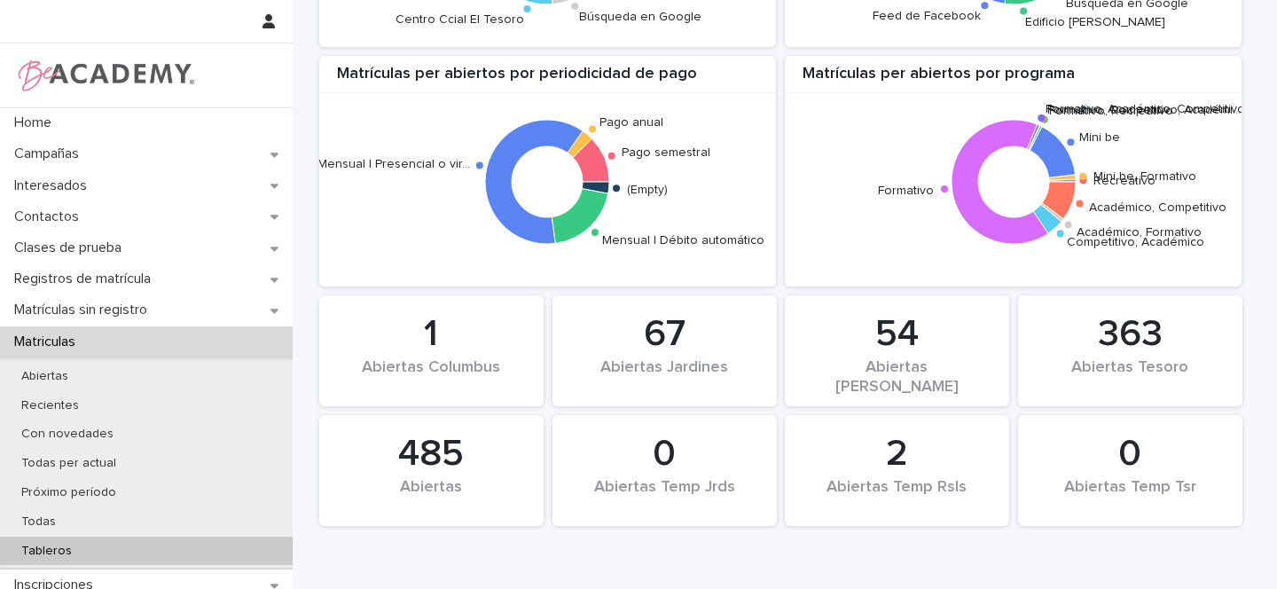
scroll to position [1652, 0]
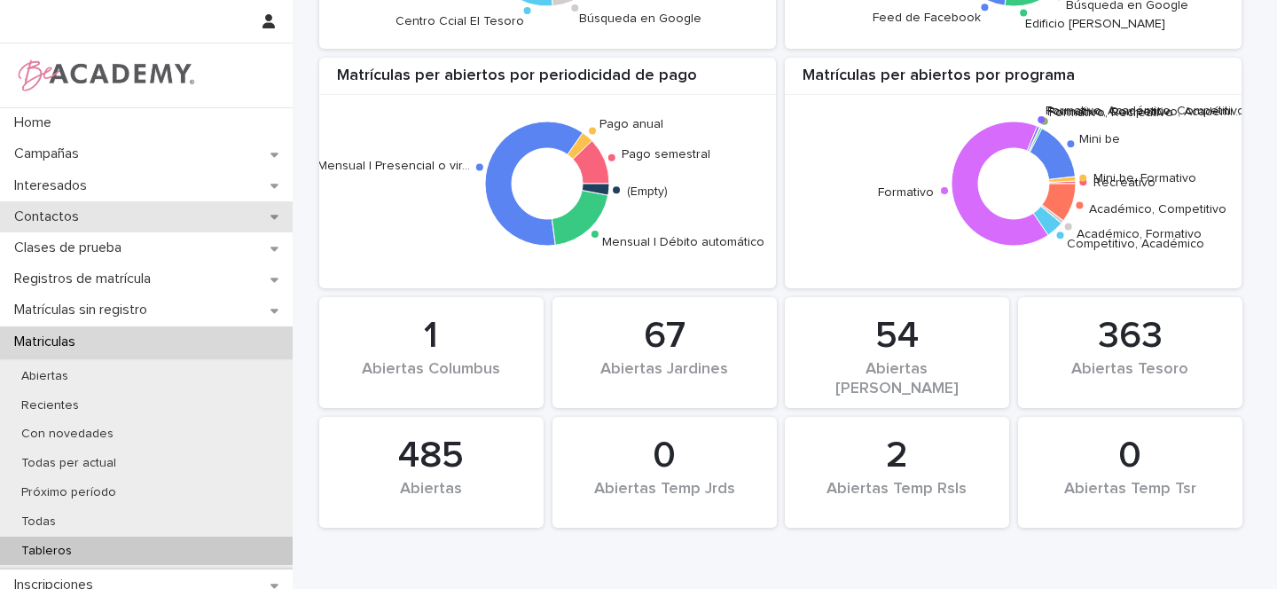
click at [271, 216] on icon at bounding box center [275, 216] width 8 height 12
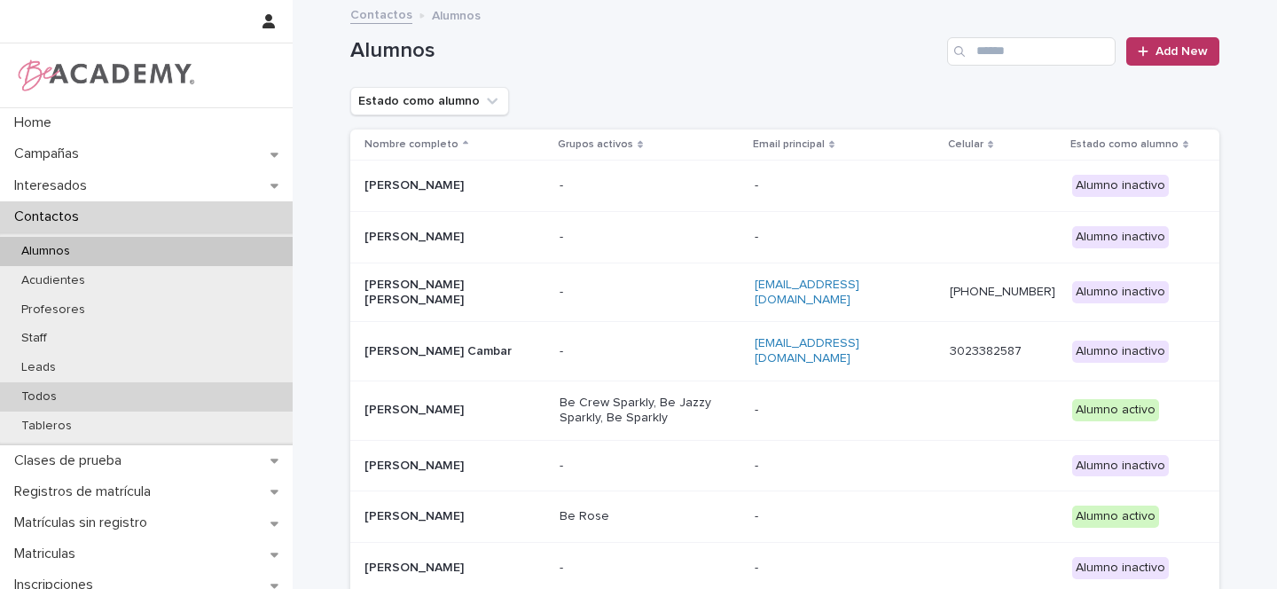
click at [44, 397] on p "Todos" at bounding box center [39, 396] width 64 height 15
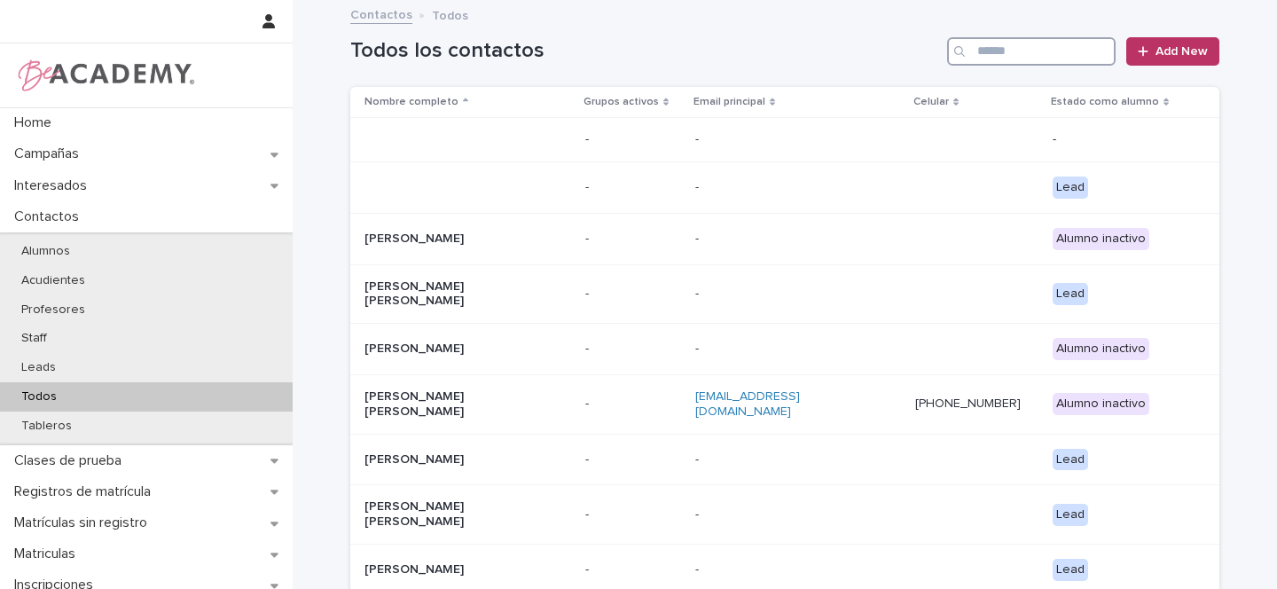
click at [970, 50] on input "Search" at bounding box center [1031, 51] width 169 height 28
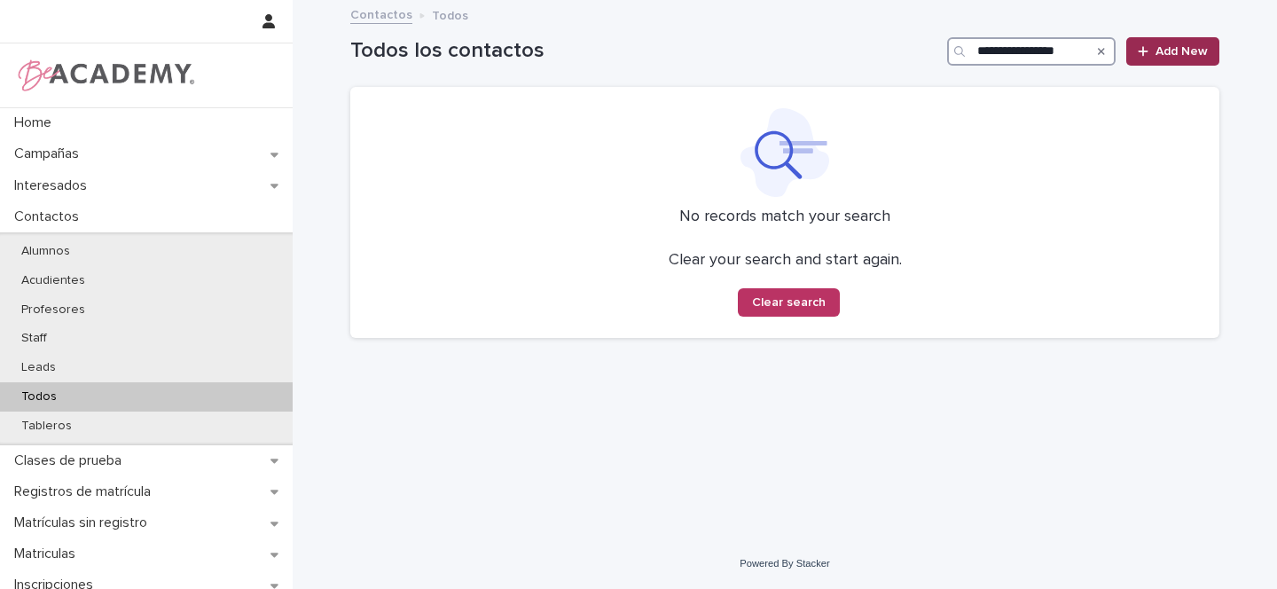
type input "**********"
click at [1169, 52] on span "Add New" at bounding box center [1182, 51] width 52 height 12
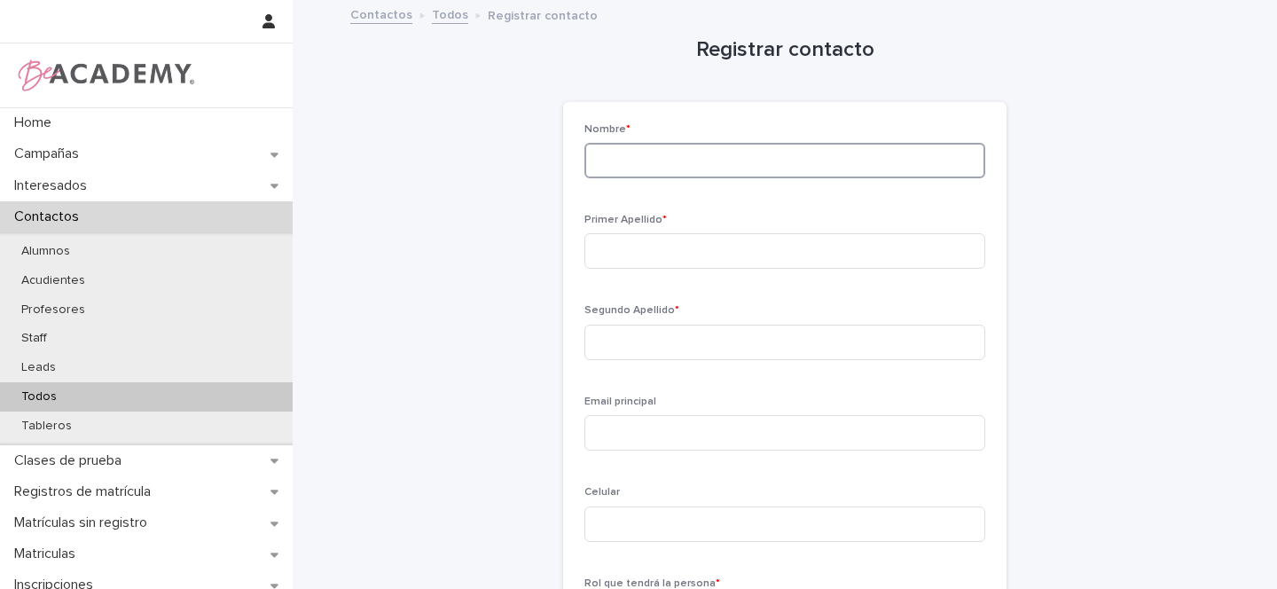
click at [692, 154] on input at bounding box center [785, 160] width 401 height 35
type input "*"
type input "******"
type input "*******"
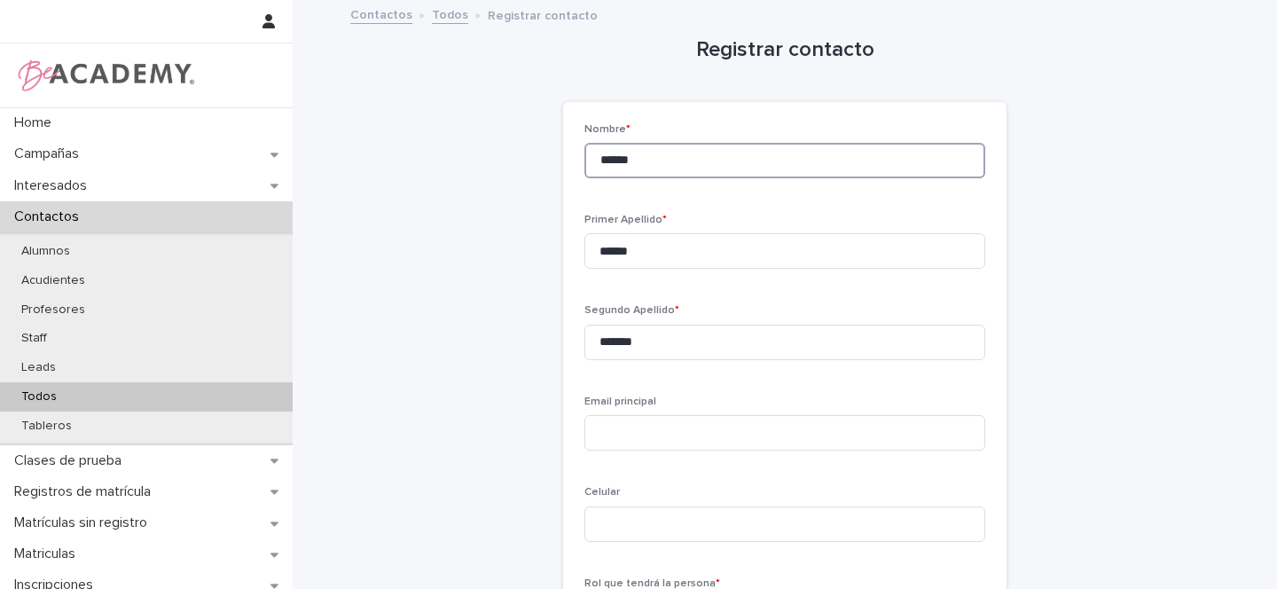
click at [624, 156] on input "******" at bounding box center [785, 160] width 401 height 35
click at [647, 437] on input at bounding box center [785, 432] width 401 height 35
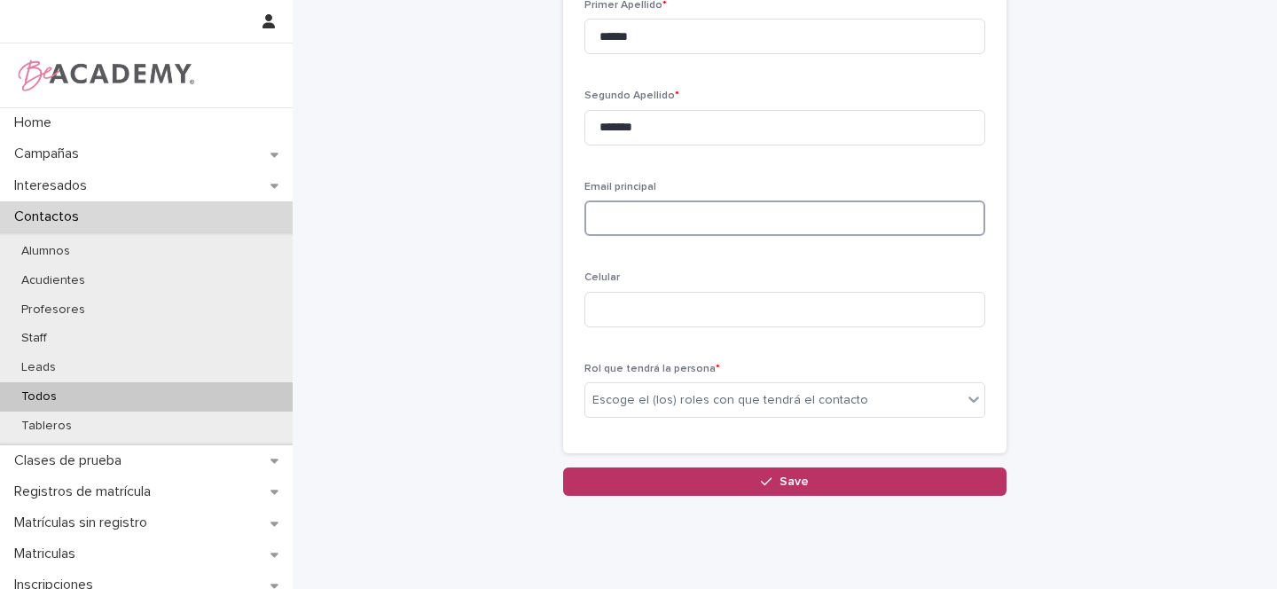
scroll to position [228, 0]
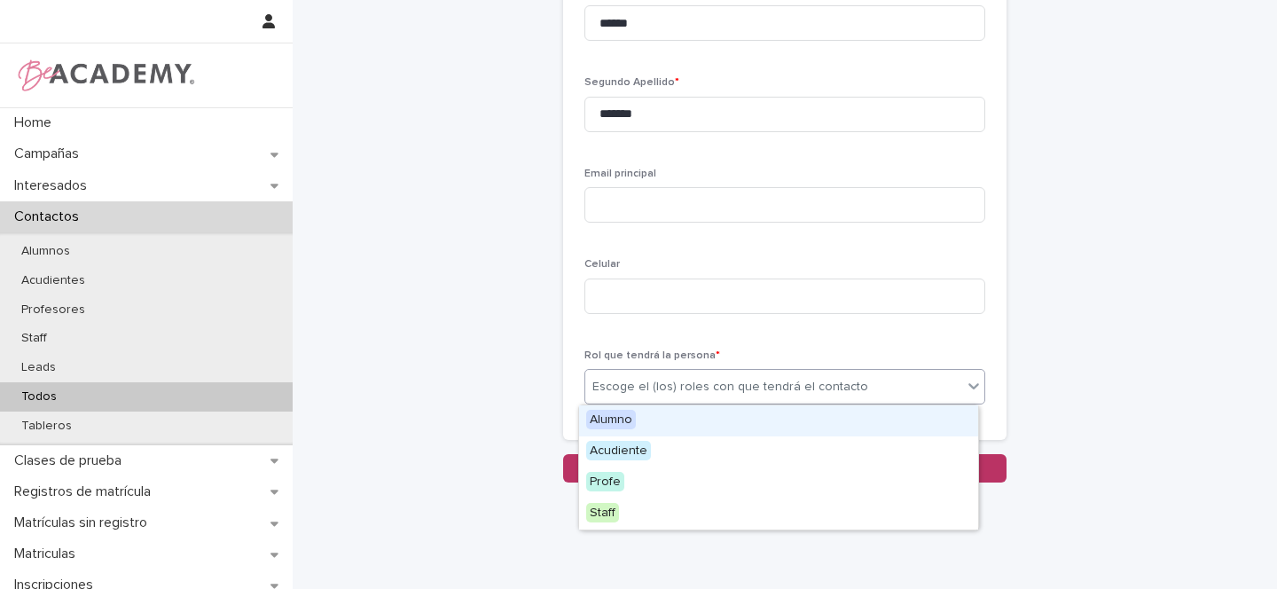
click at [617, 387] on div "Escoge el (los) roles con que tendrá el contacto" at bounding box center [731, 387] width 276 height 19
click at [616, 419] on span "Alumno" at bounding box center [611, 420] width 50 height 20
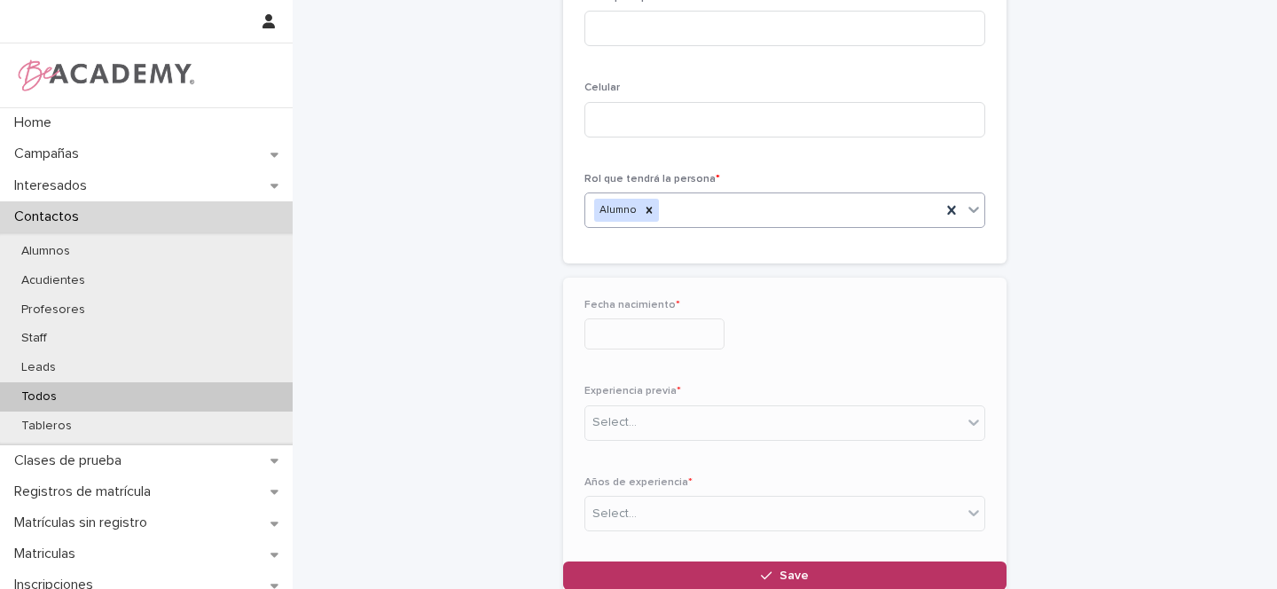
scroll to position [425, 0]
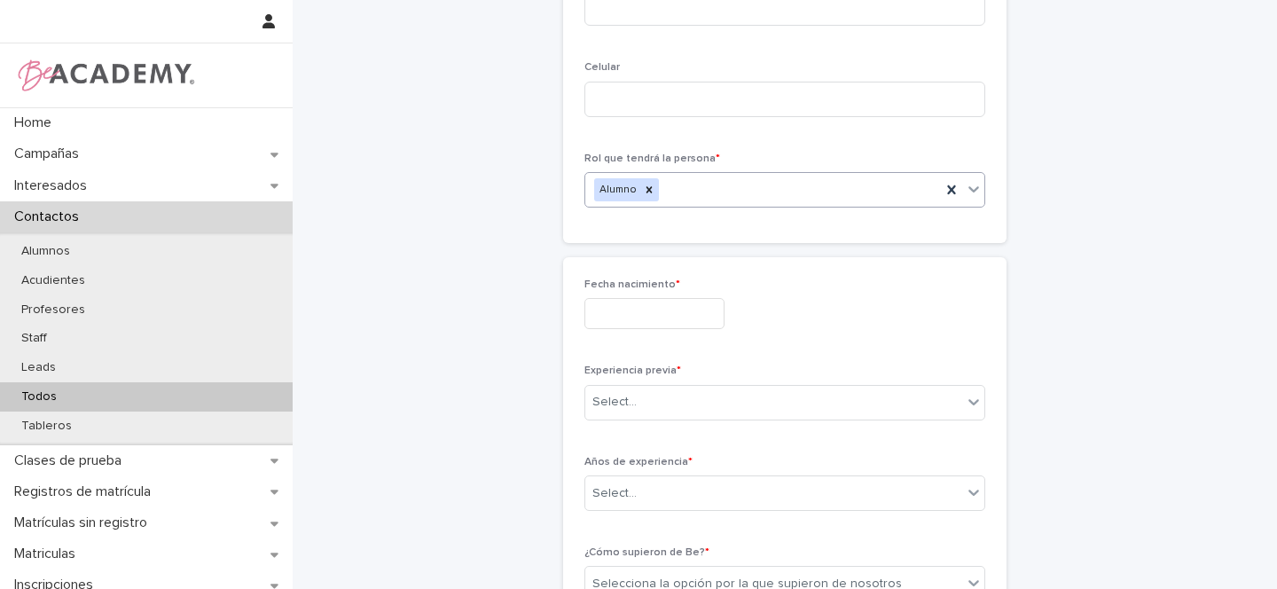
click at [670, 306] on input "text" at bounding box center [655, 313] width 140 height 31
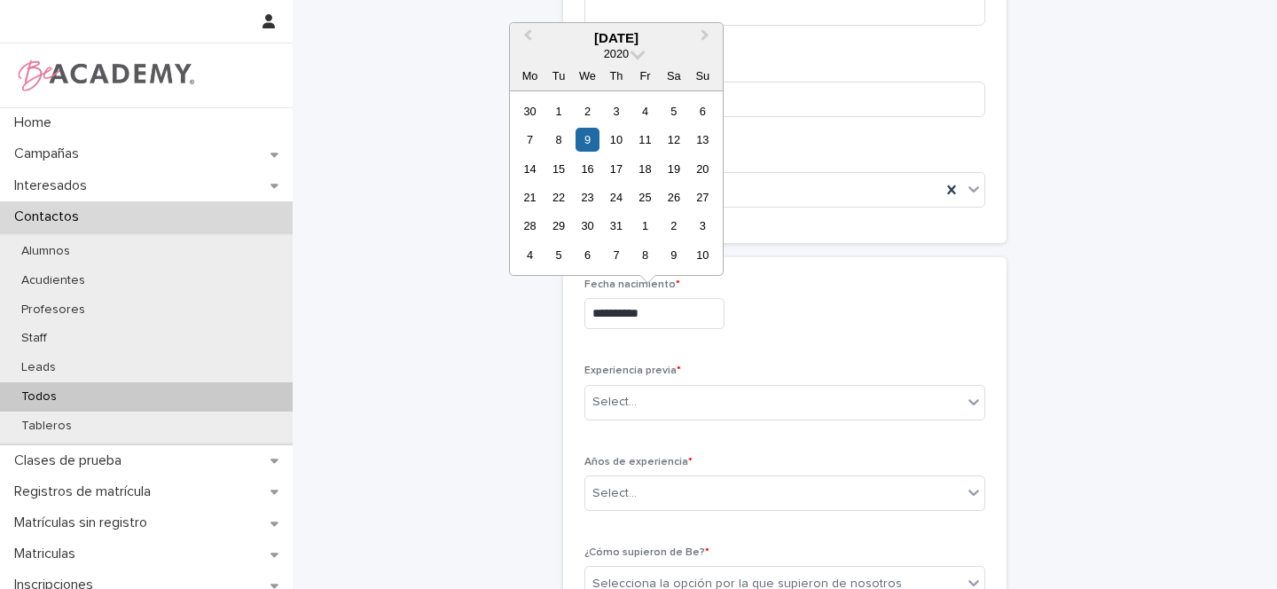
type input "**********"
click at [798, 325] on div "**********" at bounding box center [785, 313] width 401 height 31
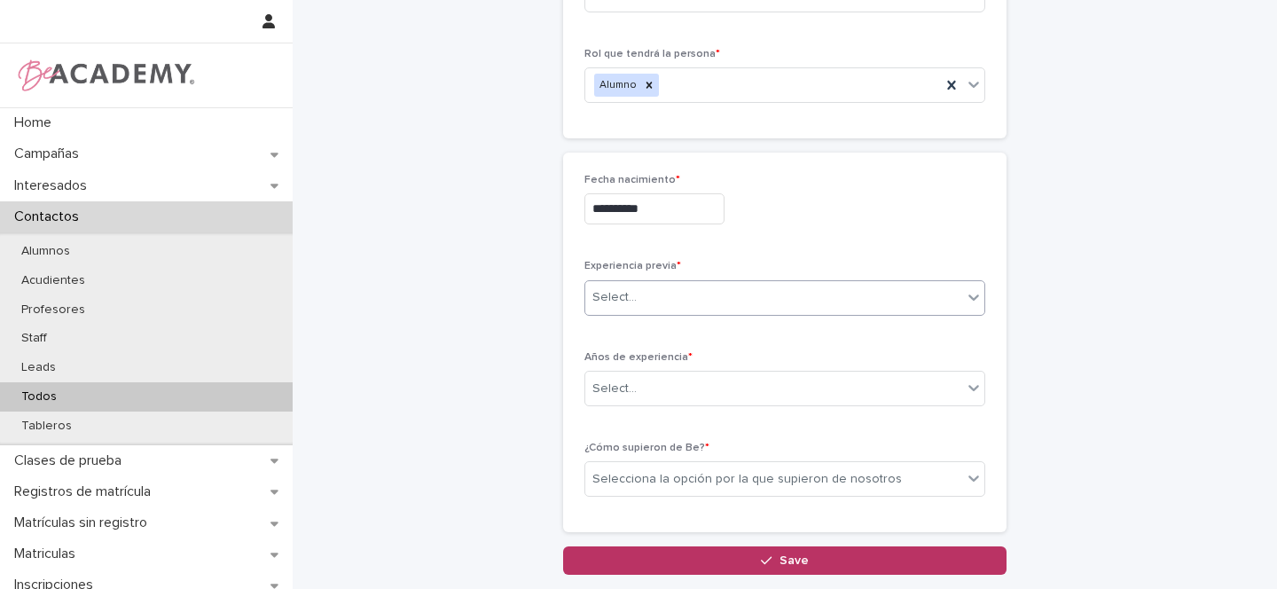
scroll to position [536, 0]
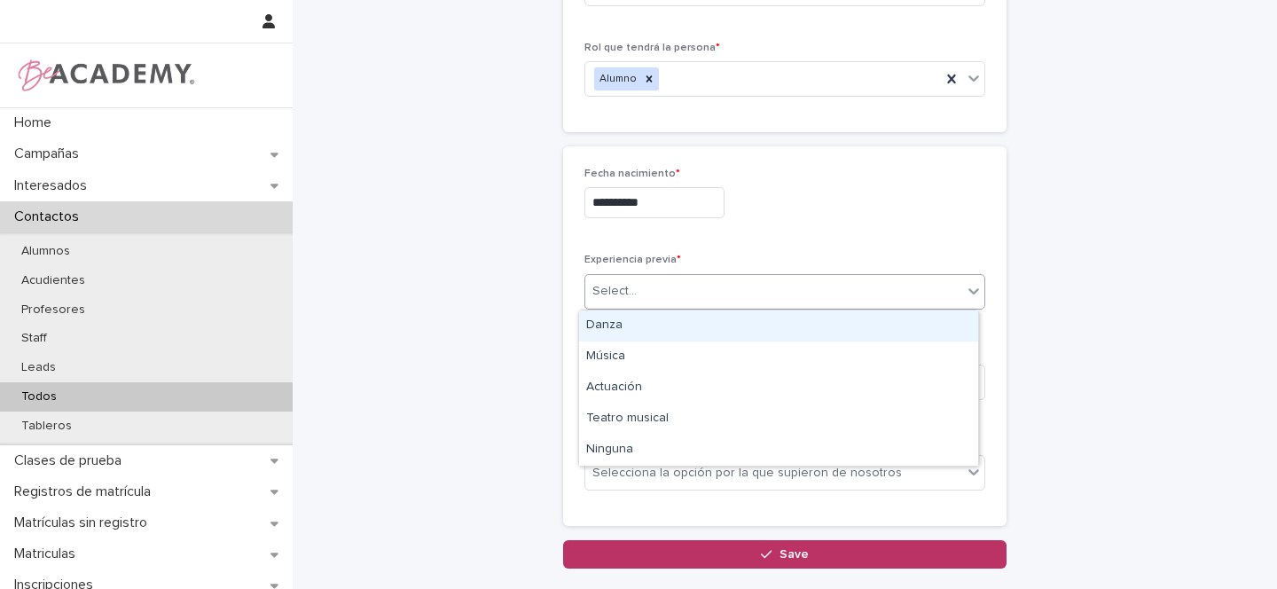
click at [640, 278] on div "Select..." at bounding box center [773, 291] width 377 height 29
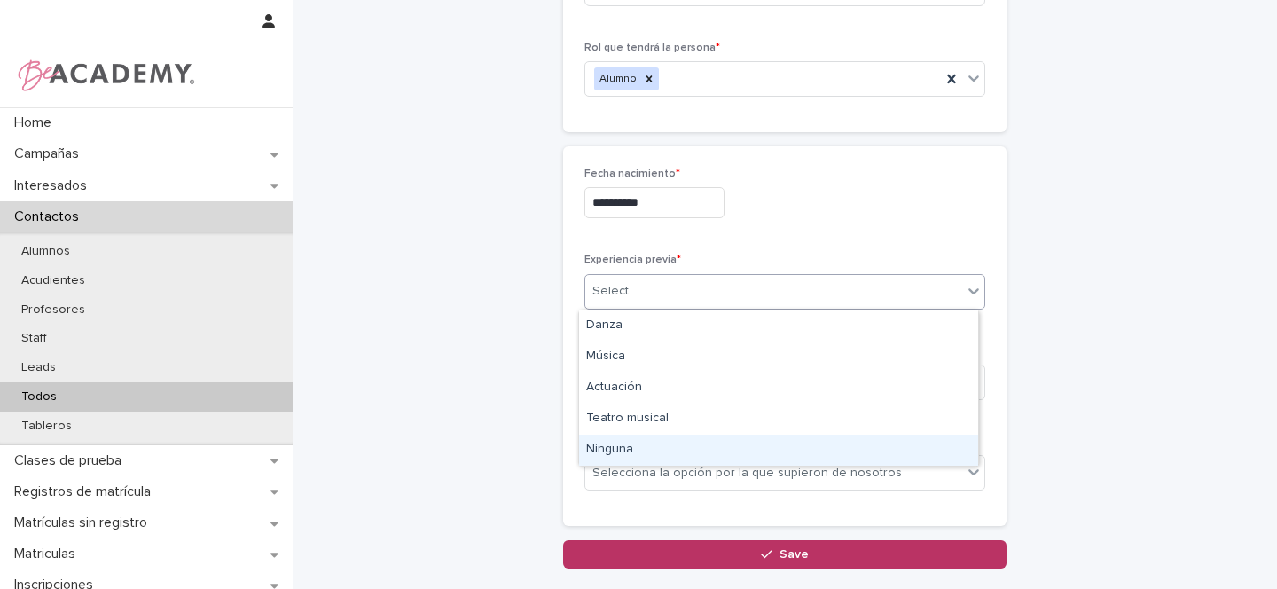
click at [620, 448] on div "Ninguna" at bounding box center [778, 450] width 399 height 31
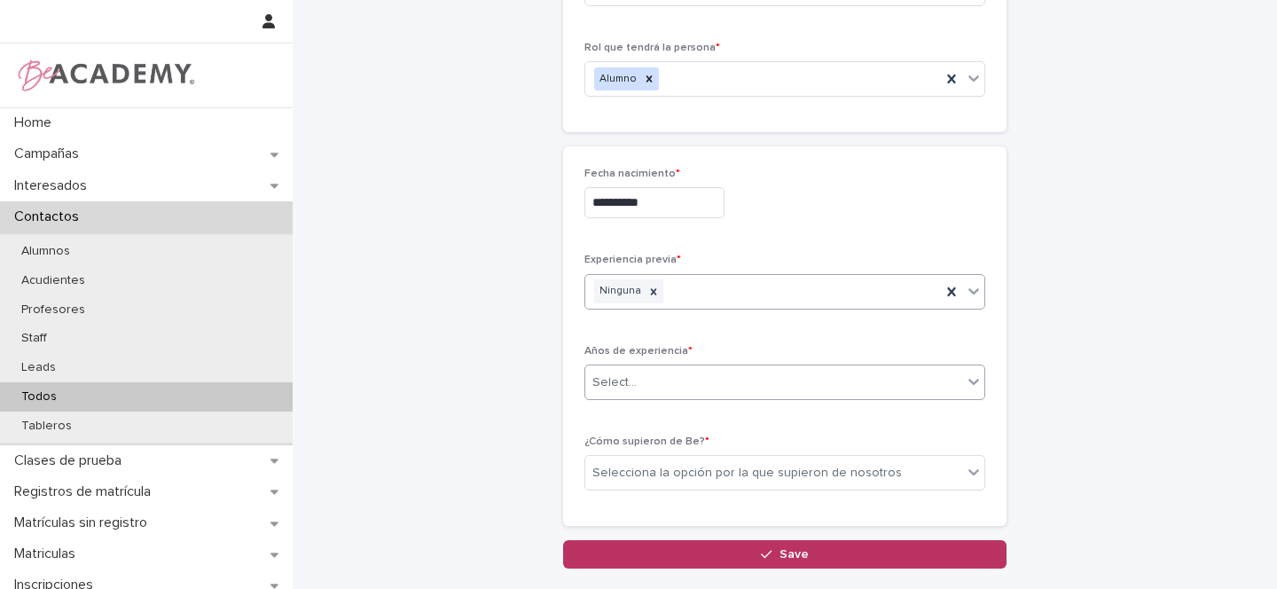
click at [616, 382] on div "Select..." at bounding box center [615, 382] width 44 height 19
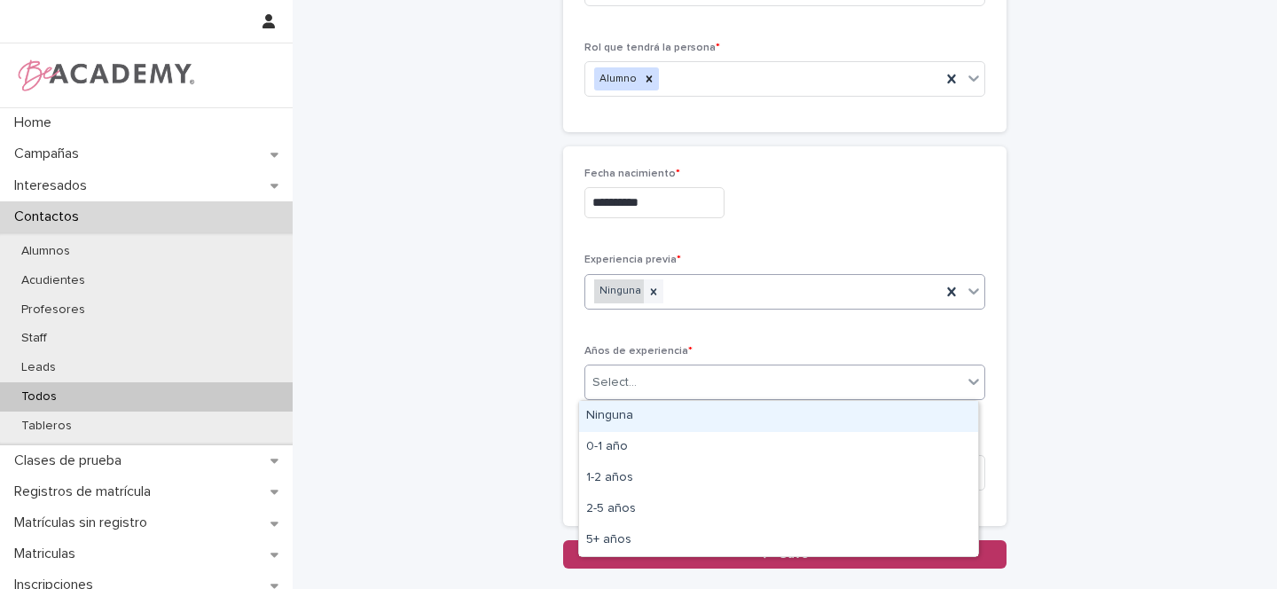
click at [615, 291] on div "Ninguna" at bounding box center [619, 291] width 50 height 24
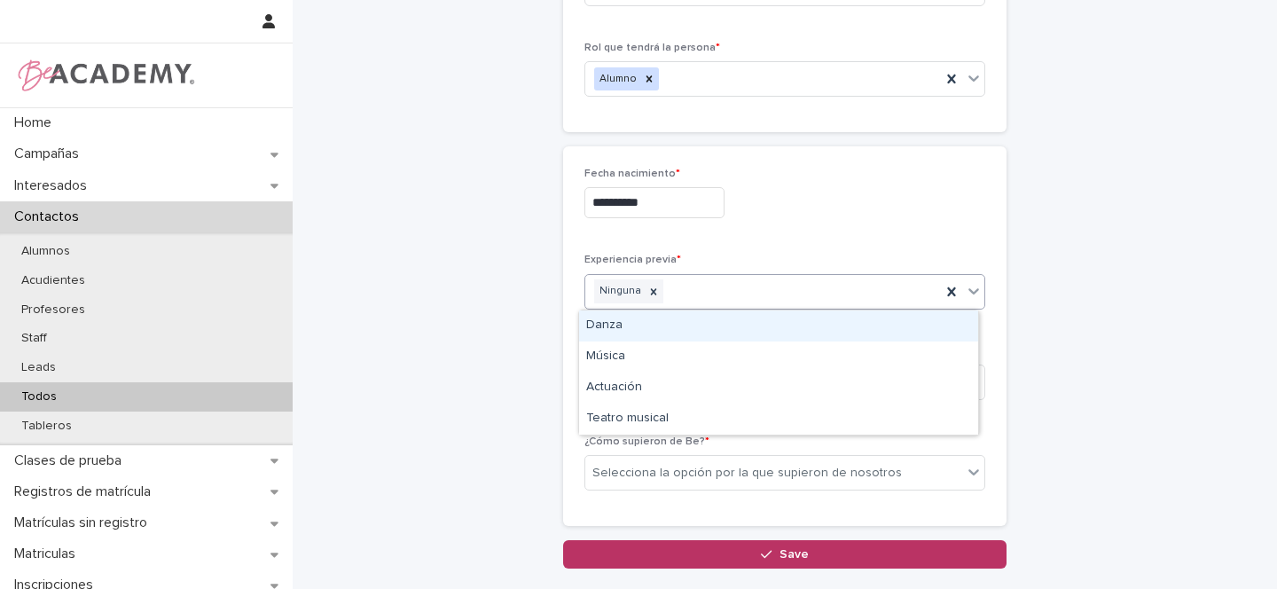
click at [615, 324] on div "Danza" at bounding box center [778, 325] width 399 height 31
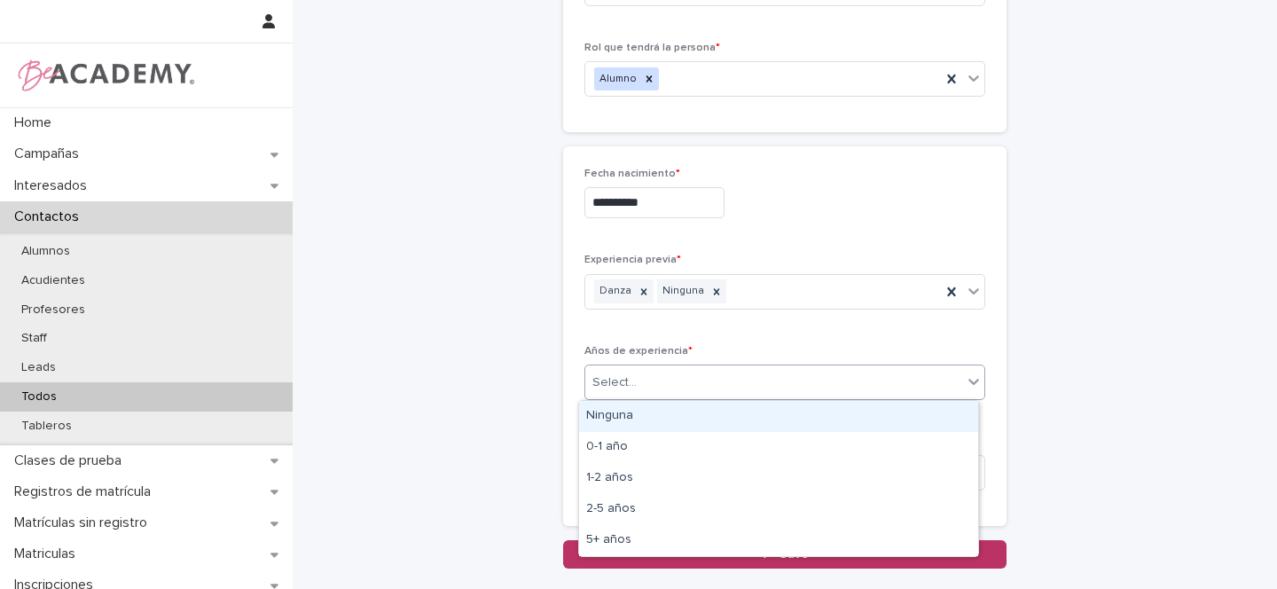
click at [616, 379] on div "Select..." at bounding box center [615, 382] width 44 height 19
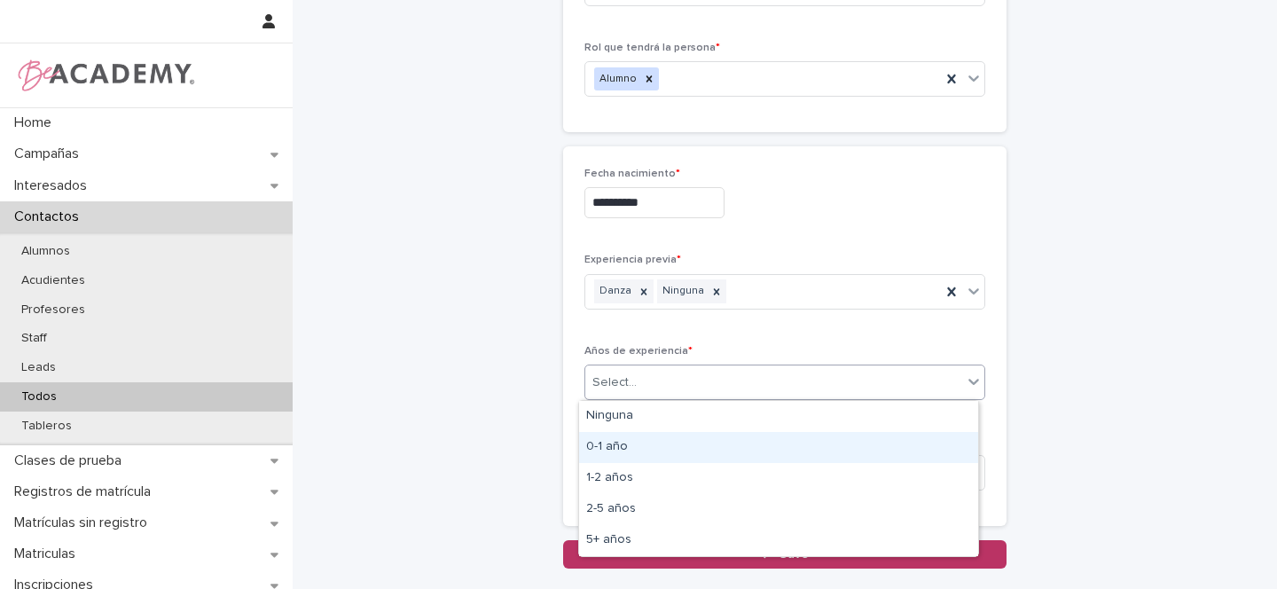
click at [611, 448] on div "0-1 año" at bounding box center [778, 447] width 399 height 31
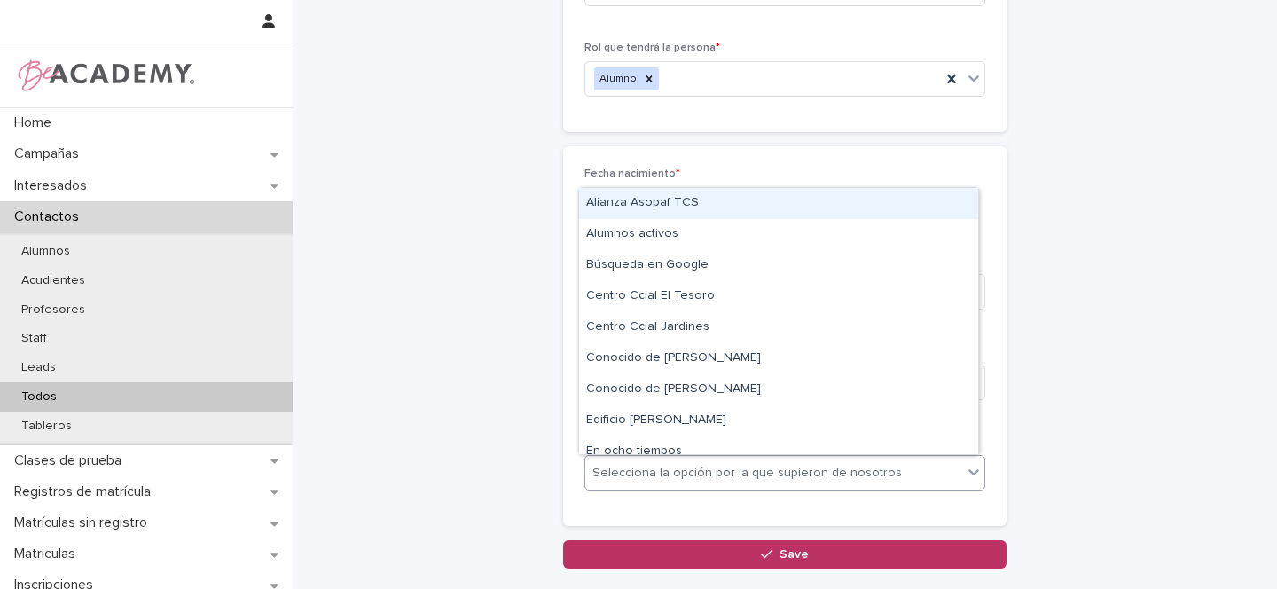
click at [655, 467] on div "Selecciona la opción por la que supieron de nosotros" at bounding box center [748, 473] width 310 height 19
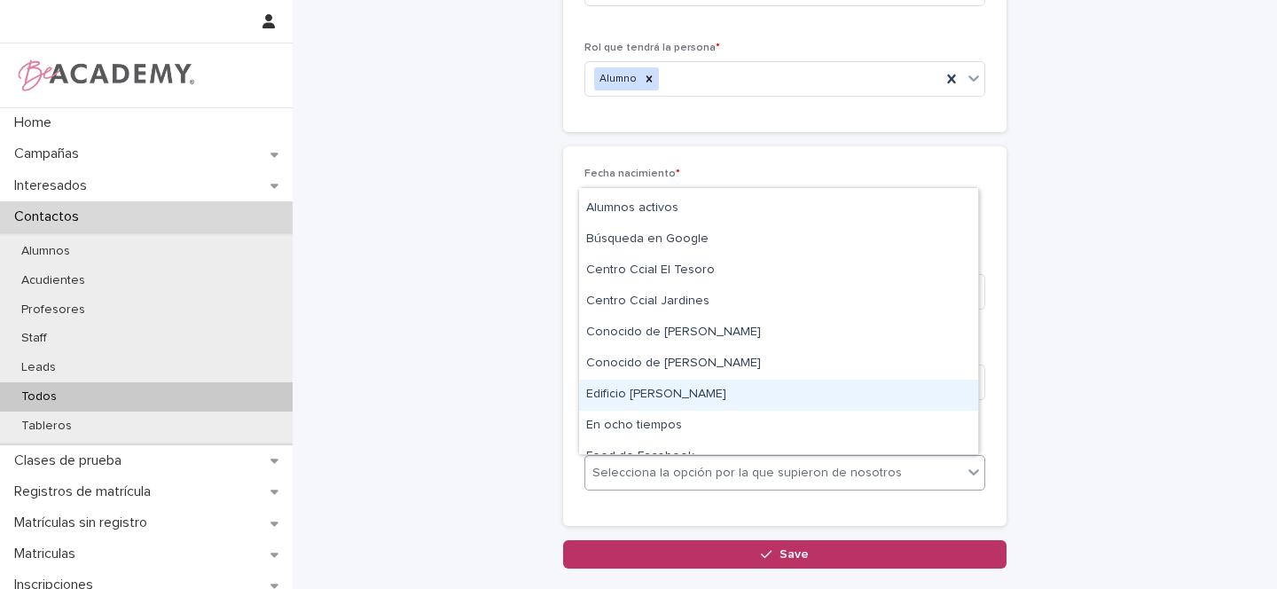
scroll to position [293, 0]
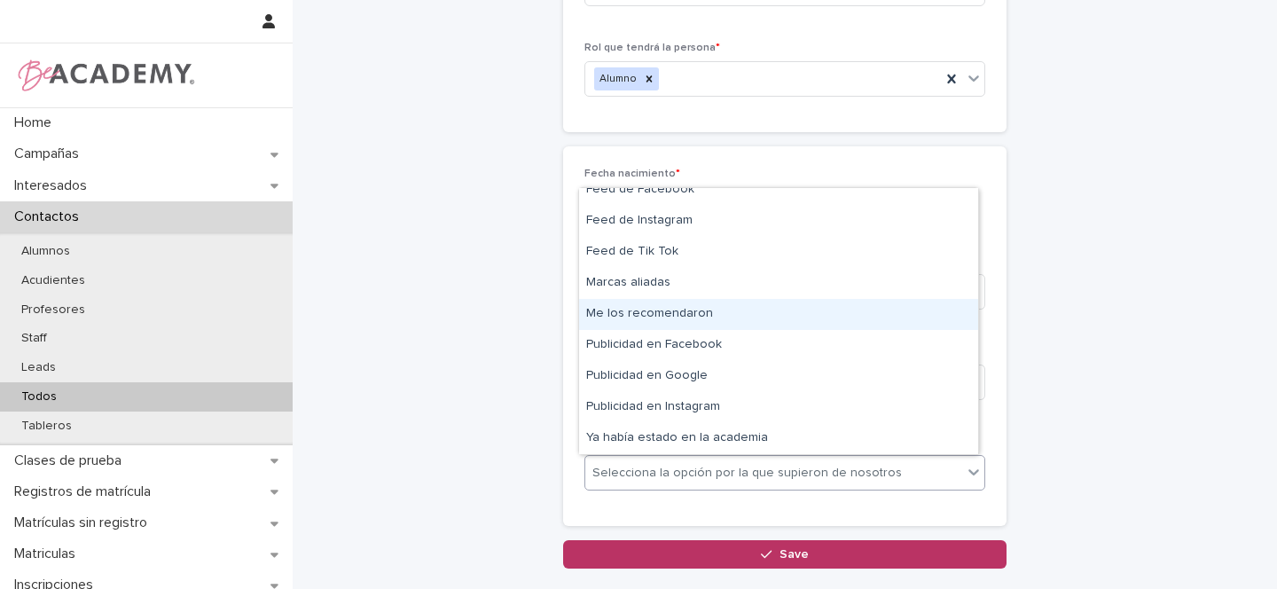
click at [680, 314] on div "Me los recomendaron" at bounding box center [778, 314] width 399 height 31
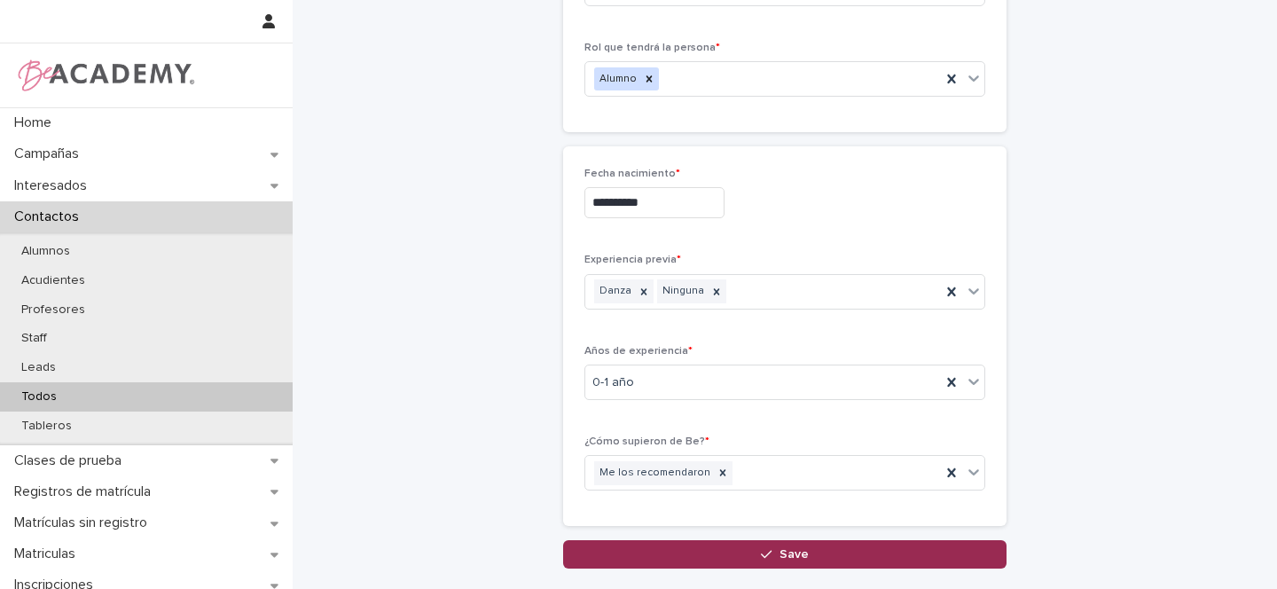
click at [780, 554] on span "Save" at bounding box center [794, 554] width 29 height 12
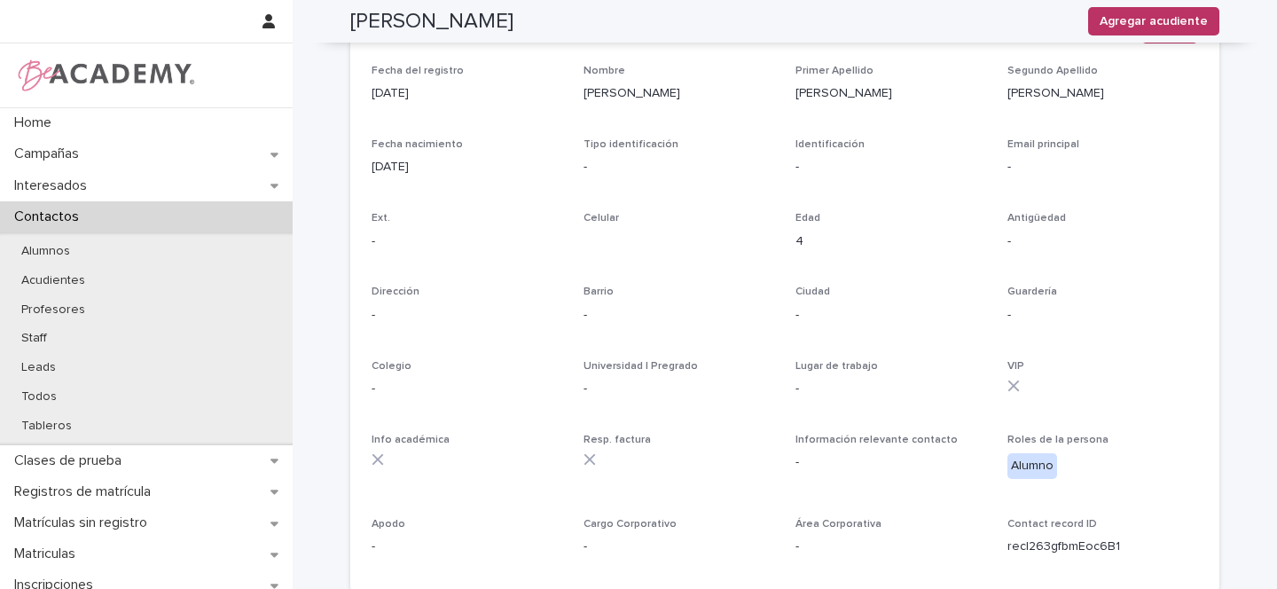
scroll to position [720, 0]
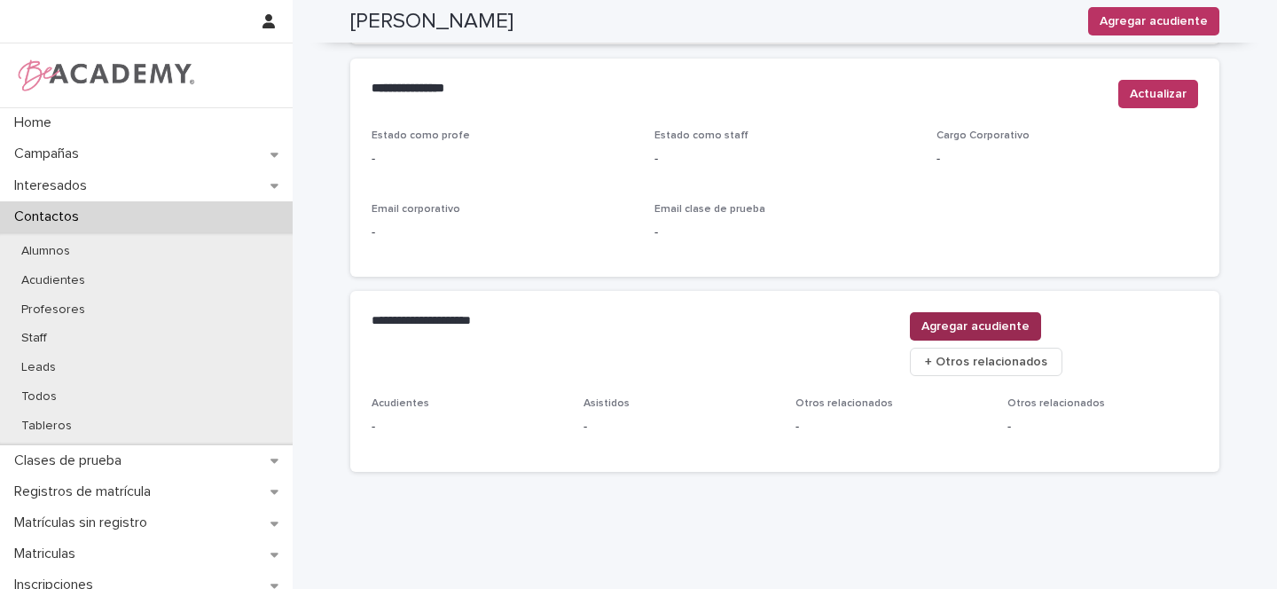
click at [1030, 334] on span "Agregar acudiente" at bounding box center [976, 327] width 108 height 18
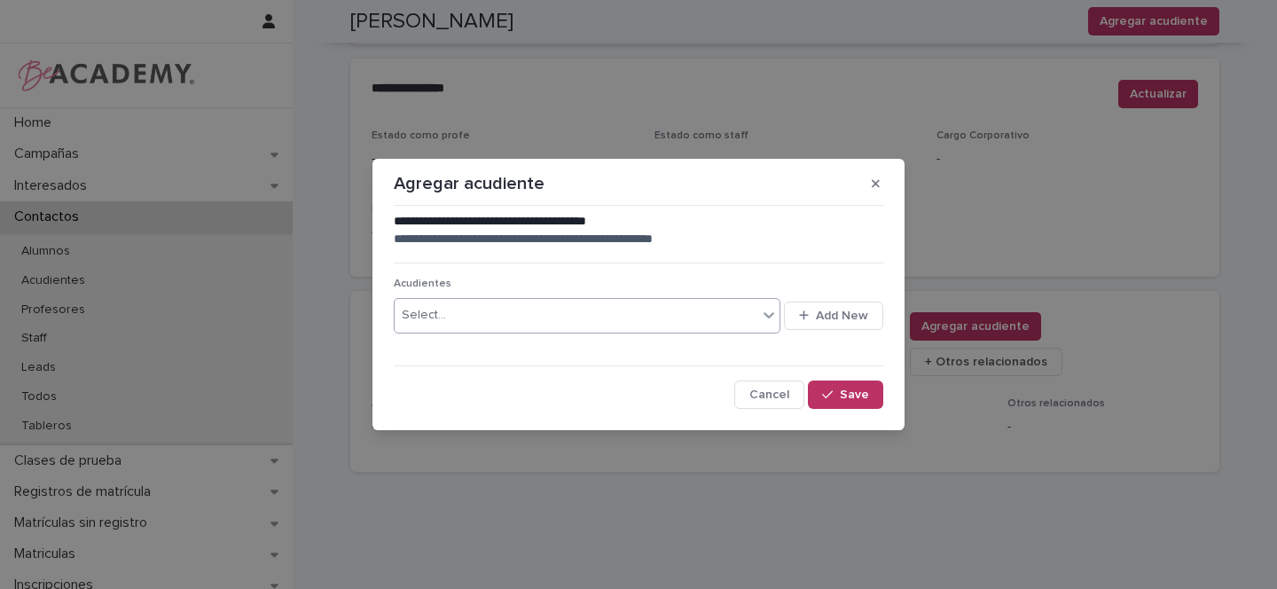
click at [402, 324] on div "Select..." at bounding box center [424, 315] width 44 height 19
type input "**********"
click at [831, 313] on span "Add New" at bounding box center [842, 316] width 52 height 12
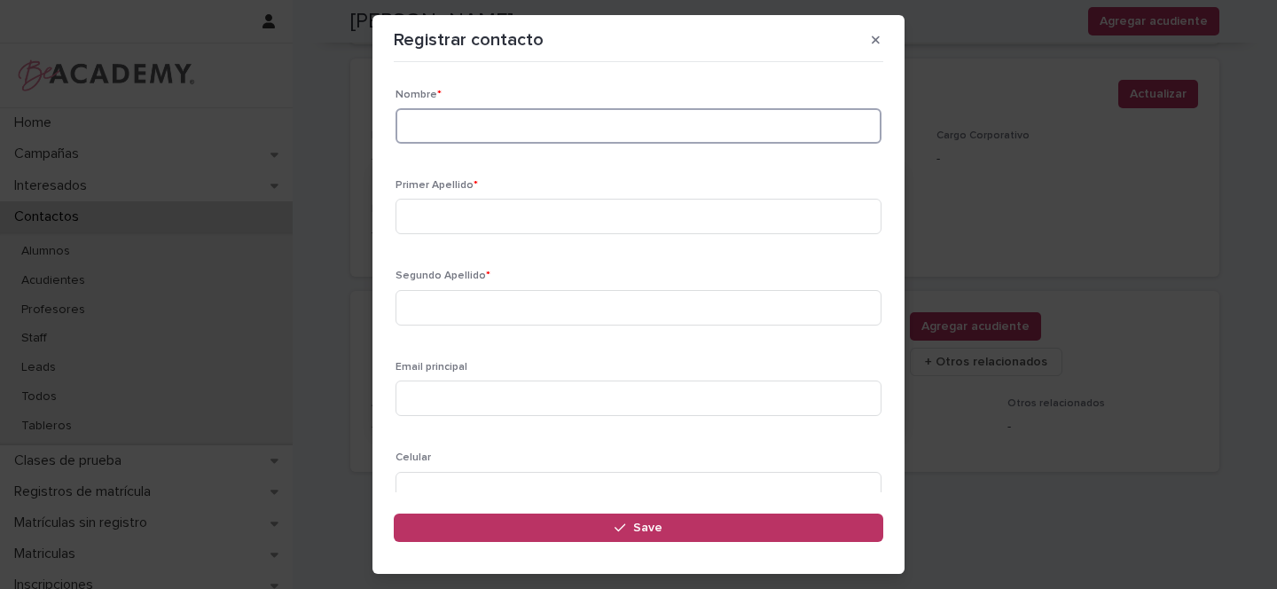
click at [484, 140] on input at bounding box center [639, 125] width 486 height 35
type input "*******"
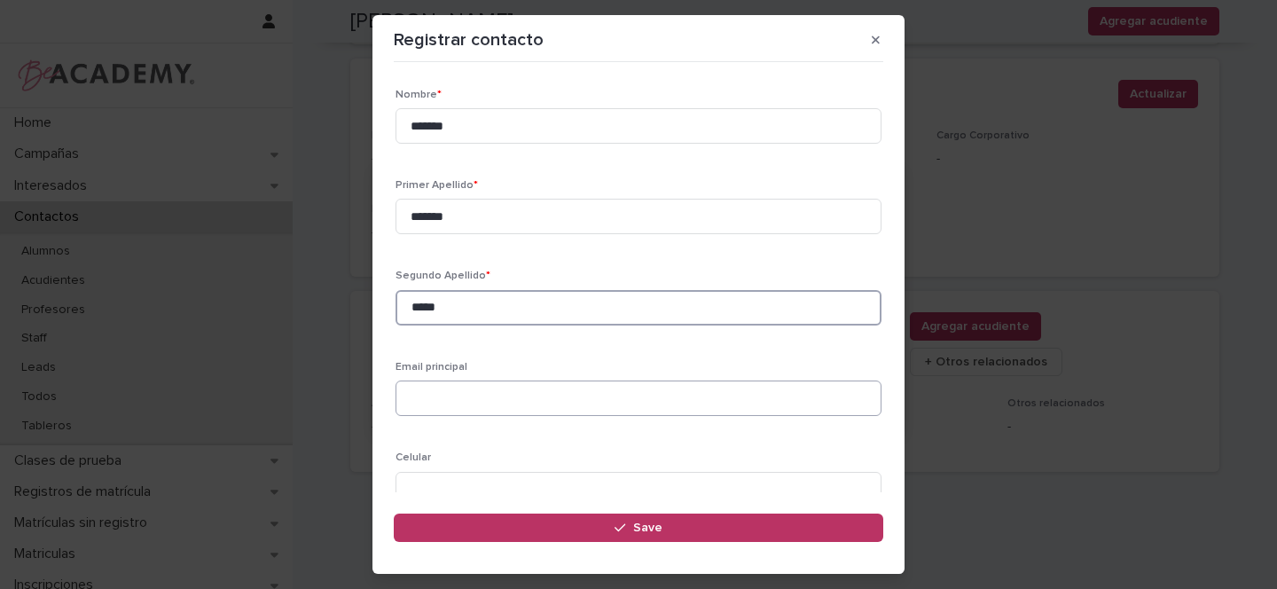
type input "*****"
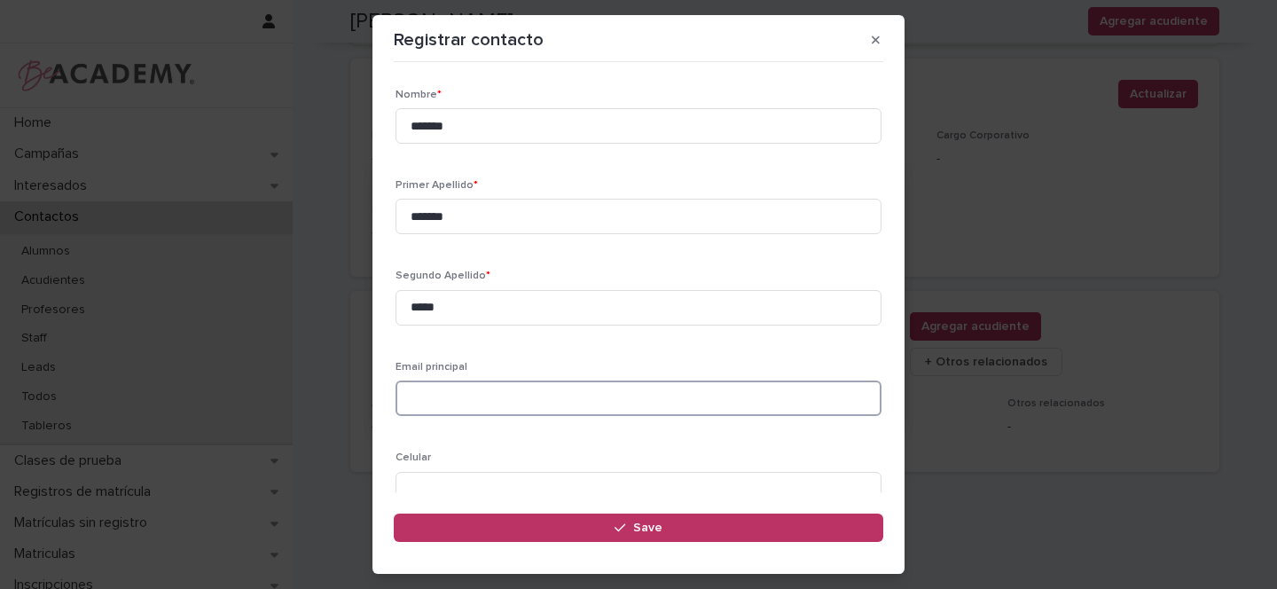
click at [437, 404] on input at bounding box center [639, 398] width 486 height 35
paste input "**********"
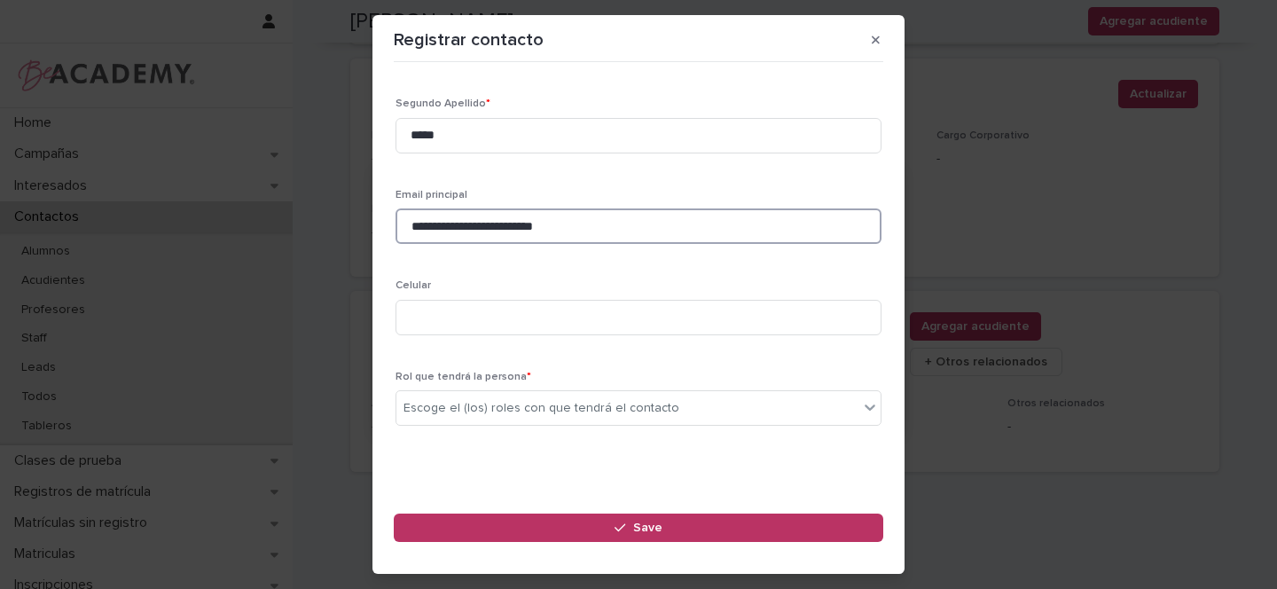
scroll to position [184, 0]
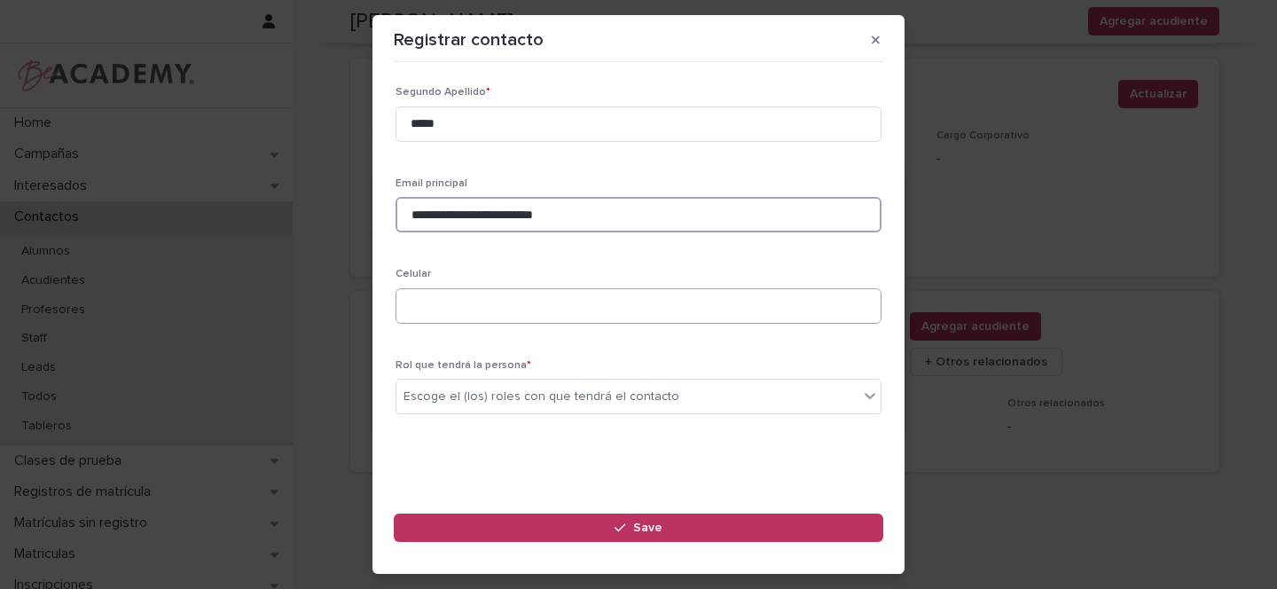
type input "**********"
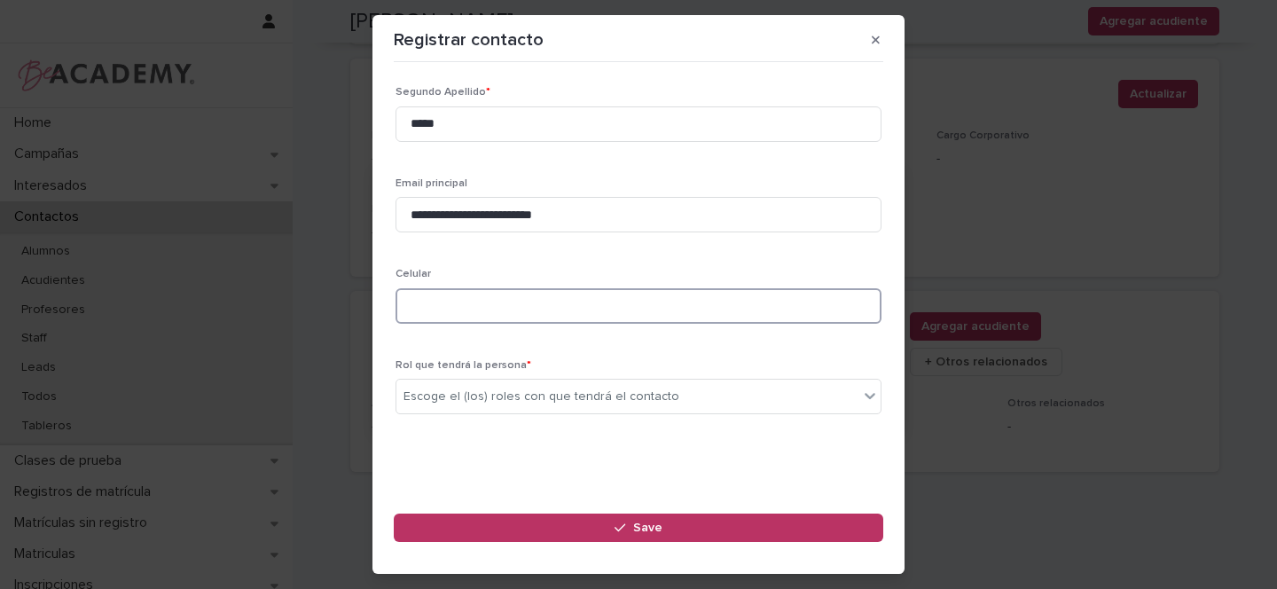
click at [446, 298] on input at bounding box center [639, 305] width 486 height 35
paste input "**********"
type input "**********"
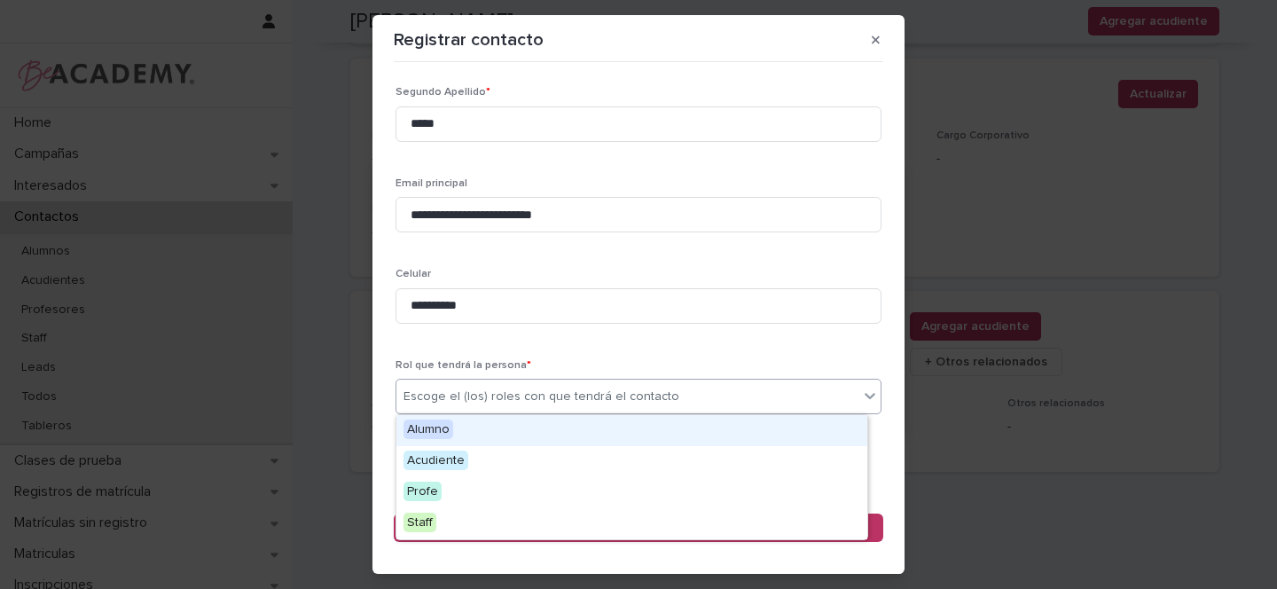
click at [478, 386] on div "Escoge el (los) roles con que tendrá el contacto" at bounding box center [628, 396] width 462 height 29
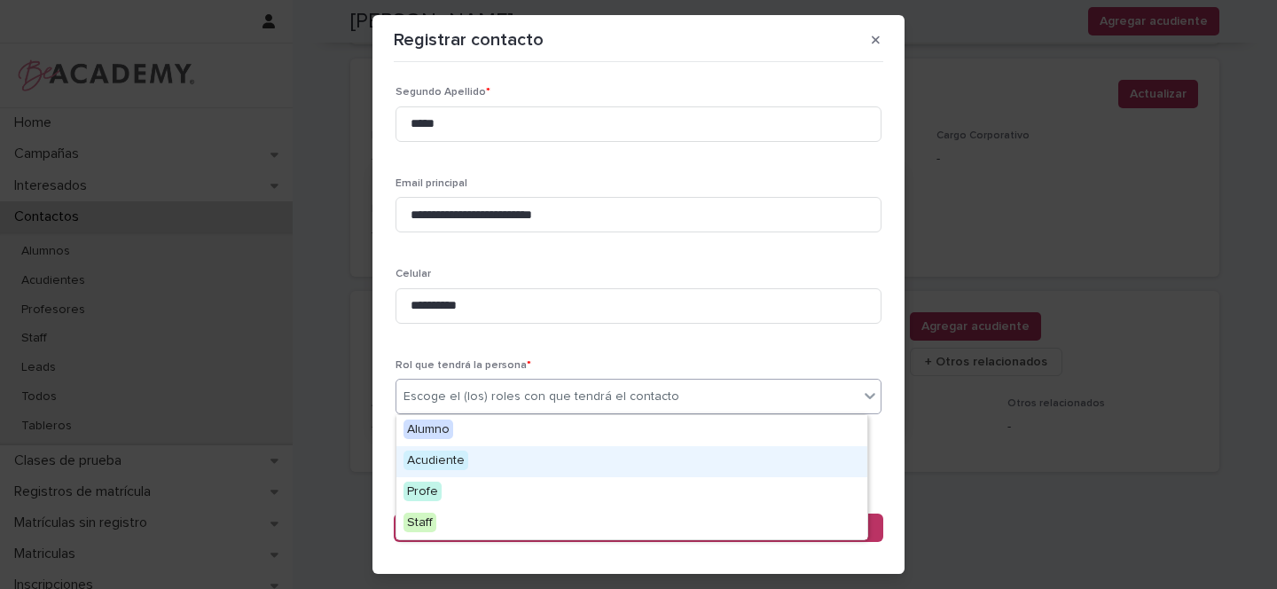
click at [428, 459] on span "Acudiente" at bounding box center [436, 461] width 65 height 20
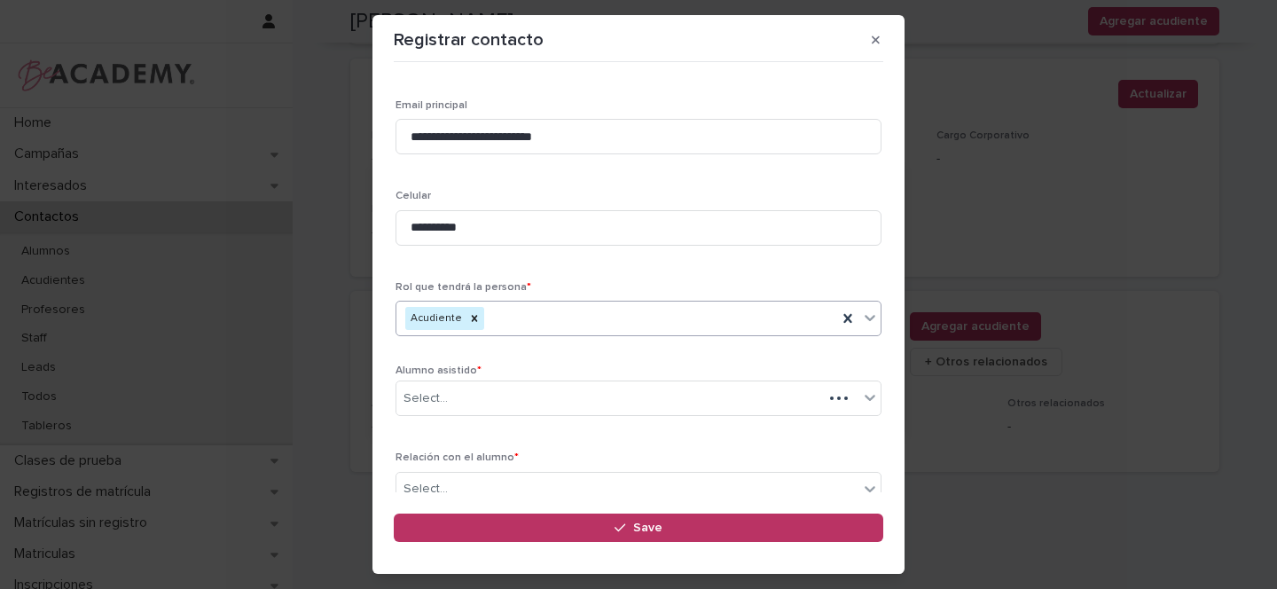
scroll to position [269, 0]
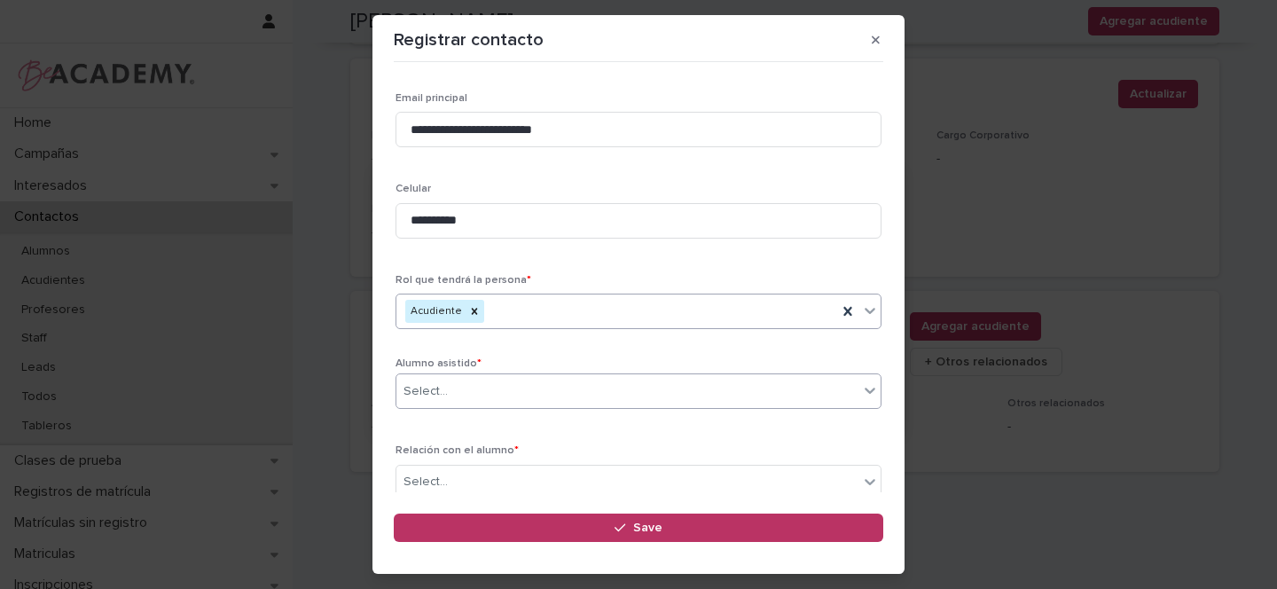
click at [436, 393] on div "Select..." at bounding box center [426, 391] width 44 height 19
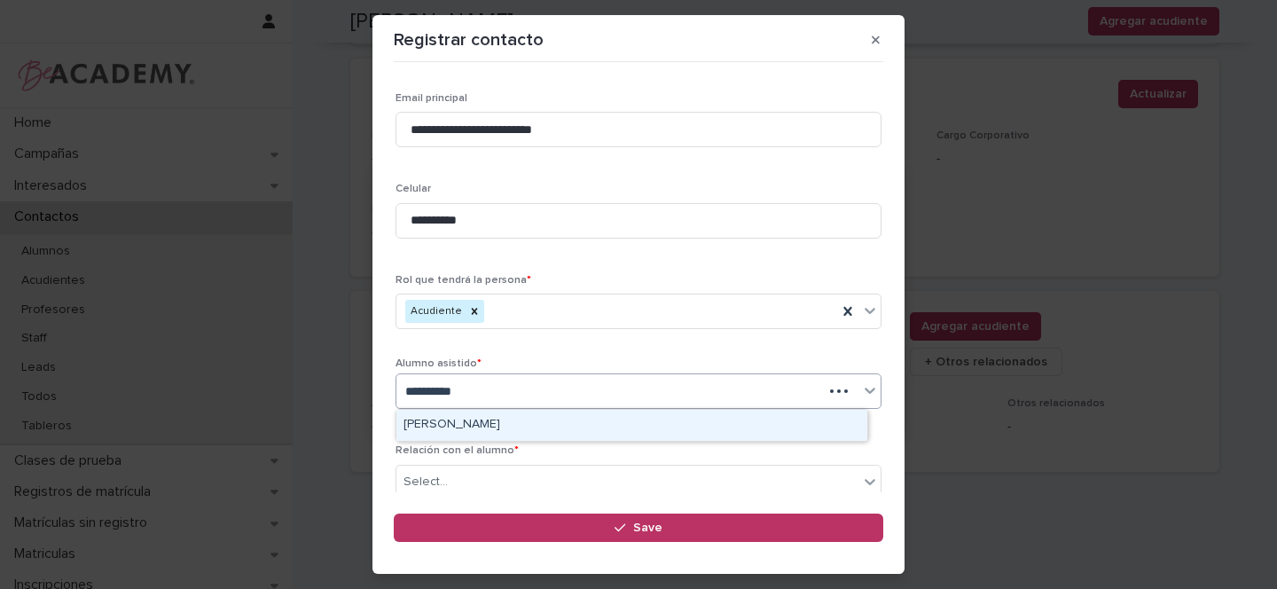
type input "**********"
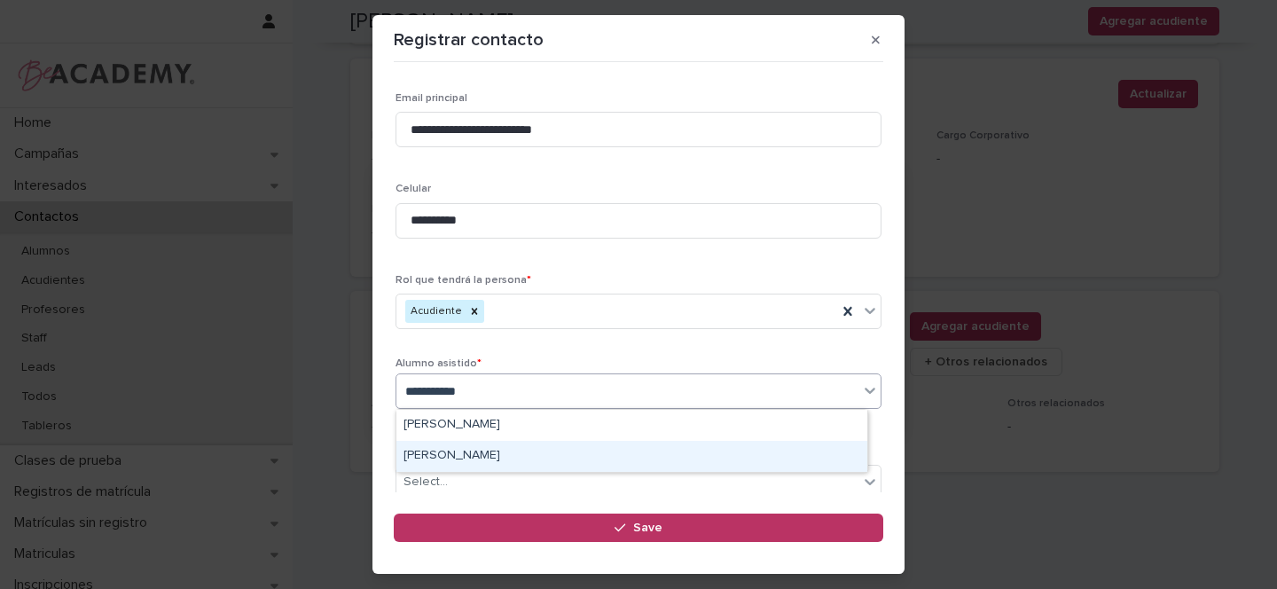
click at [490, 451] on div "Emilia Arango Vasquez" at bounding box center [632, 456] width 471 height 31
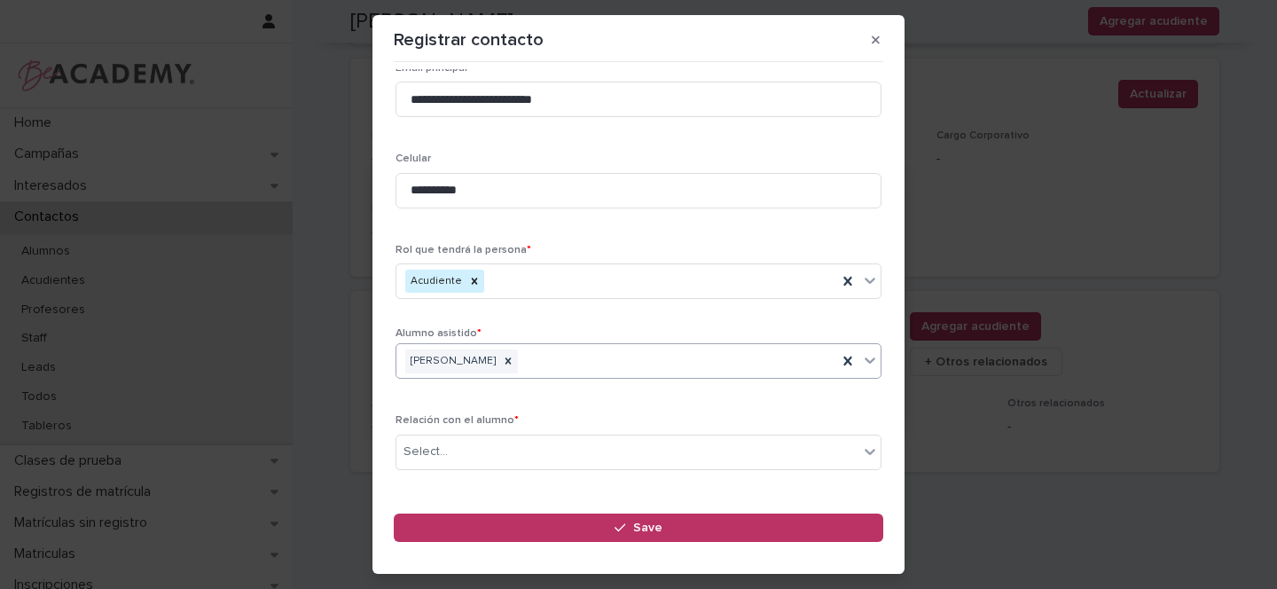
scroll to position [355, 0]
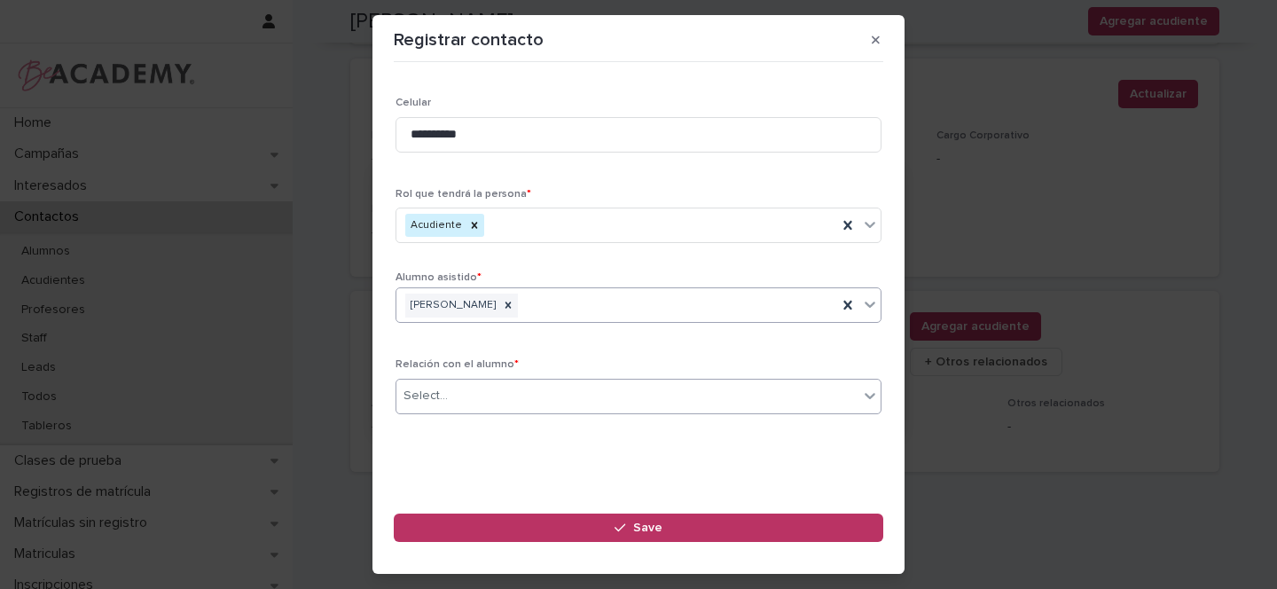
click at [431, 398] on div "Select..." at bounding box center [426, 396] width 44 height 19
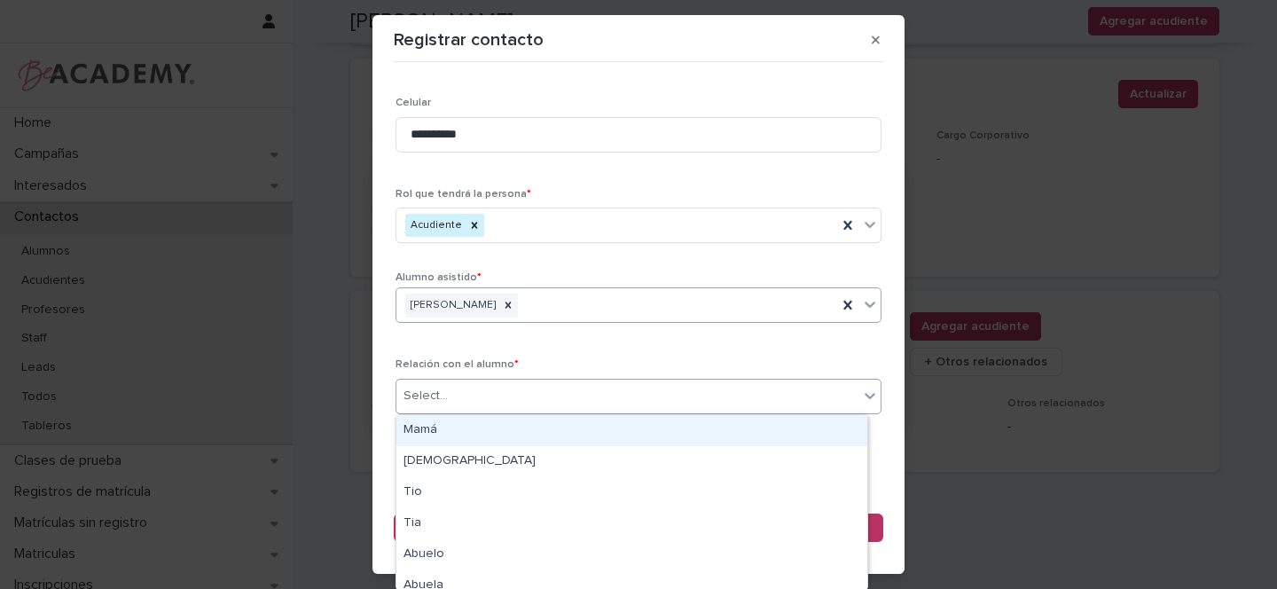
click at [424, 431] on div "Mamá" at bounding box center [632, 430] width 471 height 31
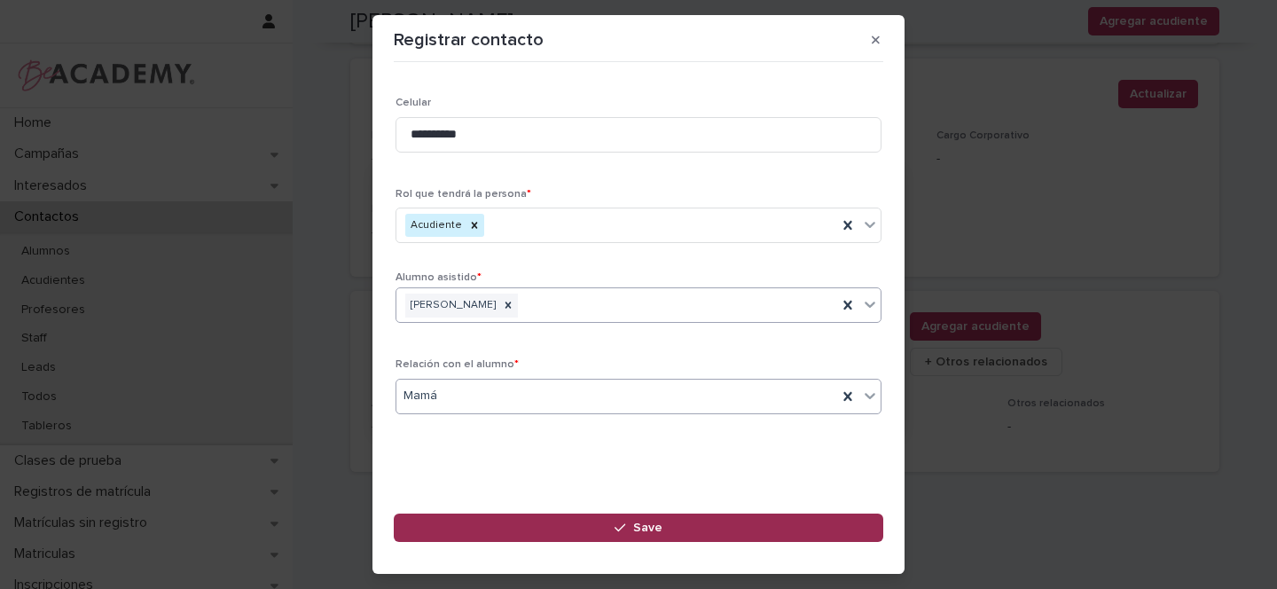
click at [645, 530] on span "Save" at bounding box center [647, 528] width 29 height 12
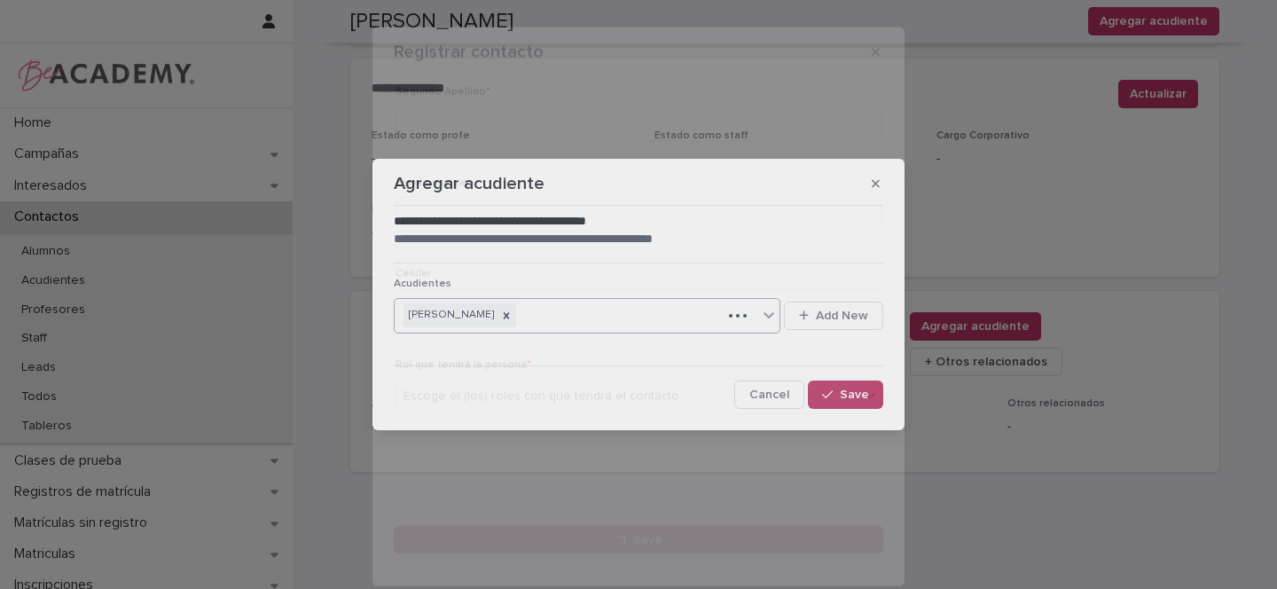
scroll to position [0, 0]
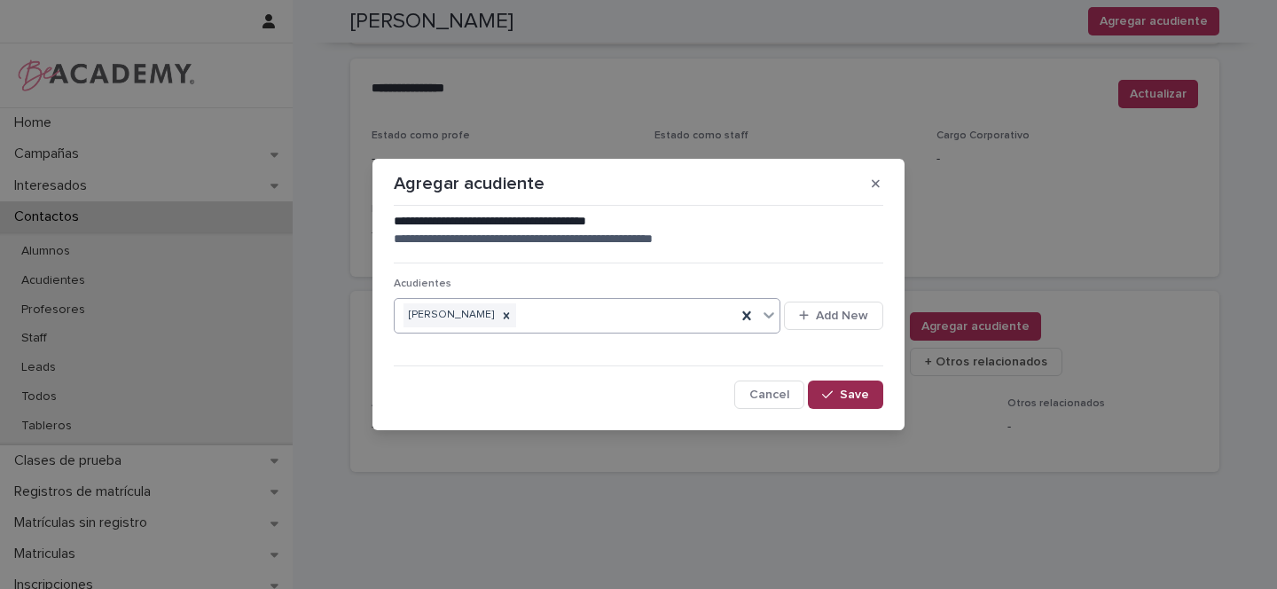
click at [870, 397] on button "Save" at bounding box center [845, 395] width 75 height 28
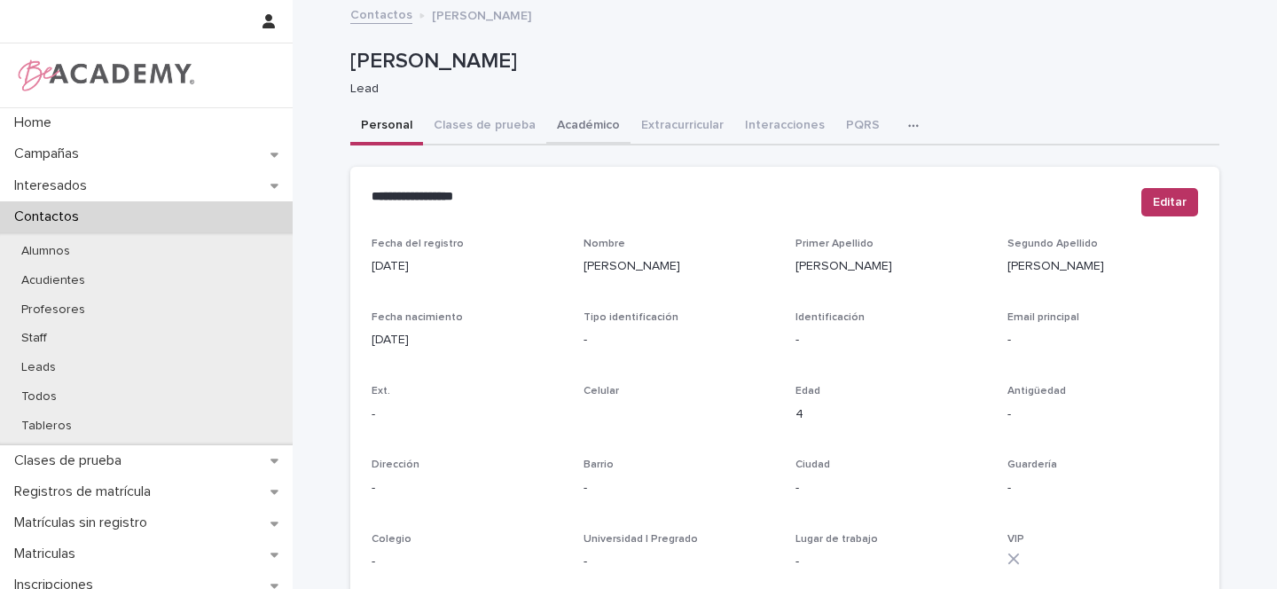
click at [577, 126] on button "Académico" at bounding box center [588, 126] width 84 height 37
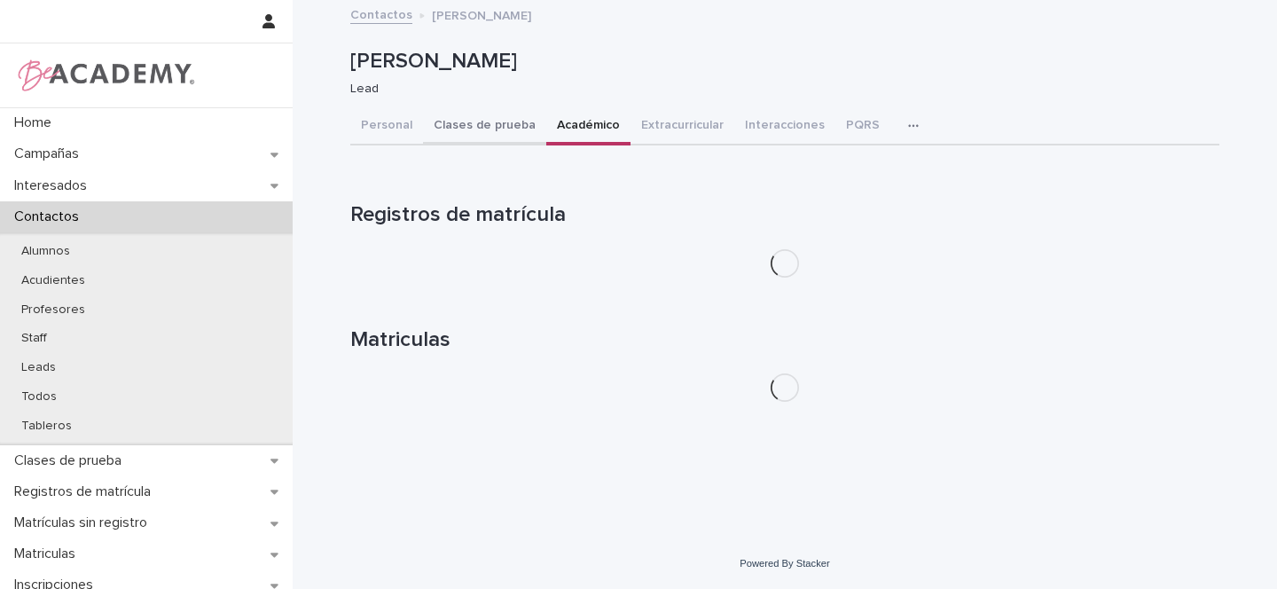
click at [475, 127] on button "Clases de prueba" at bounding box center [484, 126] width 123 height 37
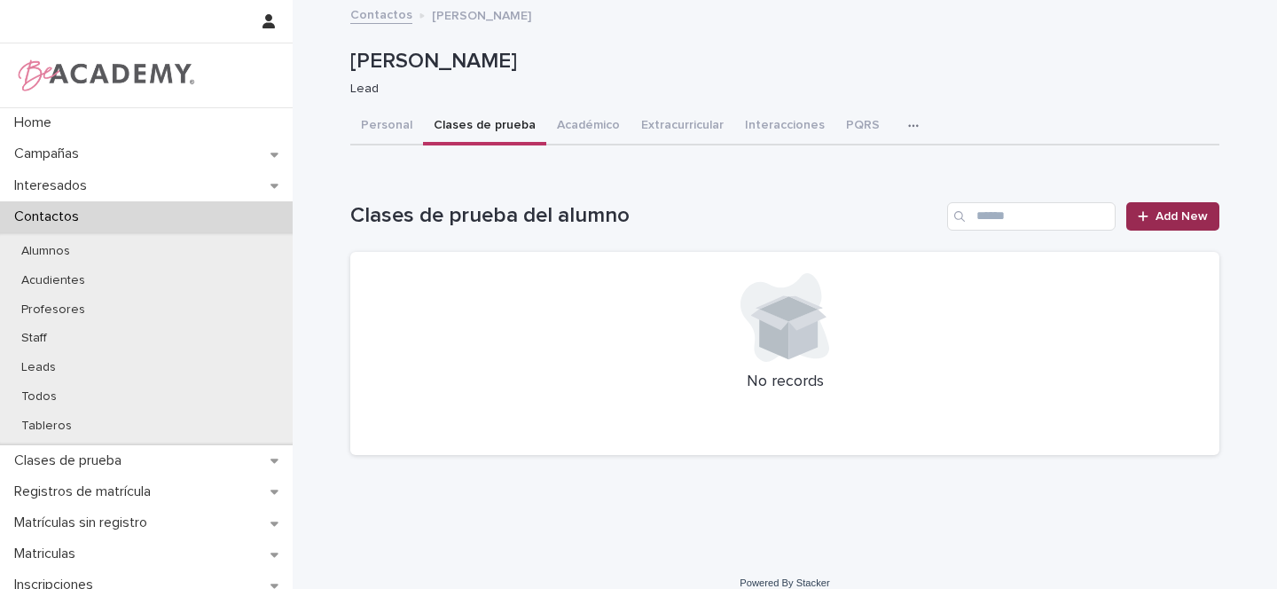
click at [1171, 212] on span "Add New" at bounding box center [1182, 216] width 52 height 12
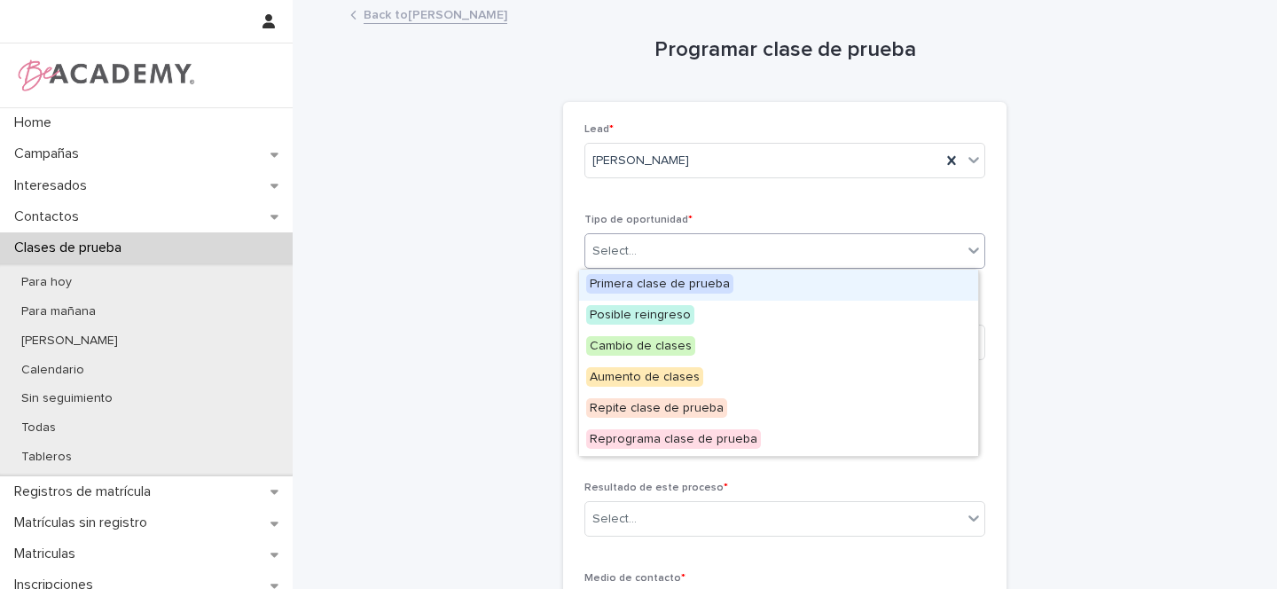
click at [634, 258] on div "Select..." at bounding box center [773, 251] width 377 height 29
click at [630, 285] on span "Primera clase de prueba" at bounding box center [659, 284] width 147 height 20
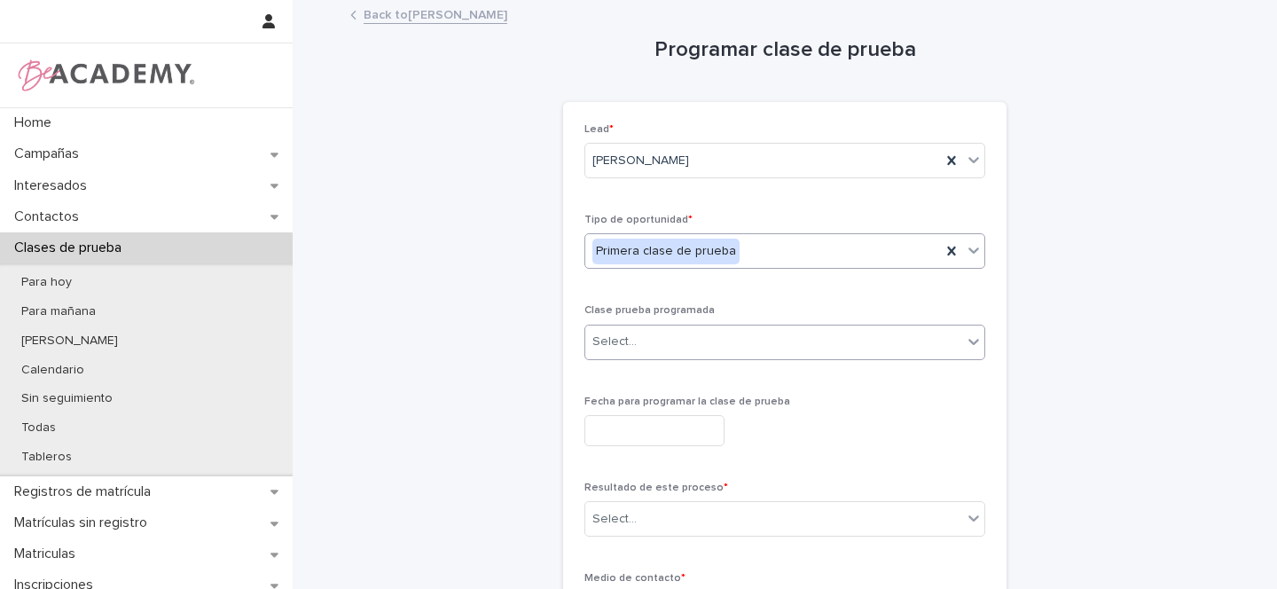
click at [632, 341] on div "Select..." at bounding box center [773, 341] width 377 height 29
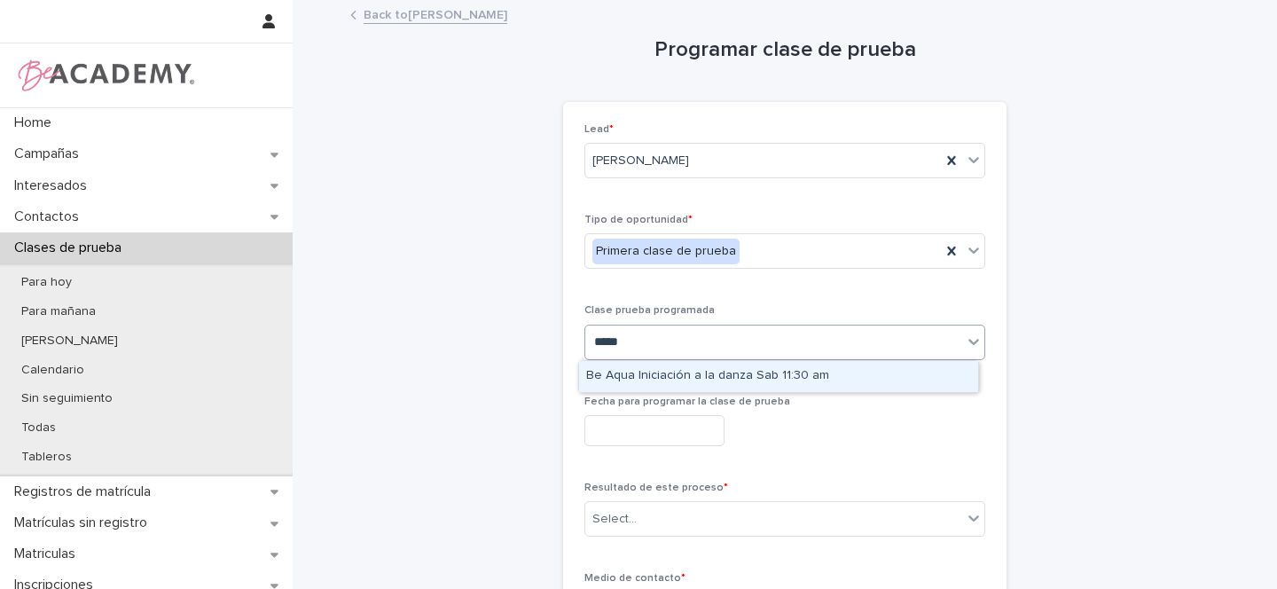
type input "******"
click at [698, 373] on div "Be Aqua Iniciación a la danza Sab 11:30 am" at bounding box center [778, 376] width 399 height 31
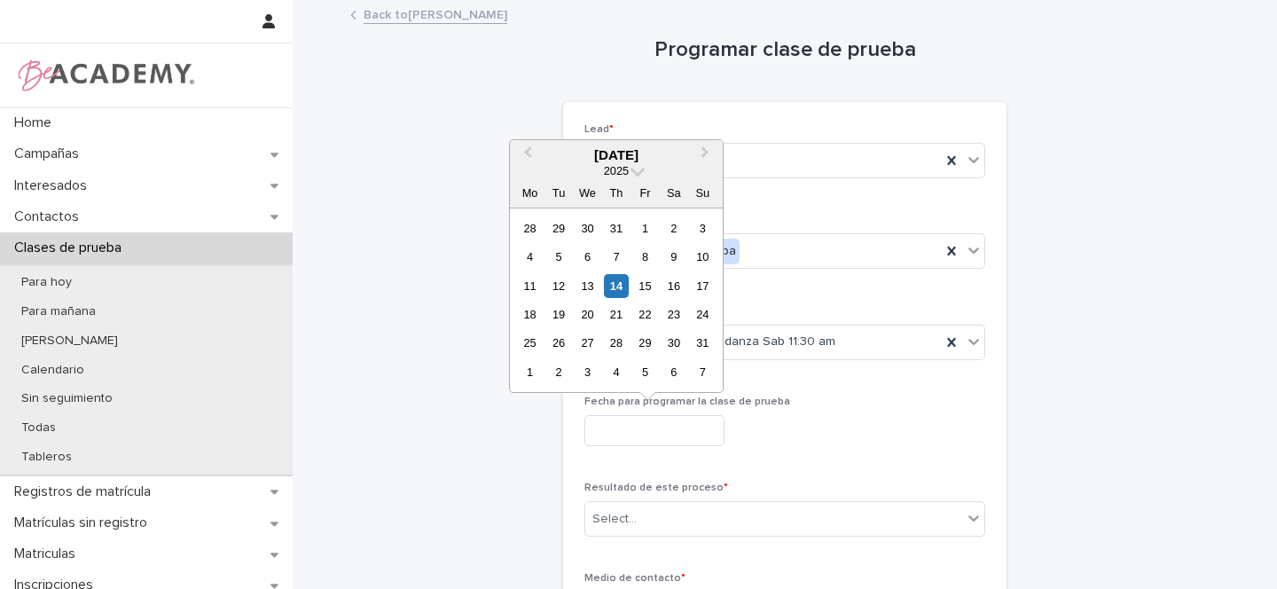
click at [604, 425] on input "text" at bounding box center [655, 430] width 140 height 31
click at [677, 286] on div "16" at bounding box center [674, 286] width 24 height 24
type input "**********"
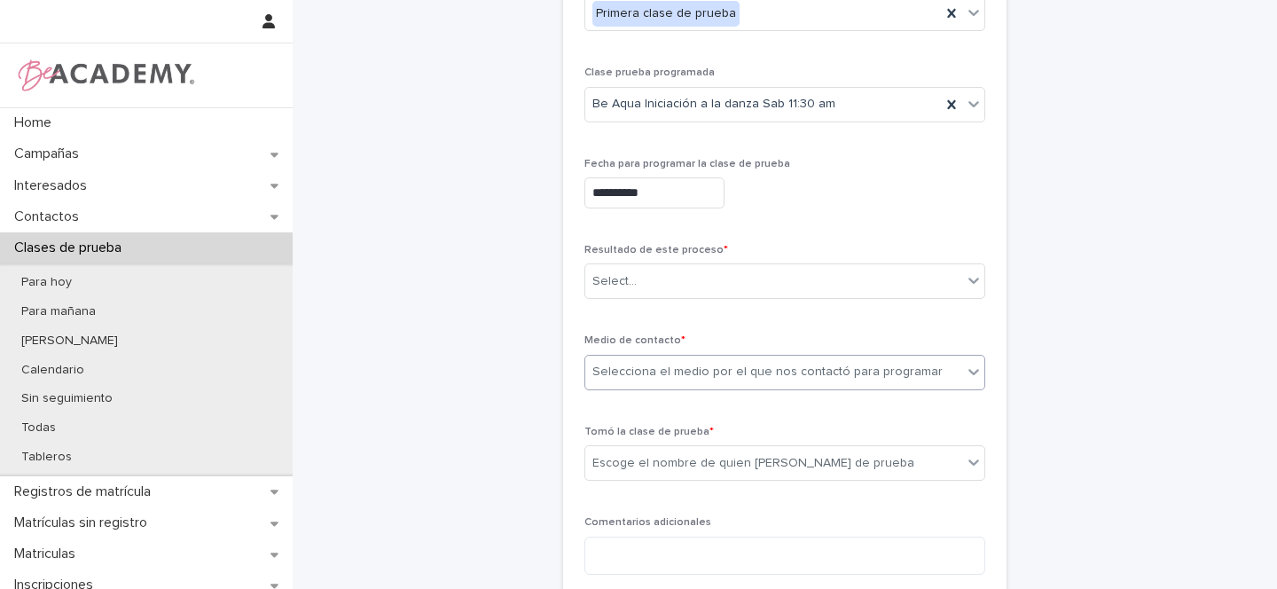
scroll to position [243, 0]
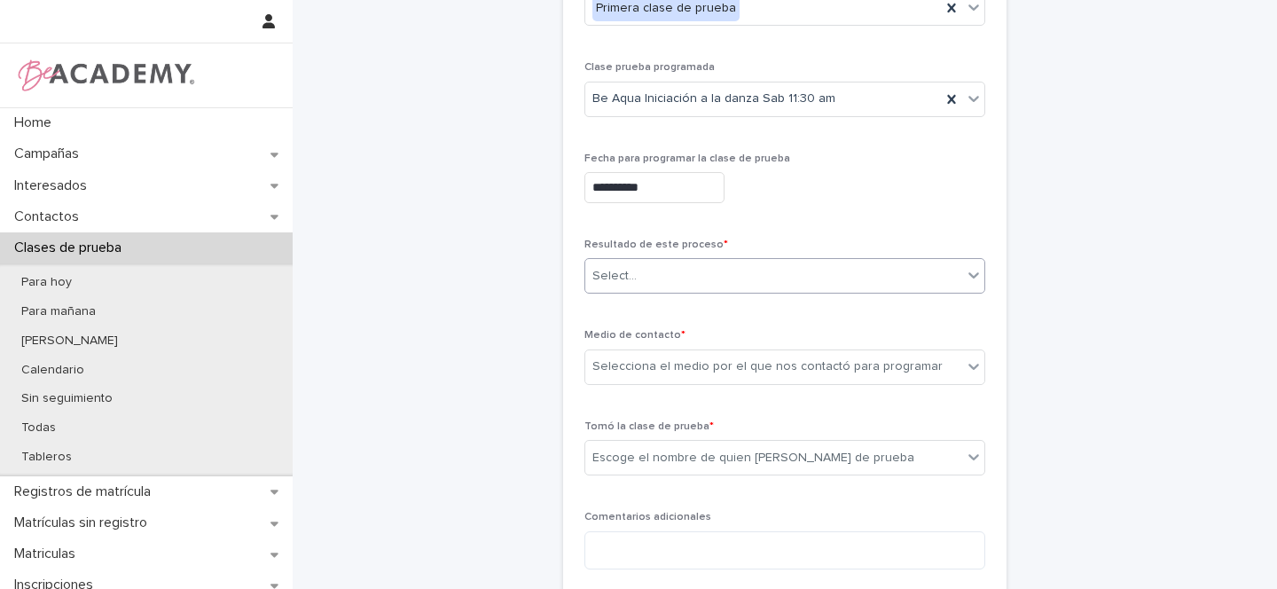
click at [639, 270] on input "text" at bounding box center [640, 276] width 2 height 15
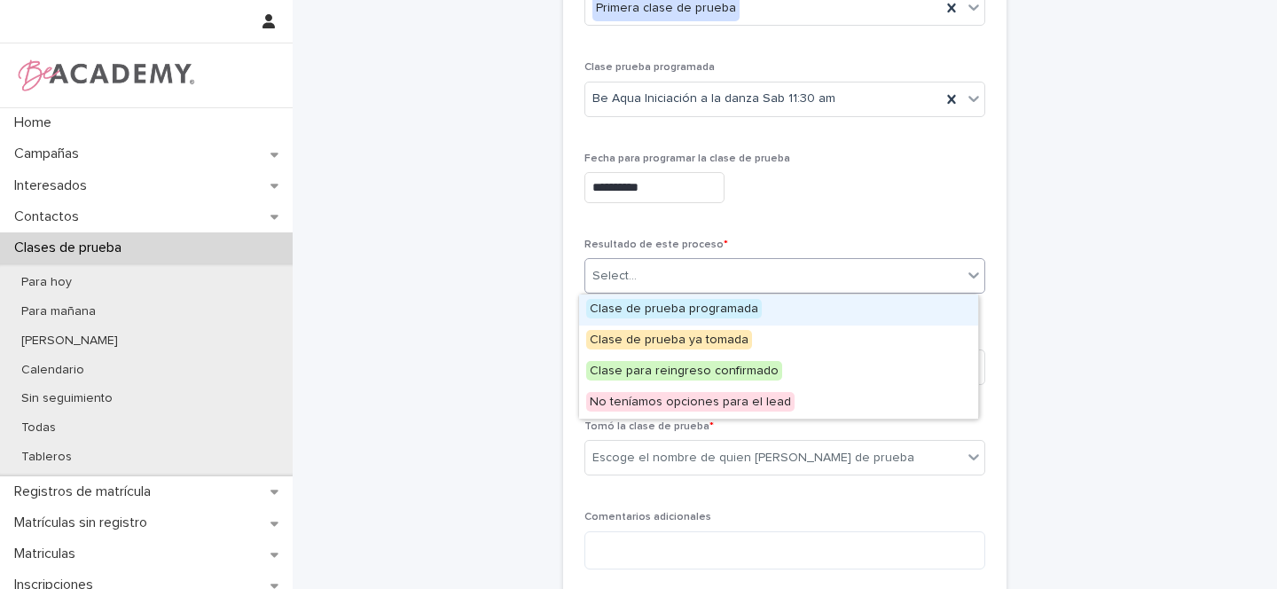
click at [637, 308] on span "Clase de prueba programada" at bounding box center [674, 309] width 176 height 20
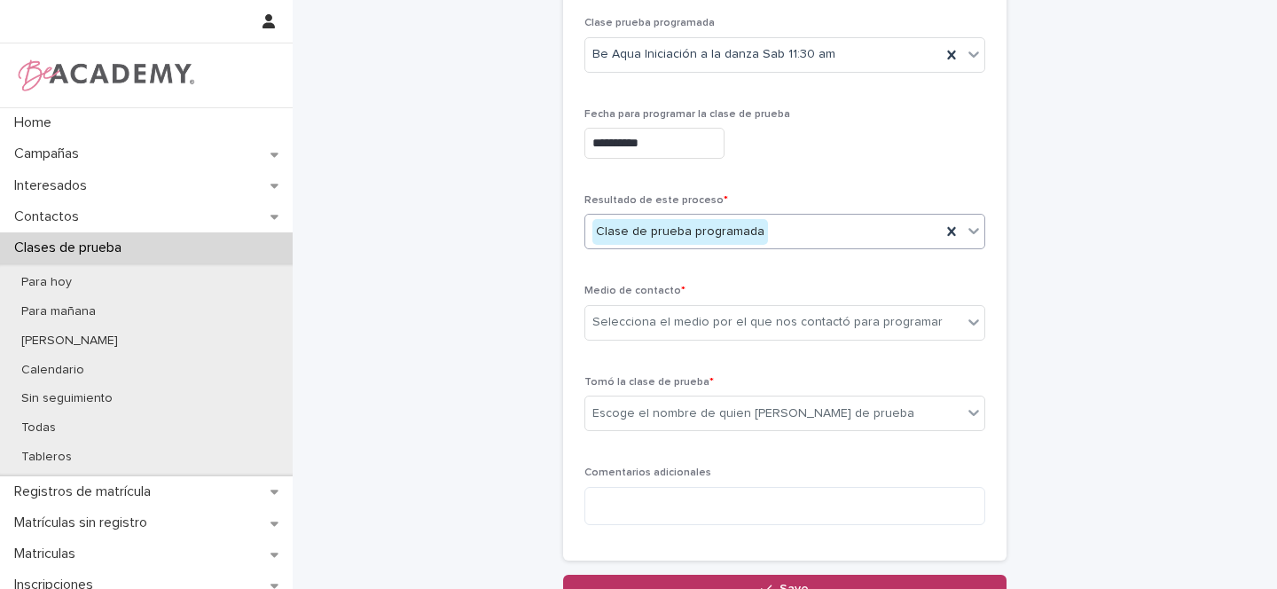
scroll to position [358, 0]
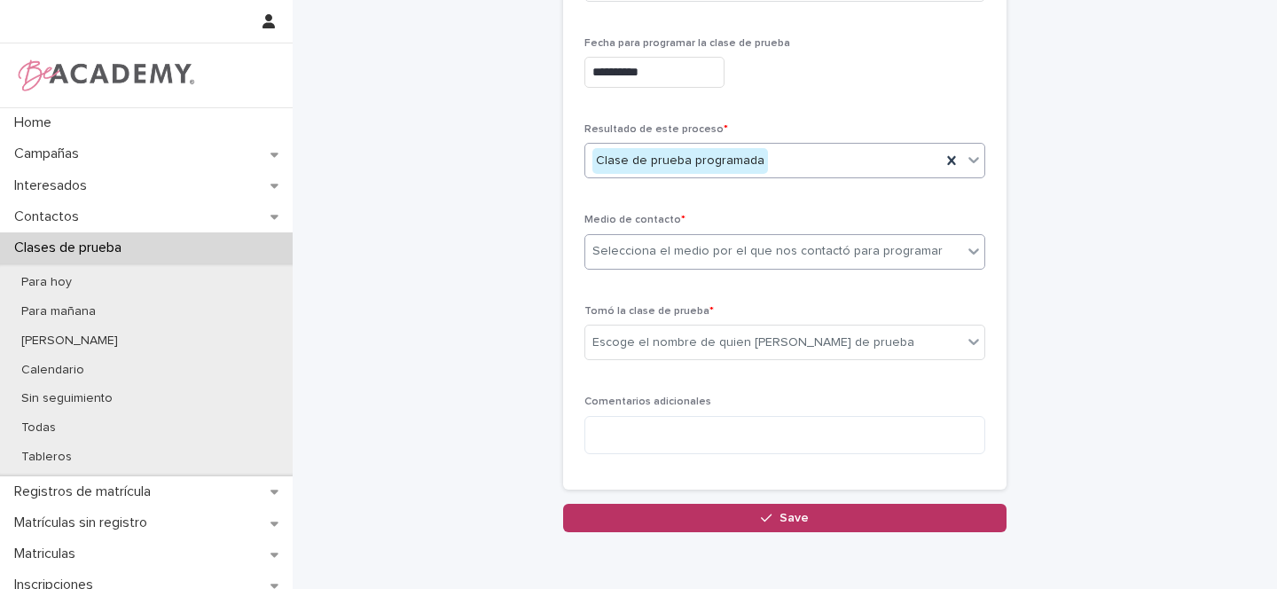
click at [625, 261] on div "Selecciona el medio por el que nos contactó para programar" at bounding box center [773, 251] width 377 height 29
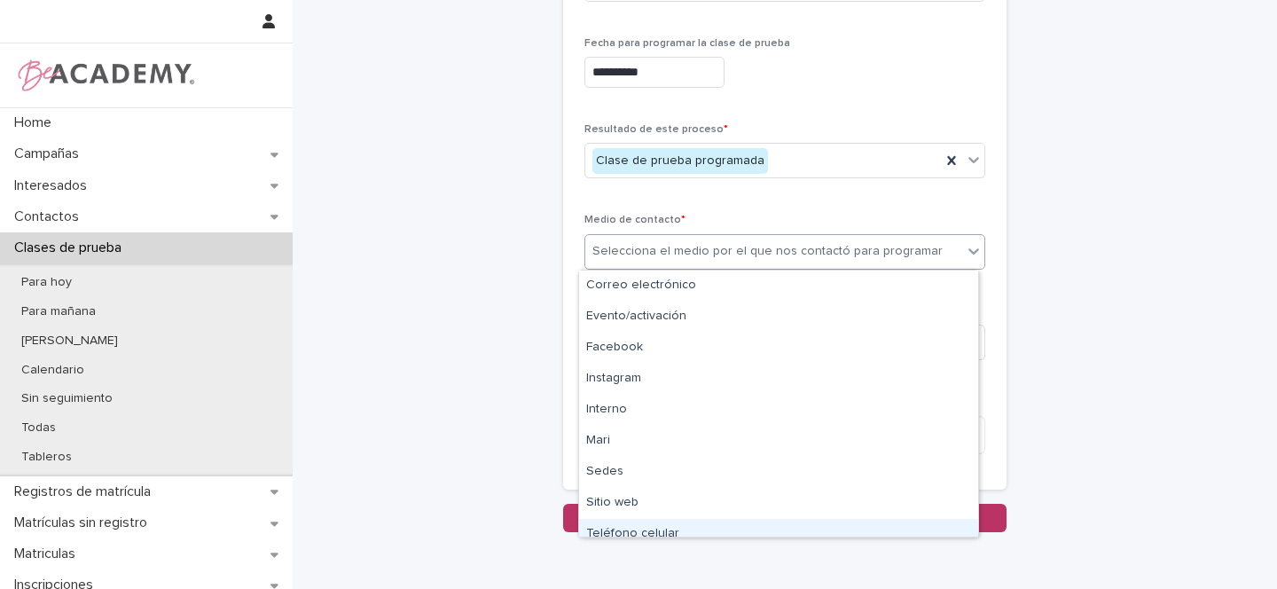
scroll to position [75, 0]
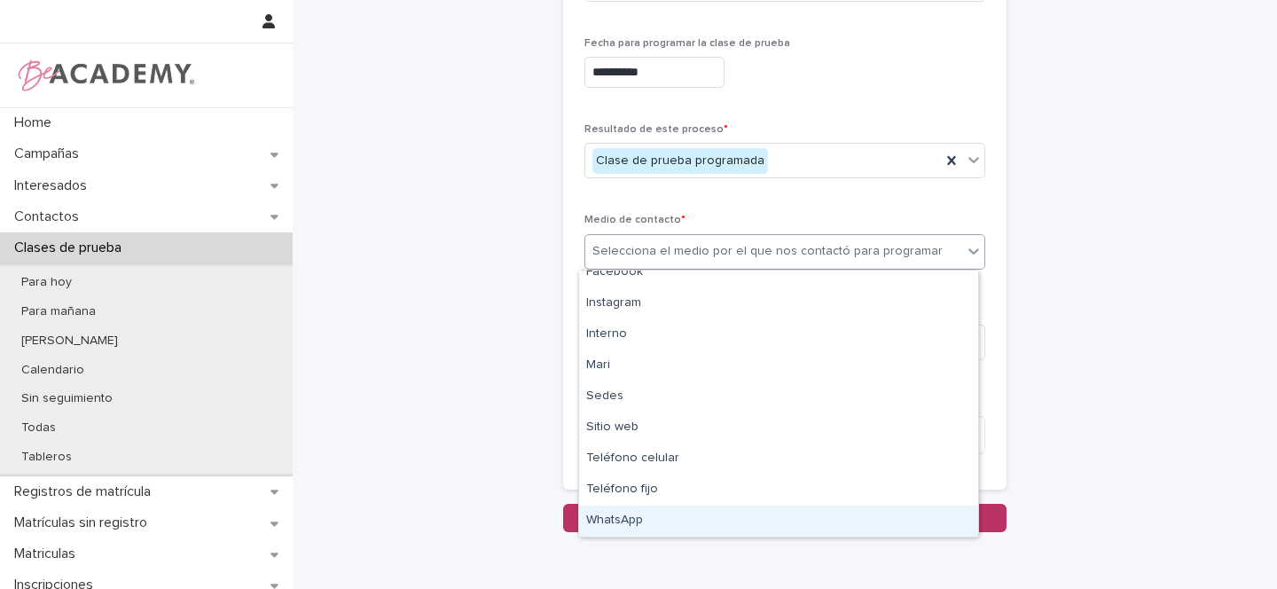
click at [617, 520] on div "WhatsApp" at bounding box center [778, 521] width 399 height 31
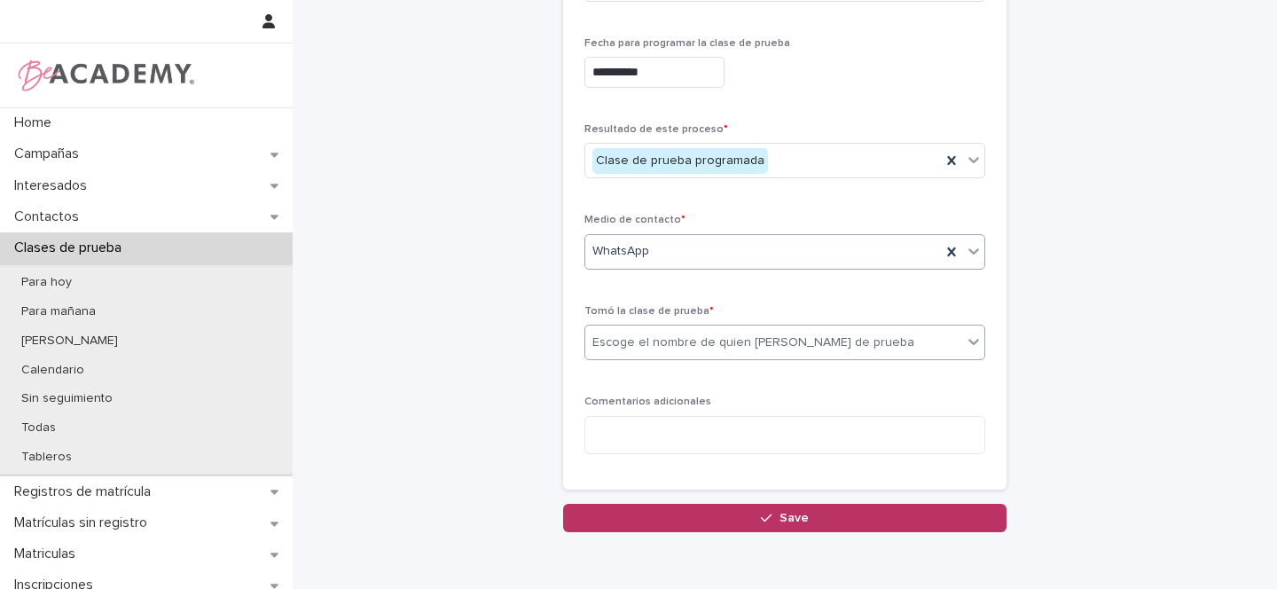
click at [617, 338] on div "Escoge el nombre de quien toma la clase de prueba" at bounding box center [754, 343] width 322 height 19
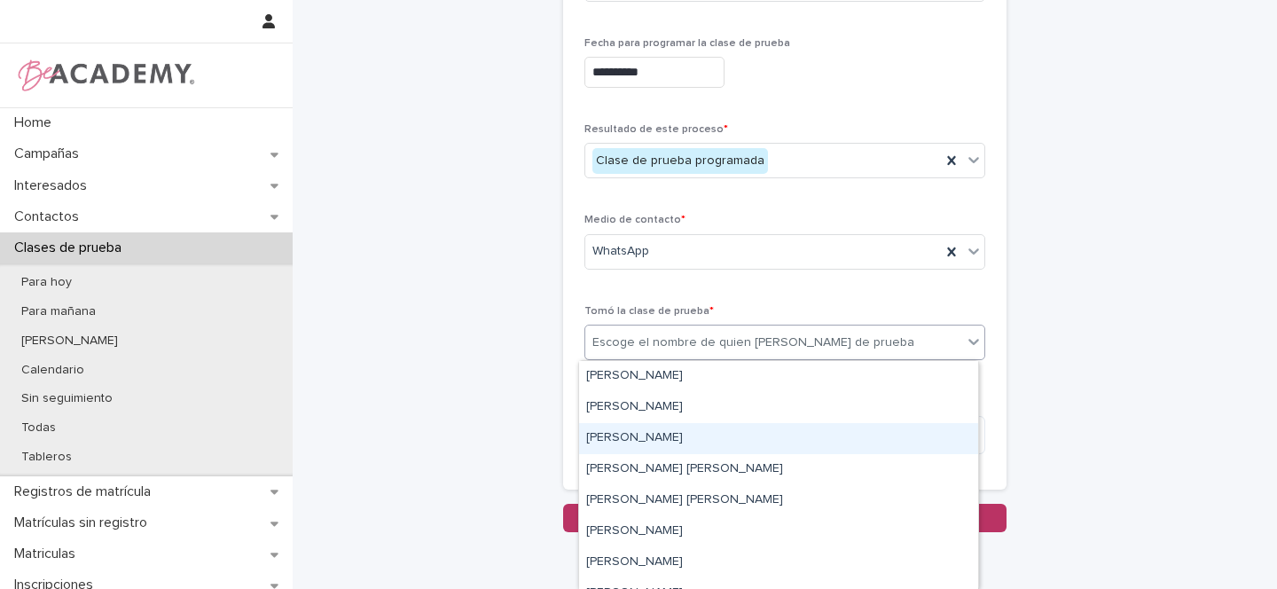
click at [613, 436] on div "Gina Orjuela Cortes" at bounding box center [778, 438] width 399 height 31
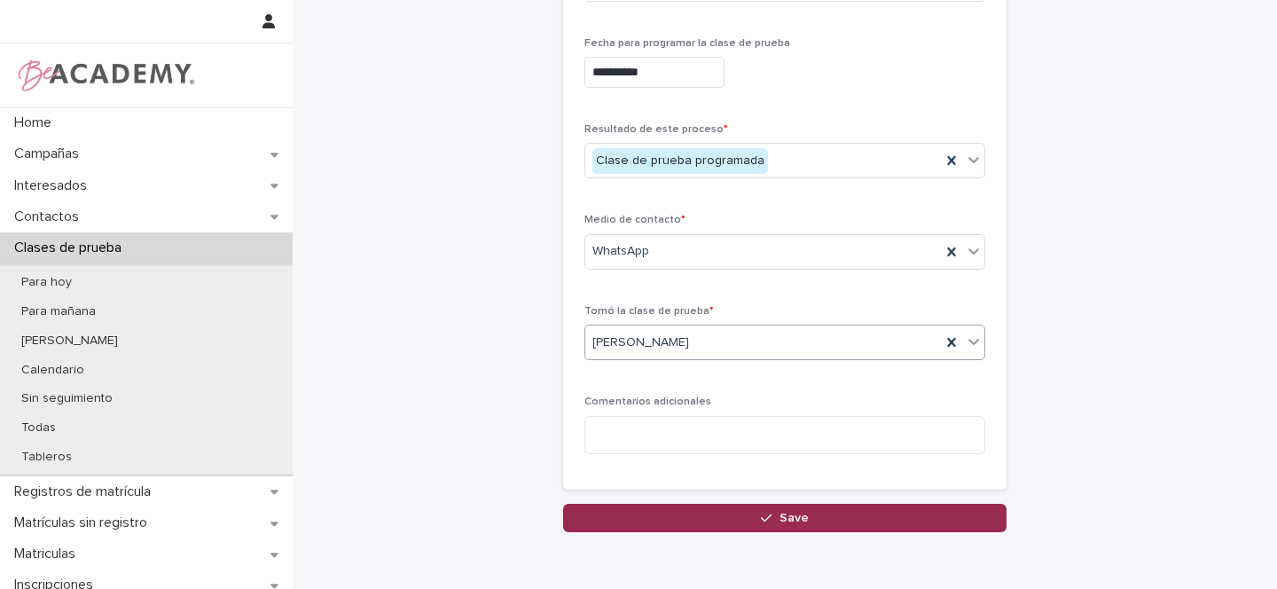
click at [803, 519] on button "Save" at bounding box center [785, 518] width 444 height 28
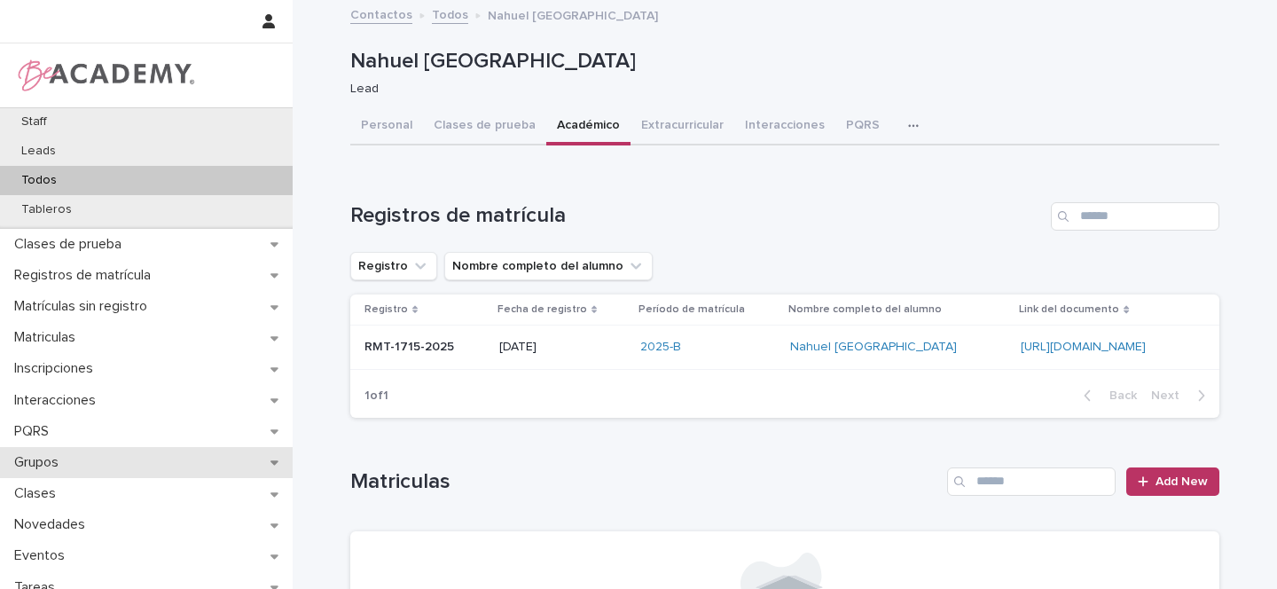
scroll to position [217, 0]
click at [263, 461] on div "Grupos" at bounding box center [146, 461] width 293 height 31
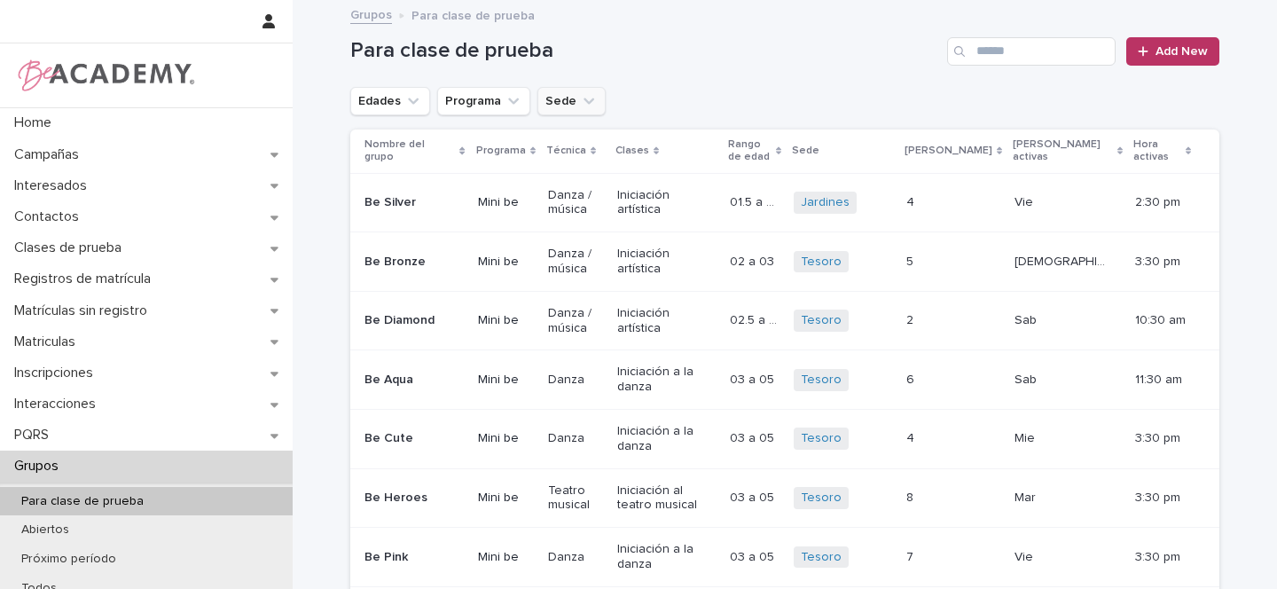
click at [580, 101] on icon "Sede" at bounding box center [589, 101] width 18 height 18
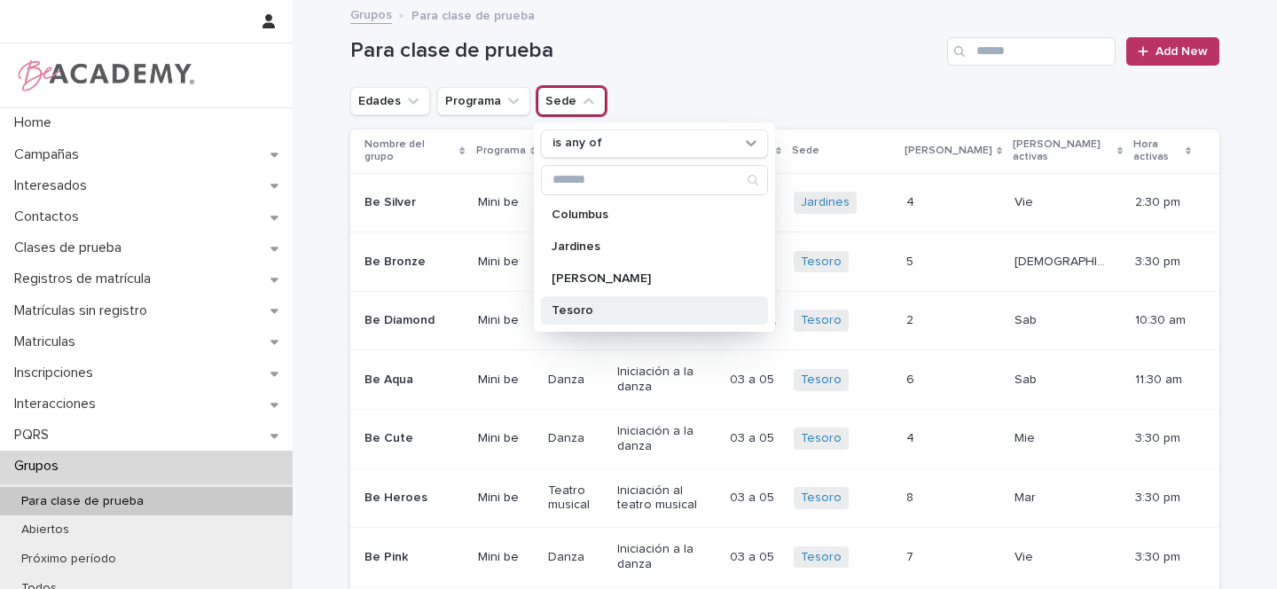
click at [554, 310] on p "Tesoro" at bounding box center [646, 310] width 188 height 12
click at [404, 102] on icon "Edades" at bounding box center [413, 101] width 18 height 18
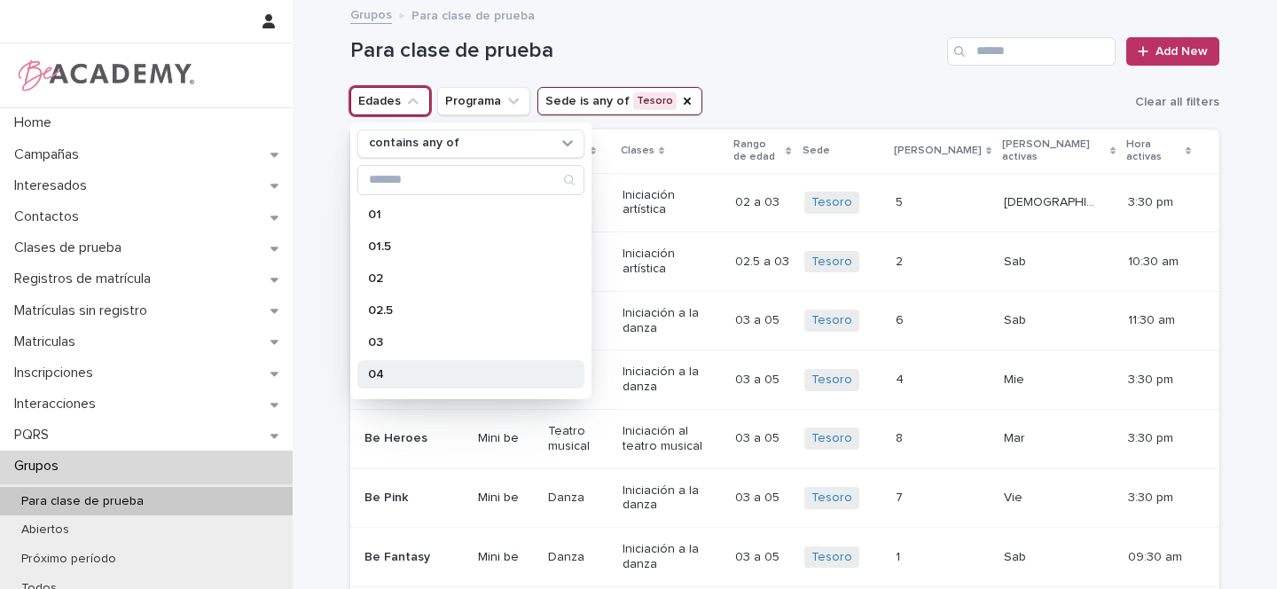
click at [373, 392] on div "05" at bounding box center [470, 406] width 227 height 28
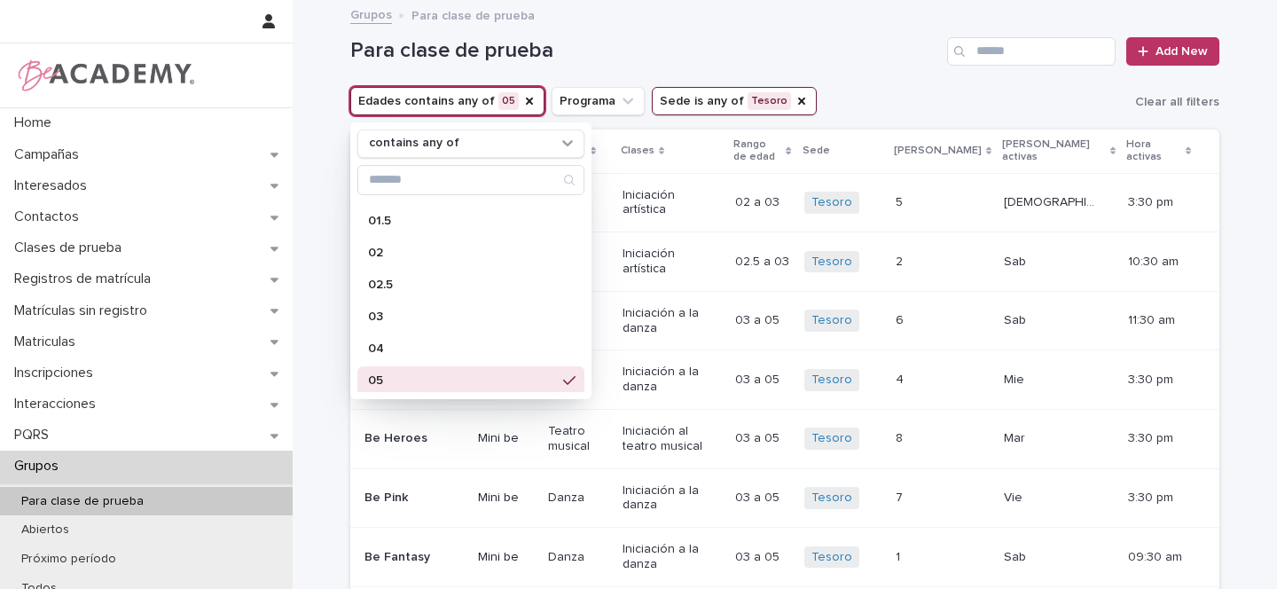
click at [526, 98] on icon "Edades" at bounding box center [529, 101] width 7 height 7
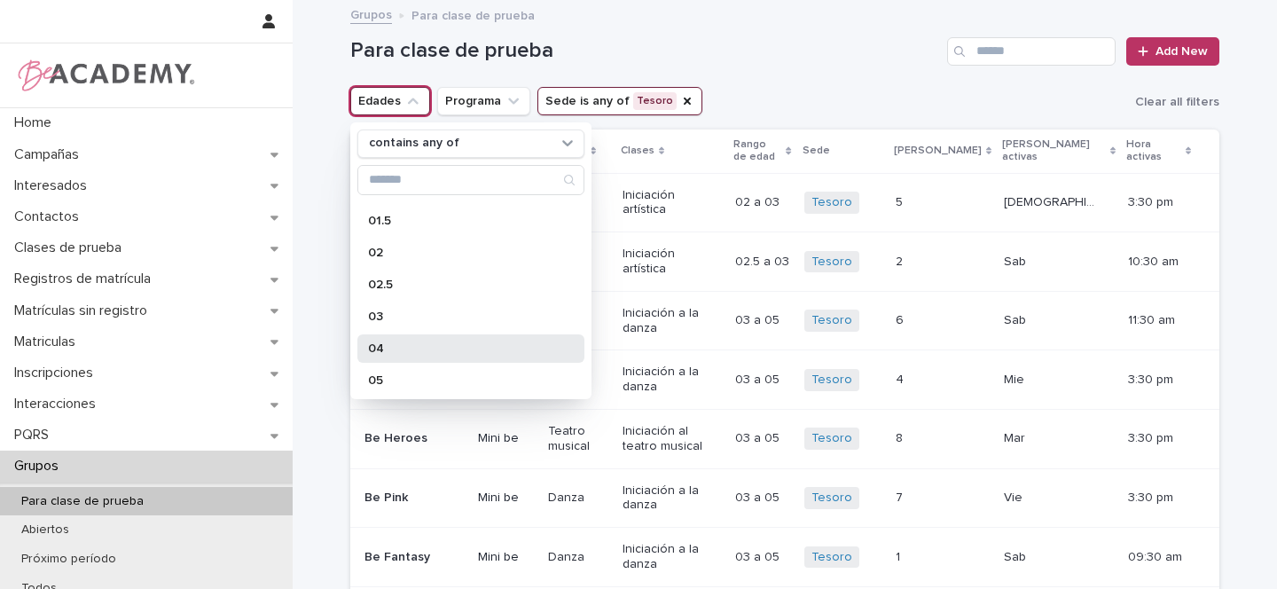
click at [373, 346] on p "04" at bounding box center [462, 348] width 188 height 12
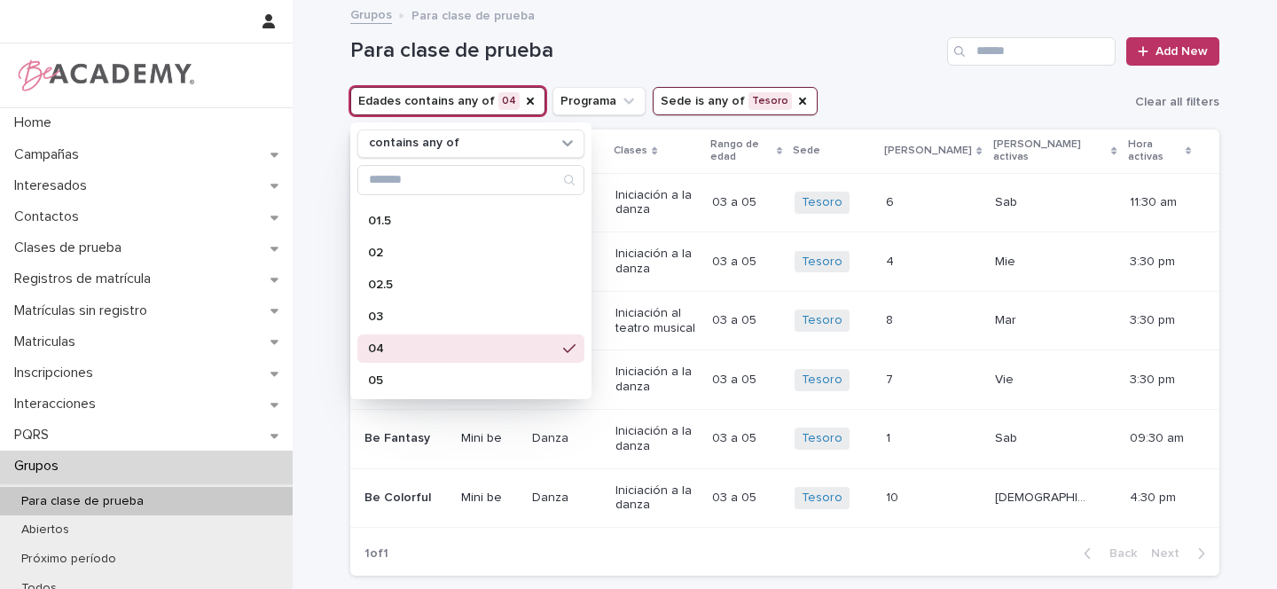
click at [853, 70] on div "Para clase de prueba Add New" at bounding box center [784, 44] width 869 height 85
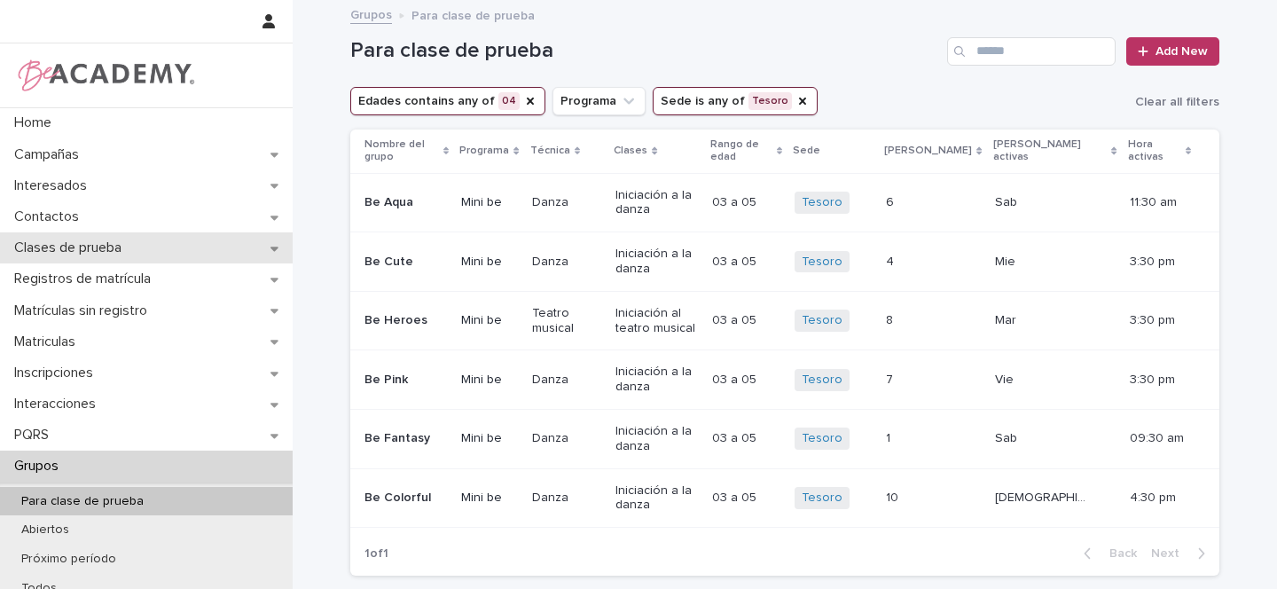
click at [250, 243] on div "Clases de prueba" at bounding box center [146, 247] width 293 height 31
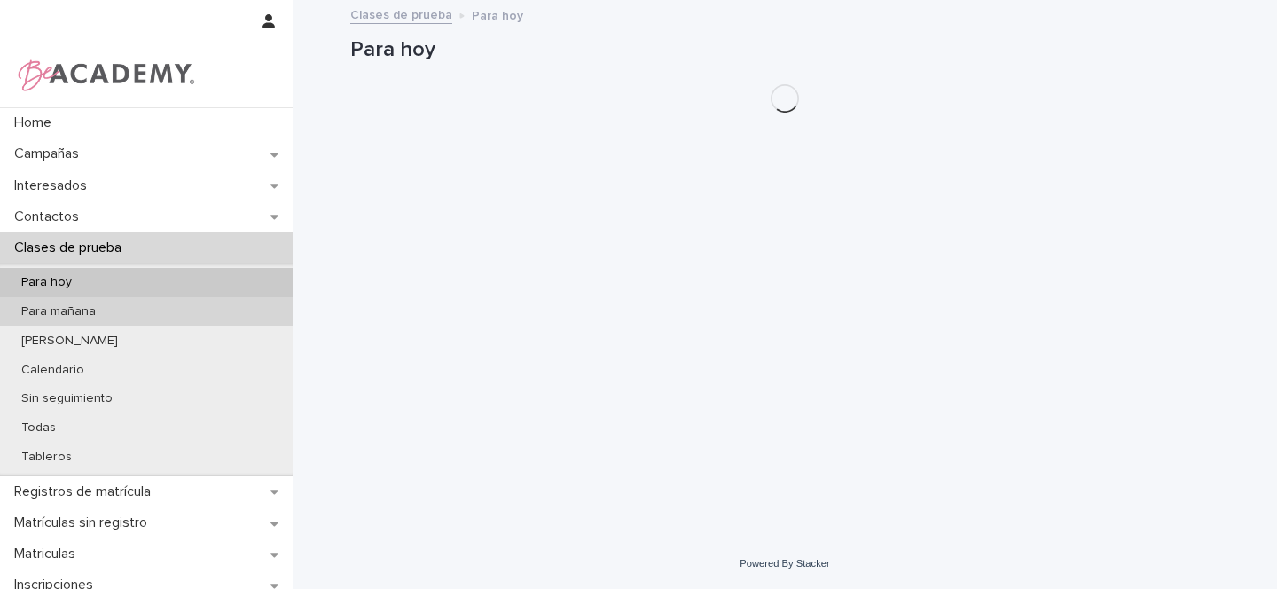
click at [87, 310] on p "Para mañana" at bounding box center [58, 311] width 103 height 15
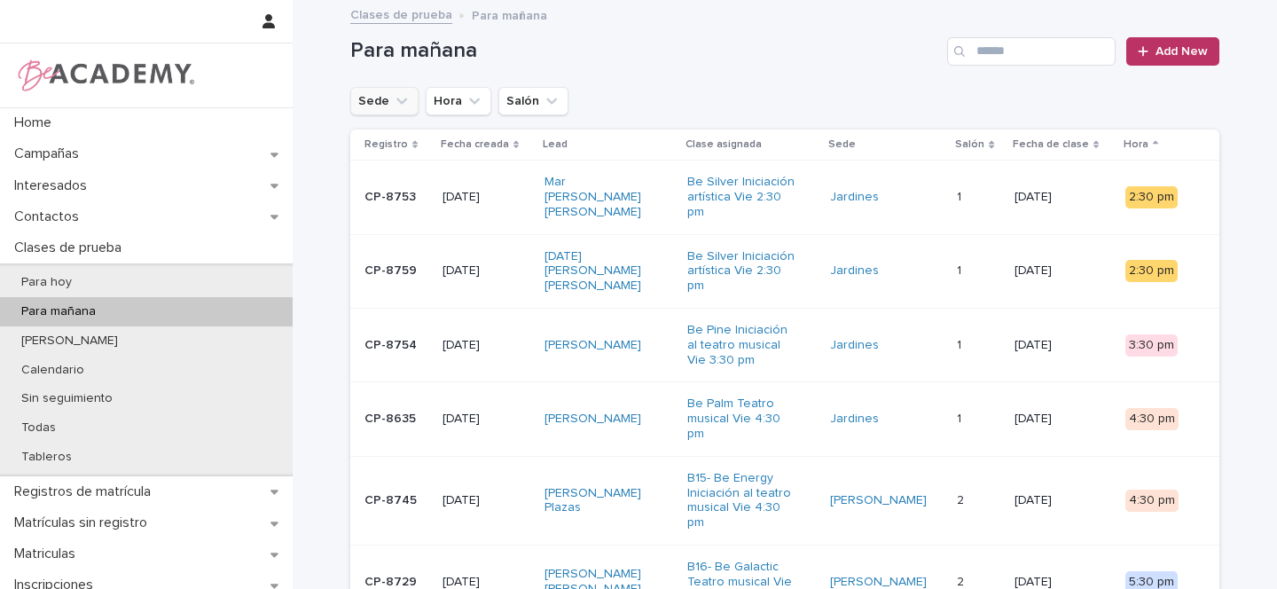
click at [395, 102] on icon "Sede" at bounding box center [402, 101] width 18 height 18
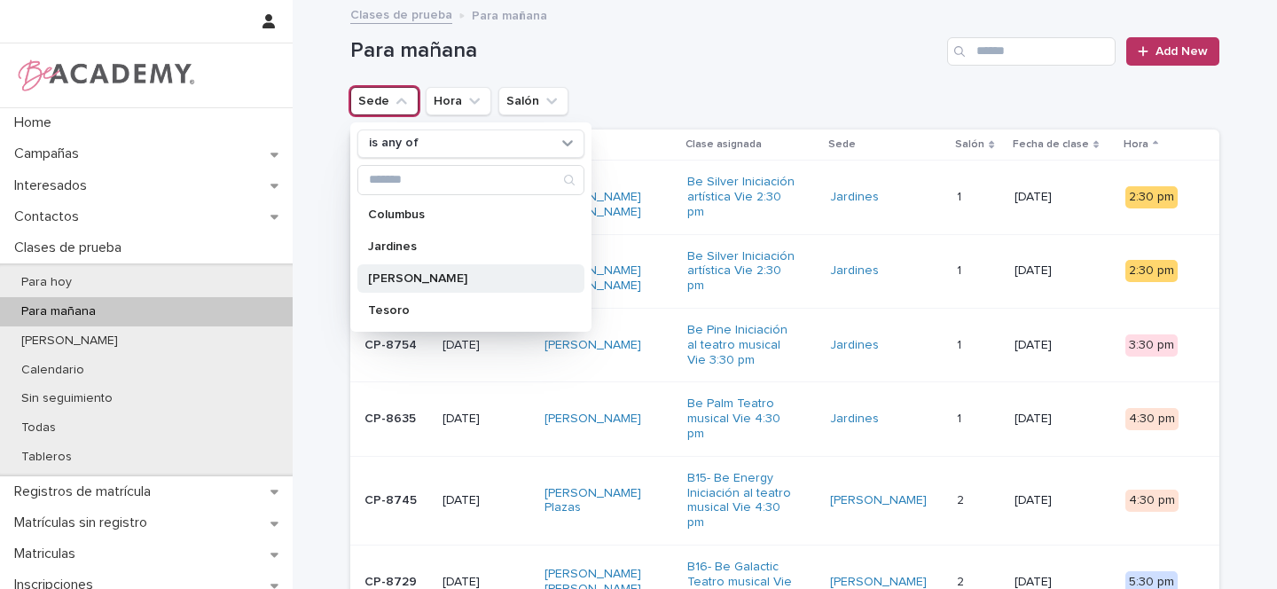
click at [396, 277] on p "Rosales" at bounding box center [462, 278] width 188 height 12
click at [805, 101] on div "Sede is any of Rosales is any of Columbus Jardines Rosales Tesoro Hora Salón Cl…" at bounding box center [784, 101] width 869 height 28
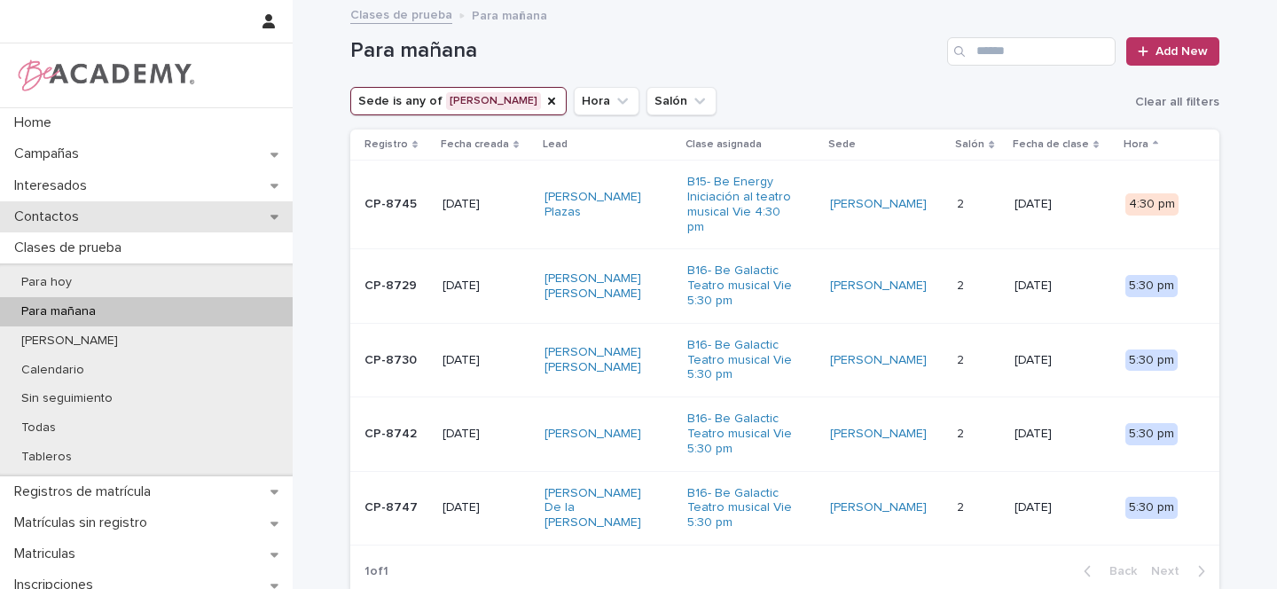
click at [271, 216] on icon at bounding box center [275, 216] width 8 height 12
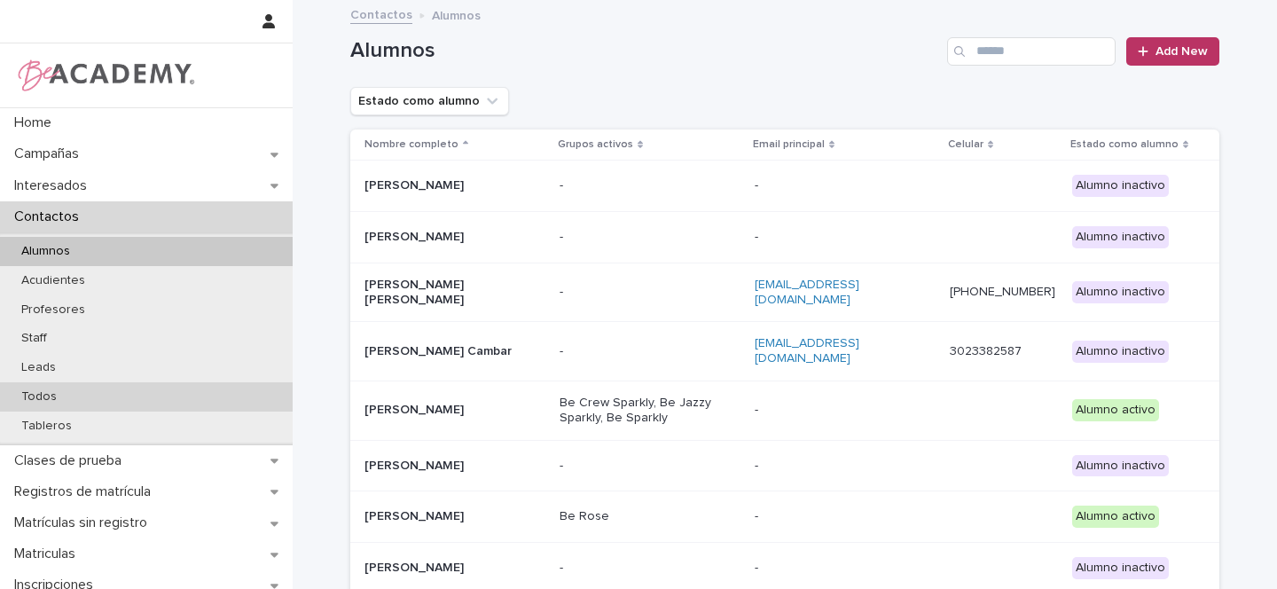
click at [58, 395] on p "Todos" at bounding box center [39, 396] width 64 height 15
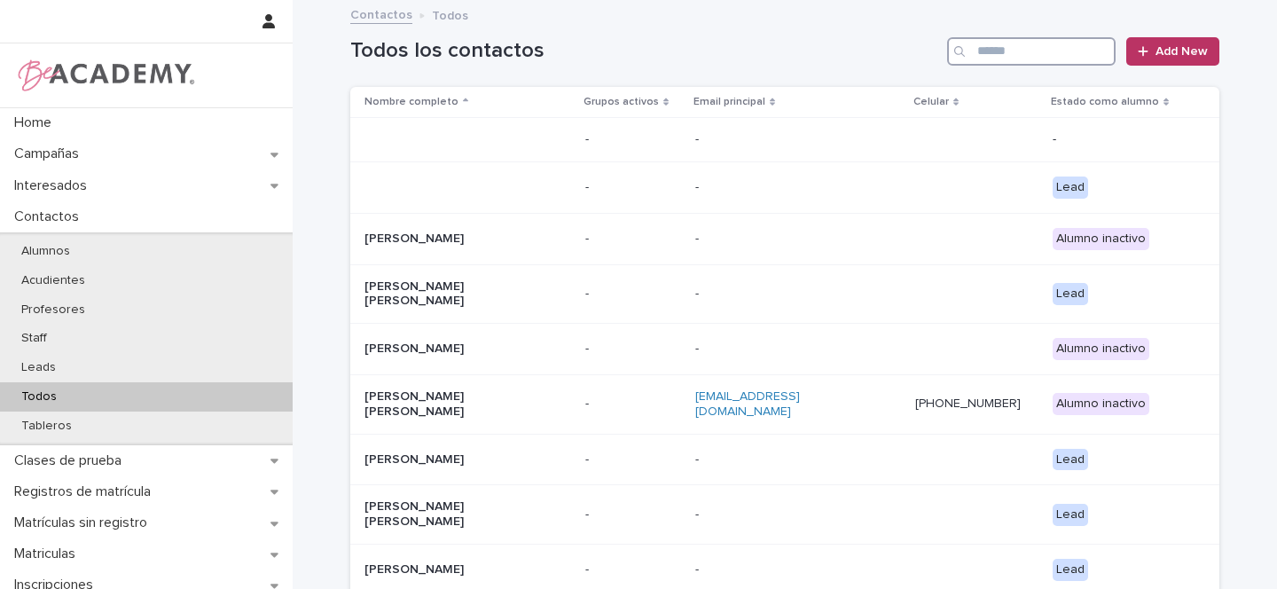
click at [997, 55] on input "Search" at bounding box center [1031, 51] width 169 height 28
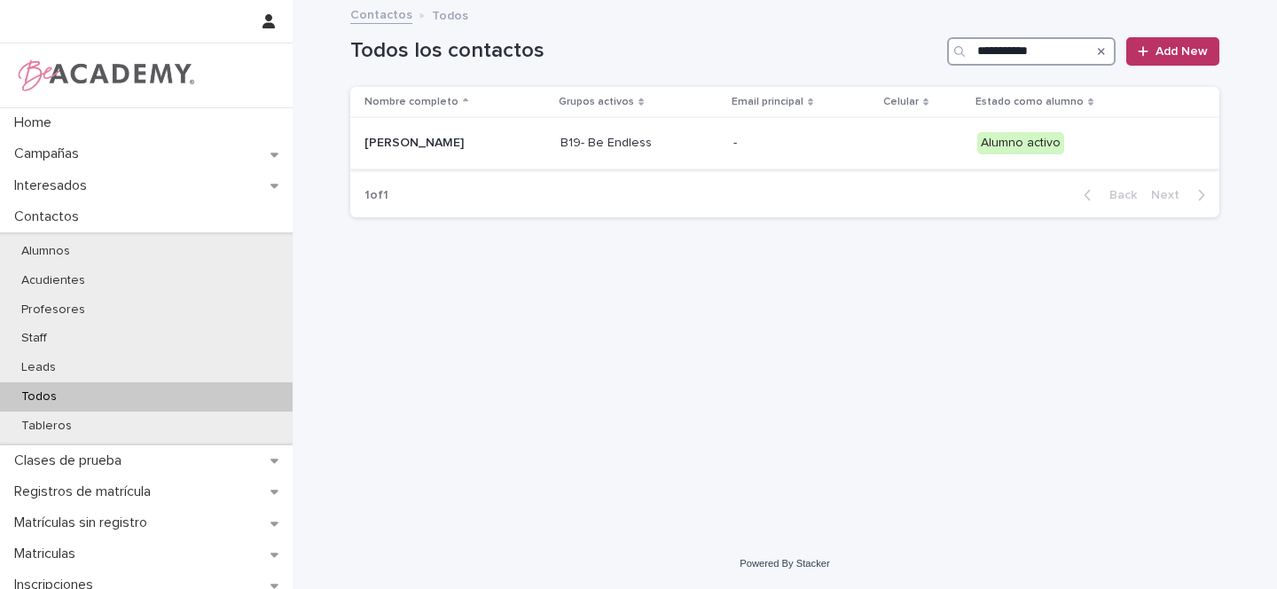
type input "**********"
click at [546, 143] on div "Julieta Turriago Preciado" at bounding box center [456, 143] width 182 height 29
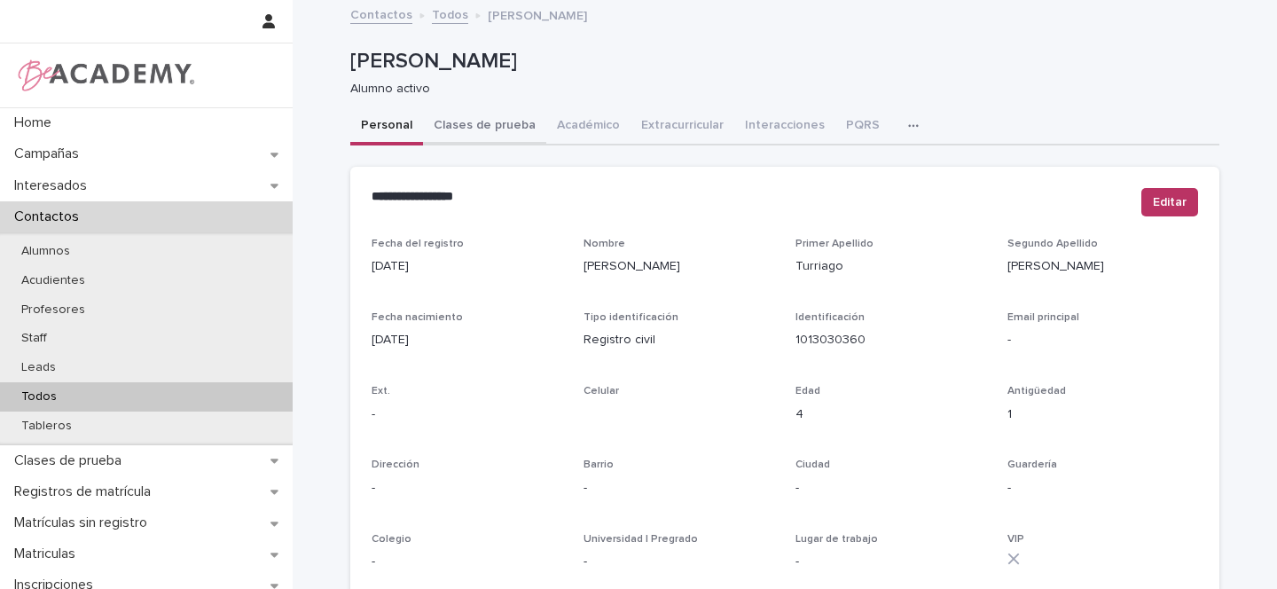
click at [488, 127] on button "Clases de prueba" at bounding box center [484, 126] width 123 height 37
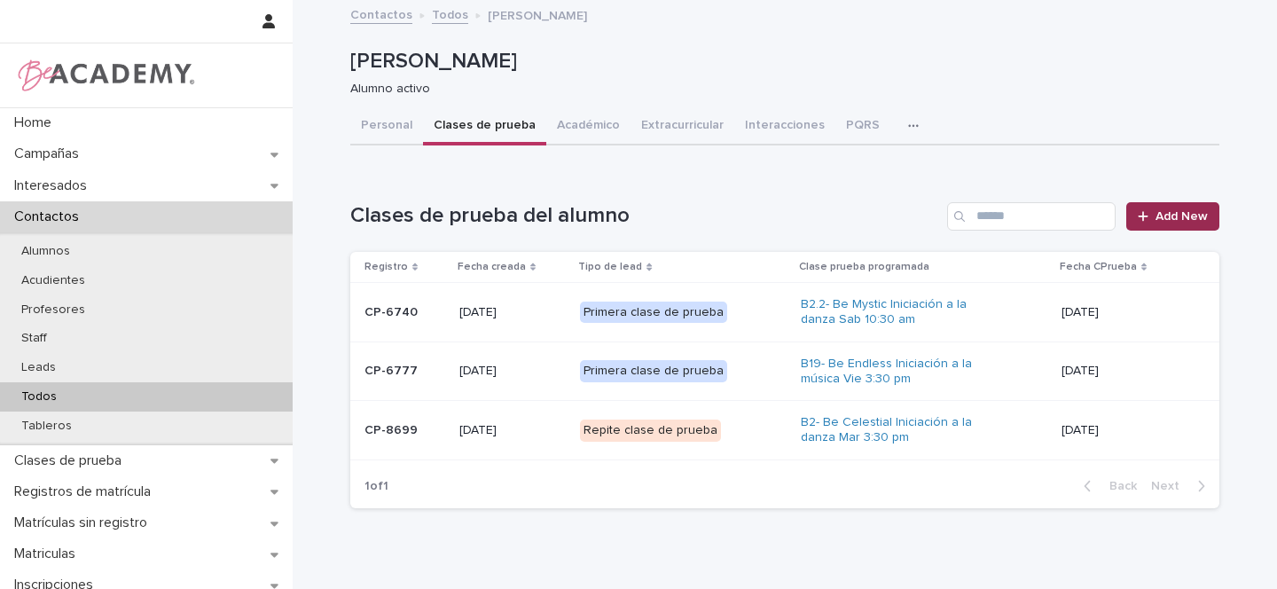
click at [1164, 216] on span "Add New" at bounding box center [1182, 216] width 52 height 12
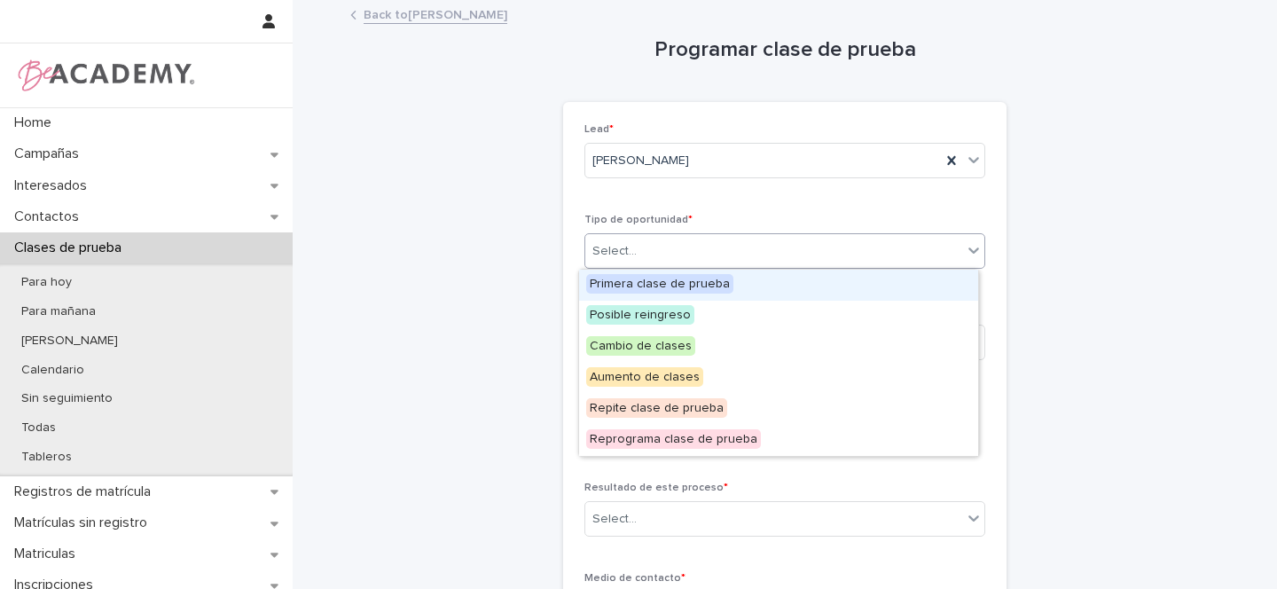
click at [621, 253] on div "Select..." at bounding box center [615, 251] width 44 height 19
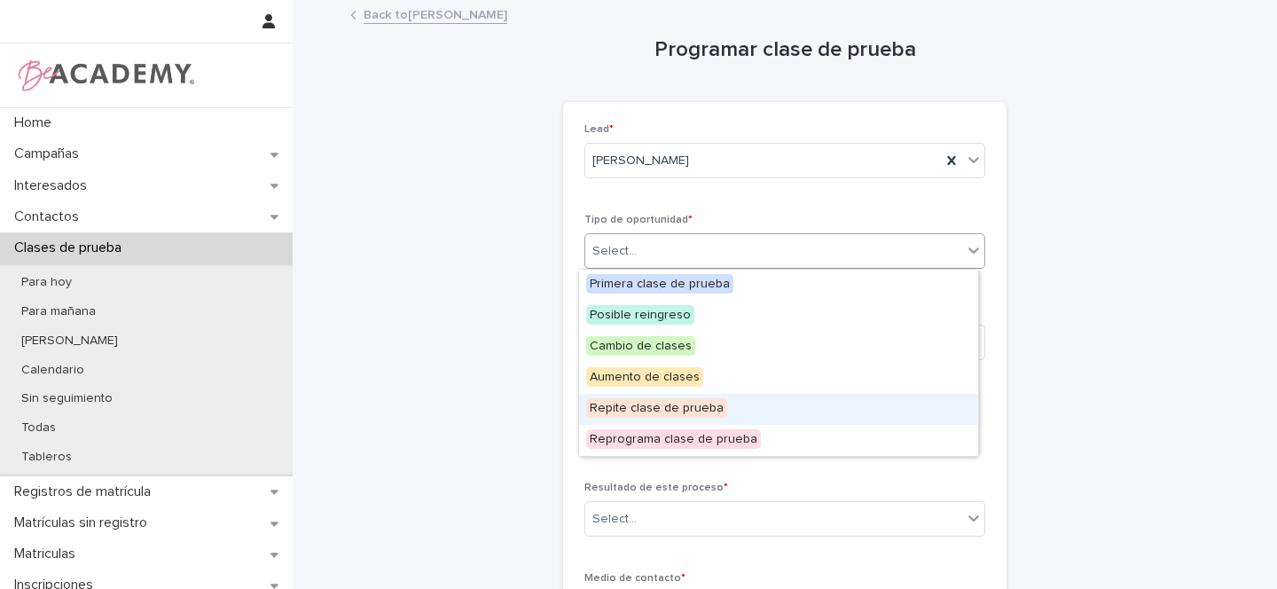
click at [669, 411] on span "Repite clase de prueba" at bounding box center [656, 408] width 141 height 20
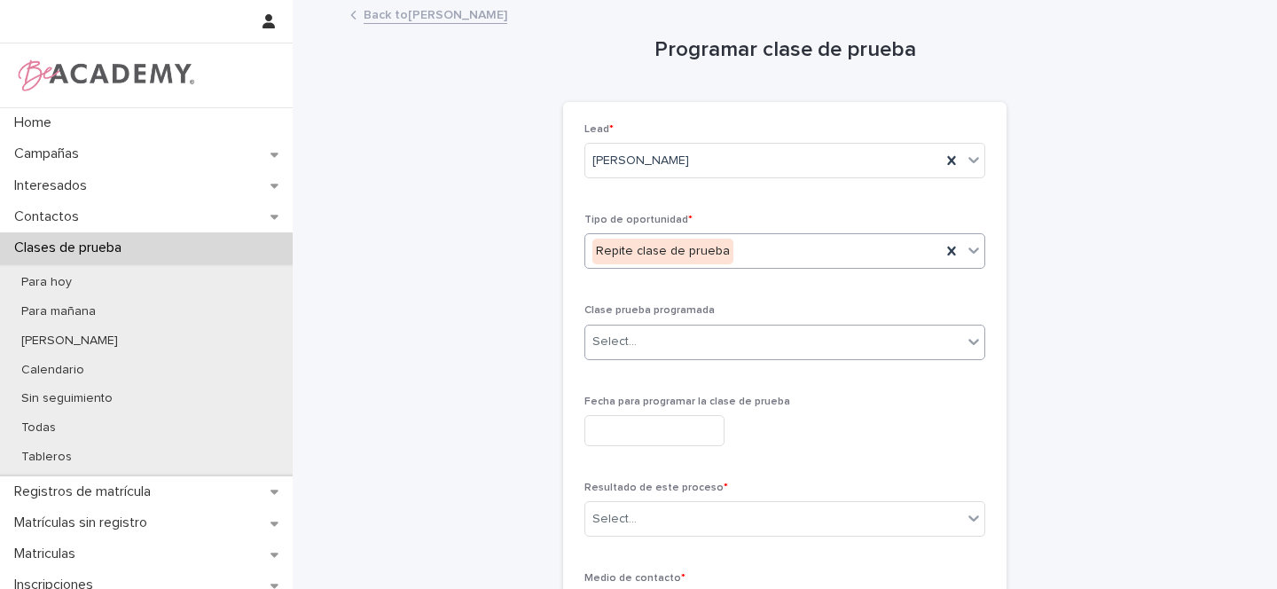
click at [648, 336] on div "Select..." at bounding box center [773, 341] width 377 height 29
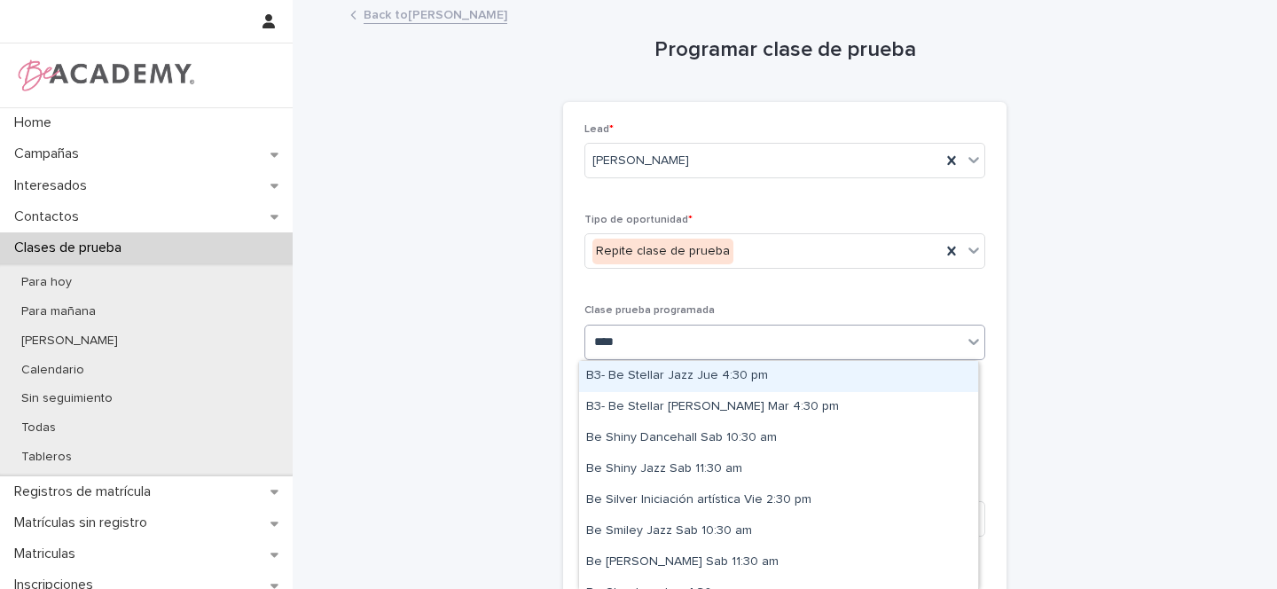
type input "*****"
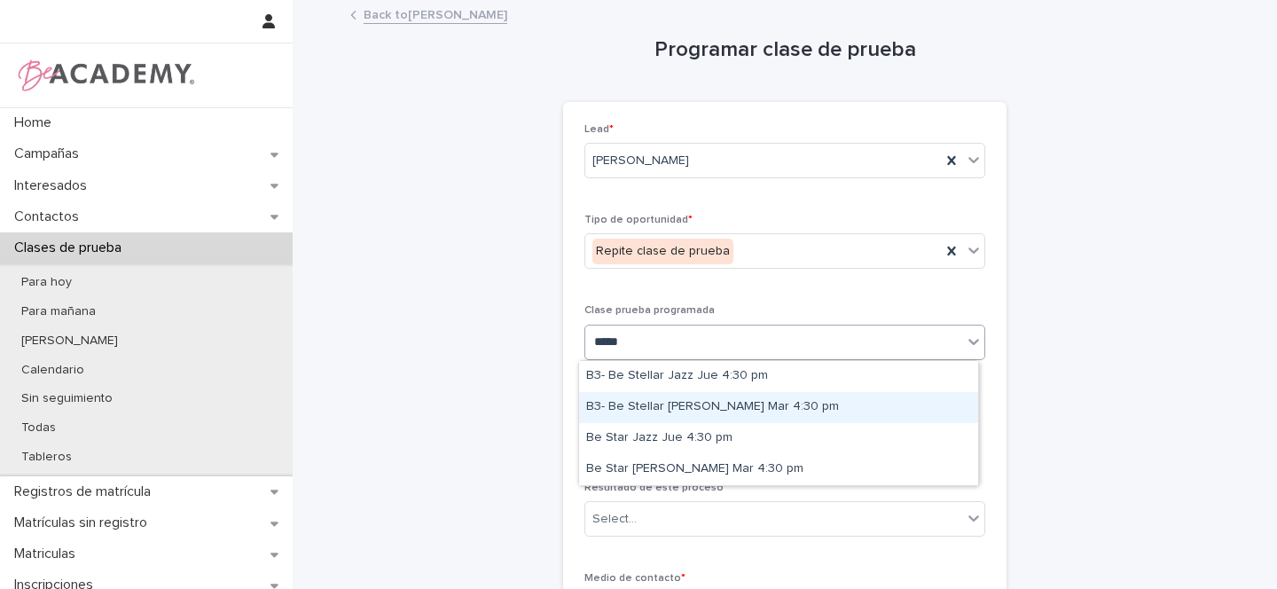
click at [666, 408] on div "B3- Be Stellar Urbano Mar 4:30 pm" at bounding box center [778, 407] width 399 height 31
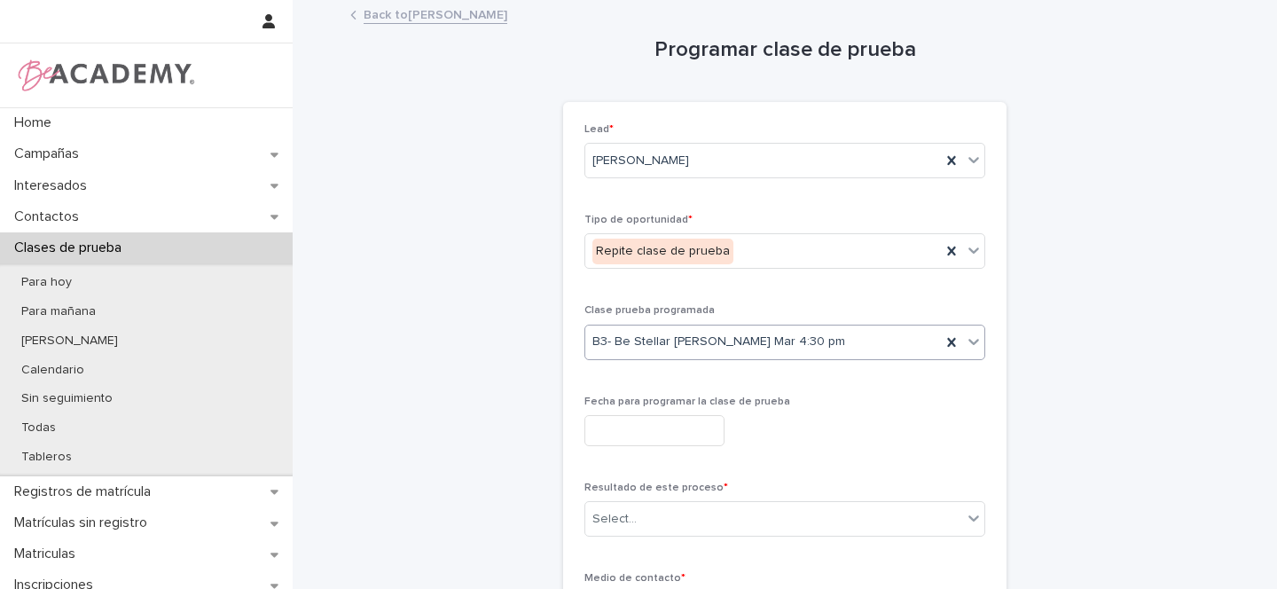
click at [672, 434] on input "text" at bounding box center [655, 430] width 140 height 31
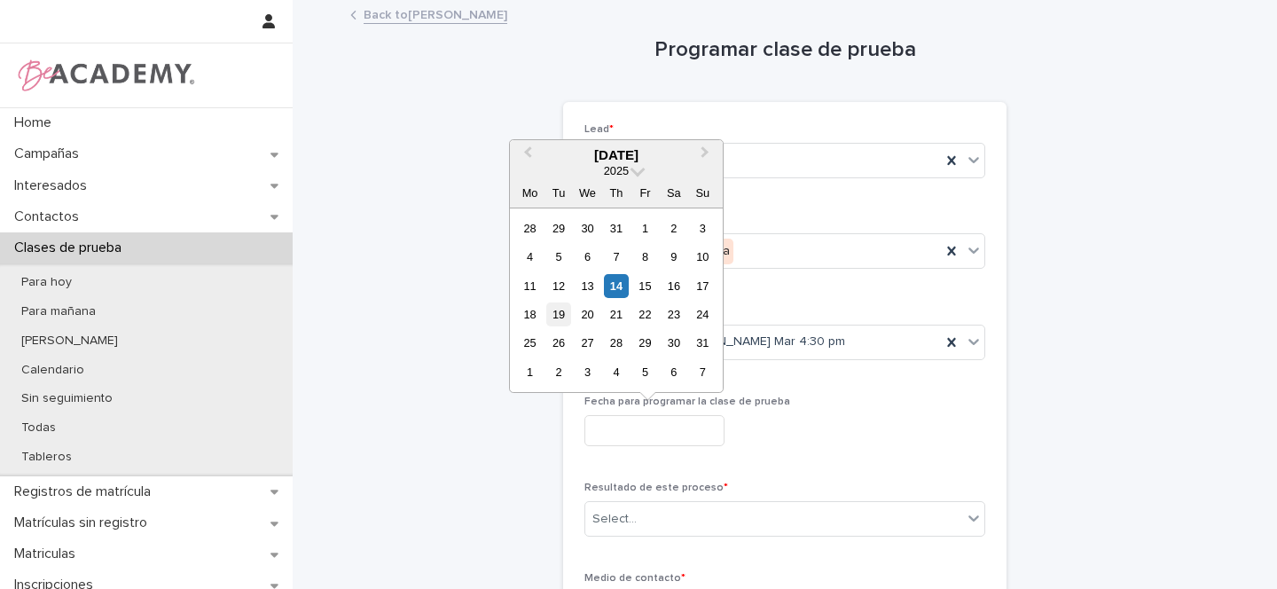
click at [556, 315] on div "19" at bounding box center [558, 314] width 24 height 24
type input "**********"
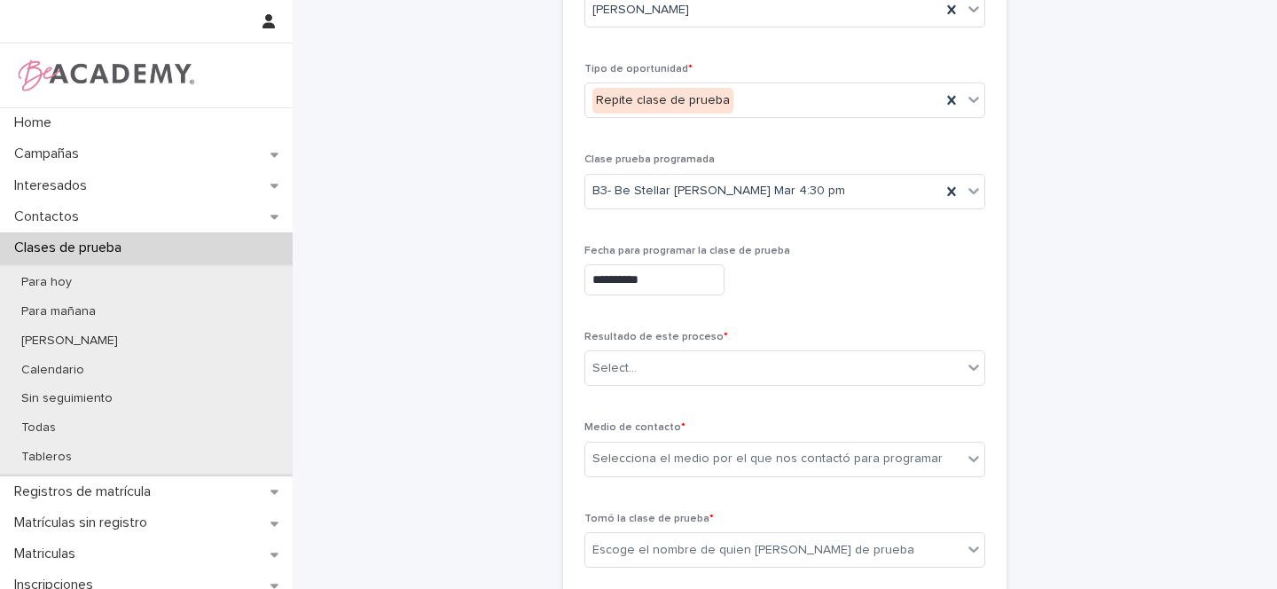
scroll to position [157, 0]
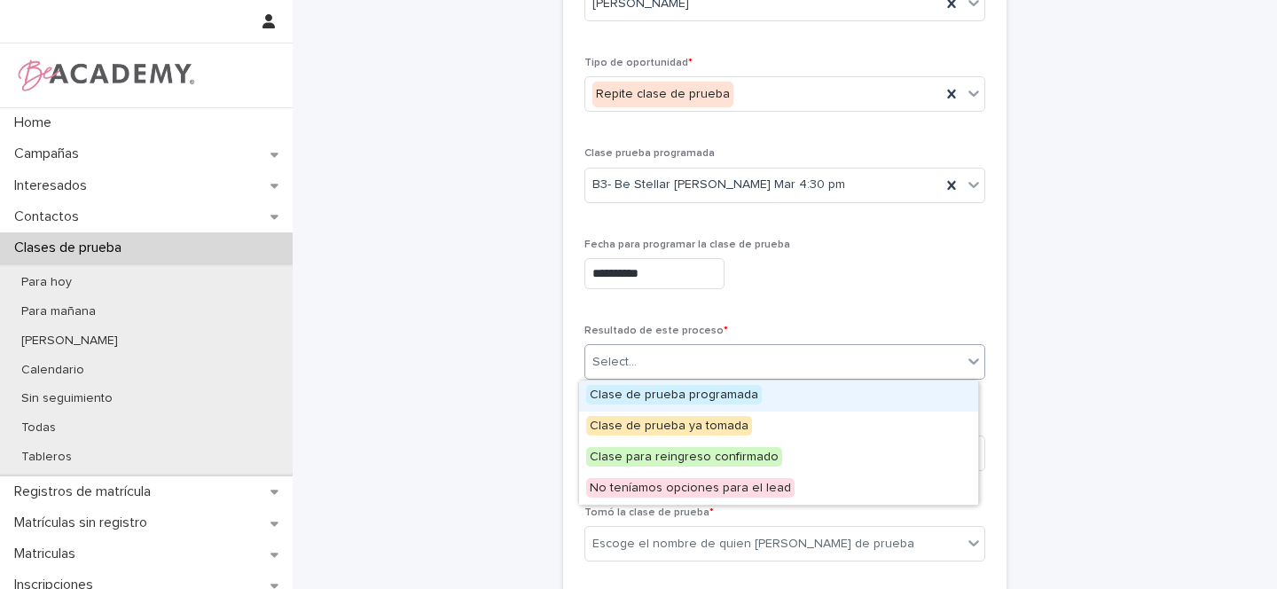
click at [636, 357] on div "Select..." at bounding box center [773, 362] width 377 height 29
click at [633, 393] on span "Clase de prueba programada" at bounding box center [674, 395] width 176 height 20
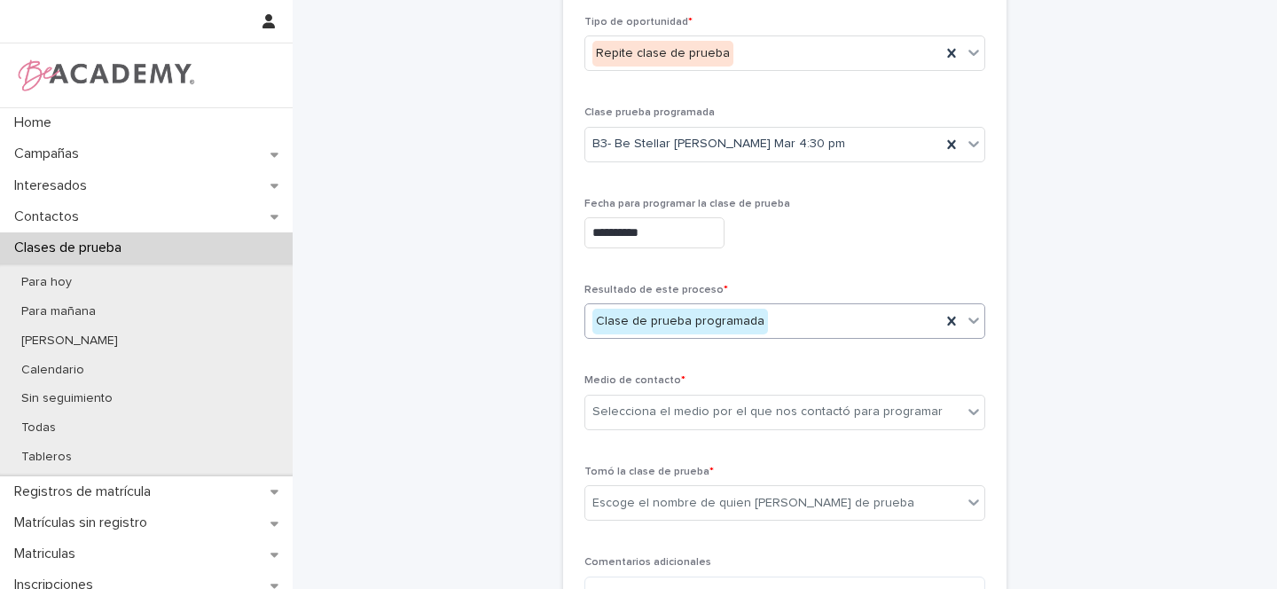
scroll to position [288, 0]
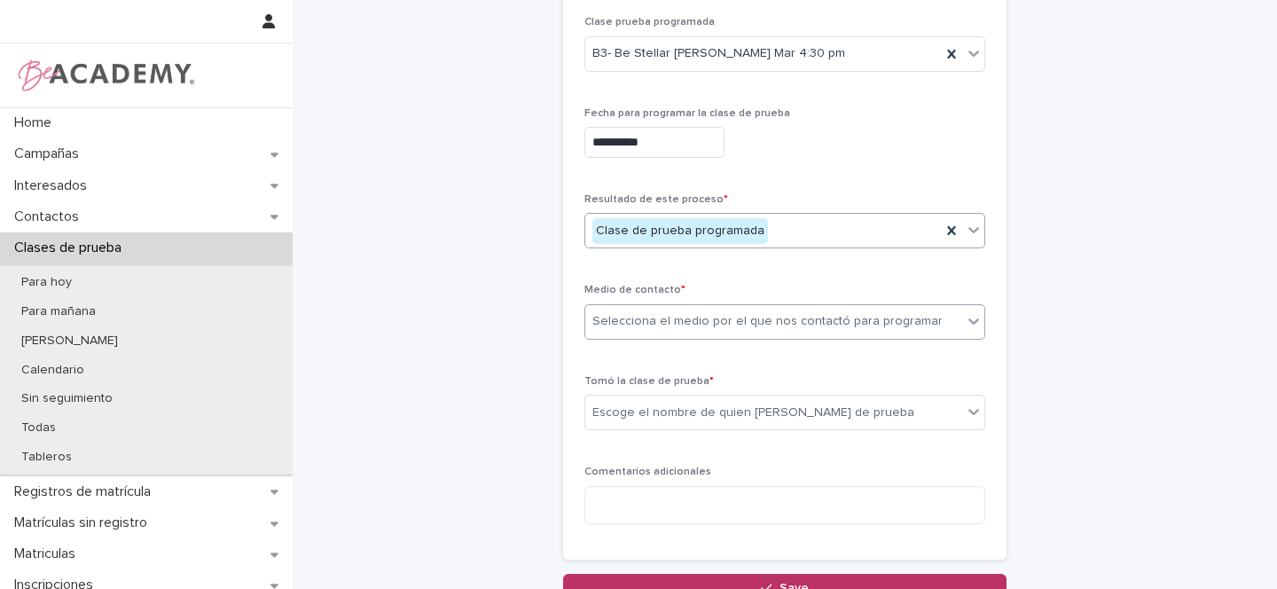
click at [626, 317] on div "Selecciona el medio por el que nos contactó para programar" at bounding box center [768, 321] width 350 height 19
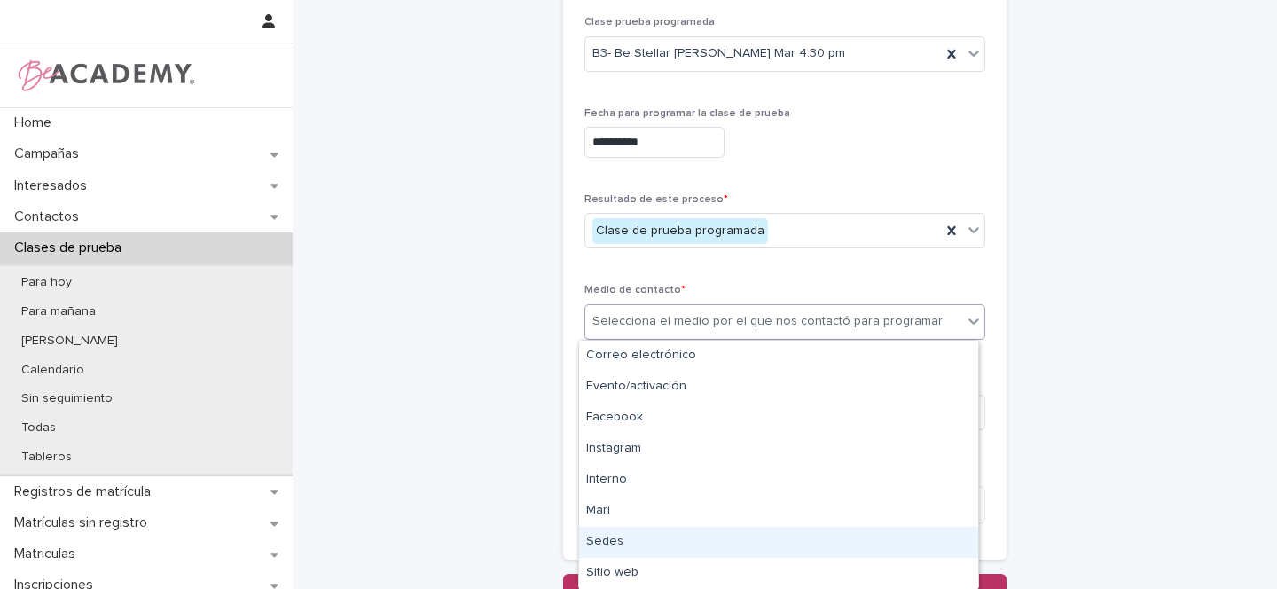
click at [632, 538] on div "Sedes" at bounding box center [778, 542] width 399 height 31
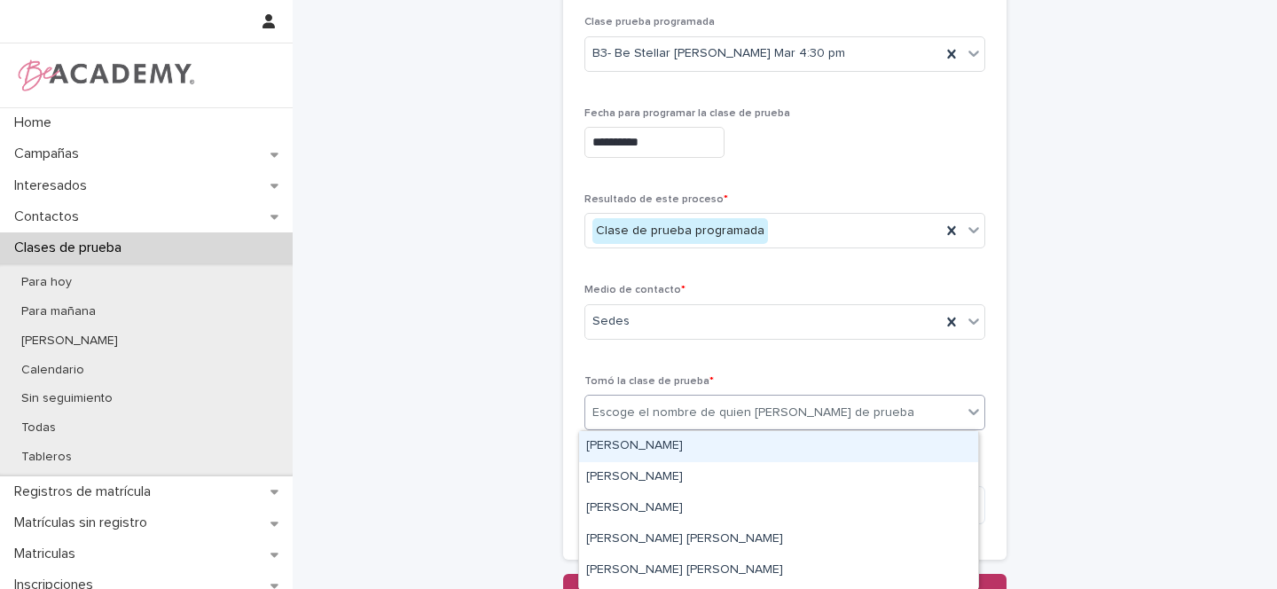
click at [673, 423] on div "Escoge el nombre de quien toma la clase de prueba" at bounding box center [773, 412] width 377 height 29
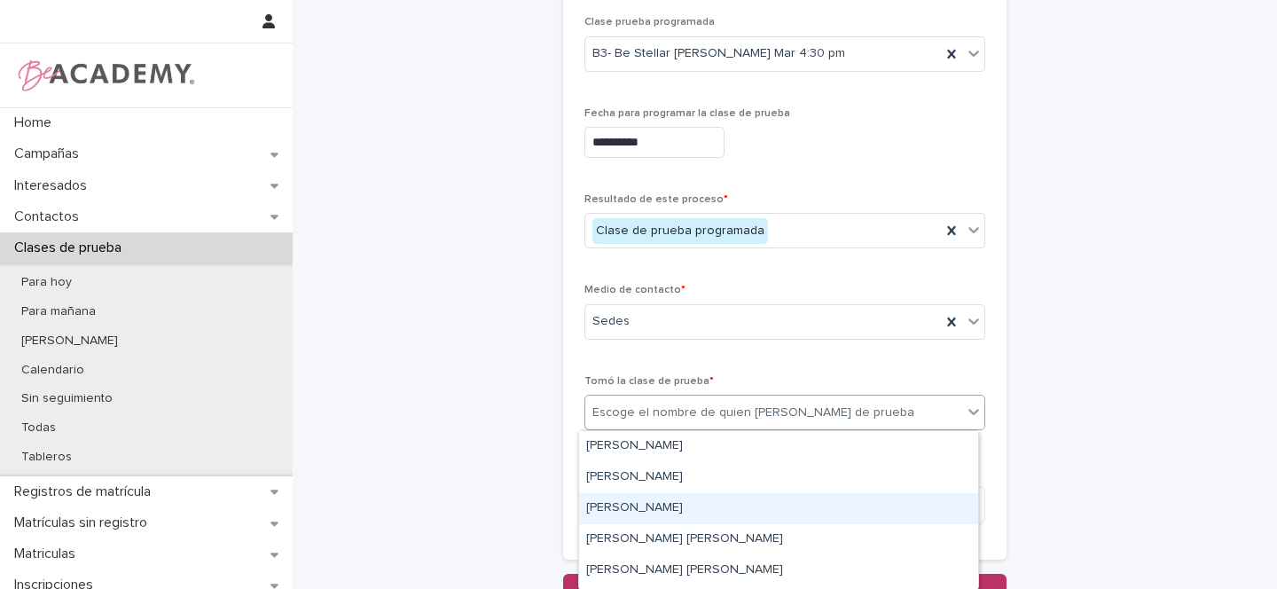
click at [628, 507] on div "Gina Orjuela Cortes" at bounding box center [778, 508] width 399 height 31
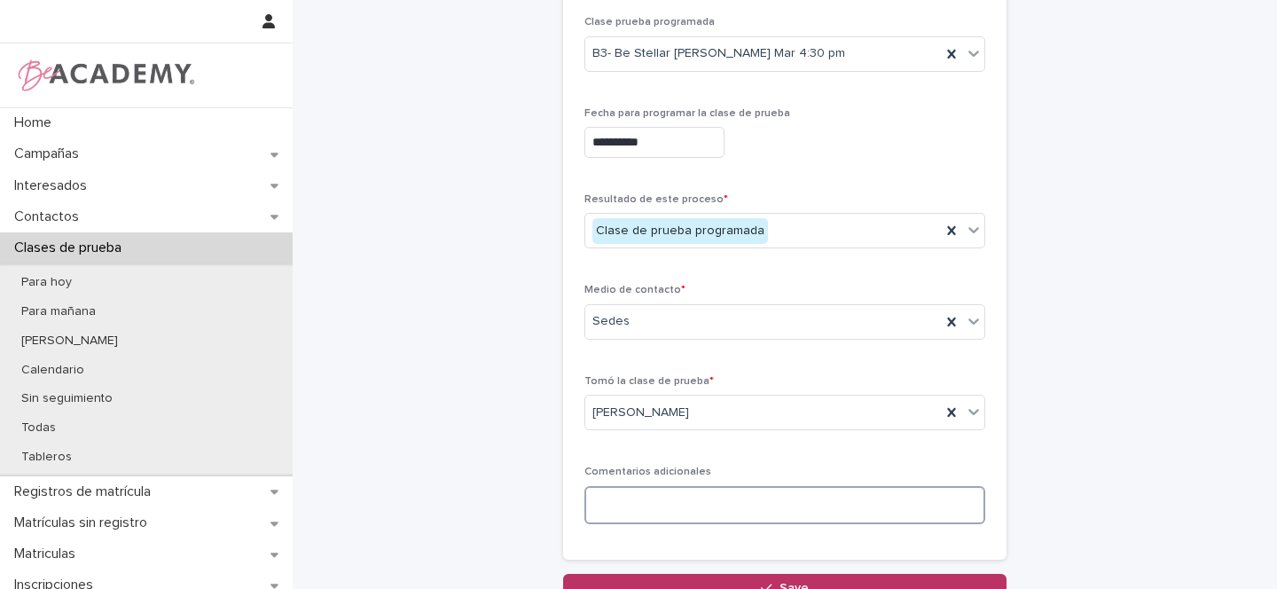
click at [644, 514] on textarea at bounding box center [785, 505] width 401 height 38
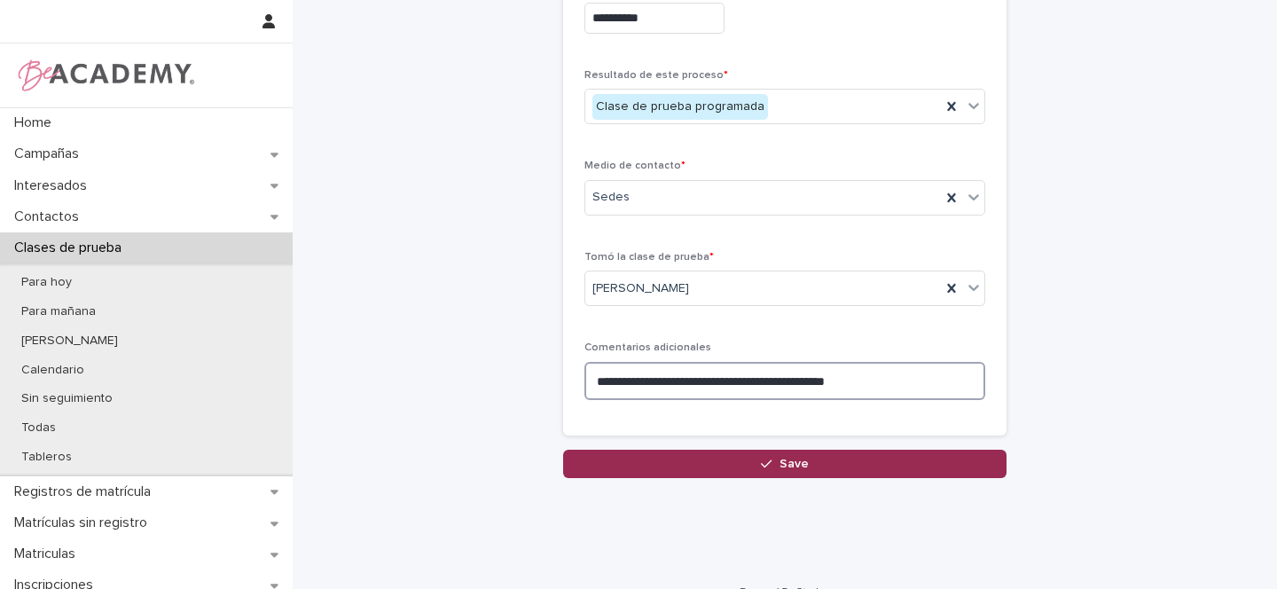
scroll to position [440, 0]
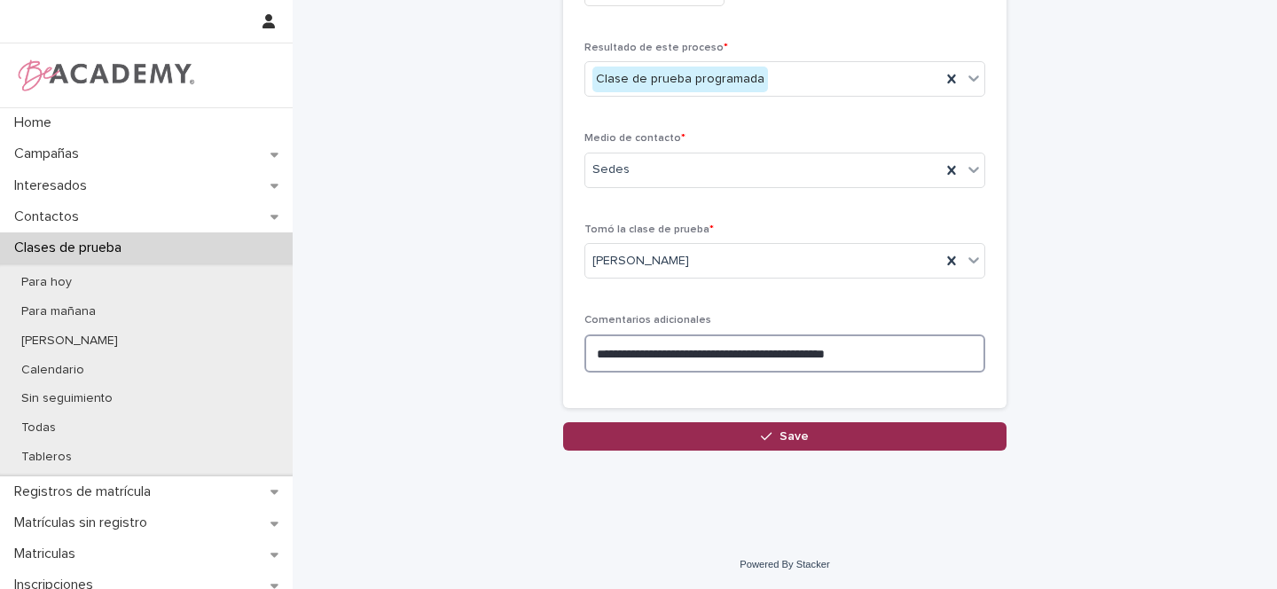
type textarea "**********"
click at [729, 436] on button "Save" at bounding box center [785, 436] width 444 height 28
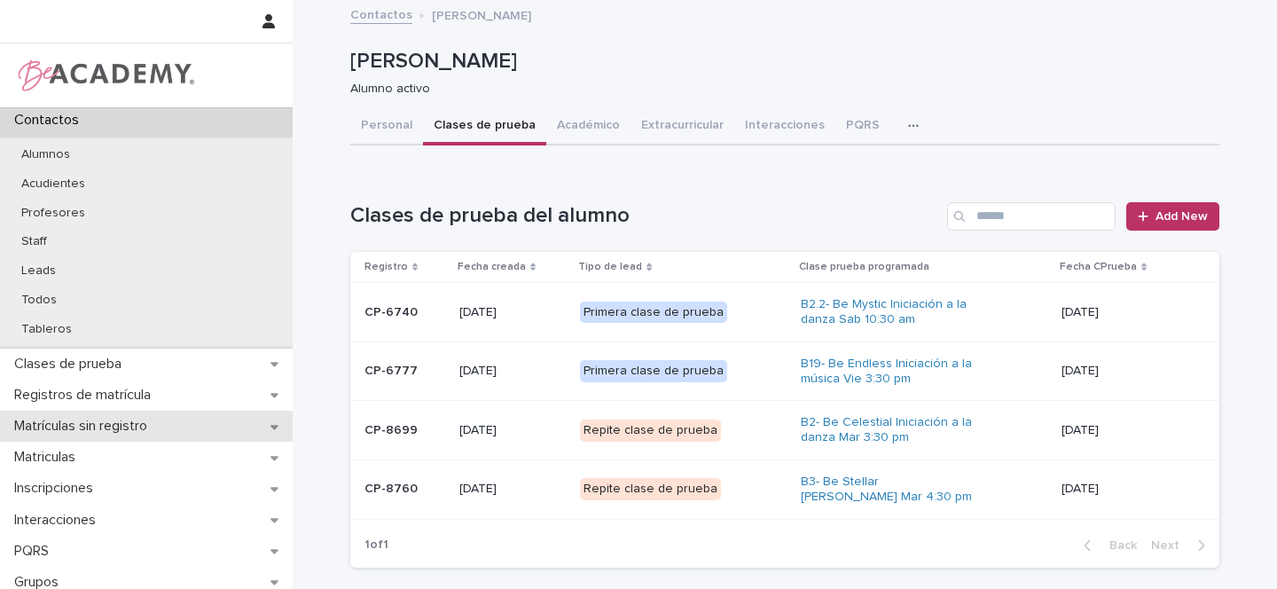
scroll to position [132, 0]
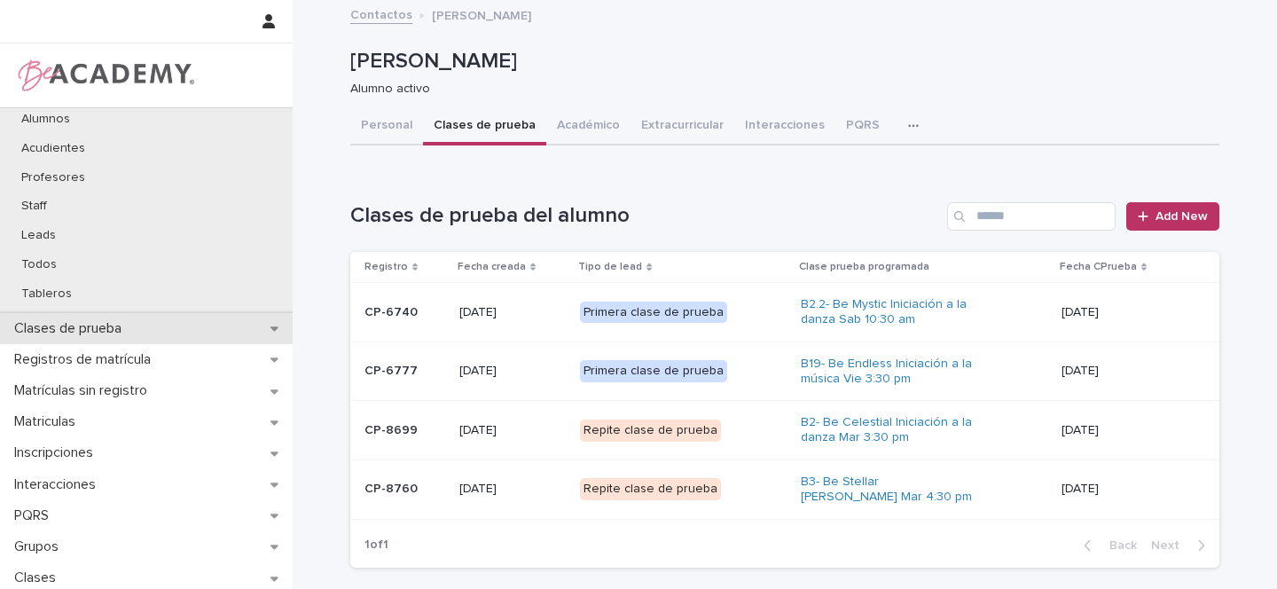
click at [271, 327] on icon at bounding box center [275, 328] width 8 height 4
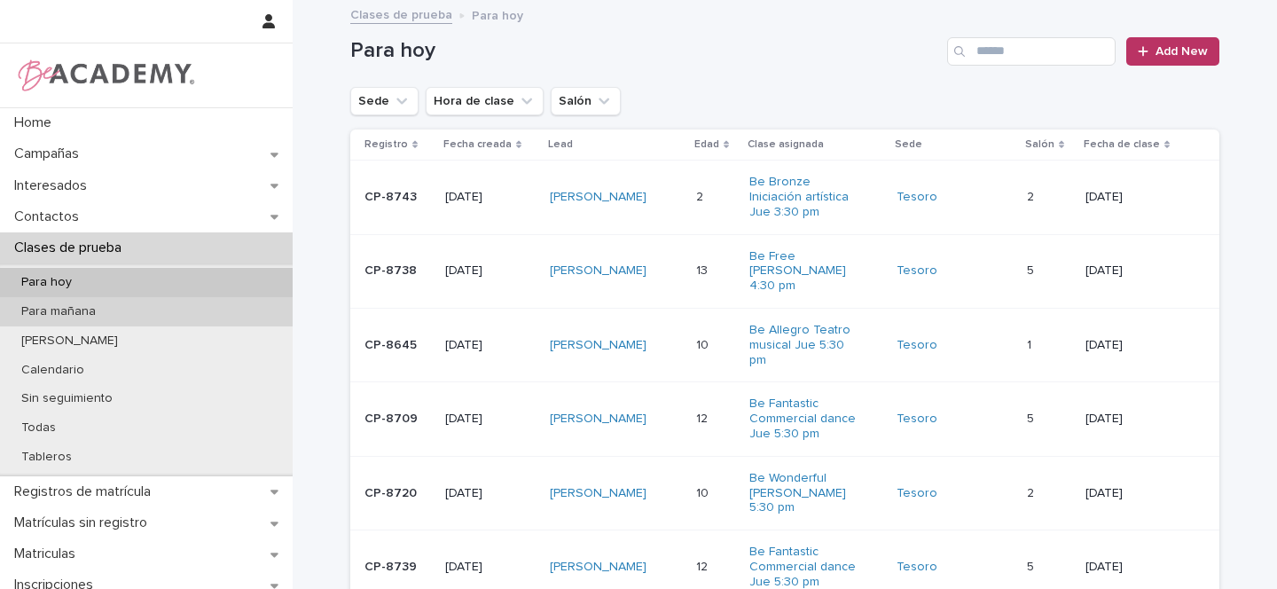
click at [96, 310] on p "Para mañana" at bounding box center [58, 311] width 103 height 15
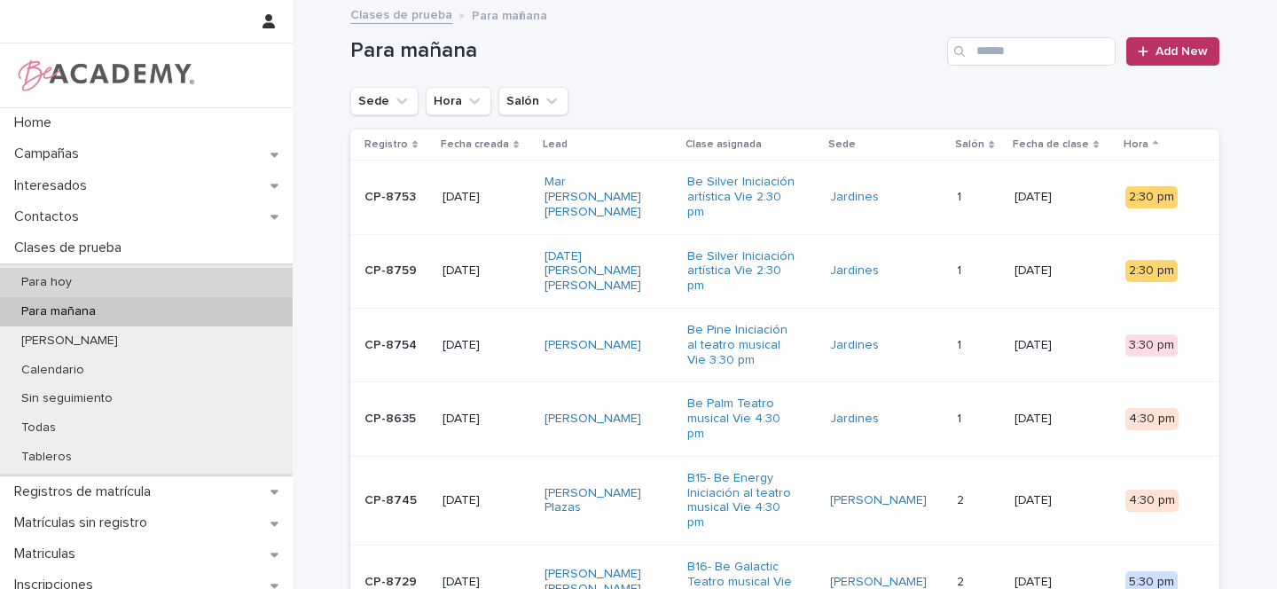
click at [82, 273] on div "Para hoy" at bounding box center [146, 282] width 293 height 29
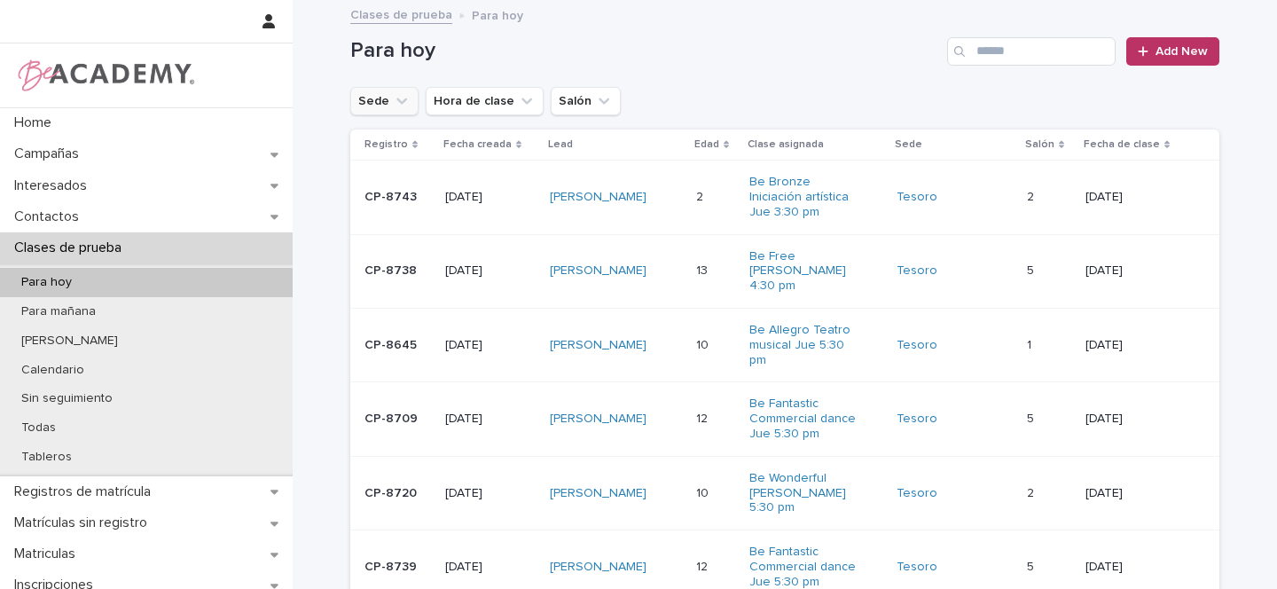
click at [398, 102] on icon "Sede" at bounding box center [402, 101] width 18 height 18
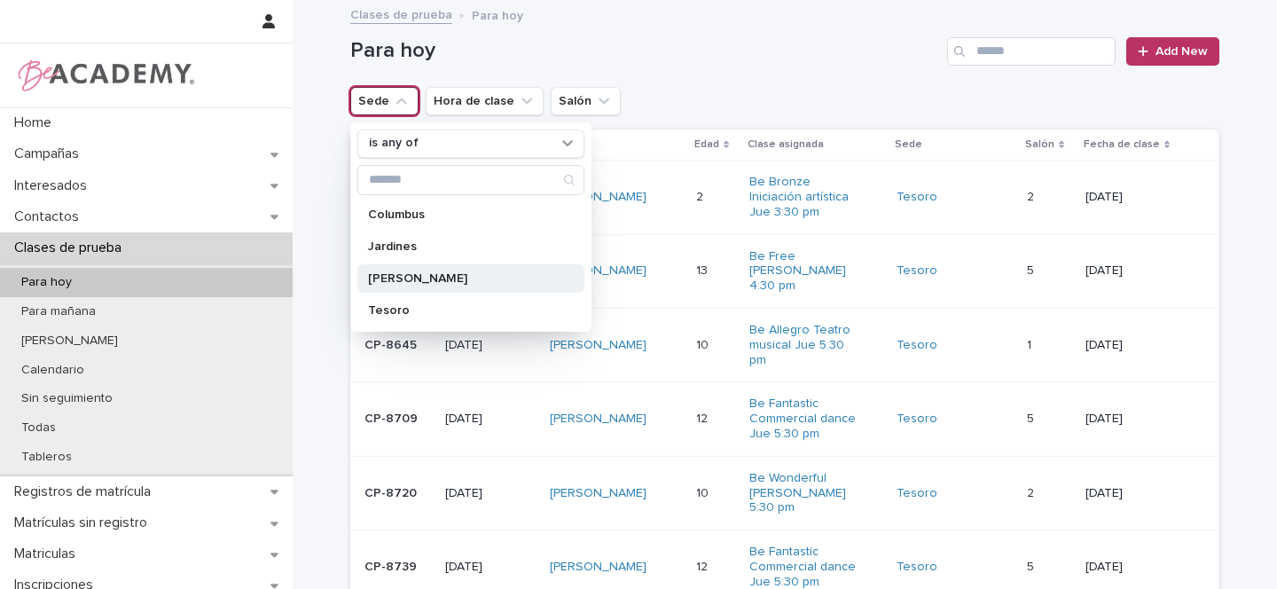
click at [405, 279] on p "Rosales" at bounding box center [462, 278] width 188 height 12
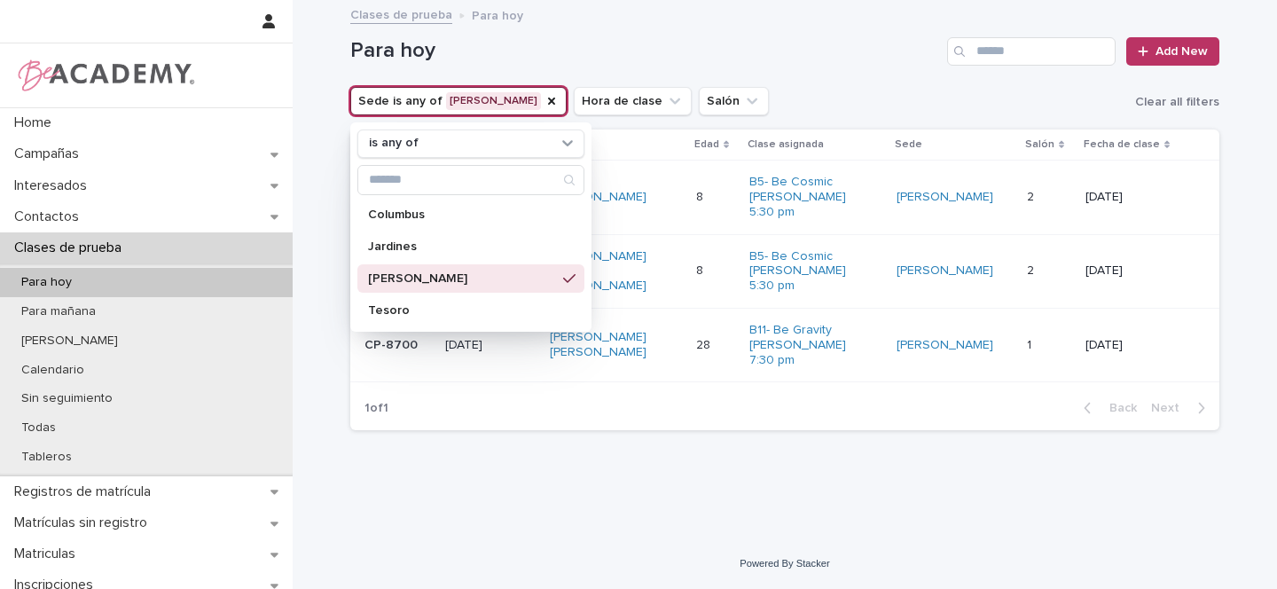
click at [830, 69] on div "Para hoy Add New" at bounding box center [784, 44] width 869 height 85
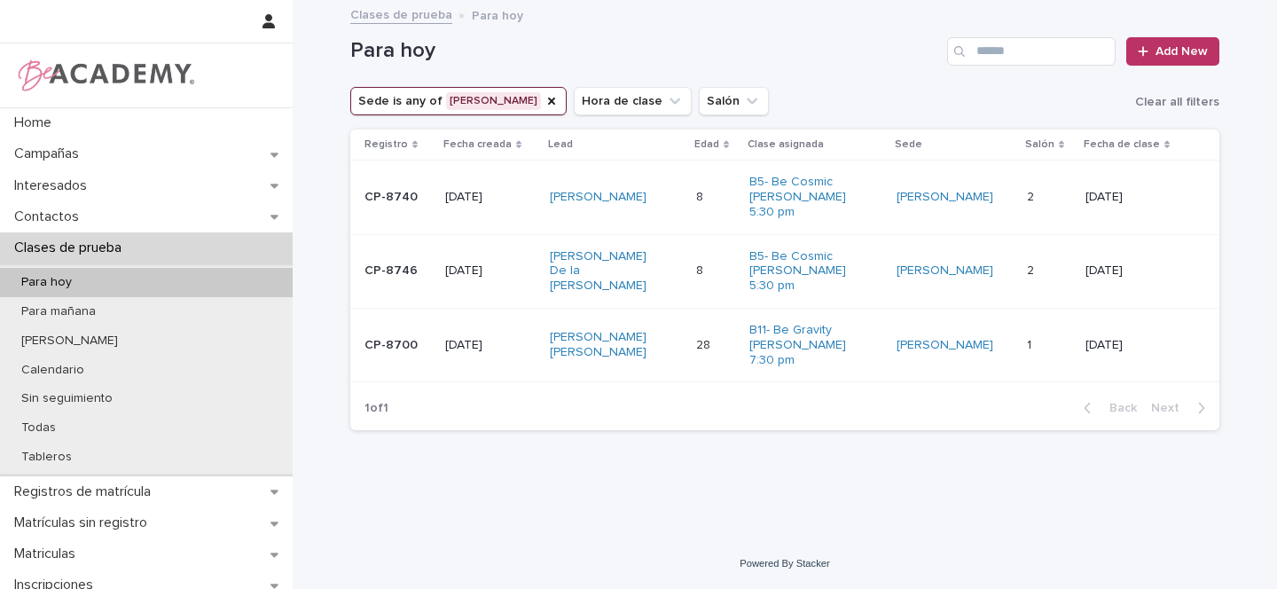
click at [683, 194] on div "Juana Fierro Tello" at bounding box center [616, 197] width 133 height 29
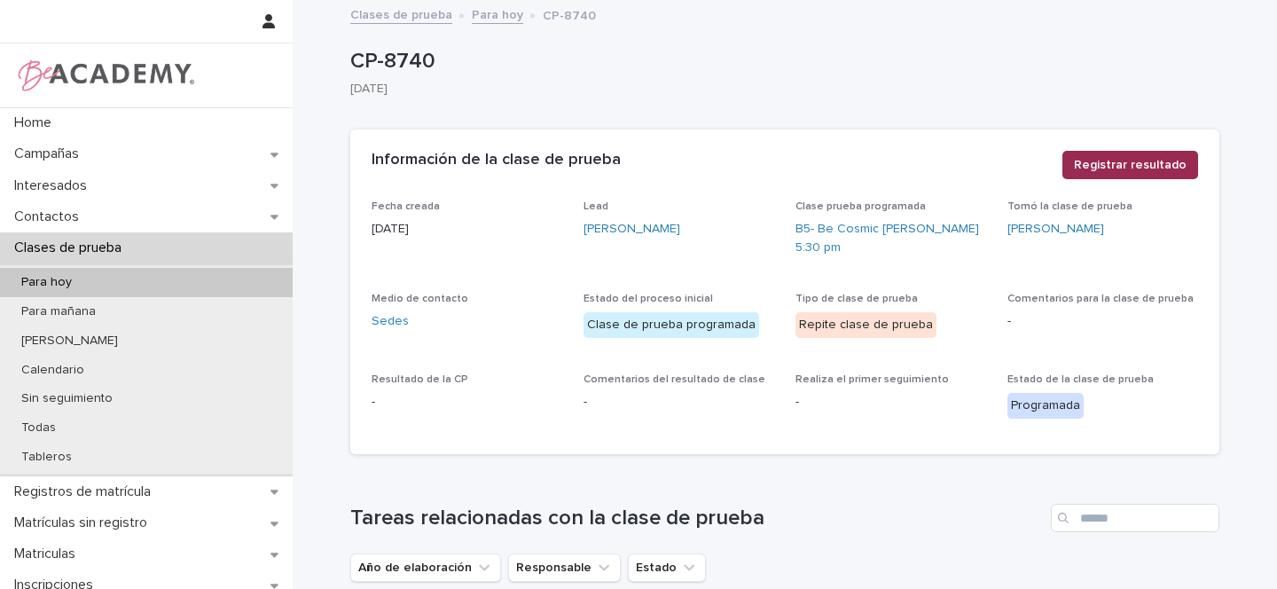
click at [1119, 166] on span "Registrar resultado" at bounding box center [1130, 165] width 113 height 18
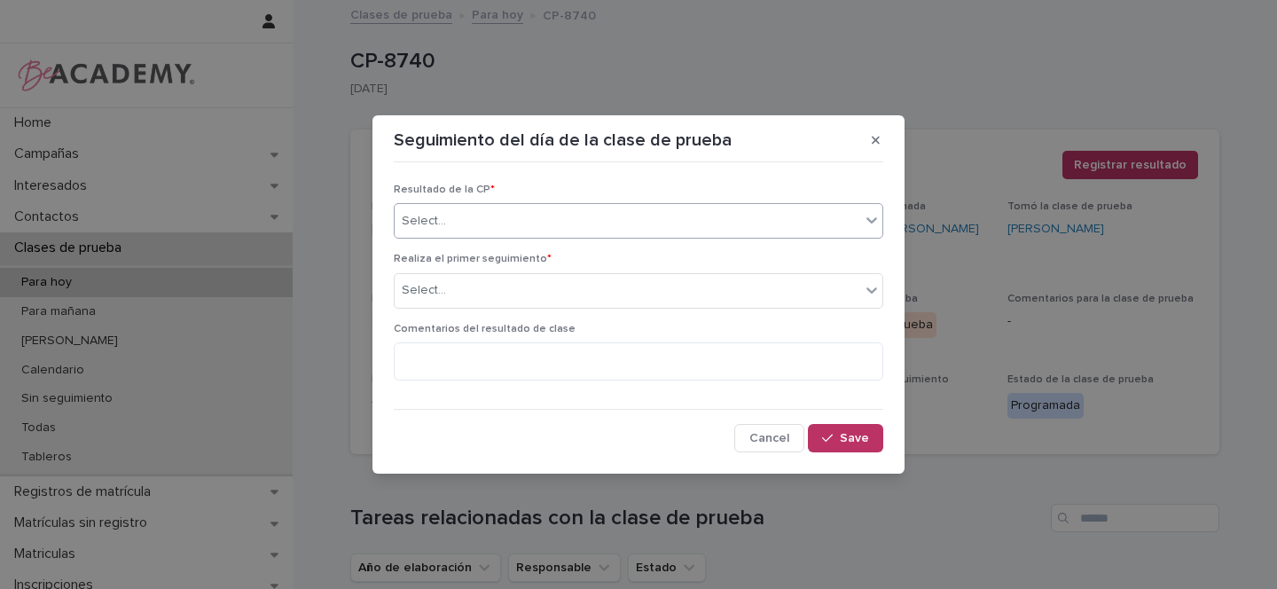
click at [456, 220] on div "Select..." at bounding box center [628, 221] width 466 height 29
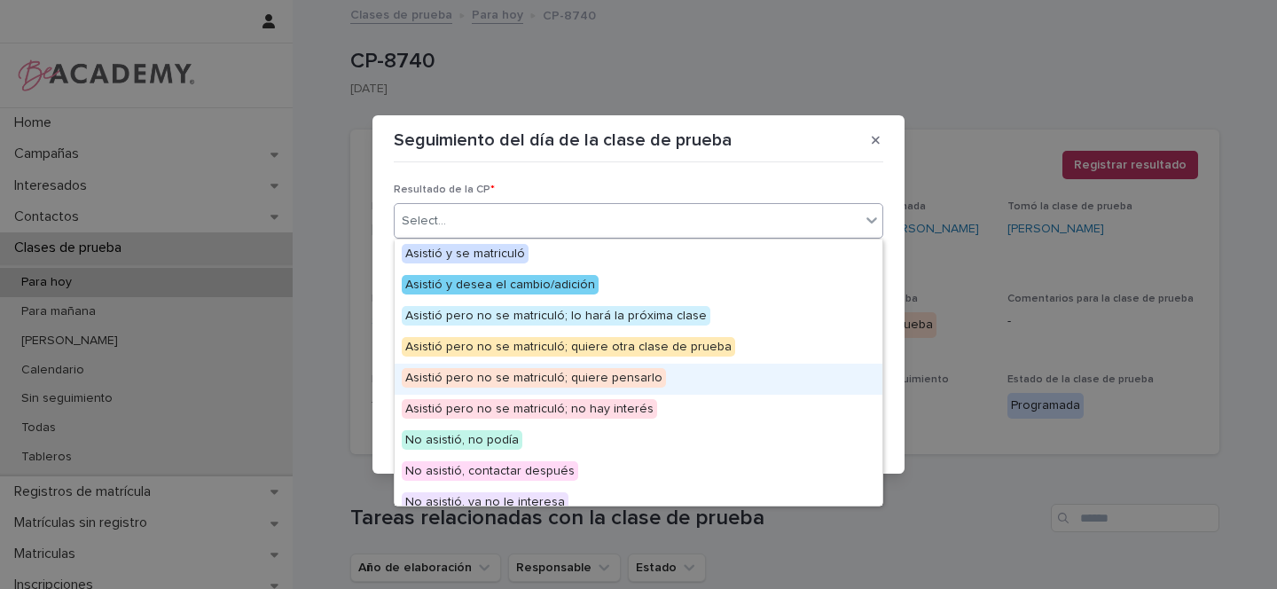
click at [601, 378] on span "Asistió pero no se matriculó; quiere pensarlo" at bounding box center [534, 378] width 264 height 20
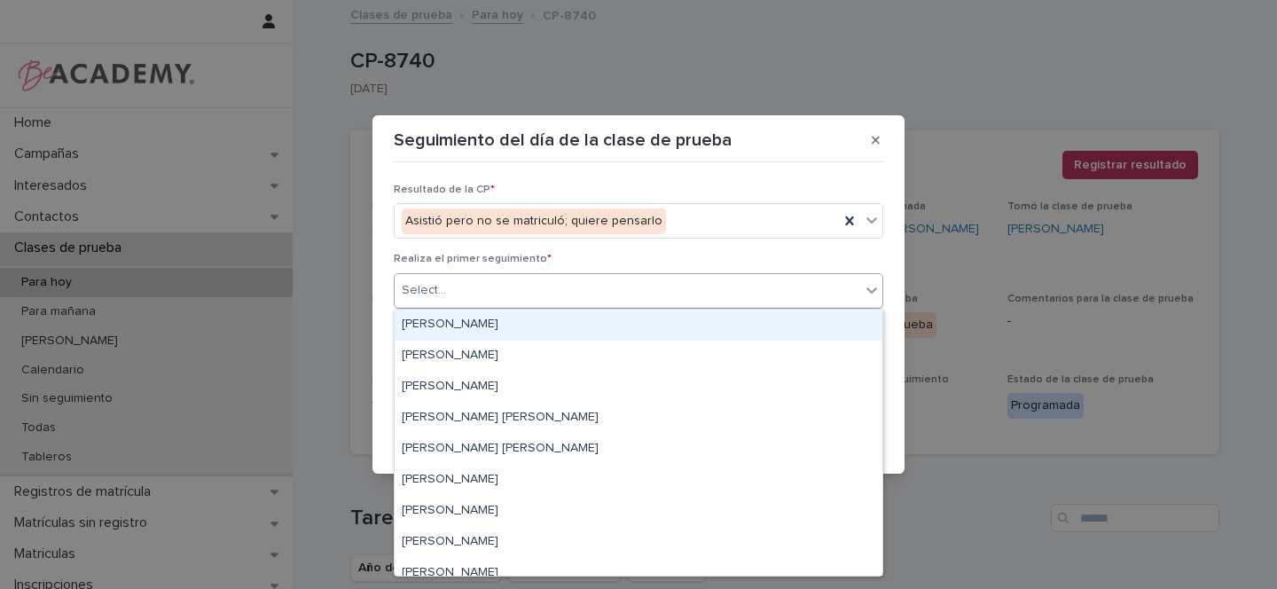
click at [412, 273] on div "Select..." at bounding box center [639, 290] width 490 height 35
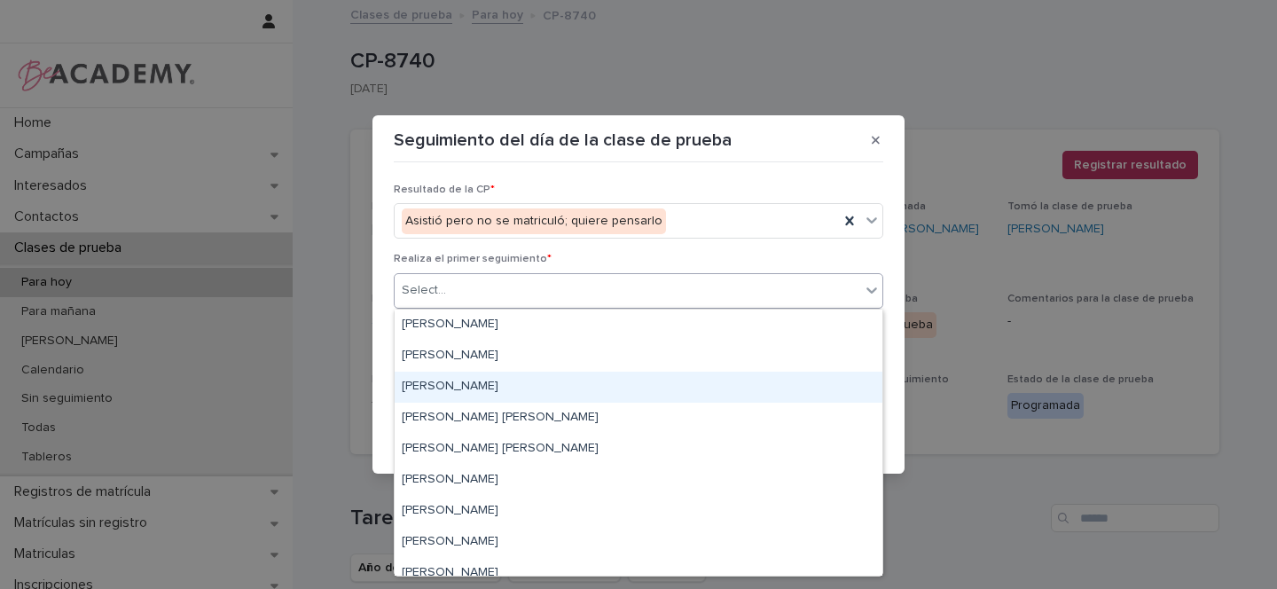
click at [449, 382] on div "Gina Orjuela Cortes" at bounding box center [639, 387] width 488 height 31
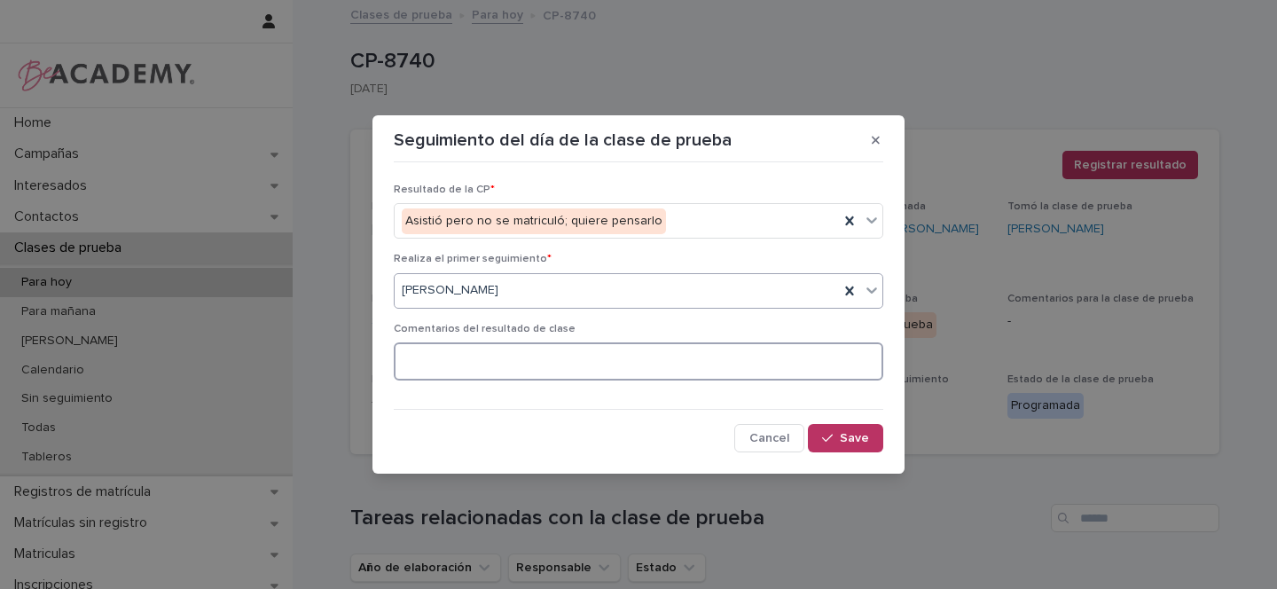
click at [436, 349] on textarea at bounding box center [639, 361] width 490 height 38
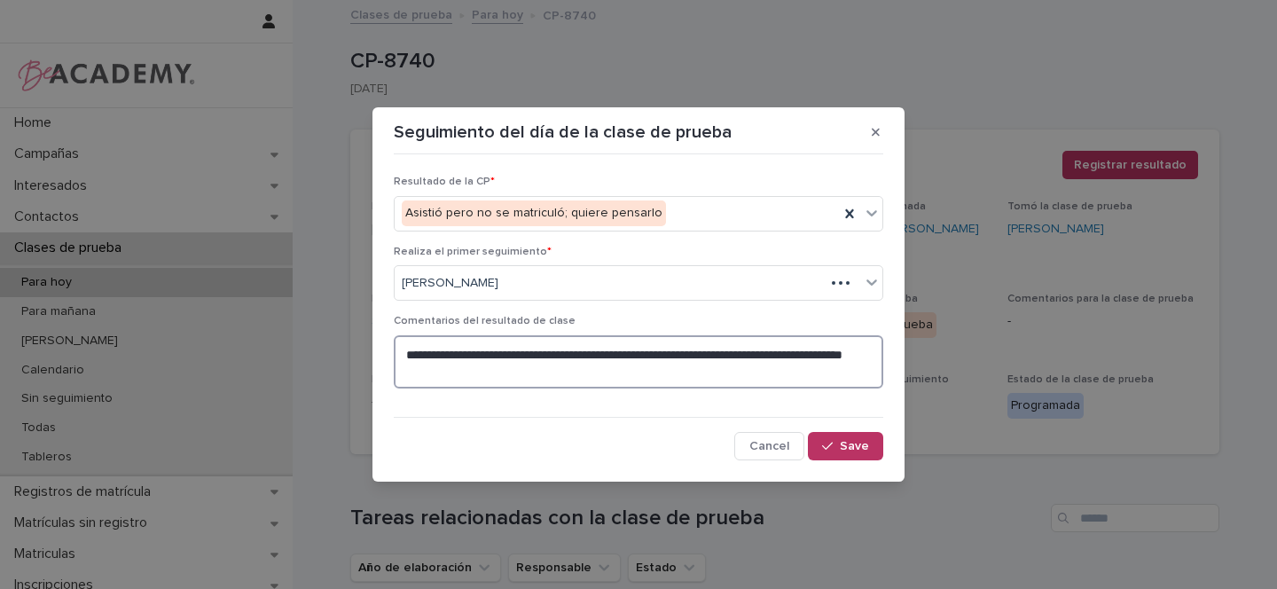
click at [428, 370] on textarea "**********" at bounding box center [639, 361] width 490 height 53
click at [499, 367] on textarea "**********" at bounding box center [639, 361] width 490 height 53
type textarea "**********"
click at [846, 447] on span "Save" at bounding box center [854, 446] width 29 height 12
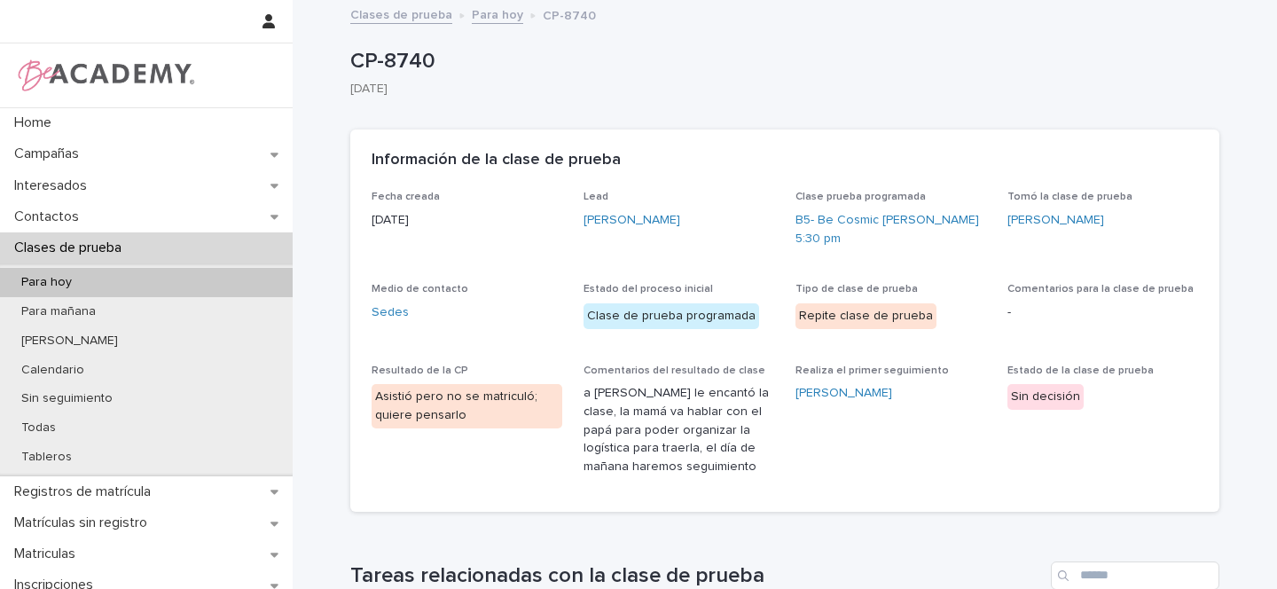
click at [486, 15] on link "Para hoy" at bounding box center [497, 14] width 51 height 20
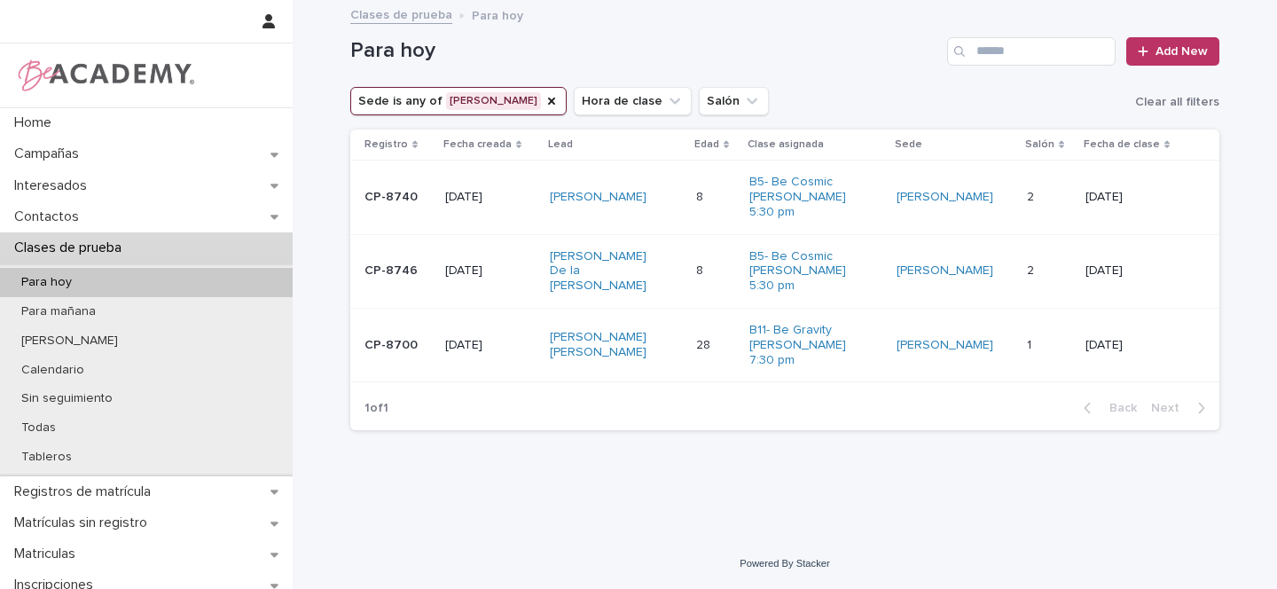
click at [683, 274] on div "Leticia De la Pava Gomez" at bounding box center [616, 271] width 133 height 59
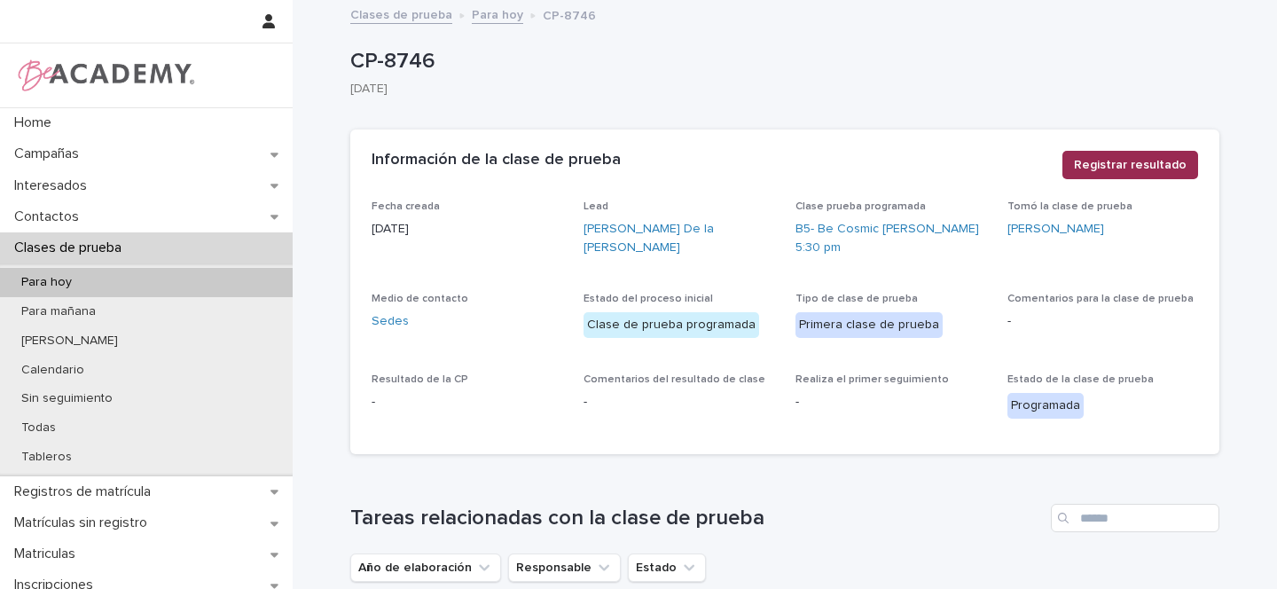
click at [1129, 161] on span "Registrar resultado" at bounding box center [1130, 165] width 113 height 18
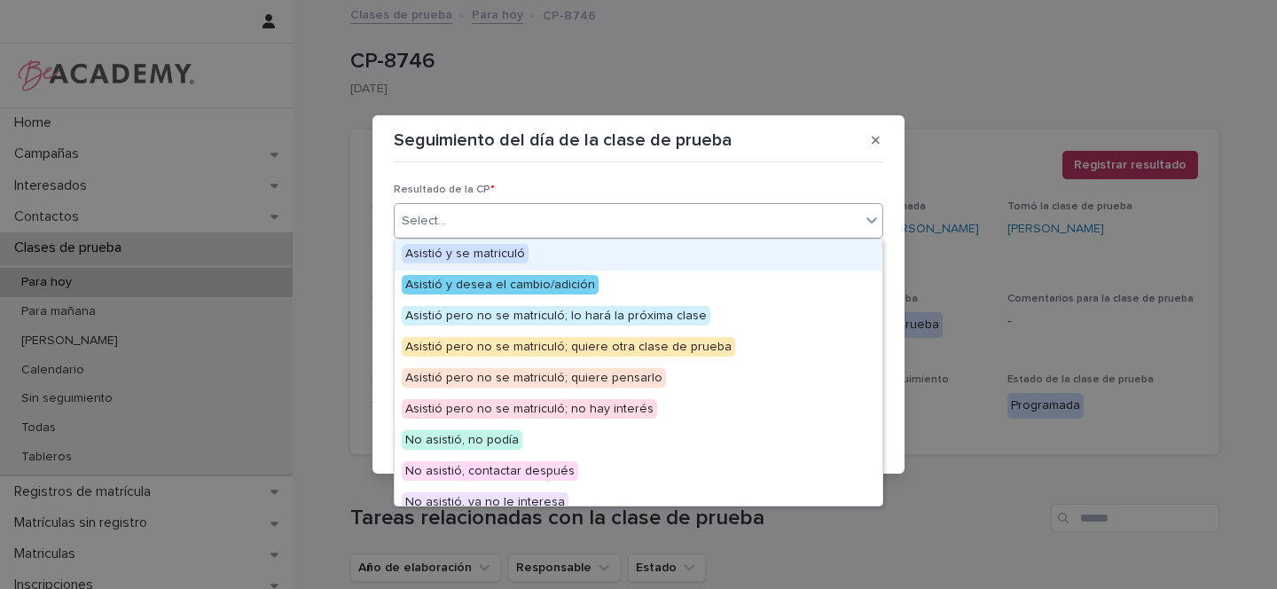
click at [435, 227] on div "Select..." at bounding box center [424, 221] width 44 height 19
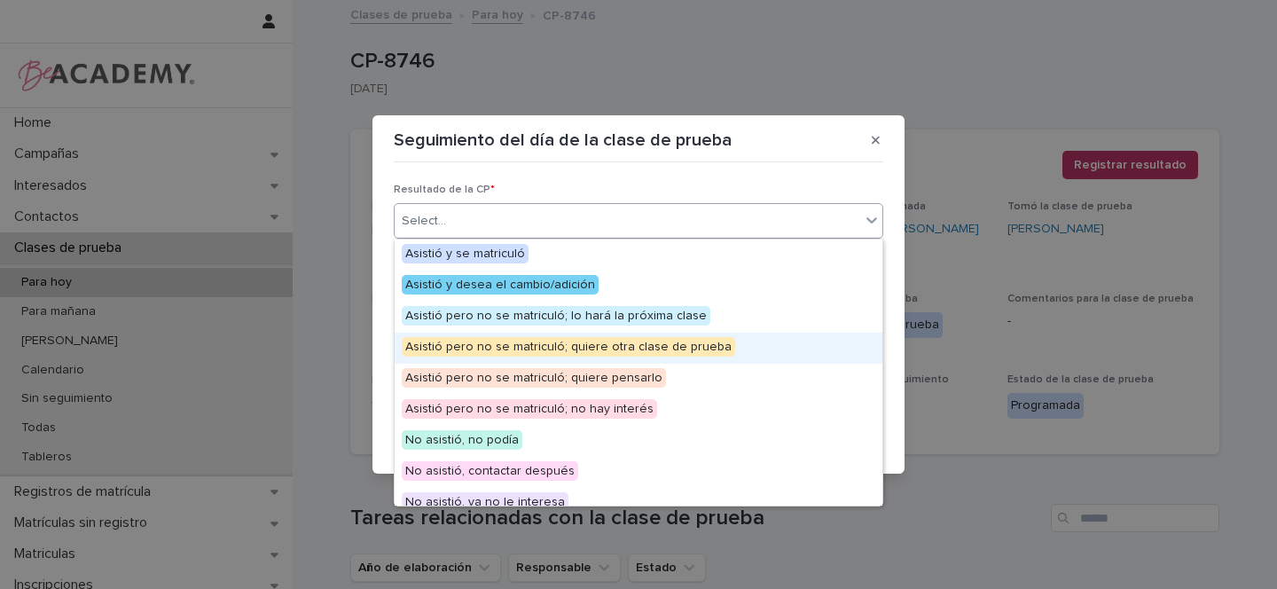
click at [592, 350] on span "Asistió pero no se matriculó; quiere otra clase de prueba" at bounding box center [569, 347] width 334 height 20
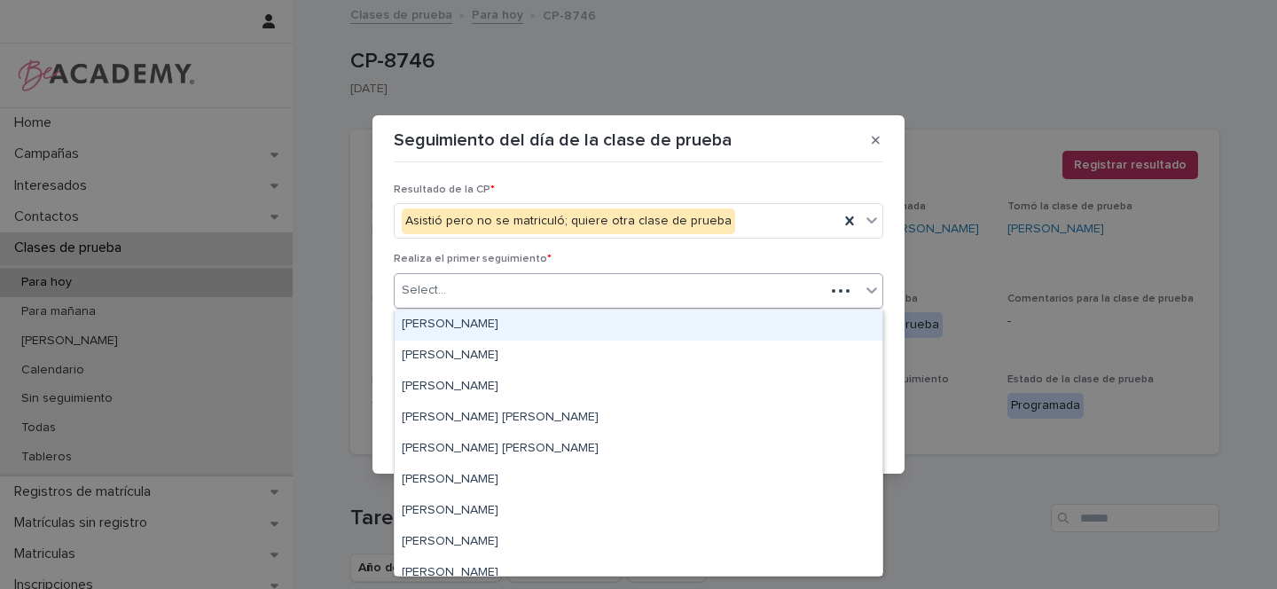
click at [436, 296] on div "Select..." at bounding box center [424, 290] width 44 height 19
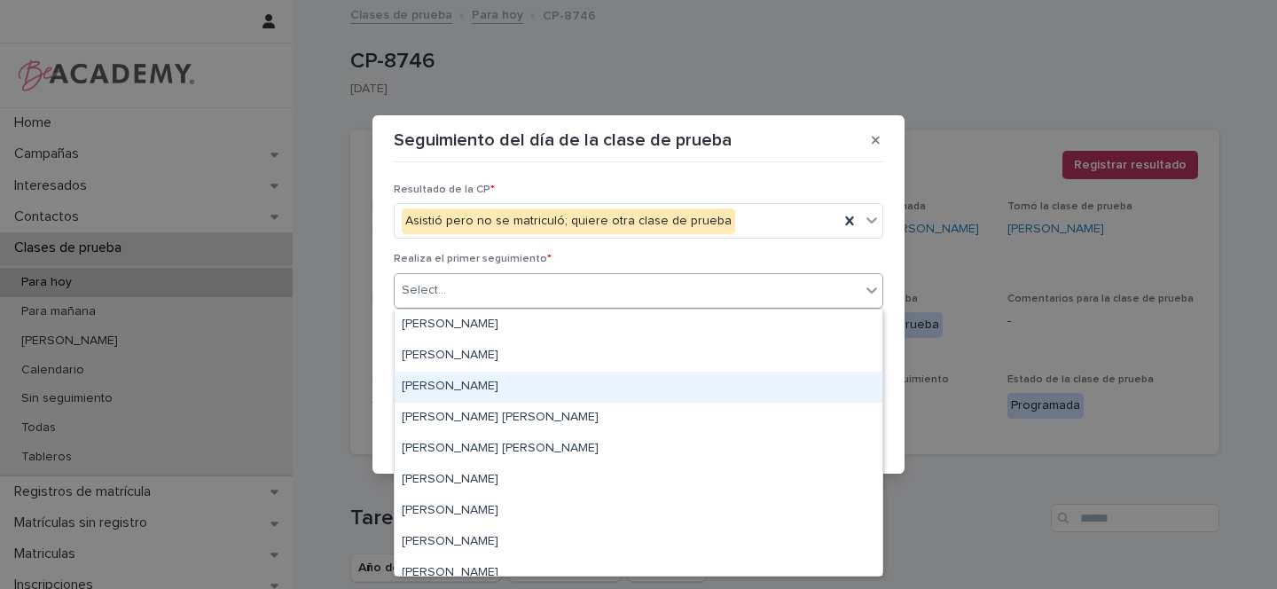
click at [452, 389] on div "Gina Orjuela Cortes" at bounding box center [639, 387] width 488 height 31
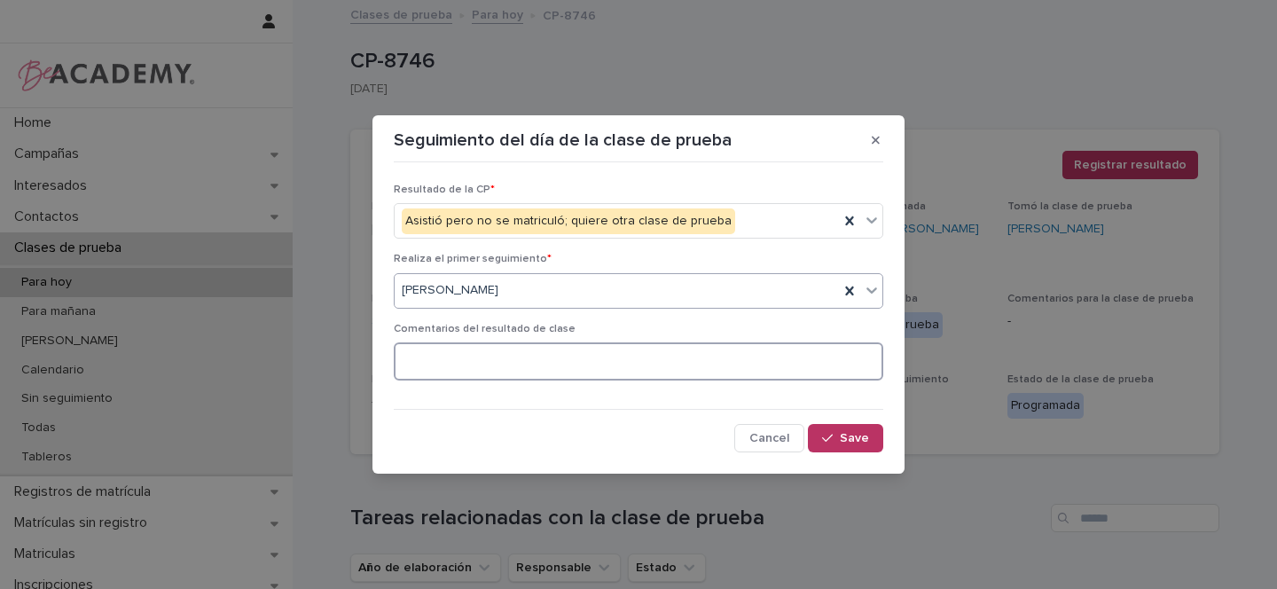
click at [451, 346] on textarea at bounding box center [639, 361] width 490 height 38
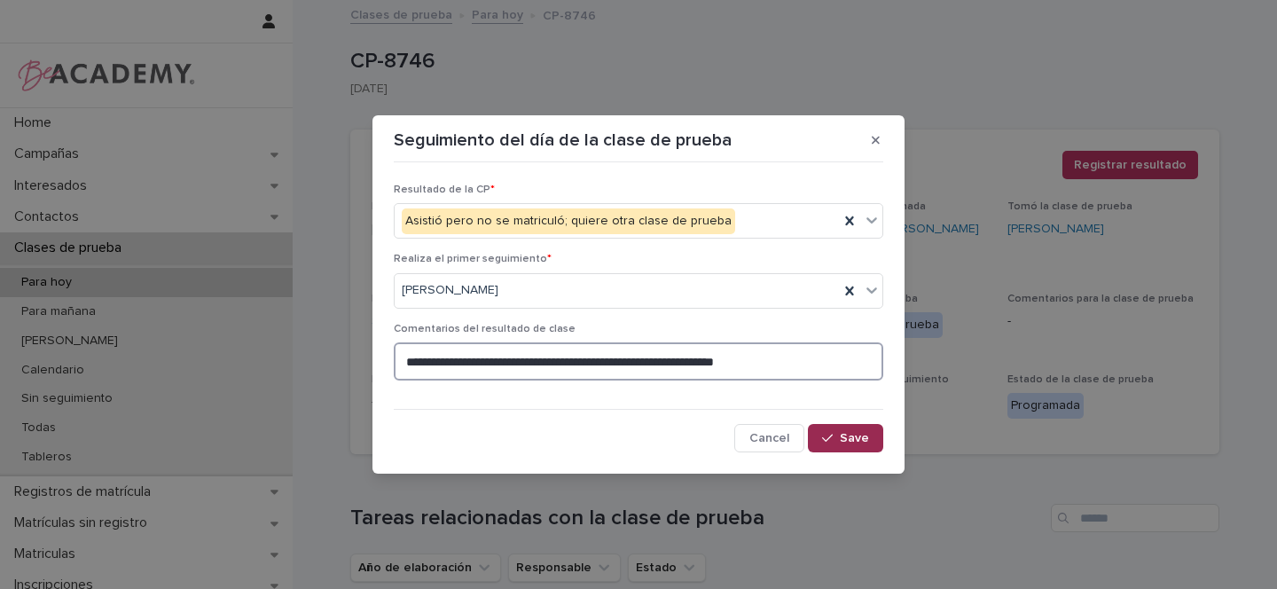
type textarea "**********"
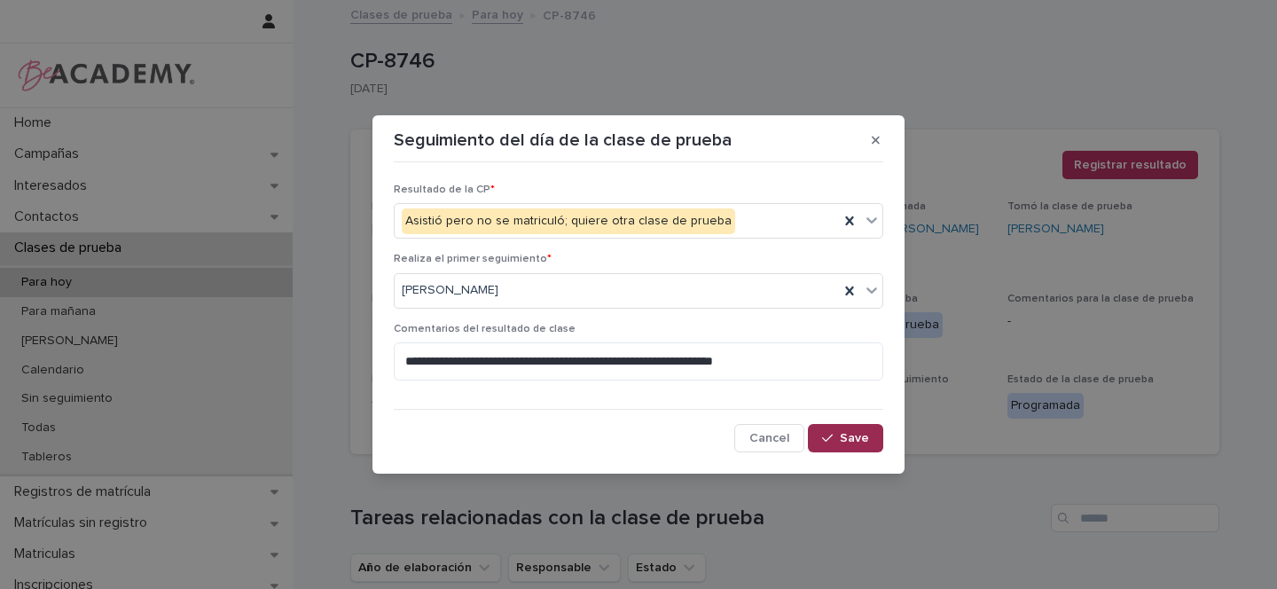
click at [849, 442] on span "Save" at bounding box center [854, 438] width 29 height 12
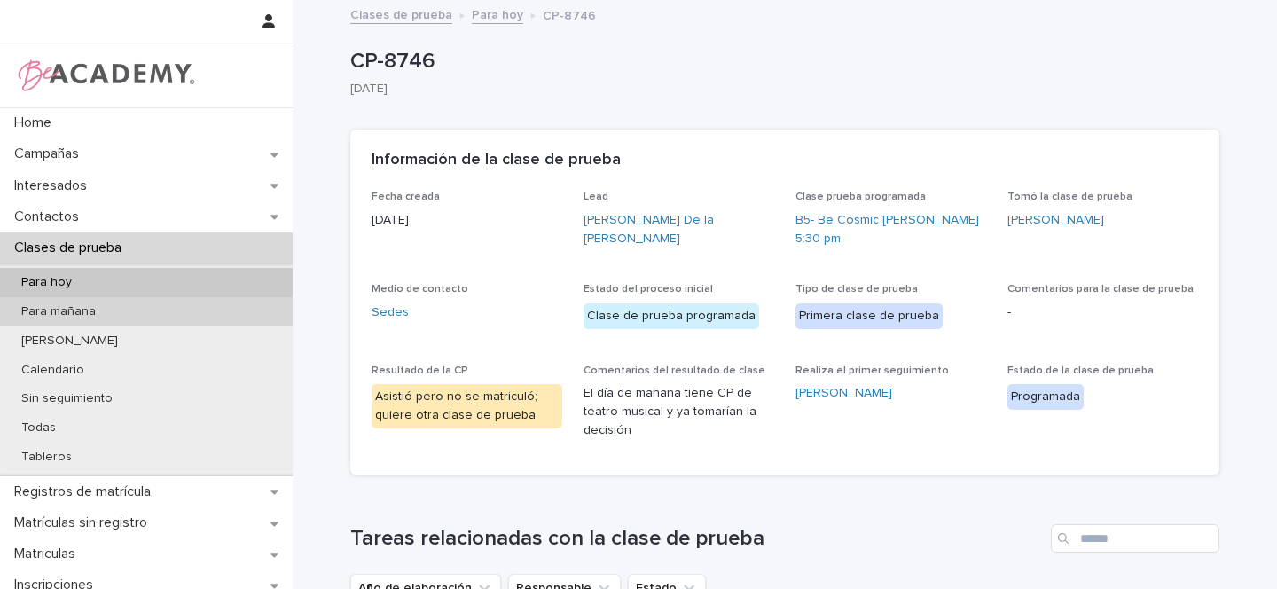
click at [106, 315] on div "Para mañana" at bounding box center [146, 311] width 293 height 29
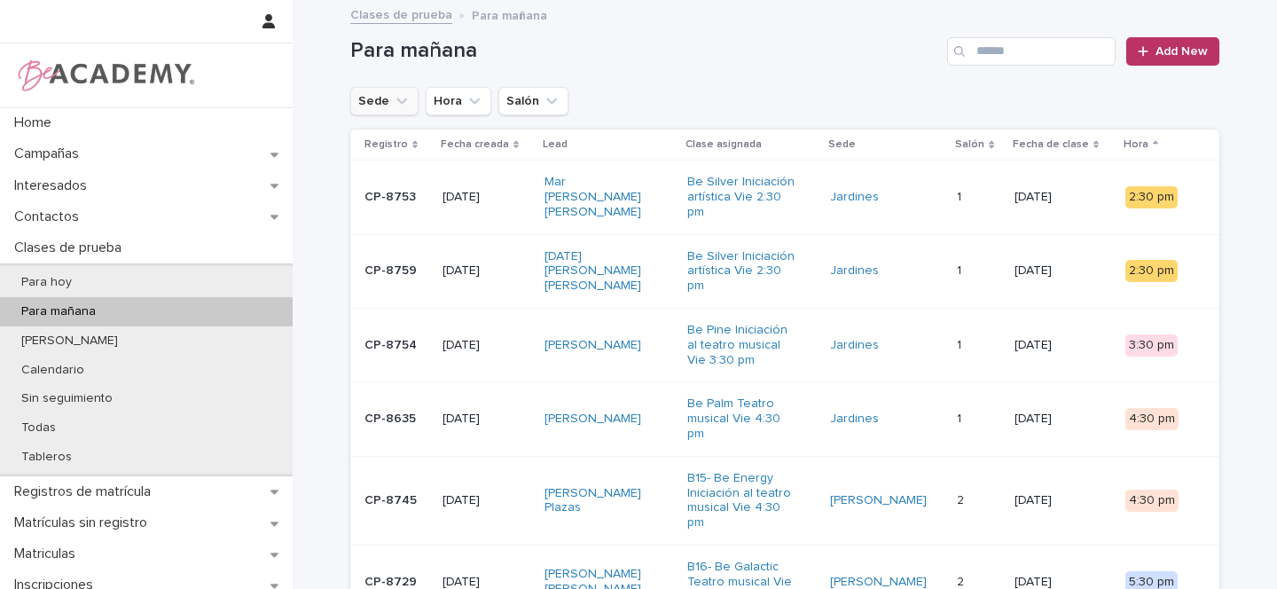
click at [397, 100] on icon "Sede" at bounding box center [402, 101] width 11 height 6
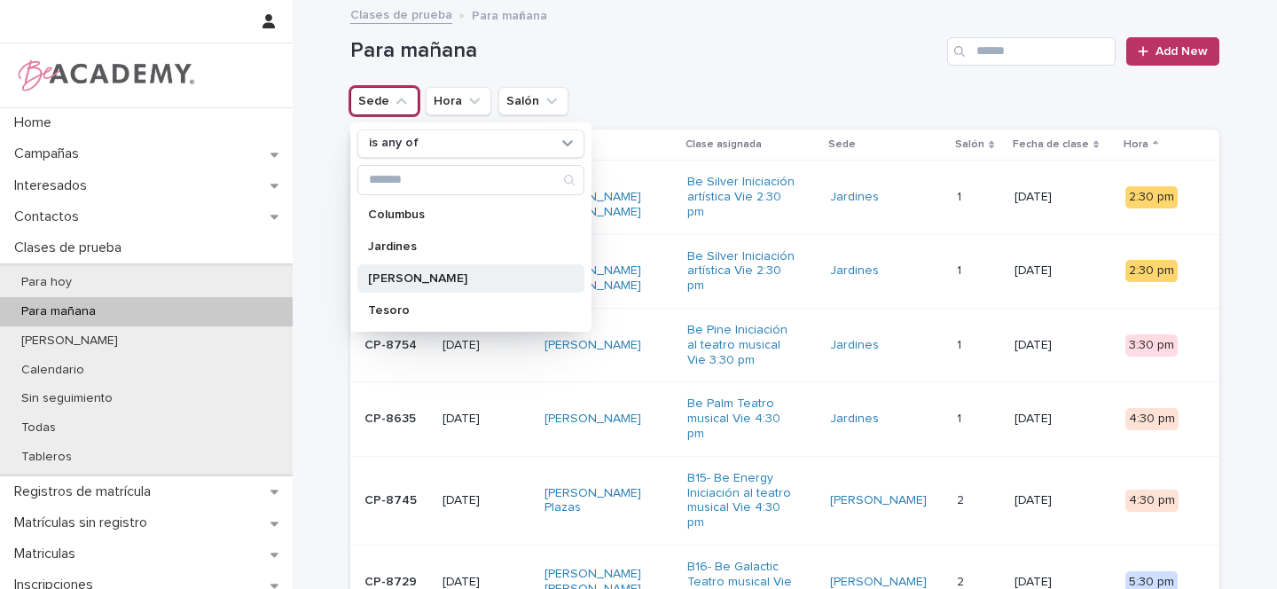
click at [405, 279] on p "Rosales" at bounding box center [462, 278] width 188 height 12
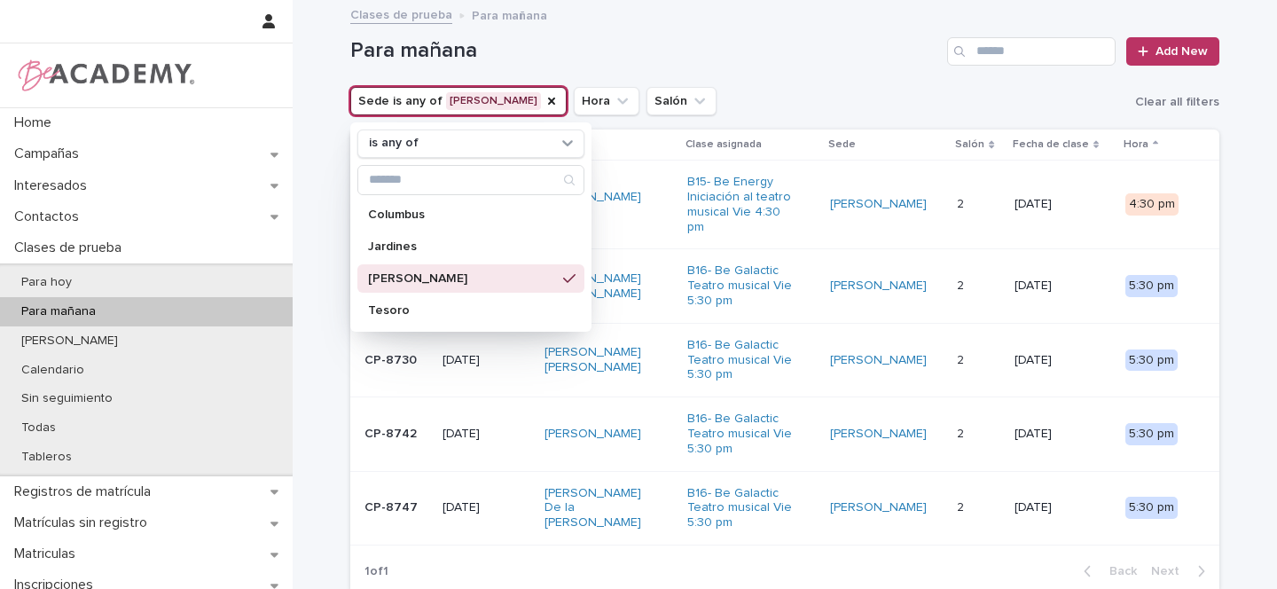
click at [820, 75] on div "Para mañana Add New" at bounding box center [784, 44] width 869 height 85
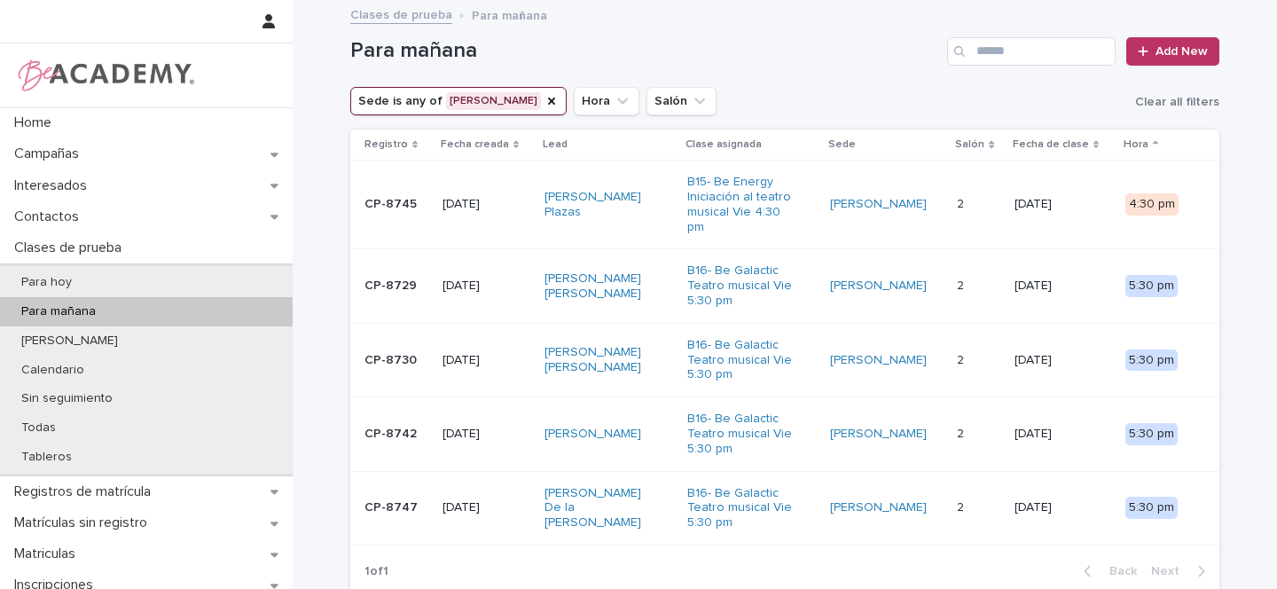
click at [520, 197] on p "13/08/2025" at bounding box center [487, 204] width 88 height 15
click at [563, 196] on link "Elena Largacha Plazas" at bounding box center [600, 205] width 111 height 30
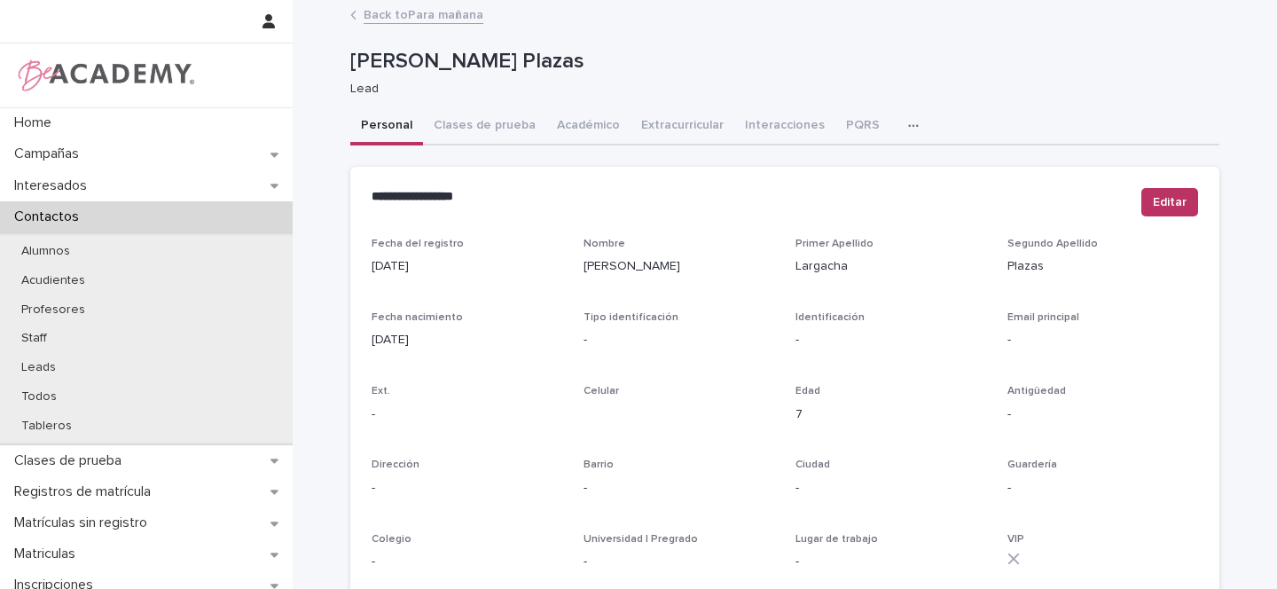
click at [417, 17] on link "Back to Para mañana" at bounding box center [424, 14] width 120 height 20
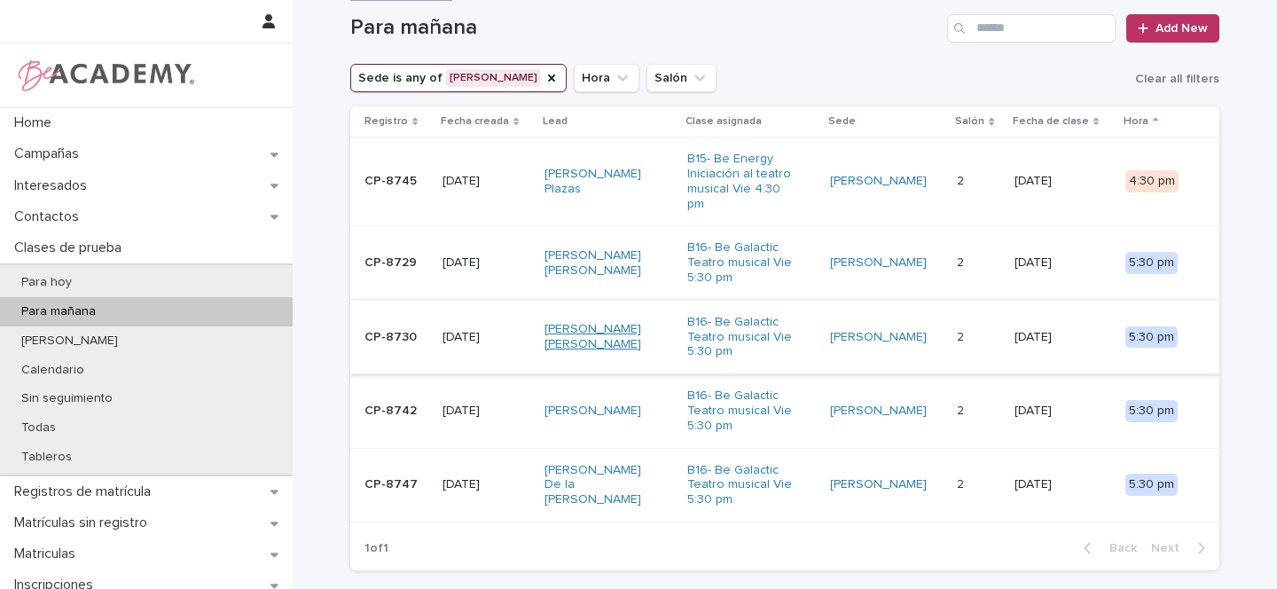
scroll to position [51, 0]
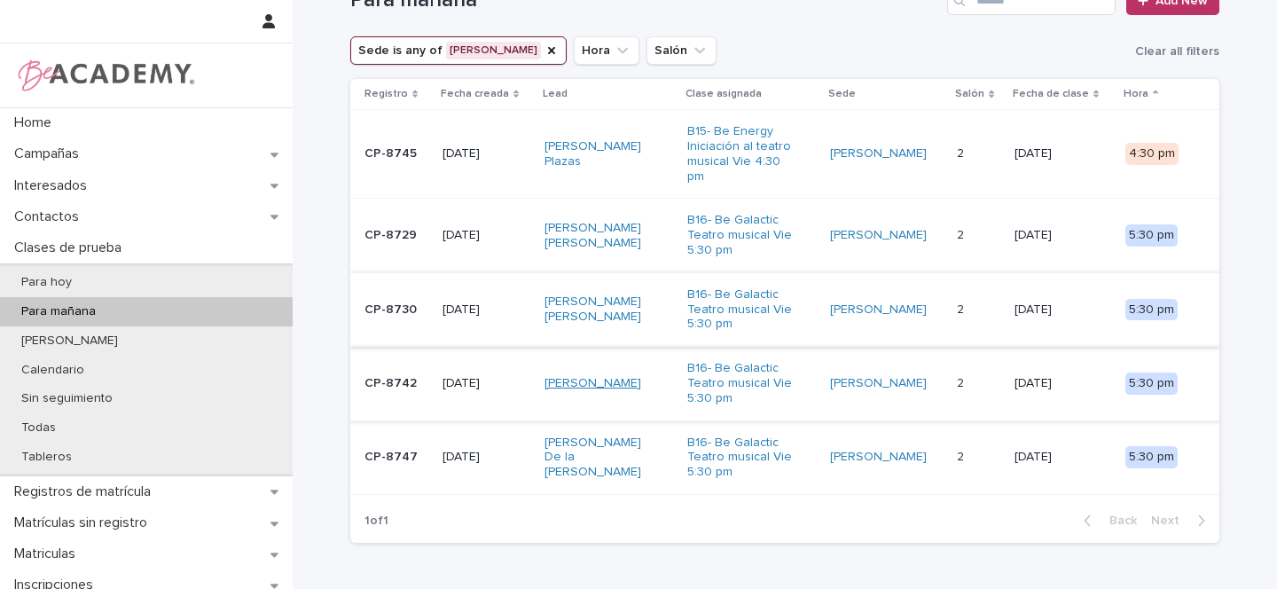
click at [596, 376] on link "Mia Hadad Canizales" at bounding box center [593, 383] width 97 height 15
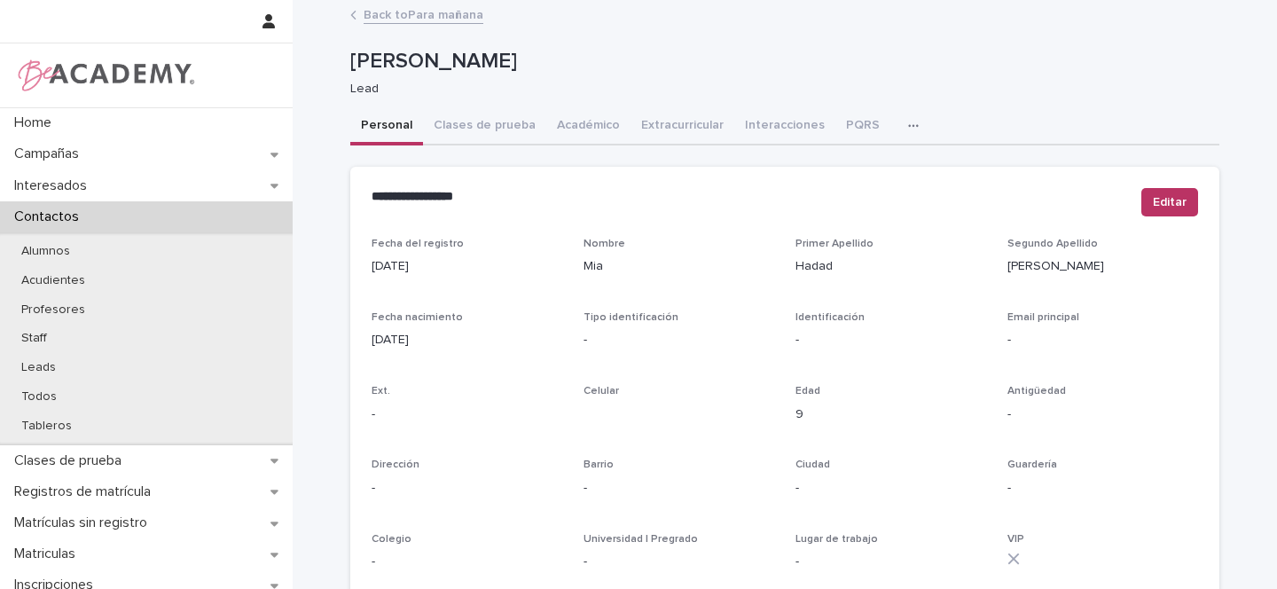
click at [365, 13] on link "Back to Para mañana" at bounding box center [424, 14] width 120 height 20
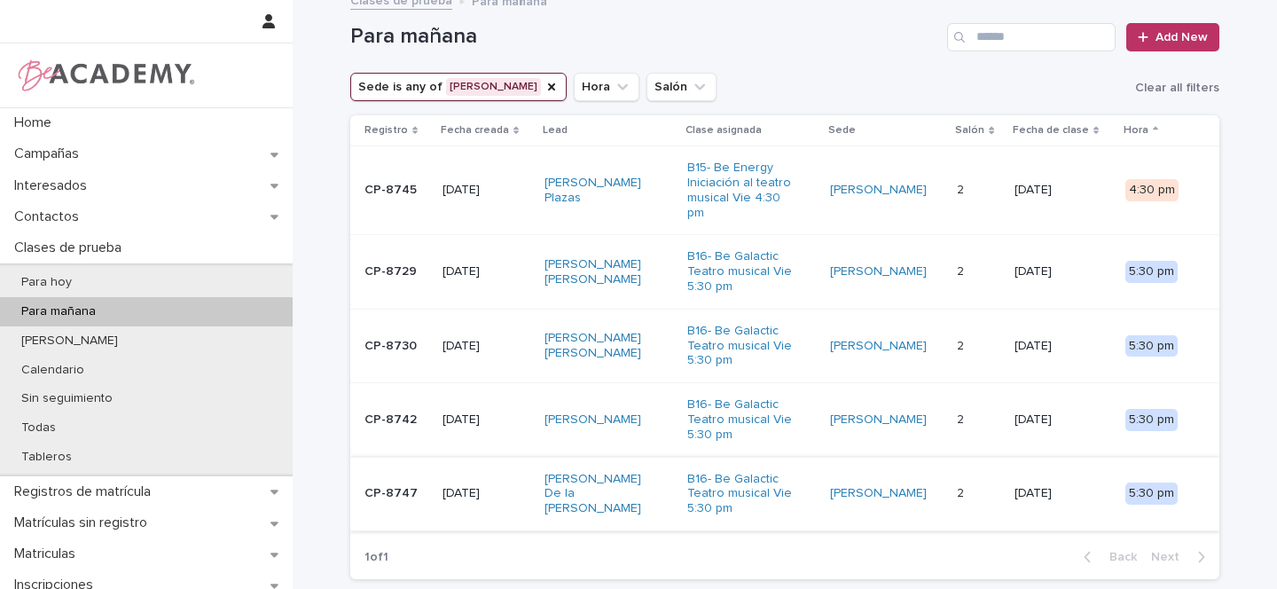
scroll to position [15, 0]
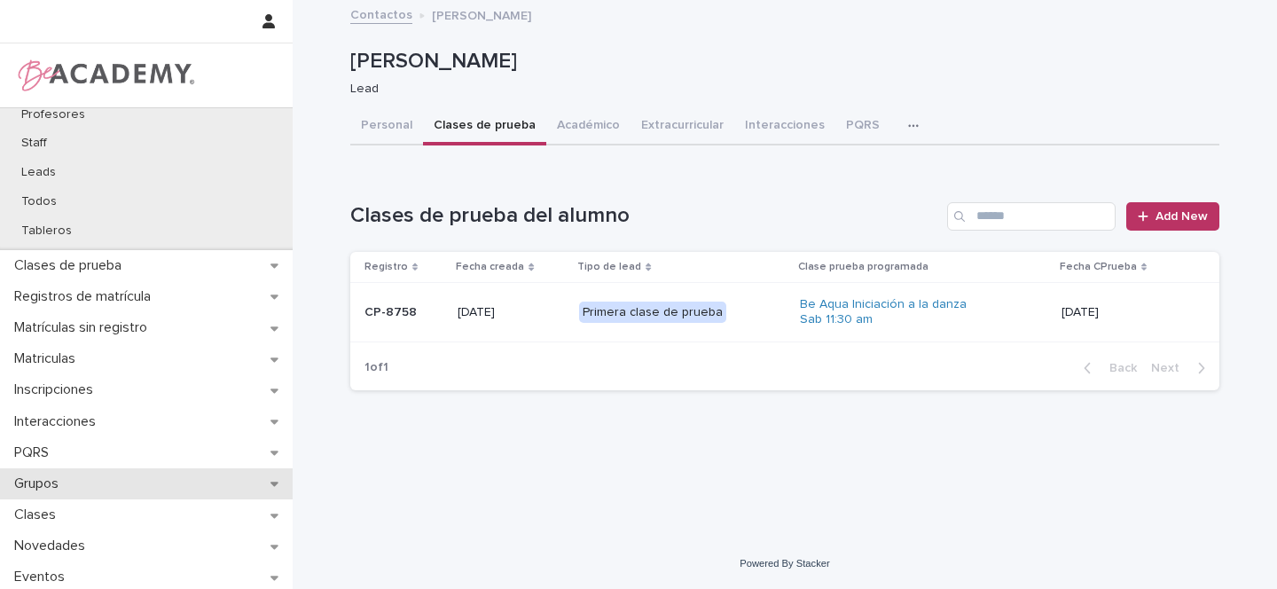
scroll to position [208, 0]
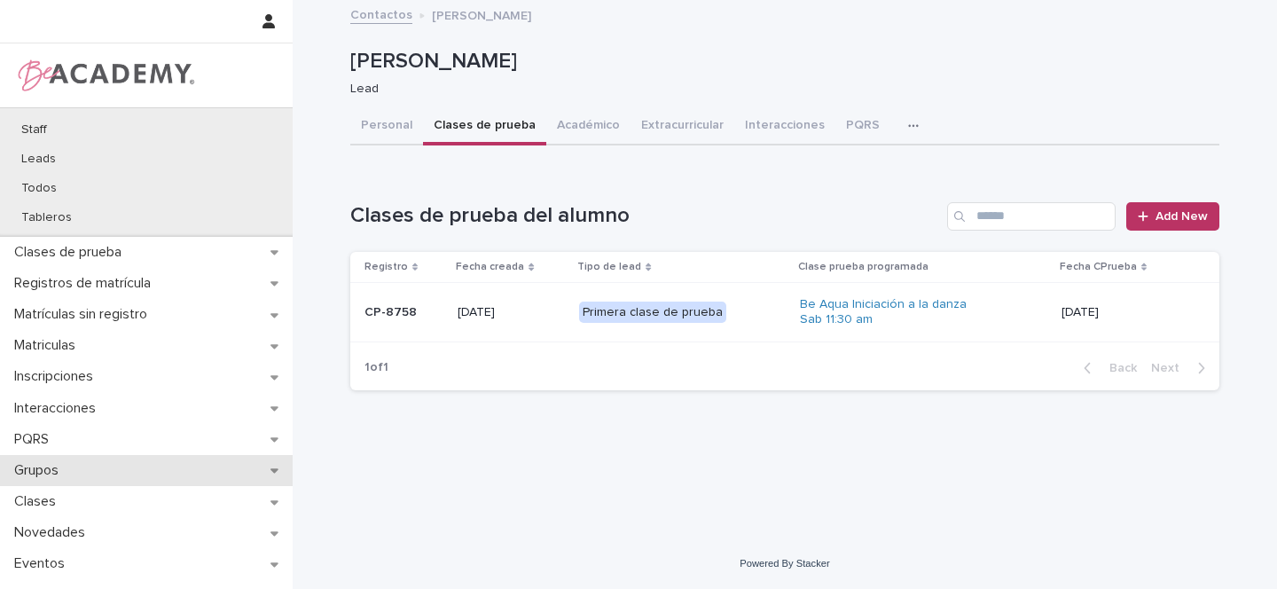
click at [254, 469] on div "Grupos" at bounding box center [146, 470] width 293 height 31
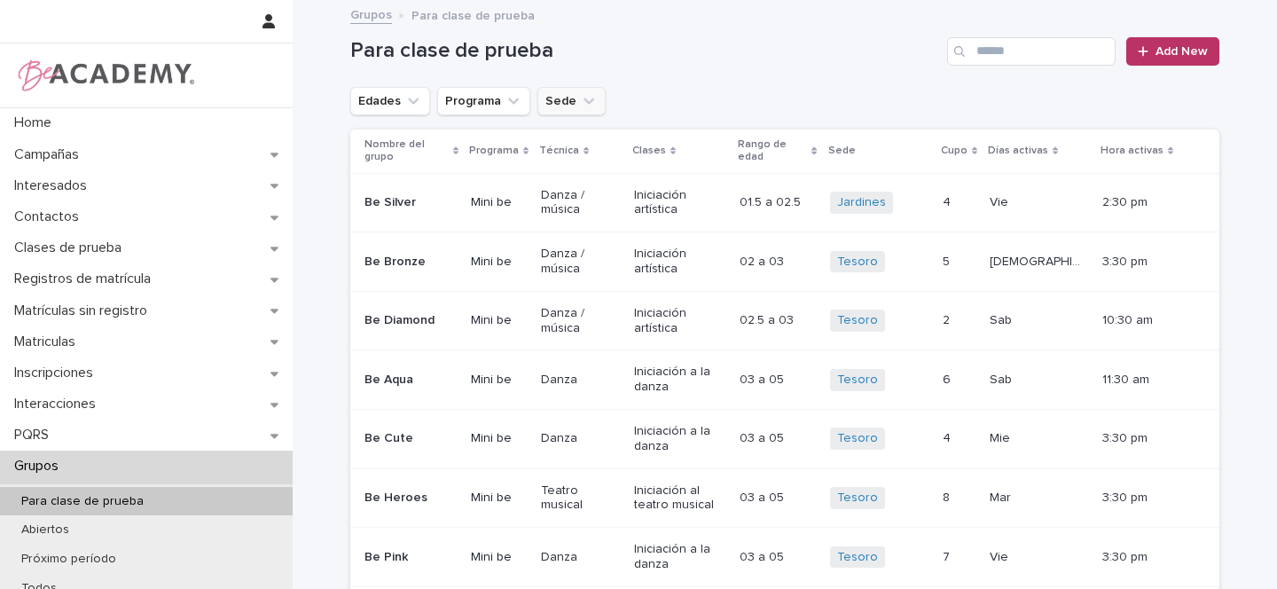
click at [580, 101] on icon "Sede" at bounding box center [589, 101] width 18 height 18
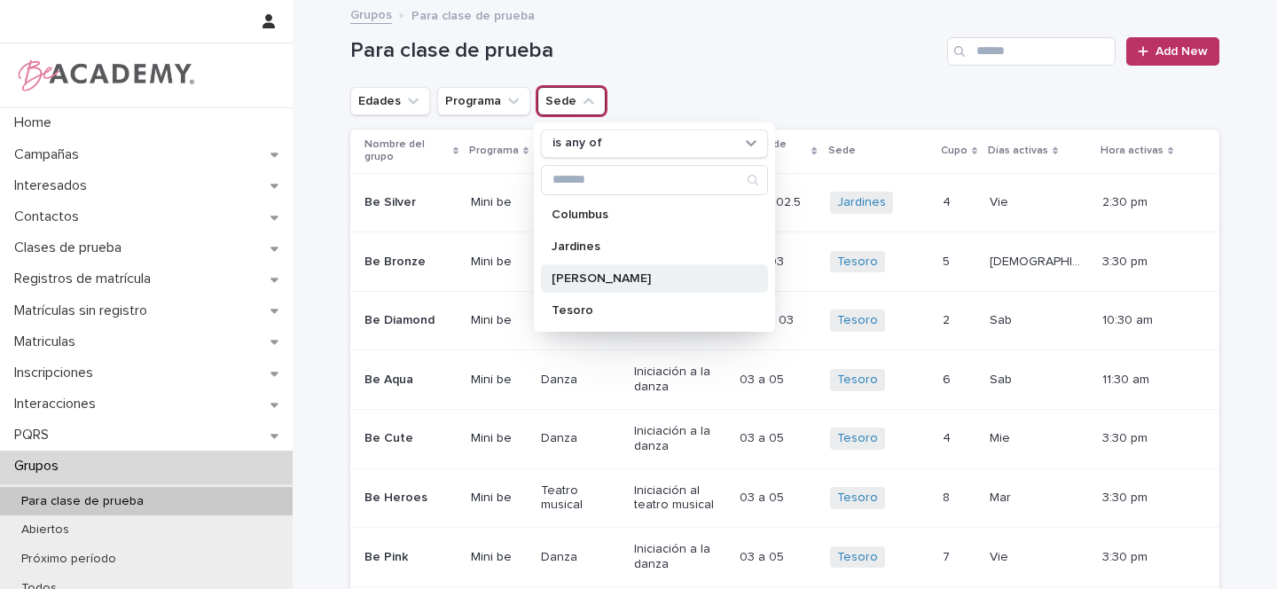
click at [577, 280] on p "[PERSON_NAME]" at bounding box center [646, 278] width 188 height 12
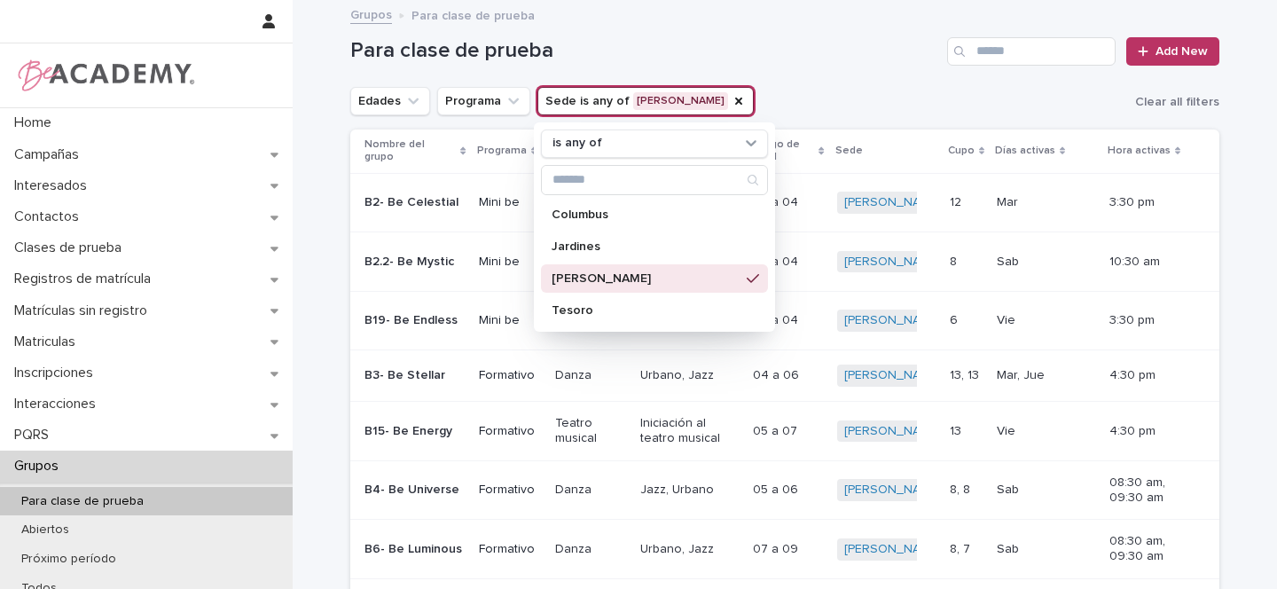
click at [834, 82] on div "Para clase de prueba Add New" at bounding box center [784, 44] width 869 height 85
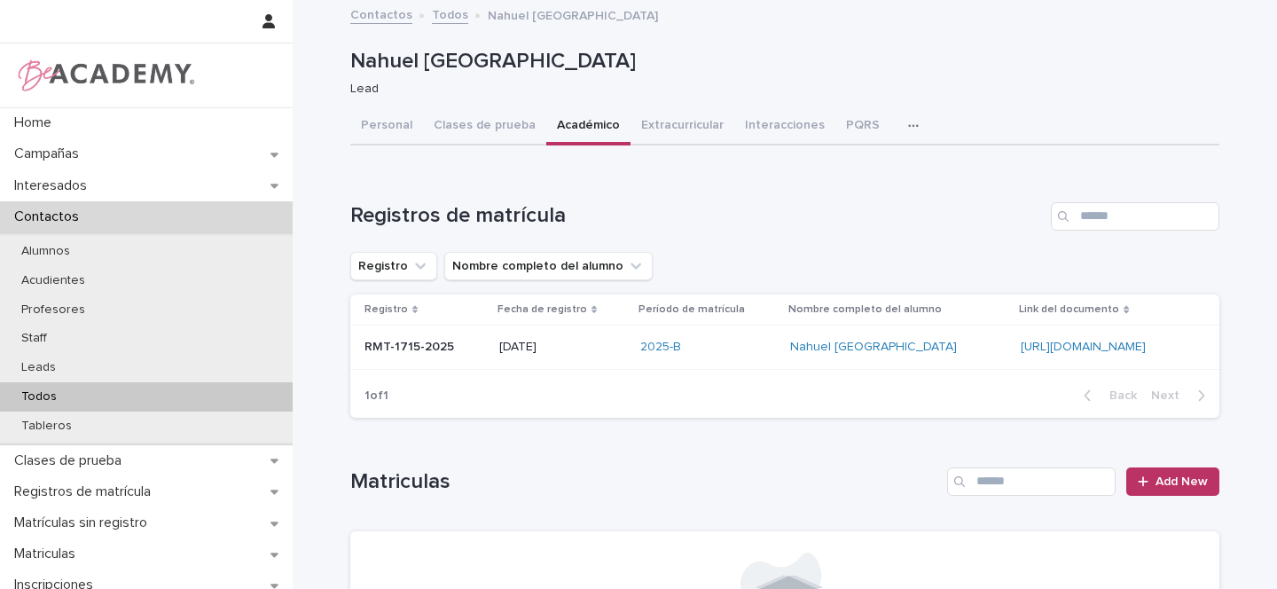
click at [54, 395] on p "Todos" at bounding box center [39, 396] width 64 height 15
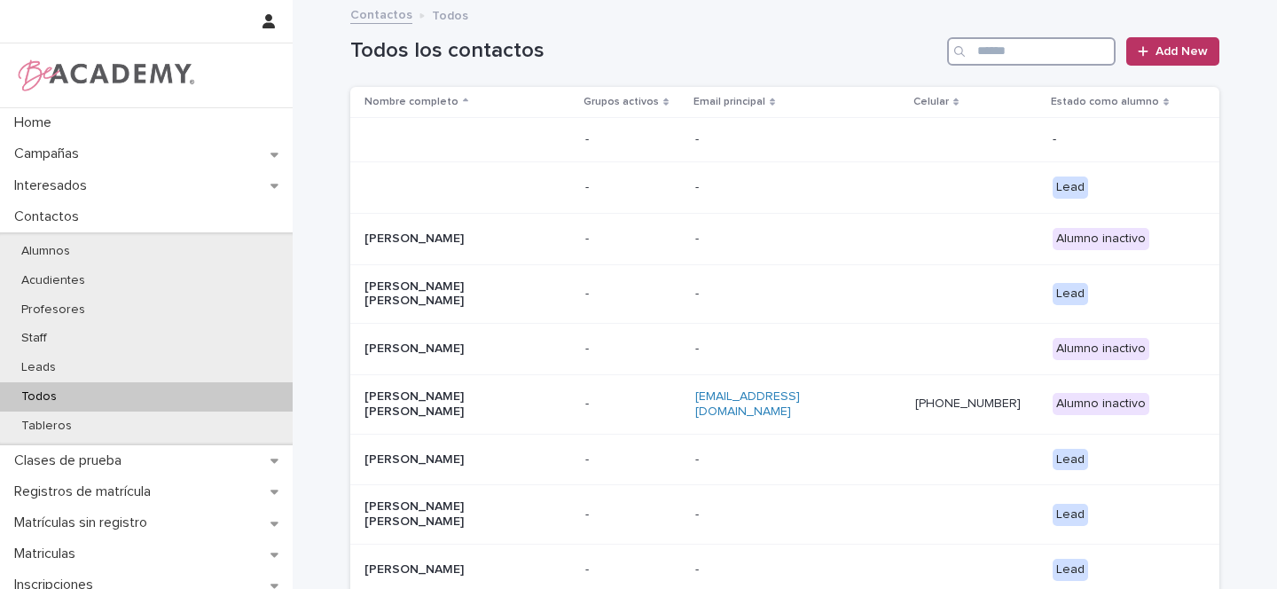
click at [988, 46] on input "Search" at bounding box center [1031, 51] width 169 height 28
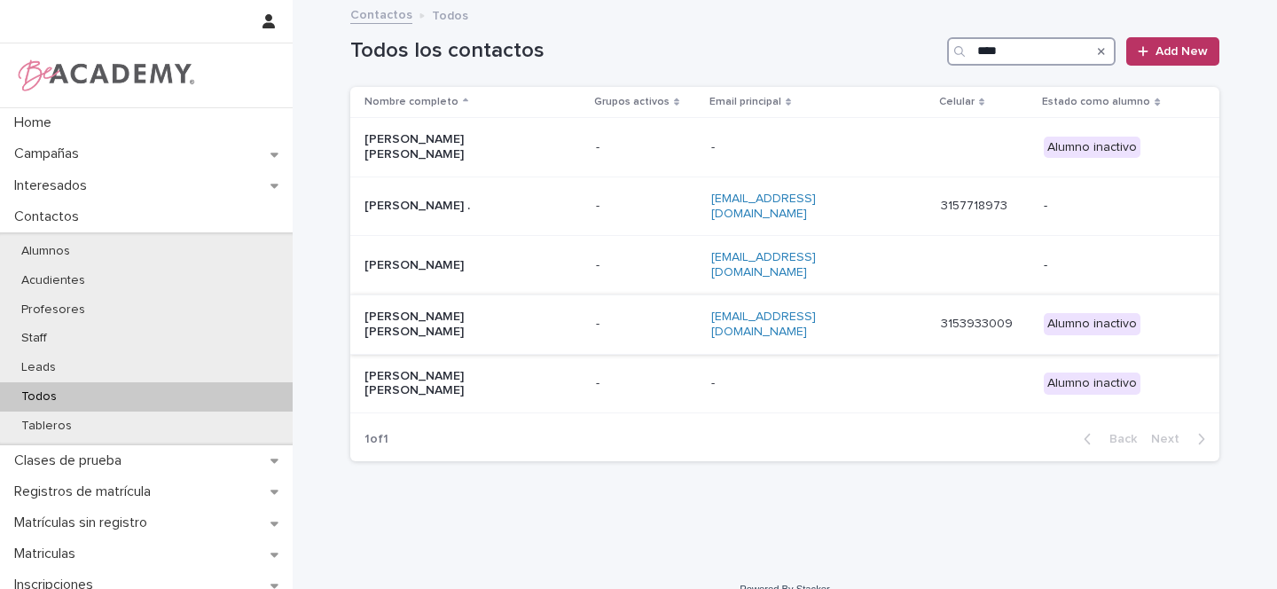
type input "****"
click at [554, 302] on div "[PERSON_NAME] [PERSON_NAME]" at bounding box center [473, 324] width 217 height 44
